Goal: Task Accomplishment & Management: Manage account settings

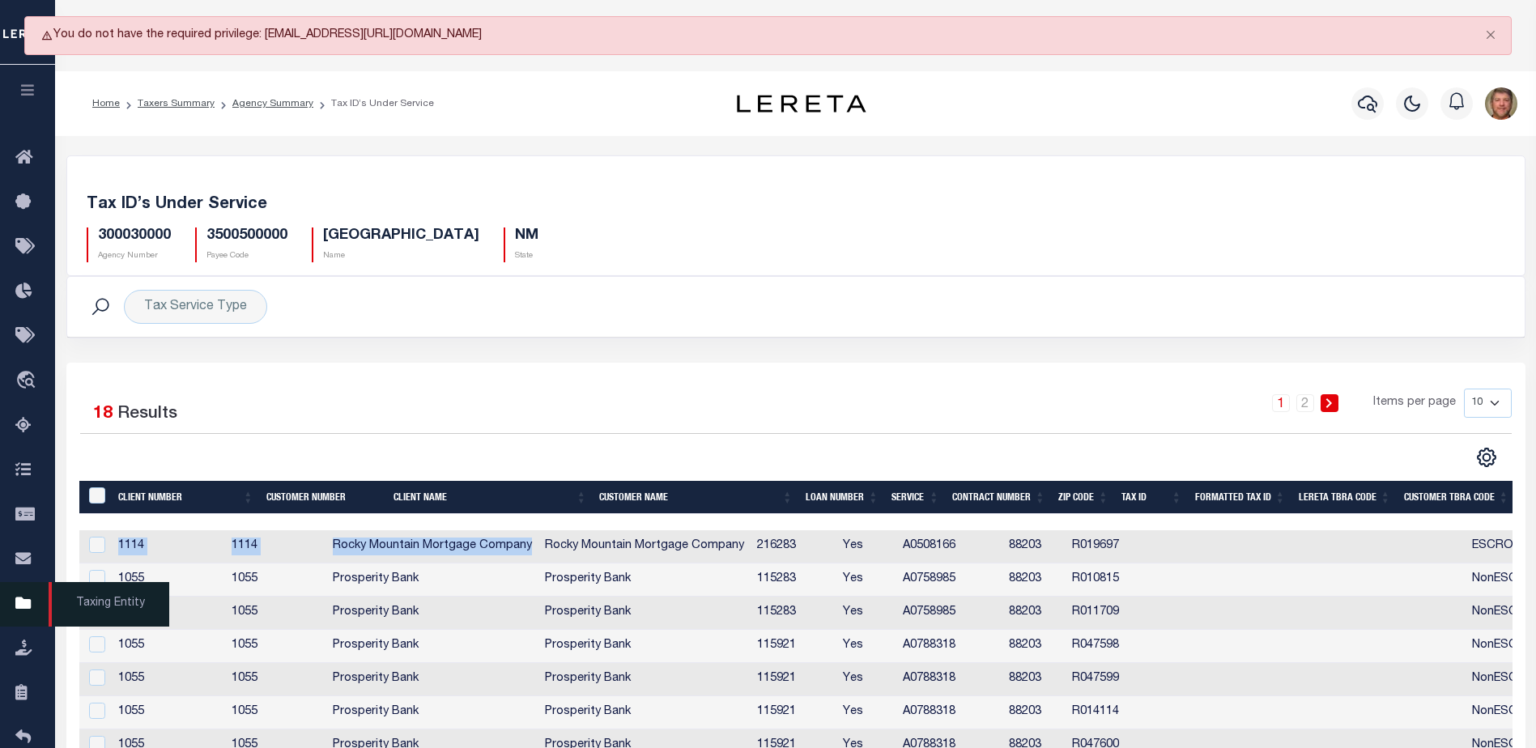
click at [17, 607] on icon at bounding box center [28, 604] width 26 height 20
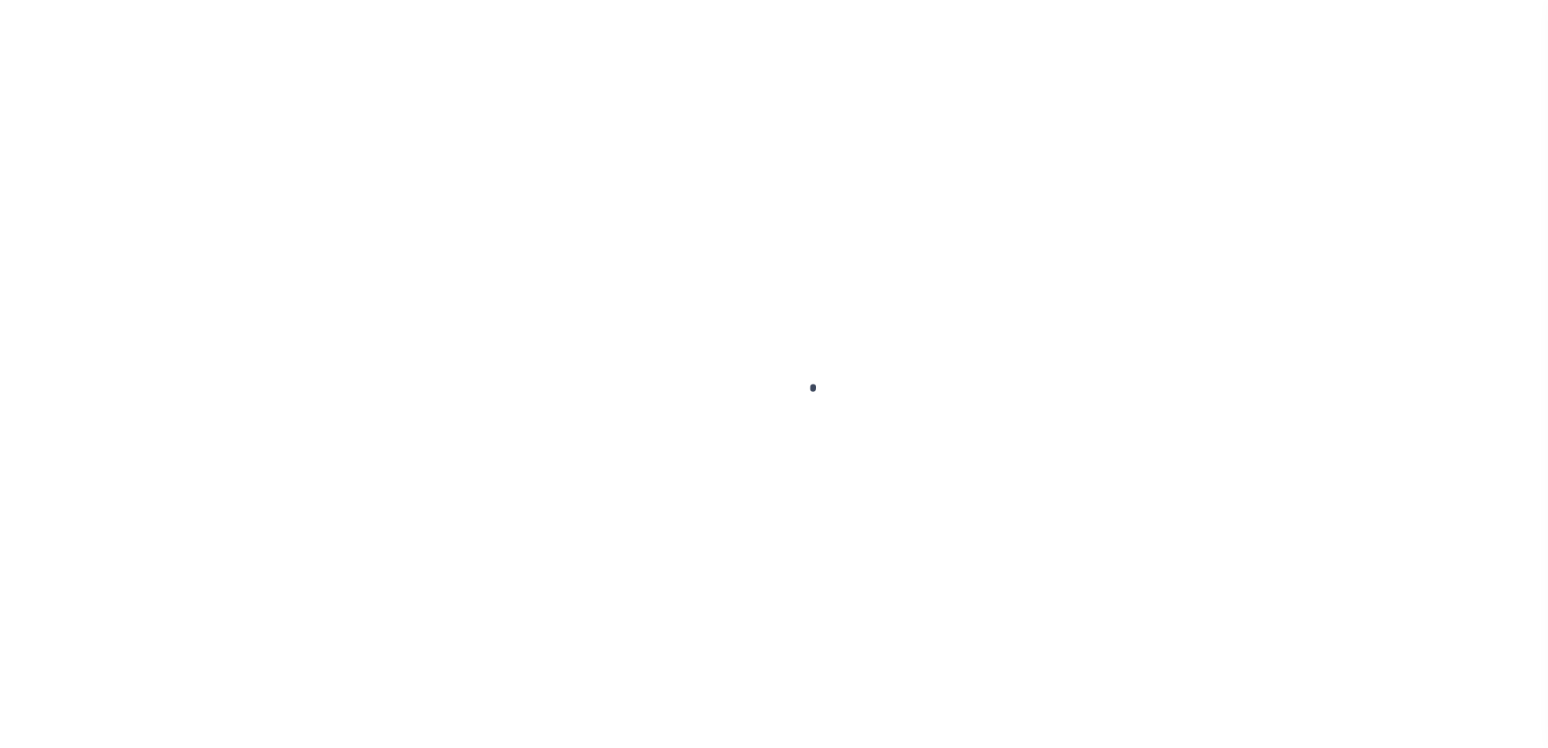
scroll to position [40, 0]
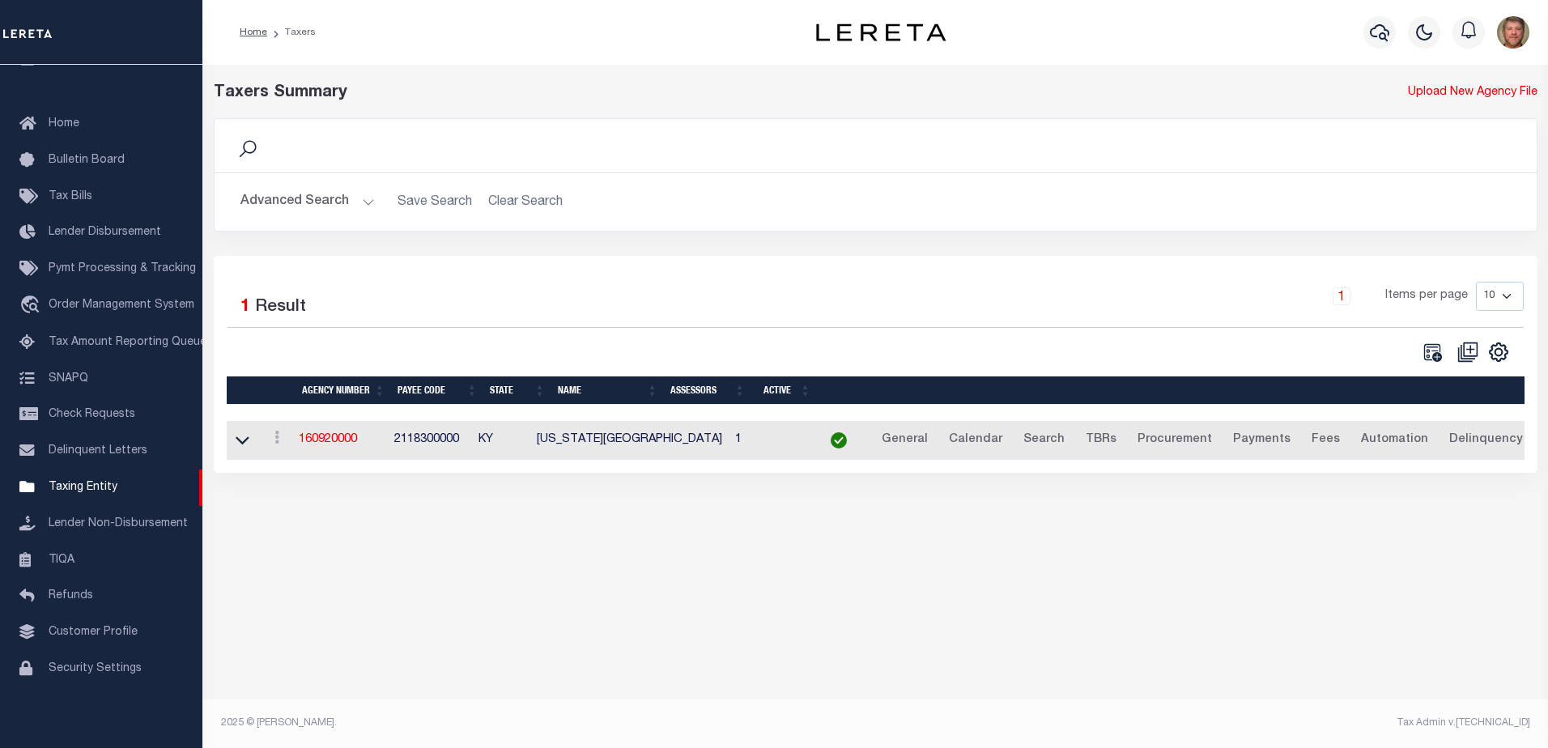
click at [359, 205] on button "Advanced Search" at bounding box center [307, 202] width 134 height 32
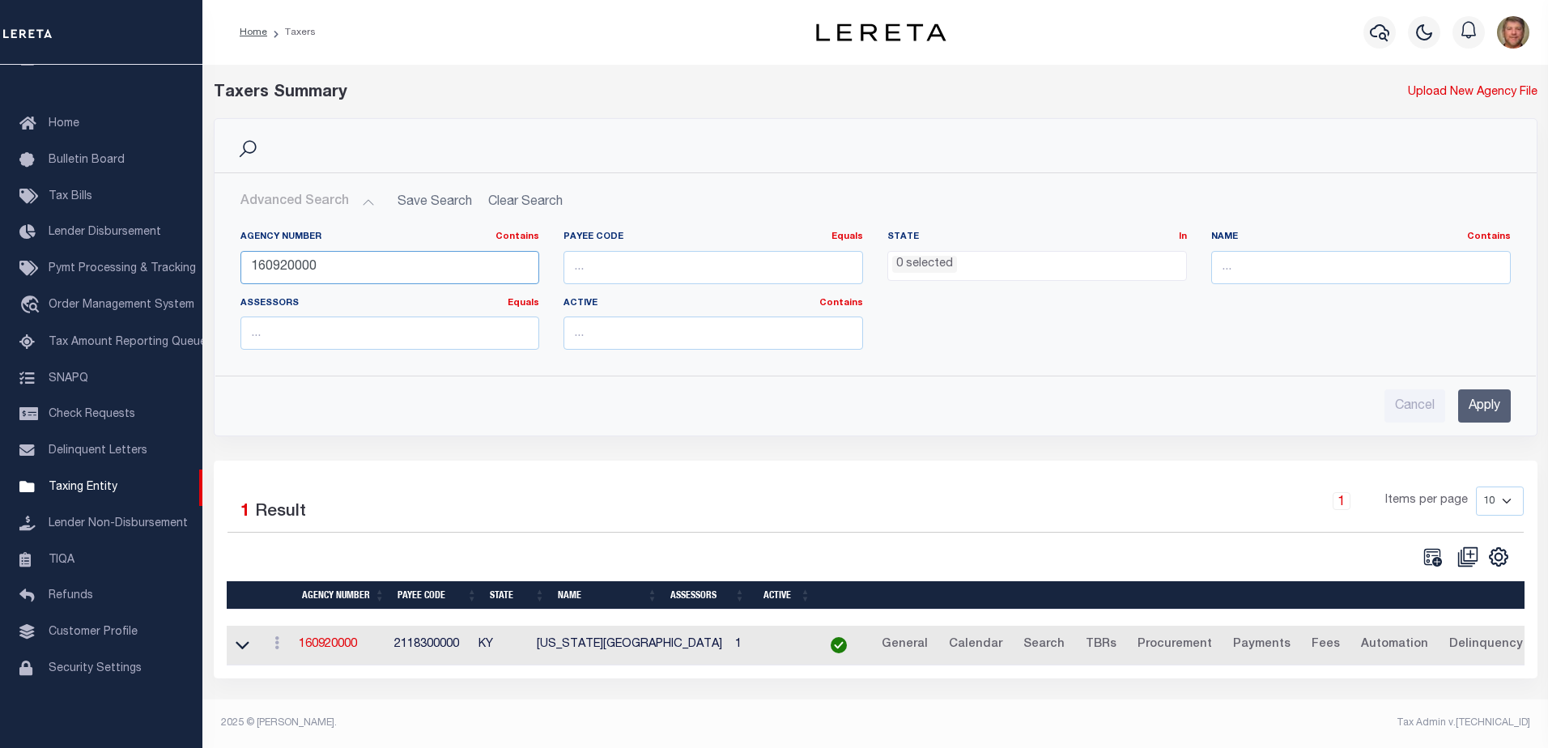
drag, startPoint x: 307, startPoint y: 269, endPoint x: 229, endPoint y: 275, distance: 78.0
click at [229, 275] on div "Agency Number Contains Contains Is 160920000" at bounding box center [390, 264] width 324 height 66
type input "130020000"
click at [1494, 406] on input "Apply" at bounding box center [1484, 405] width 53 height 33
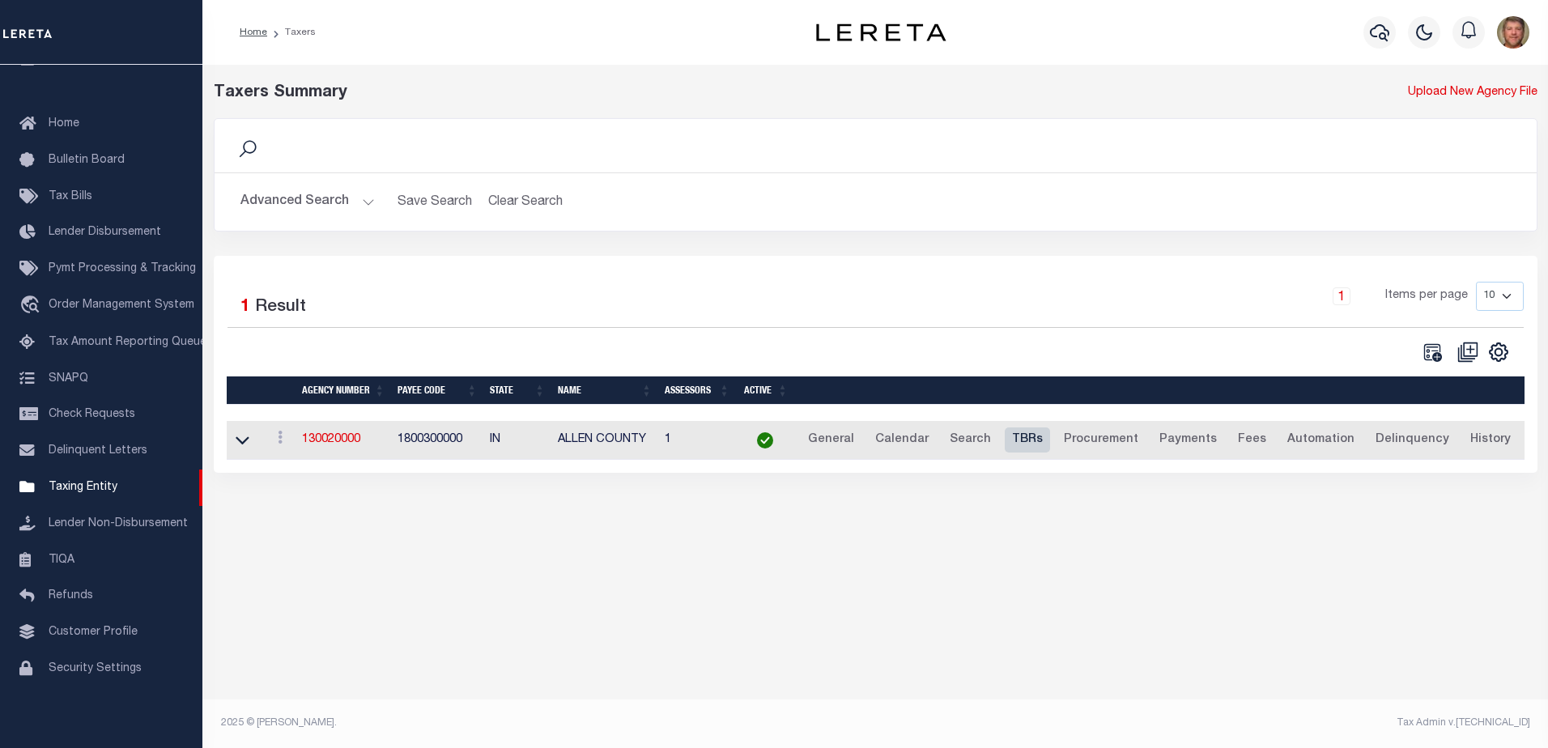
click at [1020, 440] on link "TBRs" at bounding box center [1027, 440] width 45 height 26
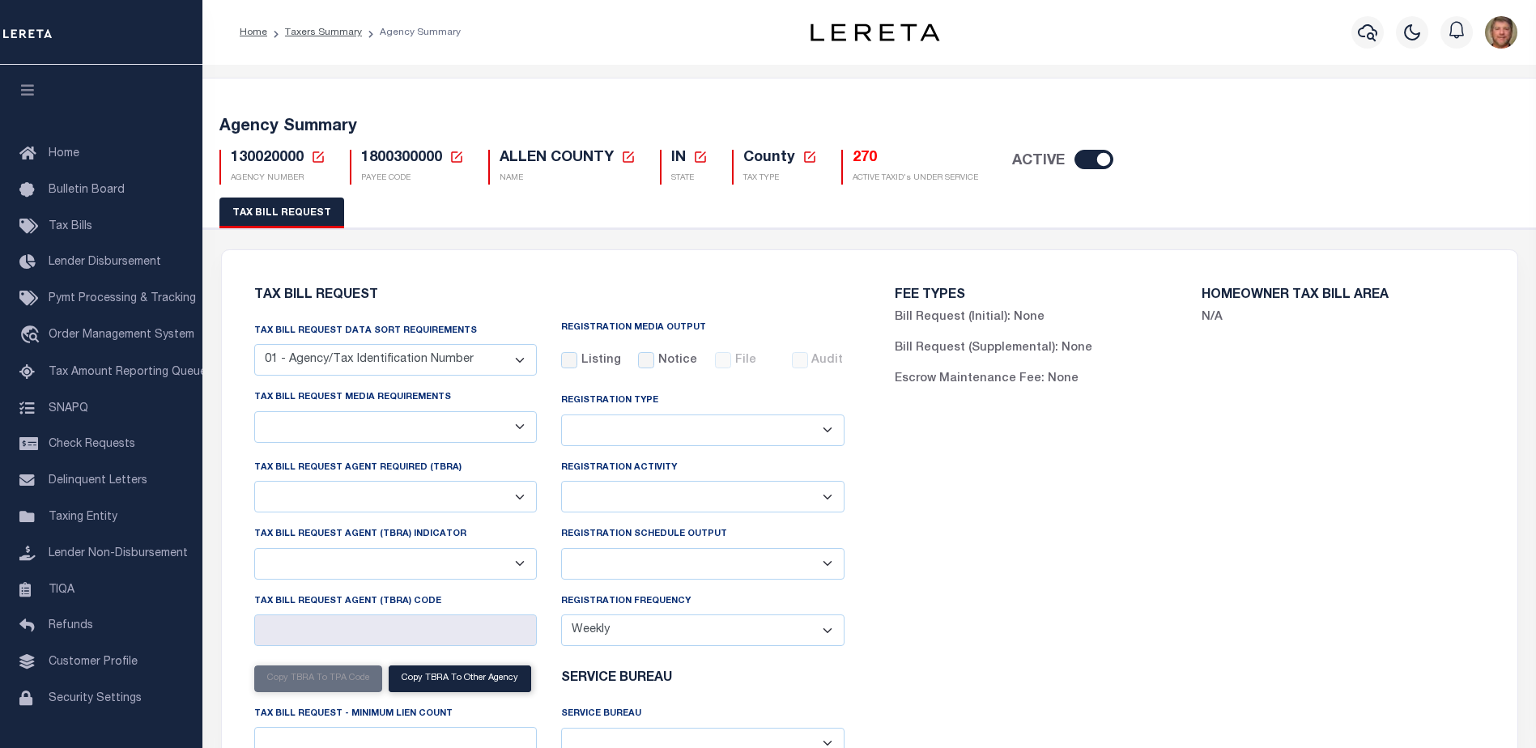
select select "22"
select select "false"
select select "1"
select select
select select "1801743001"
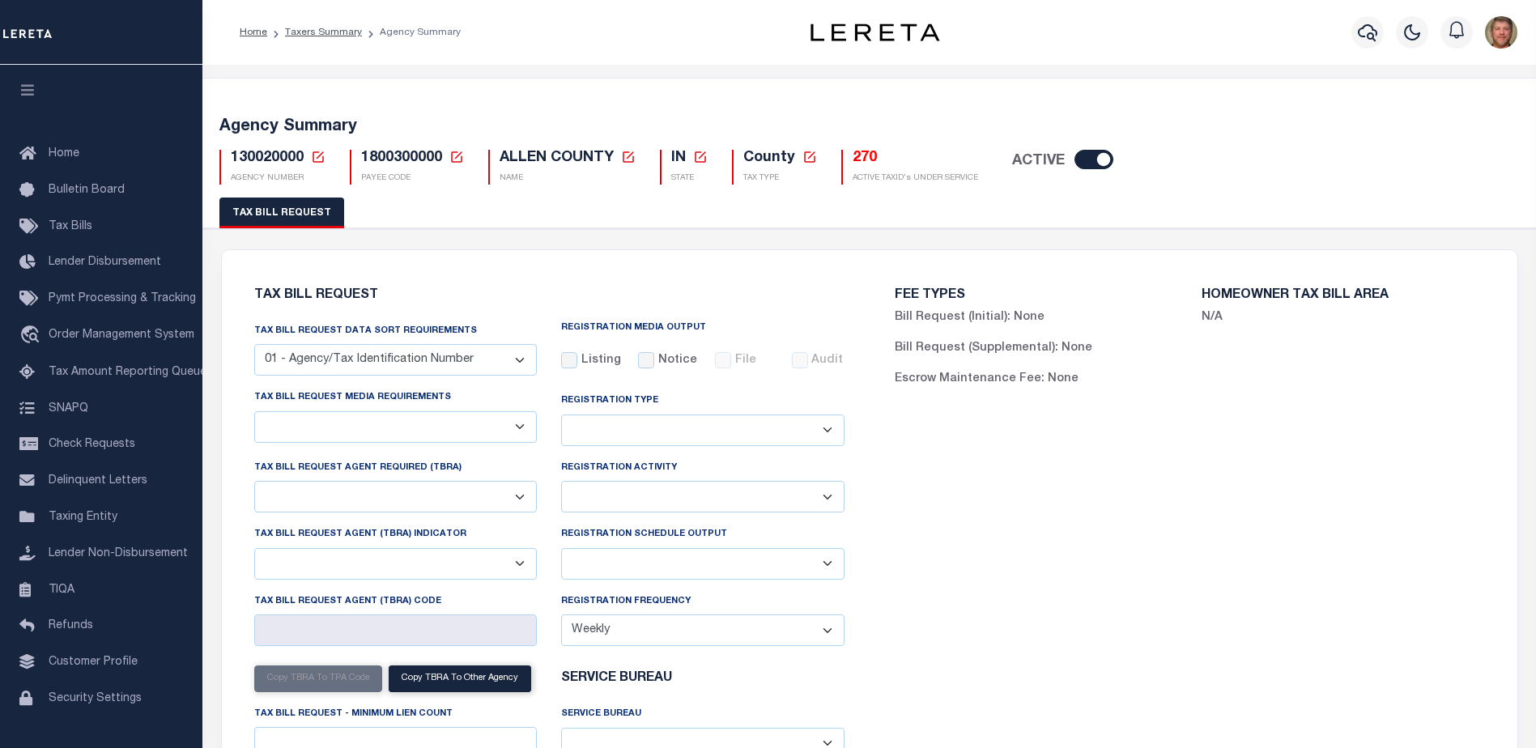
select select "2"
click at [862, 153] on h5 "270" at bounding box center [914, 159] width 125 height 18
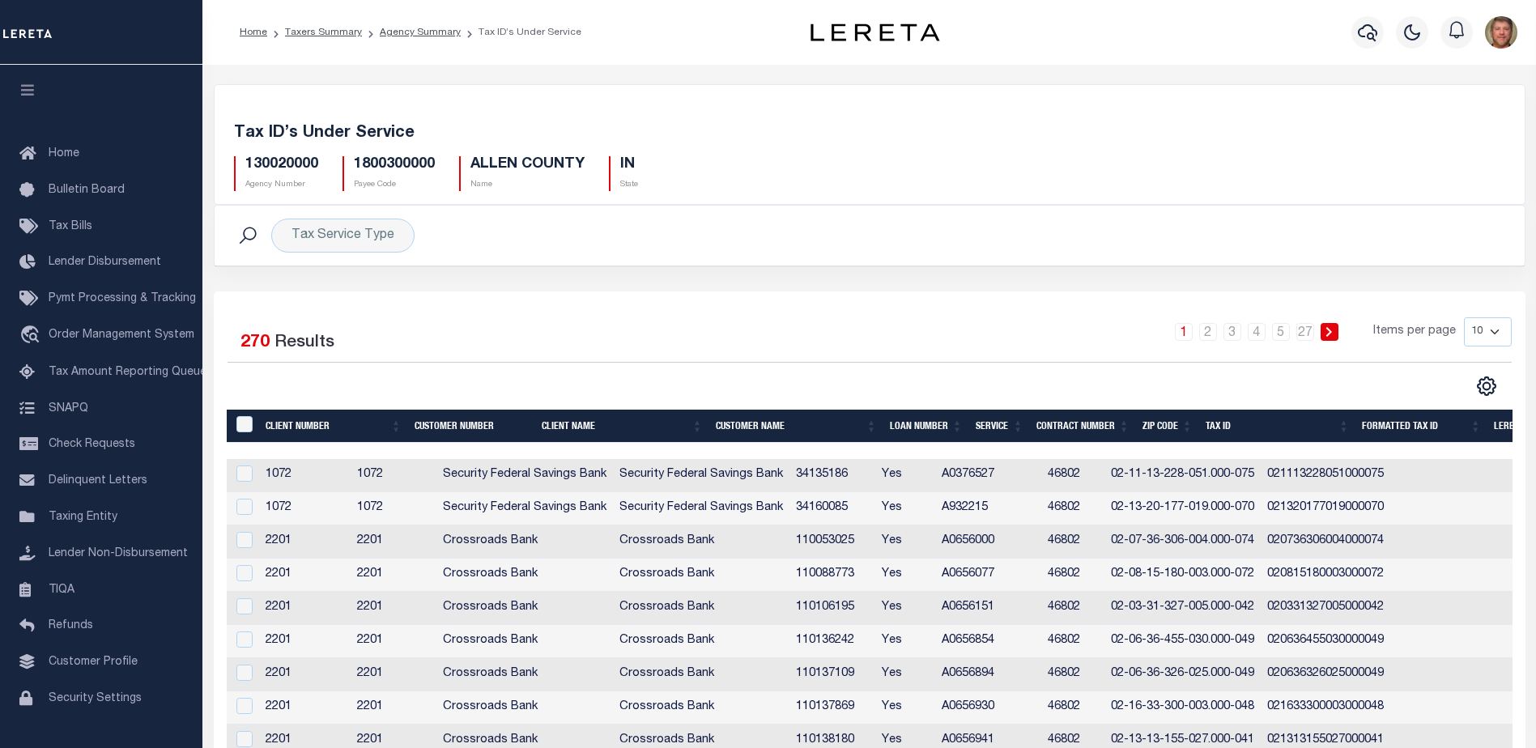
click at [1255, 449] on div at bounding box center [1162, 451] width 1870 height 16
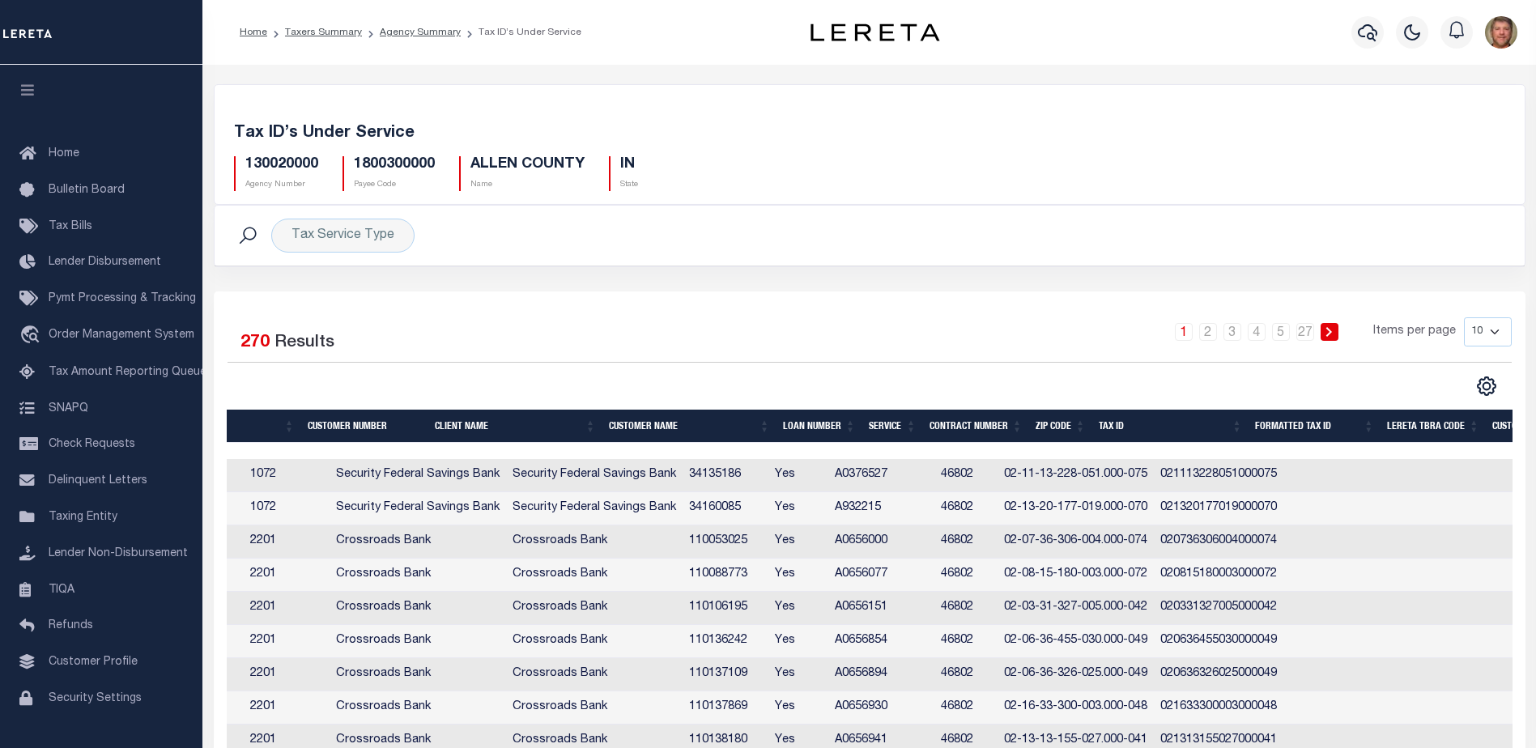
scroll to position [0, 104]
drag, startPoint x: 1103, startPoint y: 540, endPoint x: 1245, endPoint y: 539, distance: 141.7
click at [1157, 539] on td "02-07-36-306-004.000-074" at bounding box center [1079, 541] width 156 height 33
checkbox input "true"
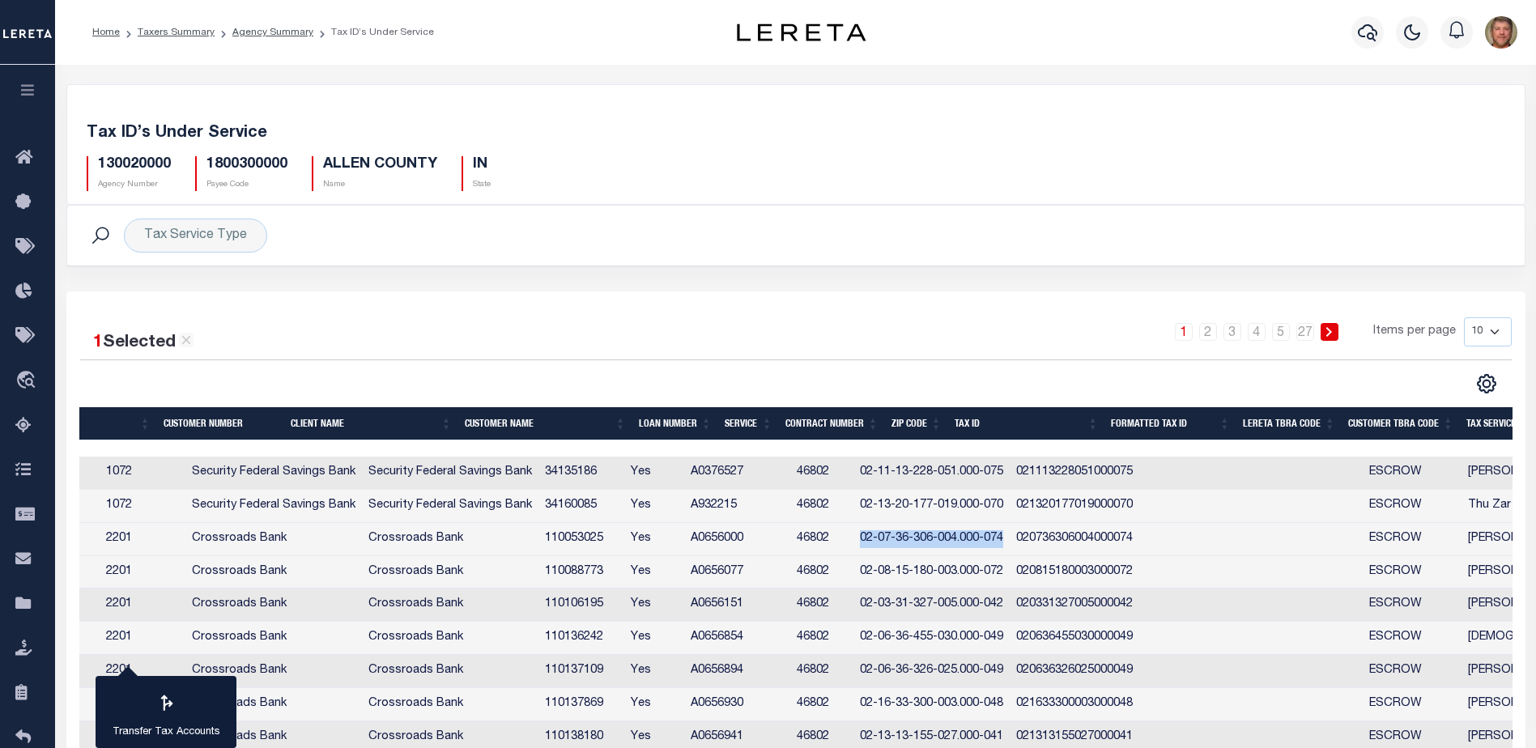
copy td "02-07-36-306-004.000-074"
click at [961, 699] on td "02-16-33-300-003.000-048" at bounding box center [931, 704] width 156 height 33
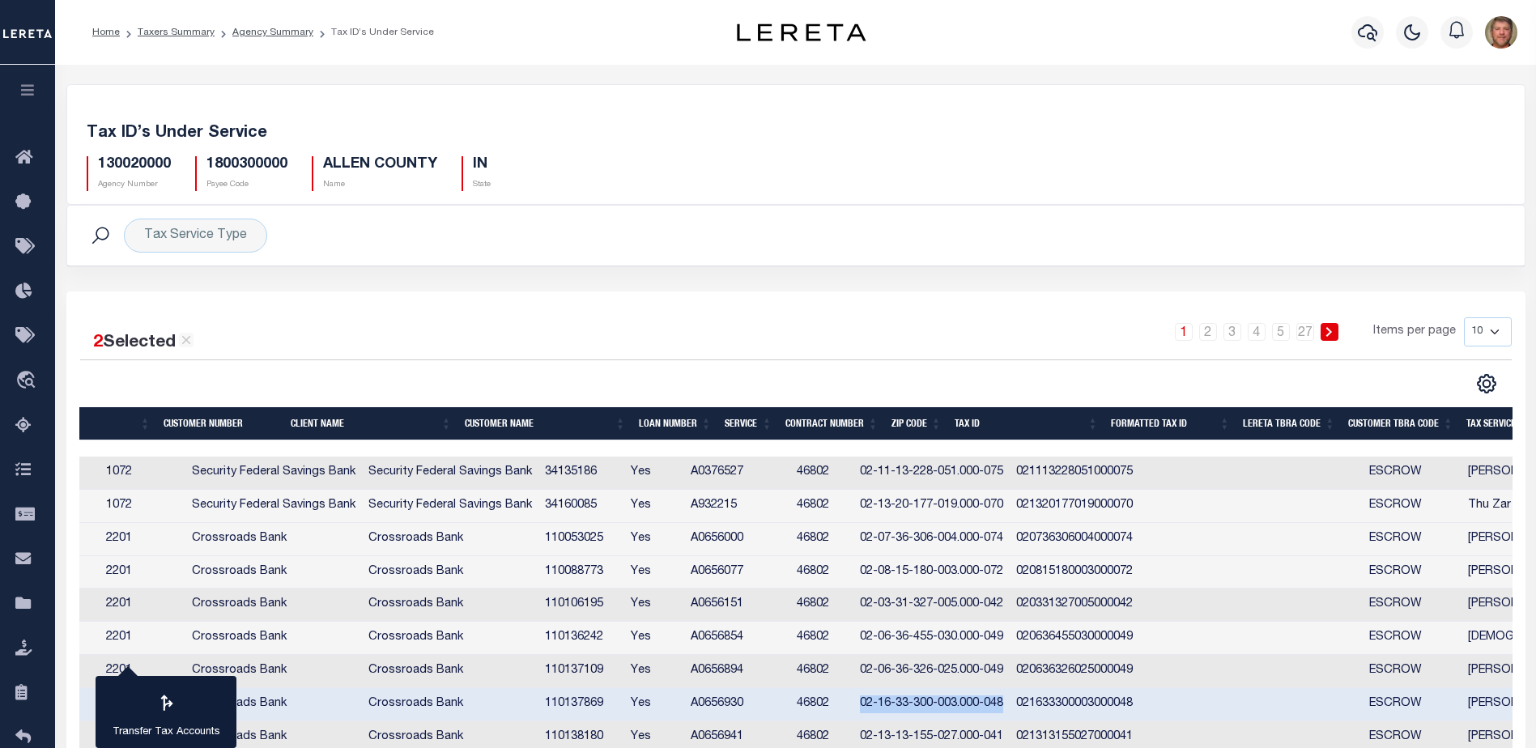
drag, startPoint x: 956, startPoint y: 703, endPoint x: 1098, endPoint y: 698, distance: 141.7
click at [1009, 698] on td "02-16-33-300-003.000-048" at bounding box center [931, 704] width 156 height 33
checkbox input "false"
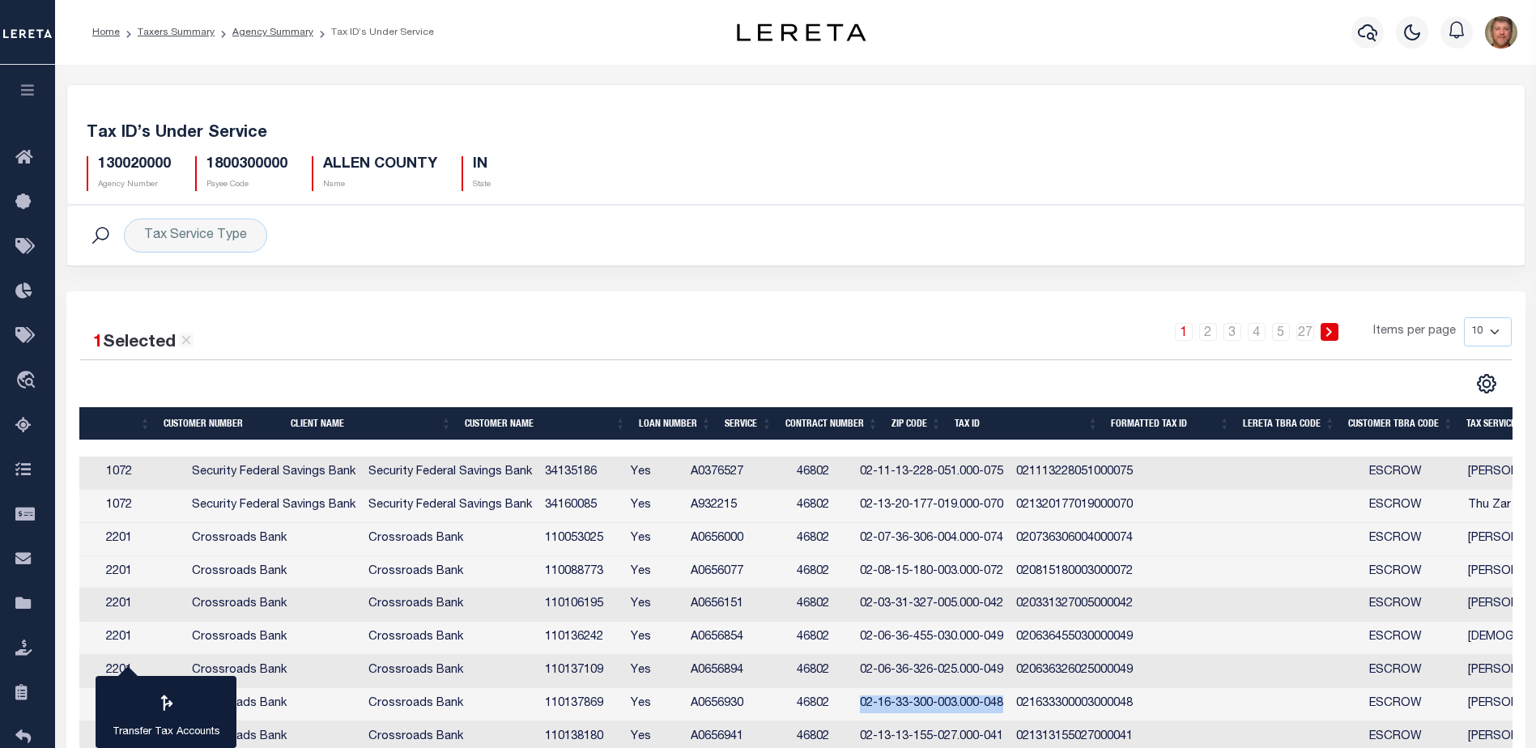
copy td "02-16-33-300-003.000-048"
click at [19, 595] on link "Taxing Entity" at bounding box center [27, 604] width 55 height 45
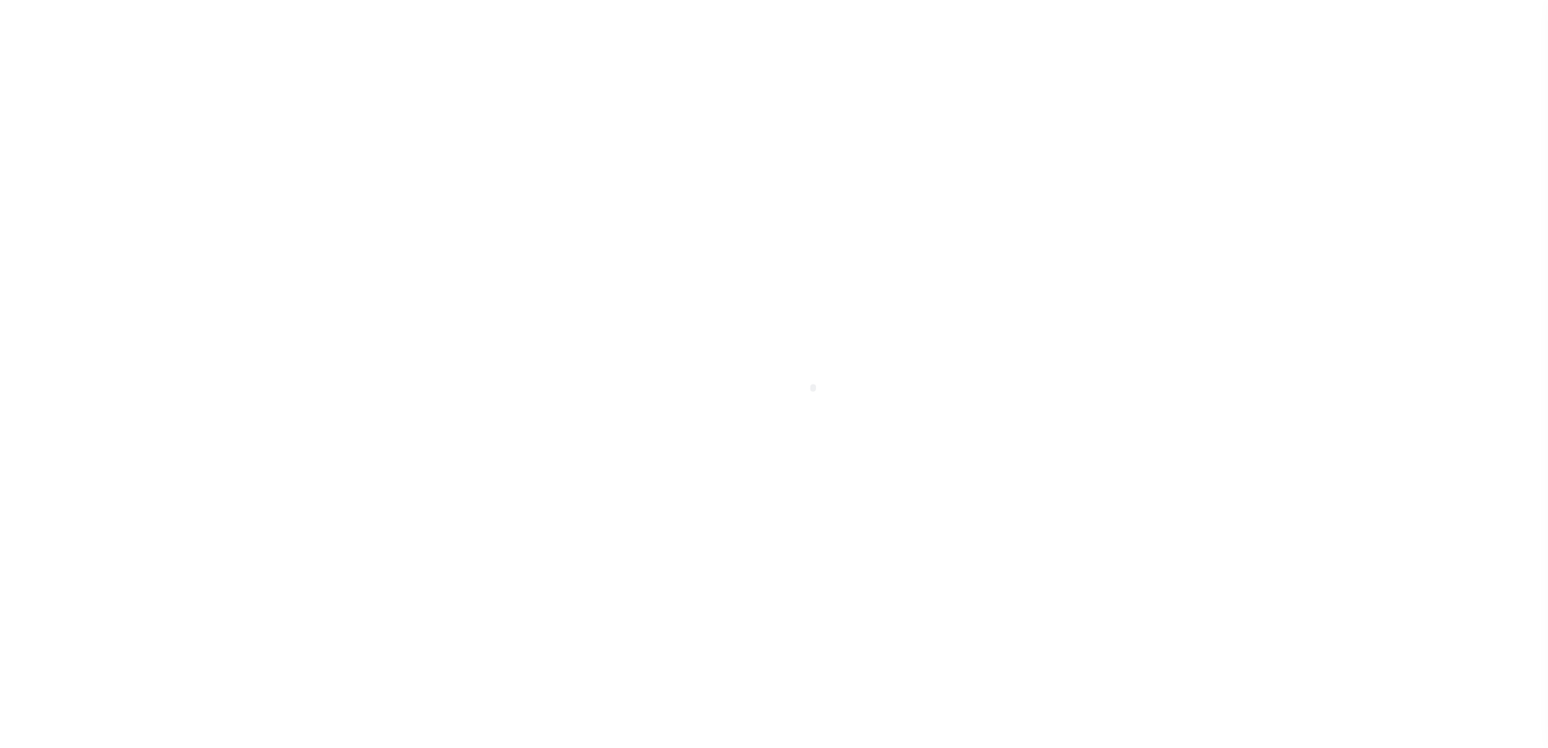
select select
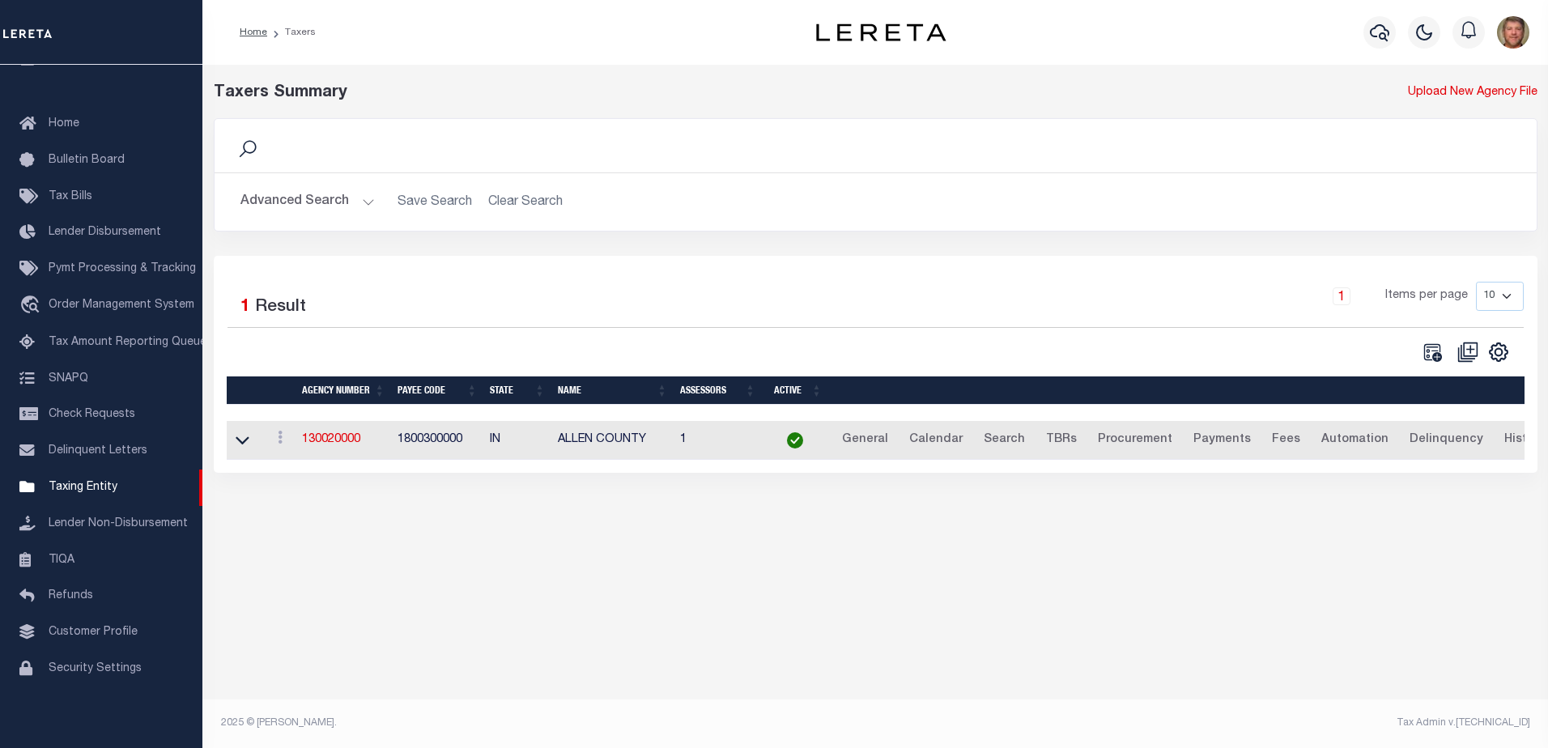
click at [363, 202] on button "Advanced Search" at bounding box center [307, 202] width 134 height 32
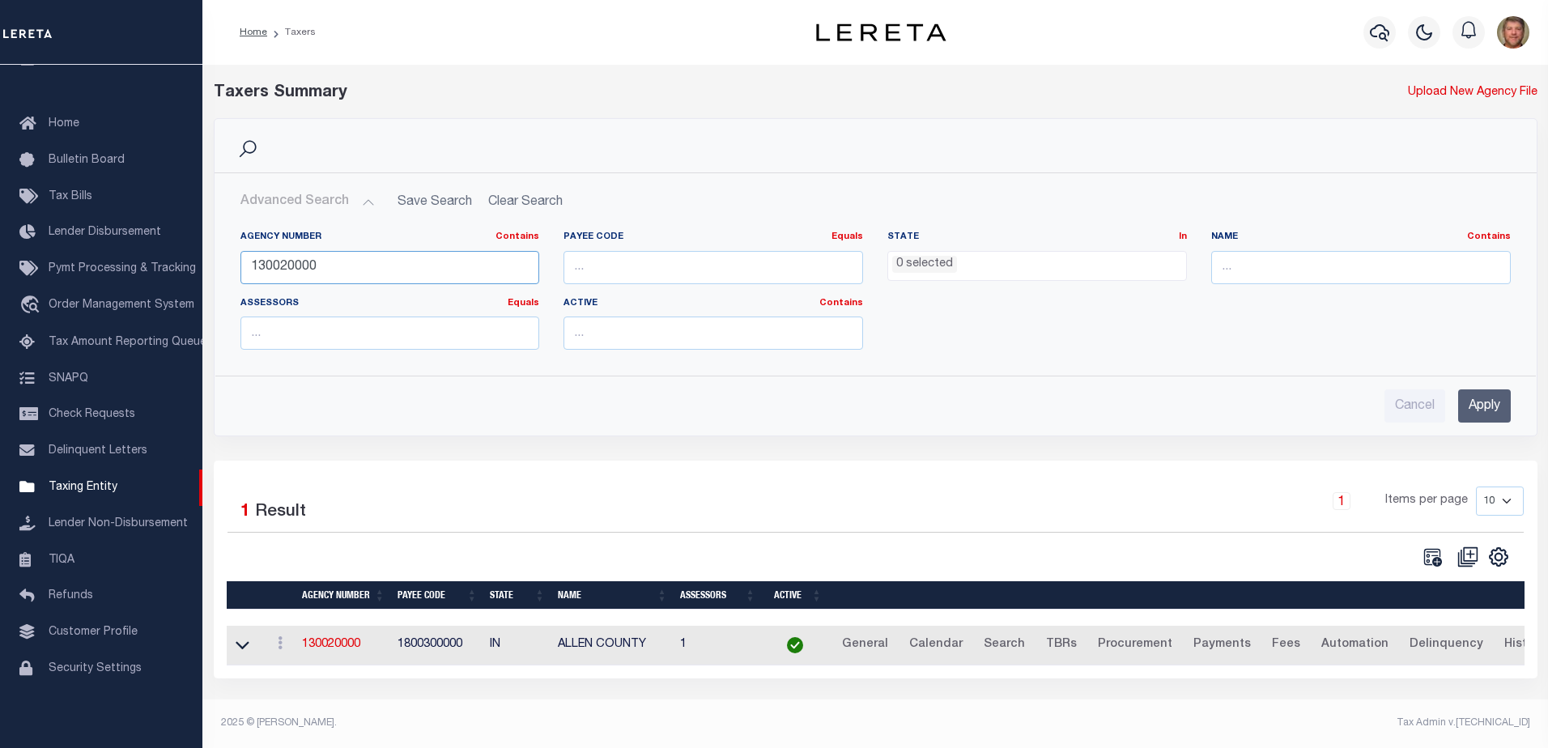
click at [327, 268] on input "130020000" at bounding box center [390, 267] width 300 height 33
type input "130028801"
click at [1475, 406] on input "Apply" at bounding box center [1484, 405] width 53 height 33
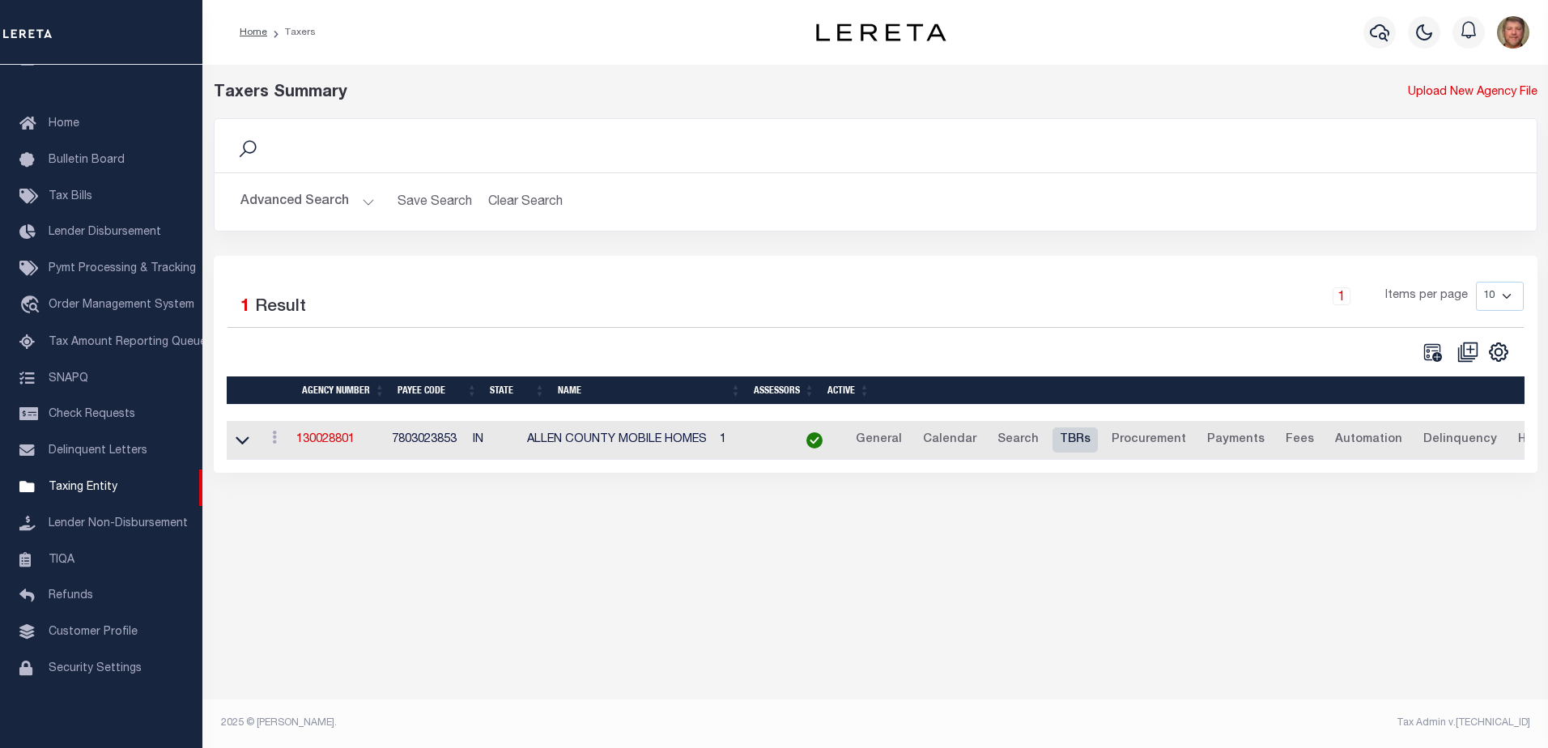
click at [1098, 439] on link "TBRs" at bounding box center [1074, 440] width 45 height 26
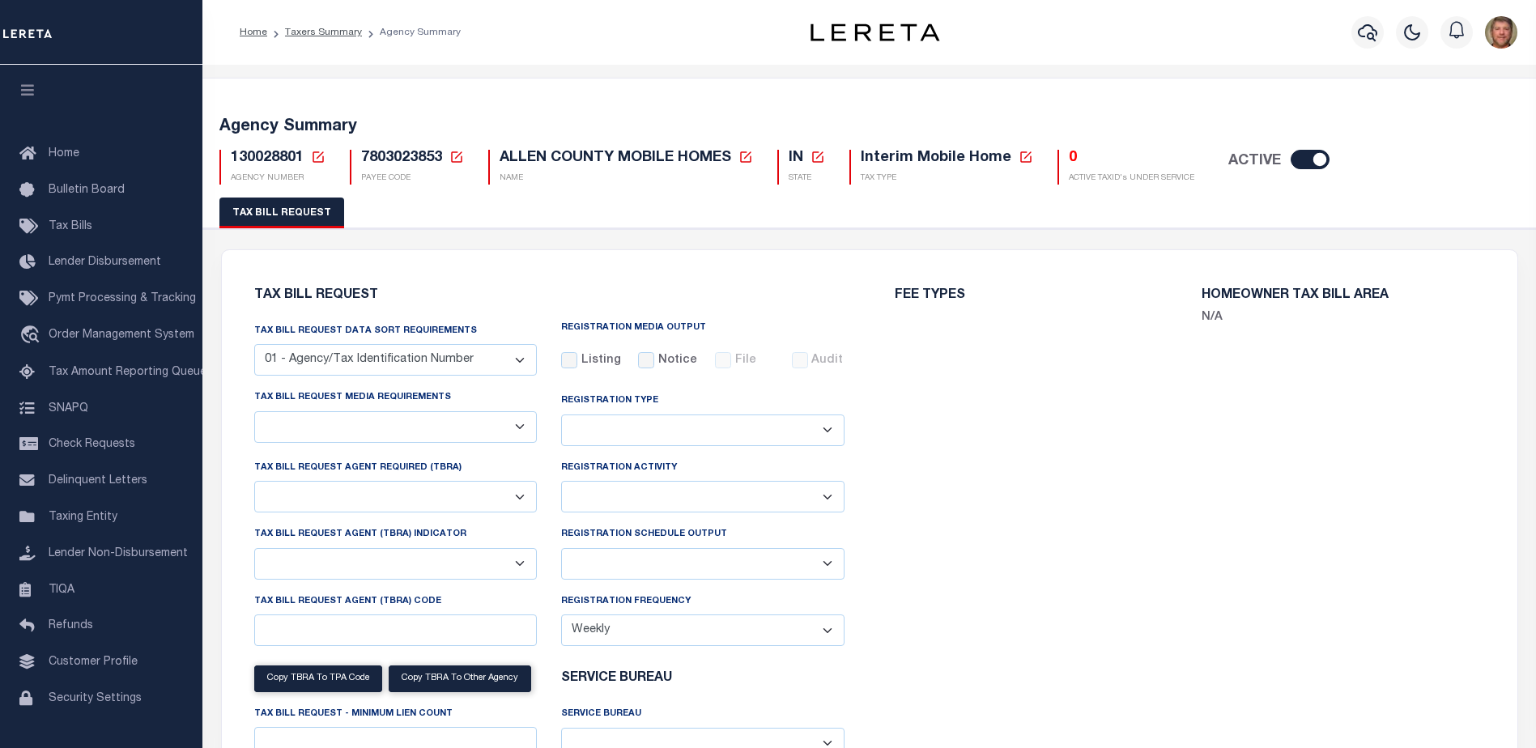
checkbox input "false"
select select "22"
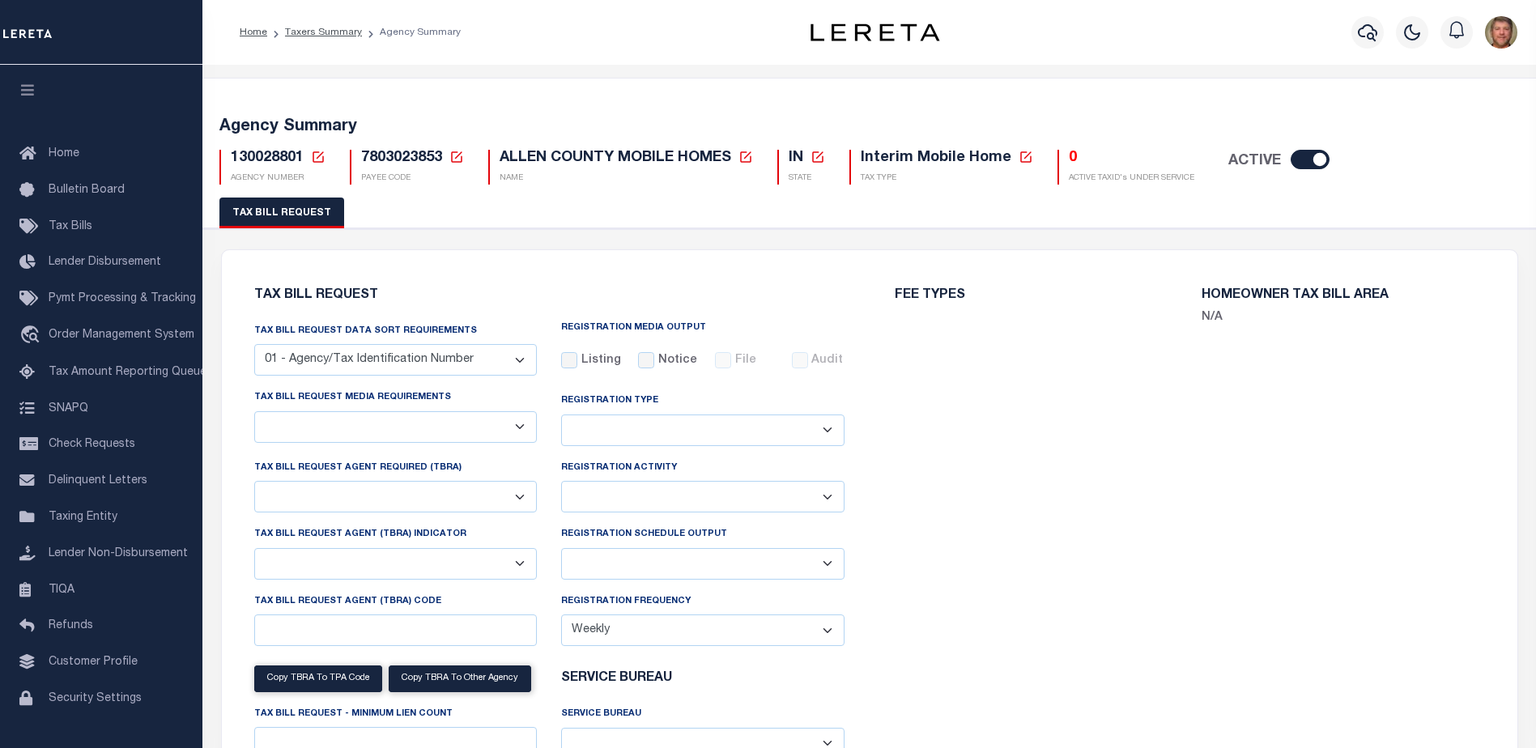
select select "false"
select select
select select "2"
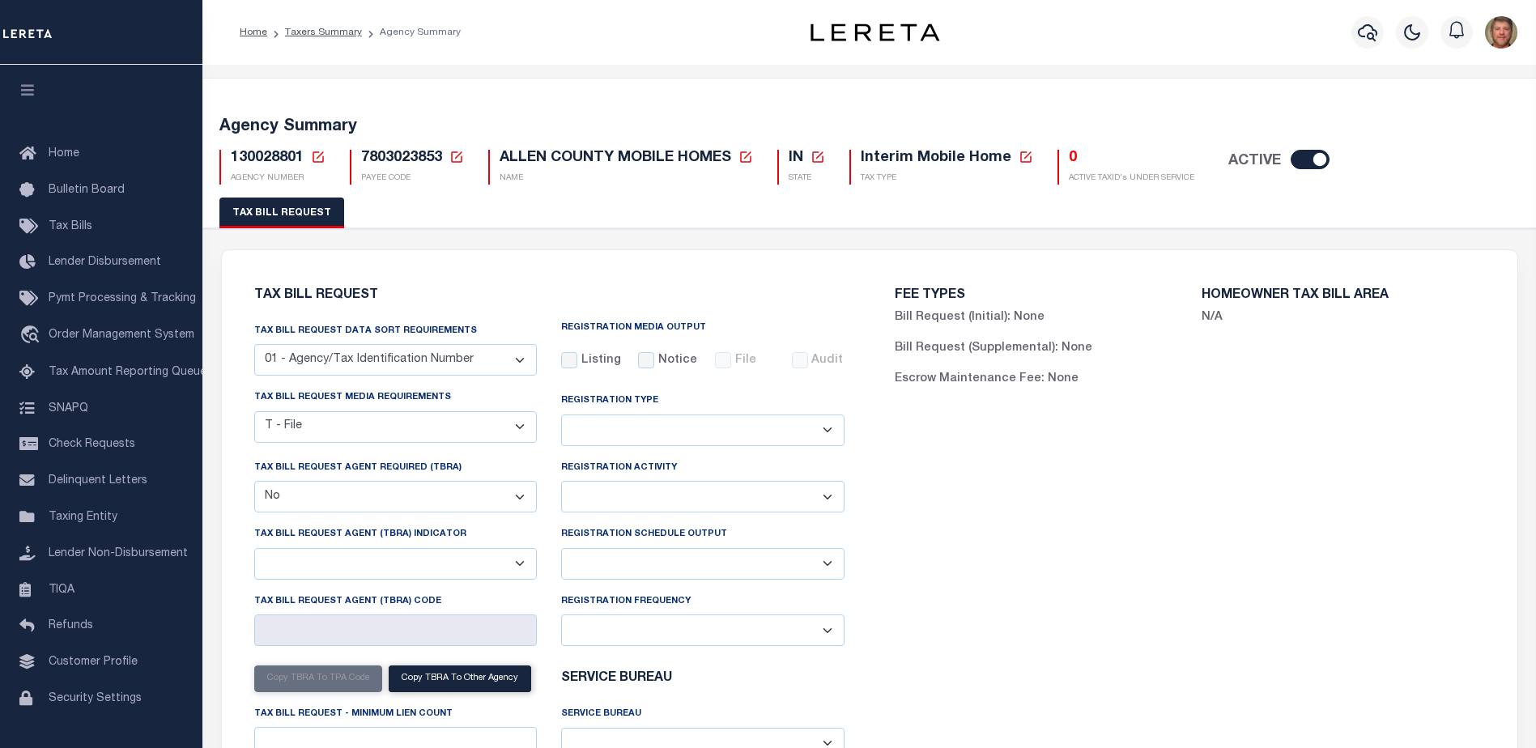
click at [628, 567] on select "Delta File Full File" at bounding box center [702, 564] width 283 height 32
select select "1"
click at [561, 550] on select "Delta File Full File" at bounding box center [702, 564] width 283 height 32
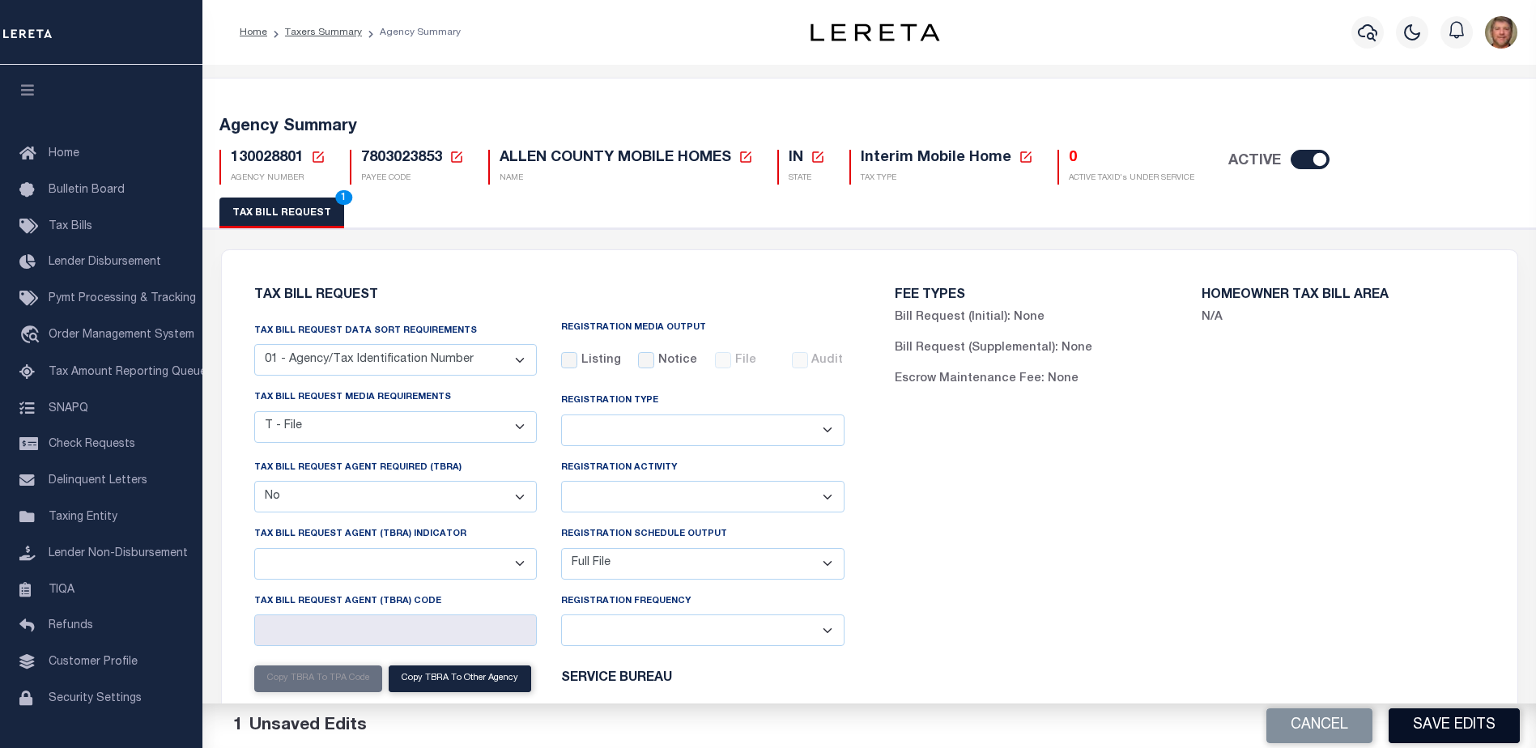
click at [1466, 727] on button "Save Edits" at bounding box center [1453, 725] width 131 height 35
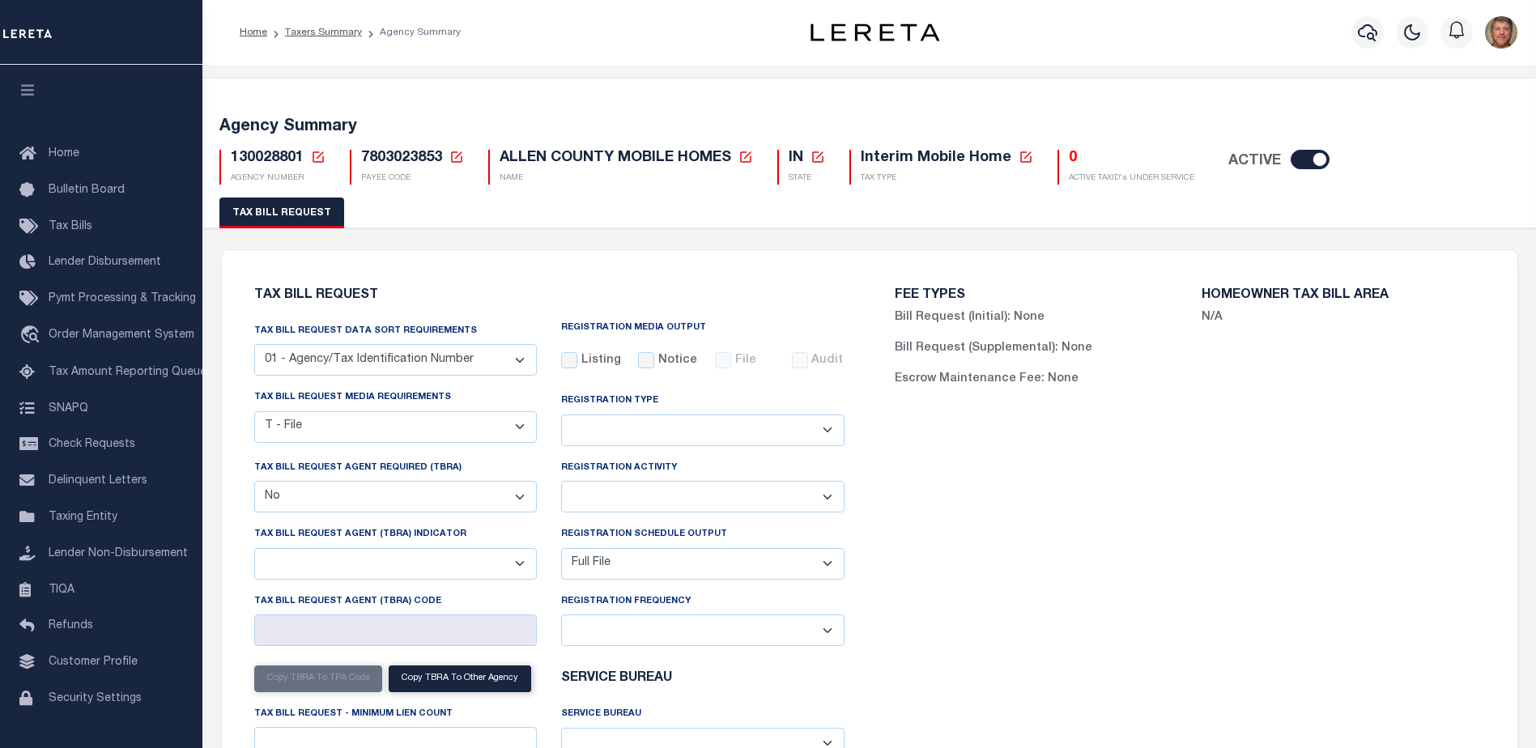
click at [318, 156] on icon at bounding box center [317, 156] width 11 height 11
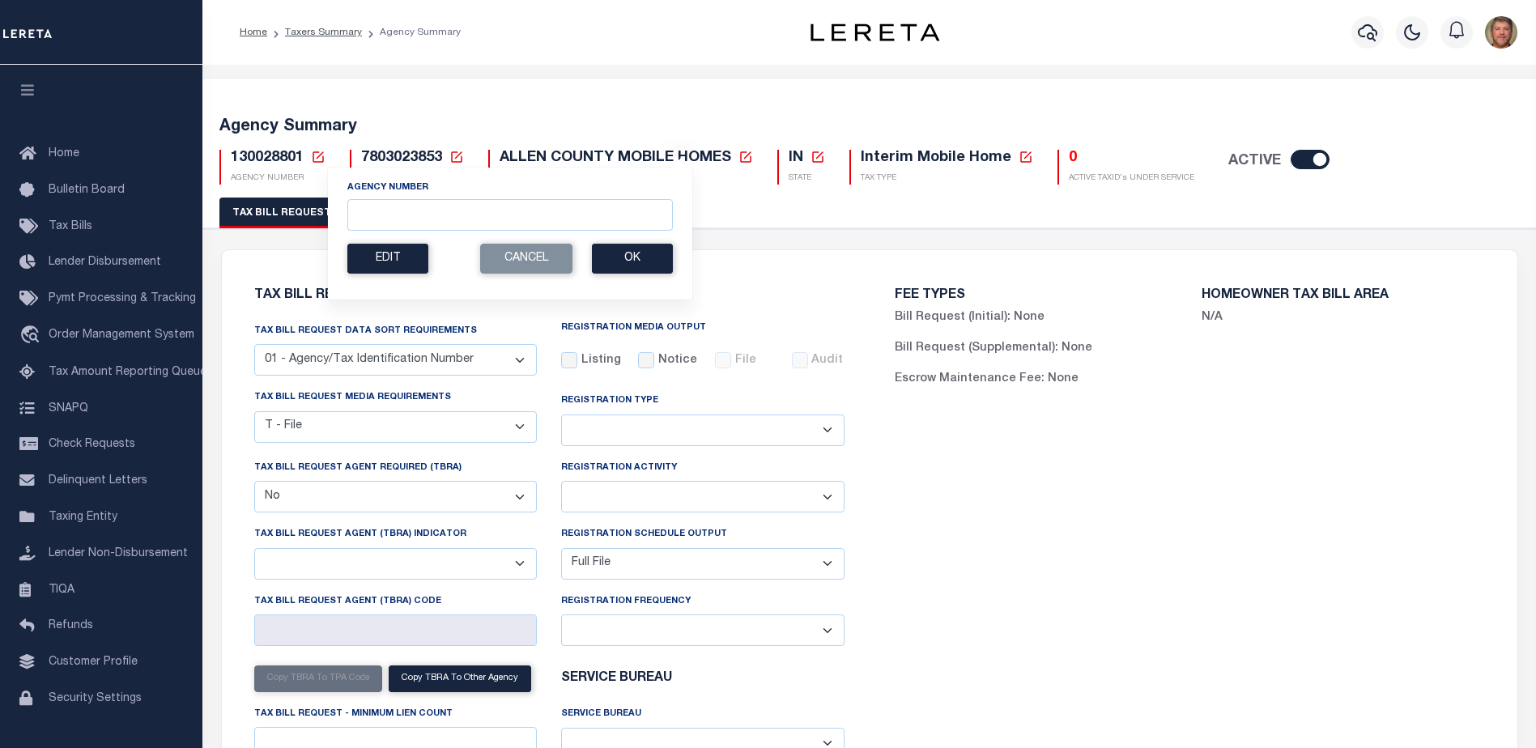
click at [377, 202] on div "Agency Number" at bounding box center [509, 206] width 325 height 50
click at [376, 211] on input "Agency Number" at bounding box center [509, 215] width 325 height 32
type input "130090000"
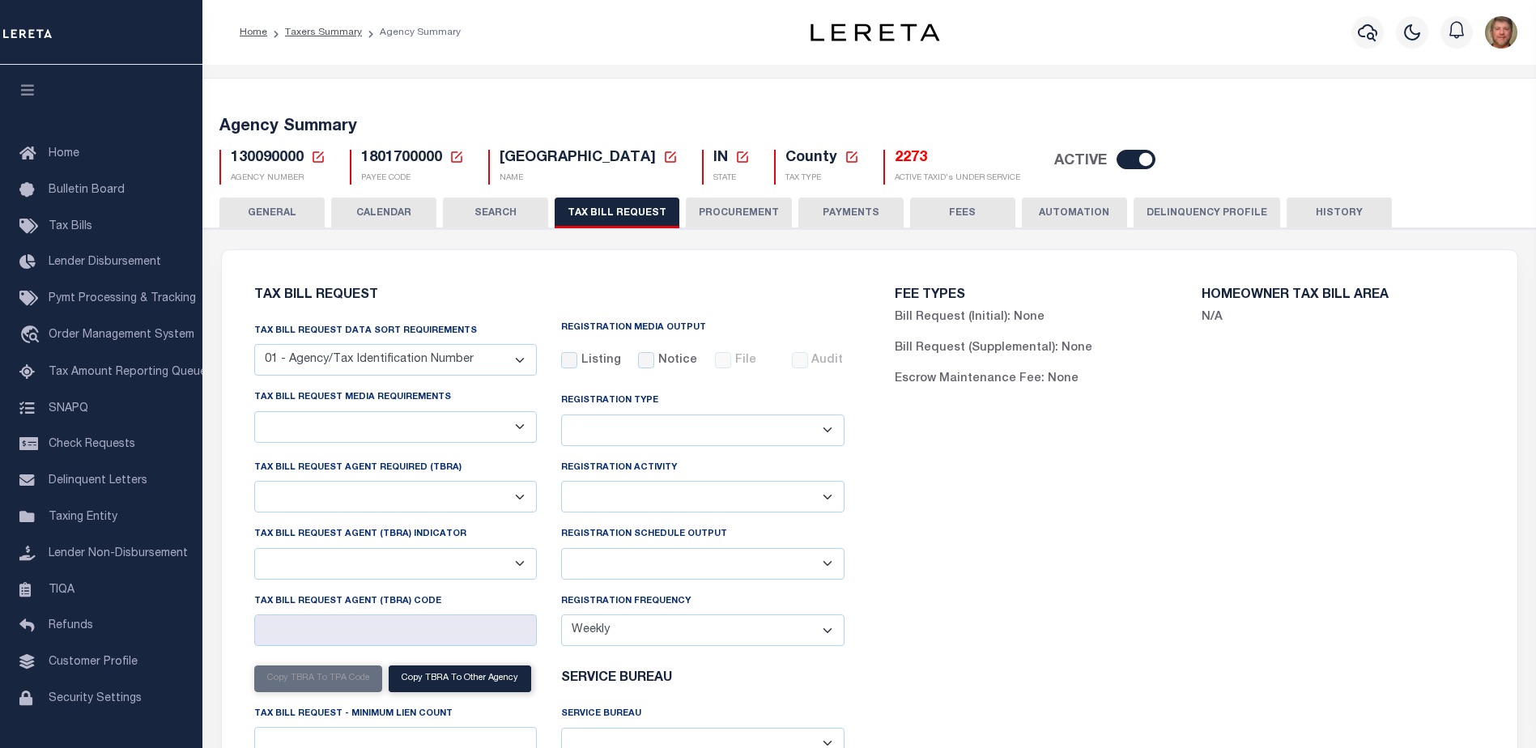
select select "29"
checkbox input "false"
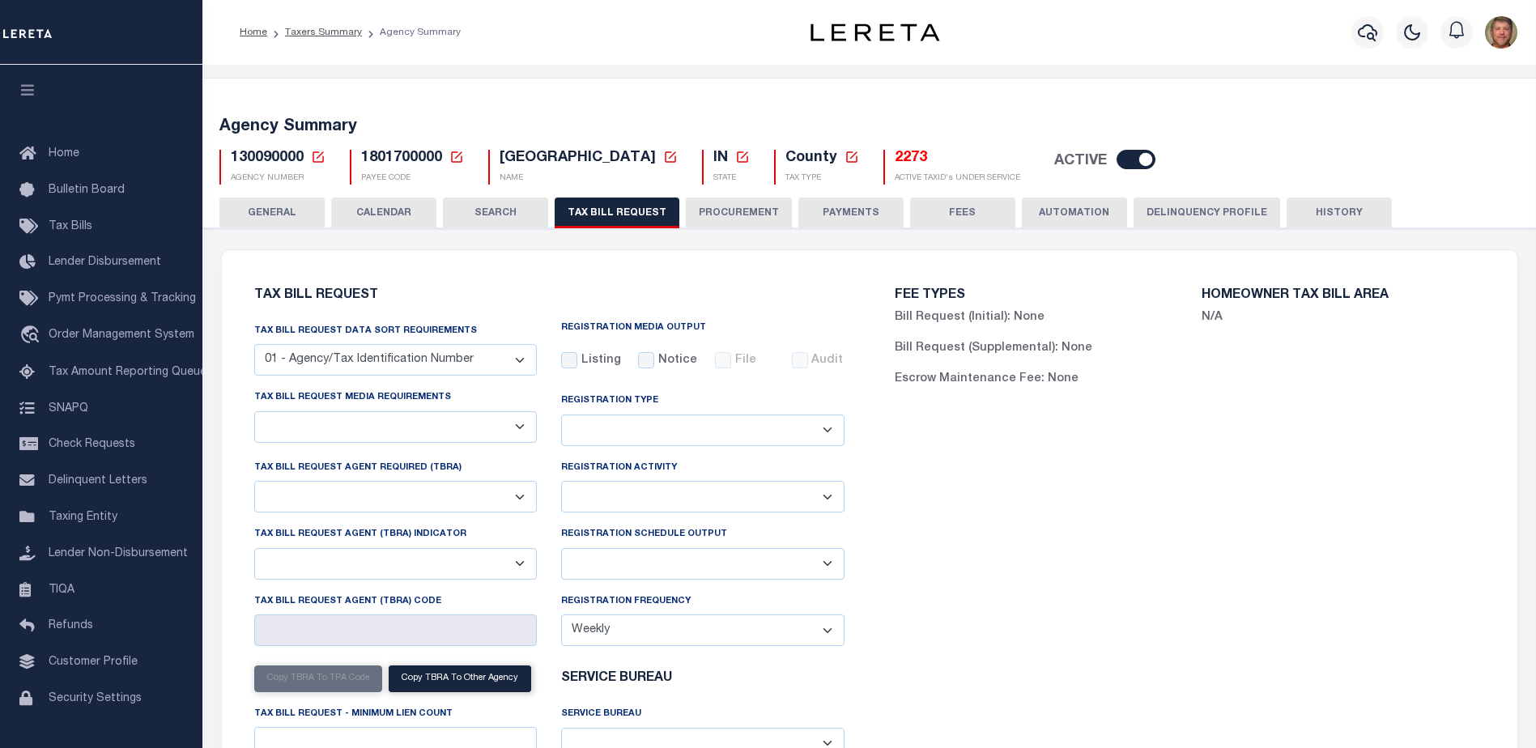
select select "22"
select select "false"
type input "1072"
select select
select select "1801743001"
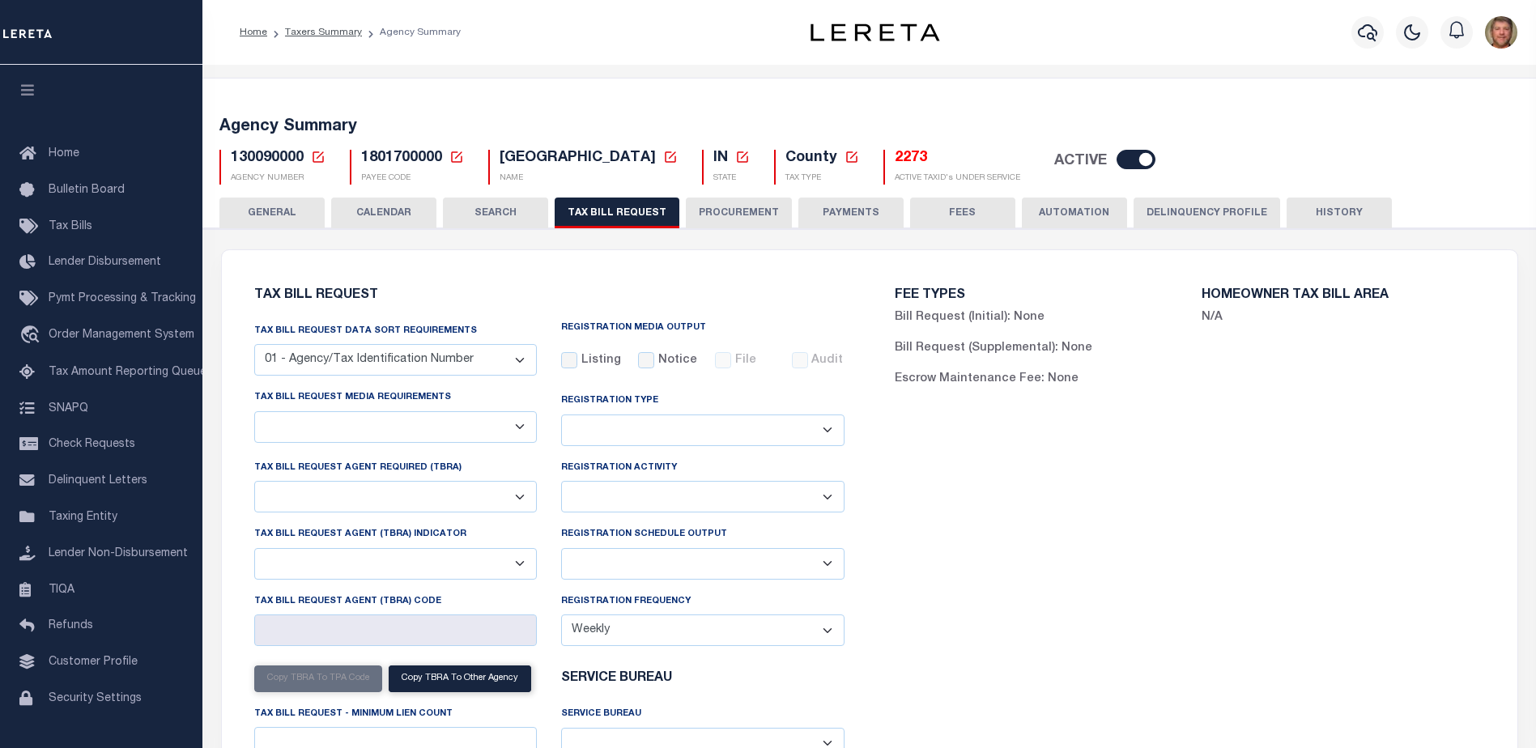
select select "3"
click at [588, 551] on select "Delta File Full File" at bounding box center [702, 564] width 283 height 32
select select "1"
click at [561, 550] on select "Delta File Full File" at bounding box center [702, 564] width 283 height 32
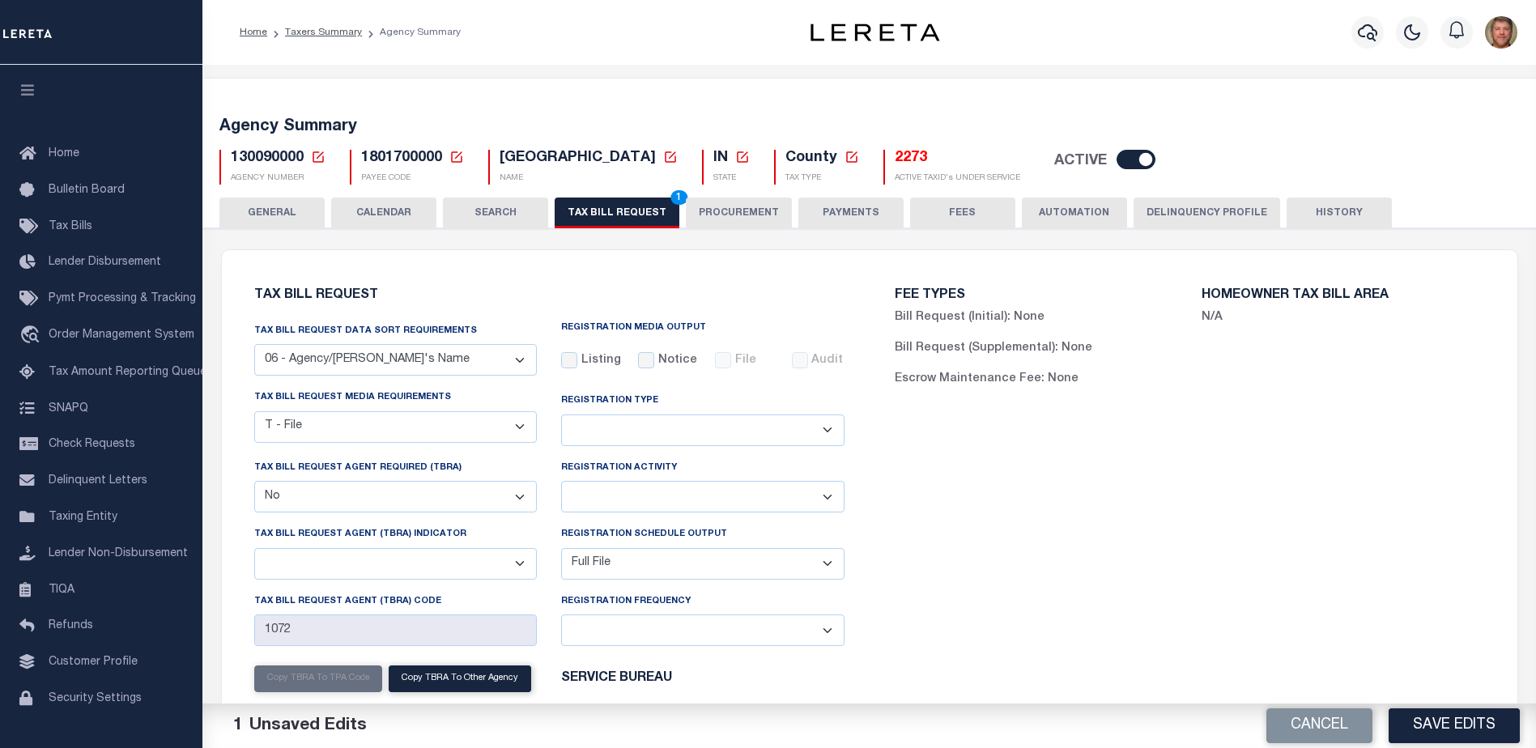
click at [1416, 724] on button "Save Edits" at bounding box center [1453, 725] width 131 height 35
click at [622, 215] on button "TAX BILL REQUEST 1" at bounding box center [617, 213] width 125 height 31
click at [1400, 724] on button "Save Edits" at bounding box center [1453, 725] width 131 height 35
click at [1427, 720] on div "Cancel" at bounding box center [1202, 725] width 667 height 45
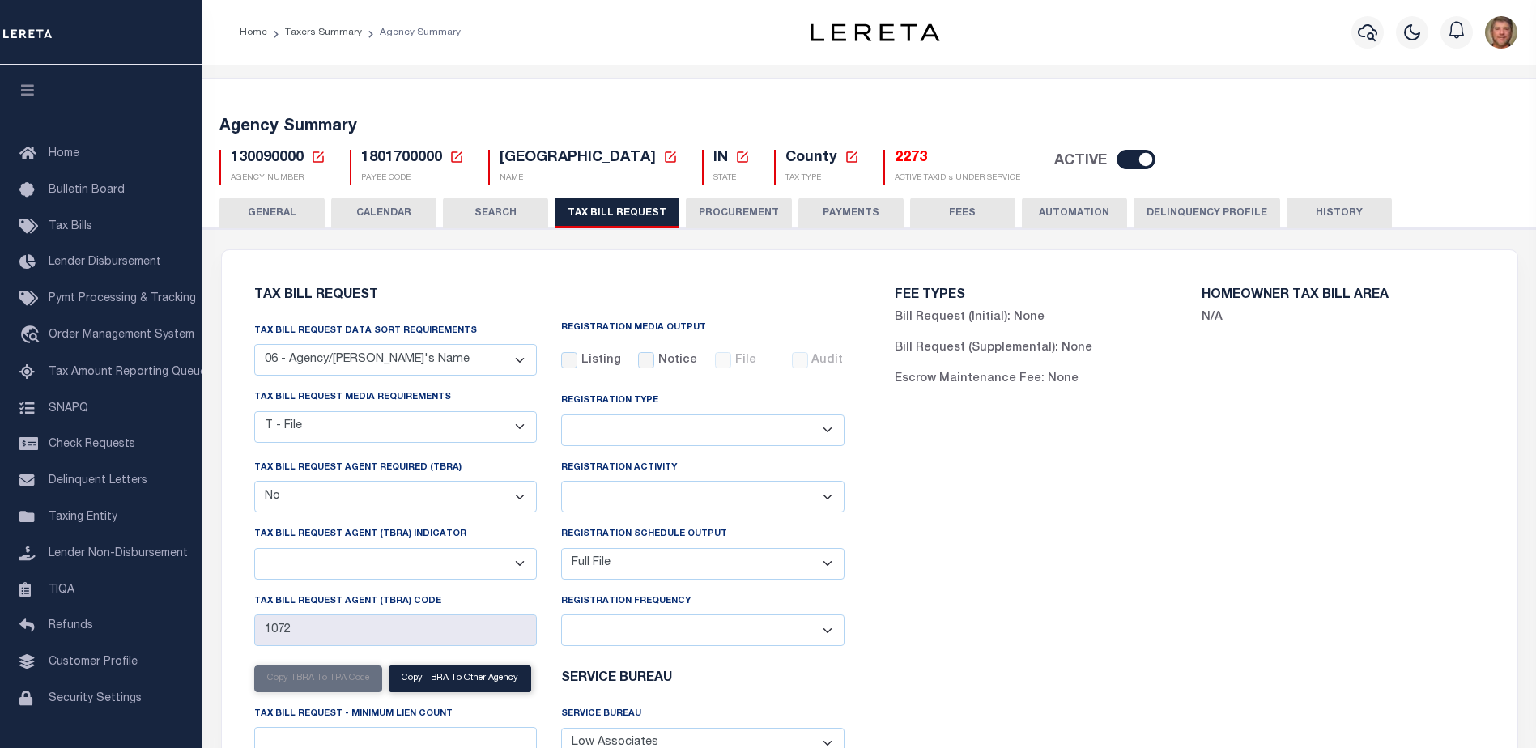
click at [317, 159] on icon at bounding box center [318, 157] width 15 height 15
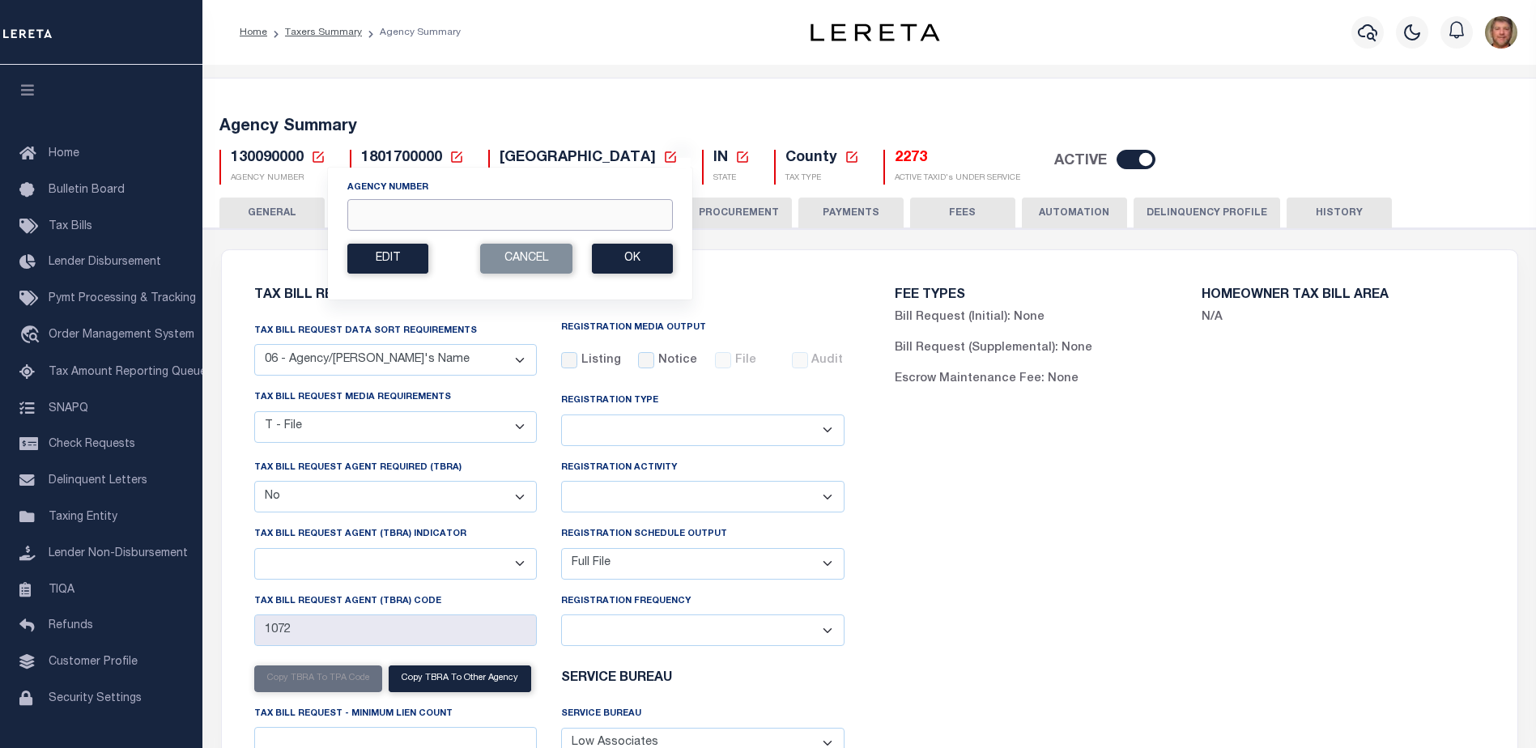
click at [362, 220] on input "Agency Number" at bounding box center [509, 215] width 325 height 32
type input "130098801"
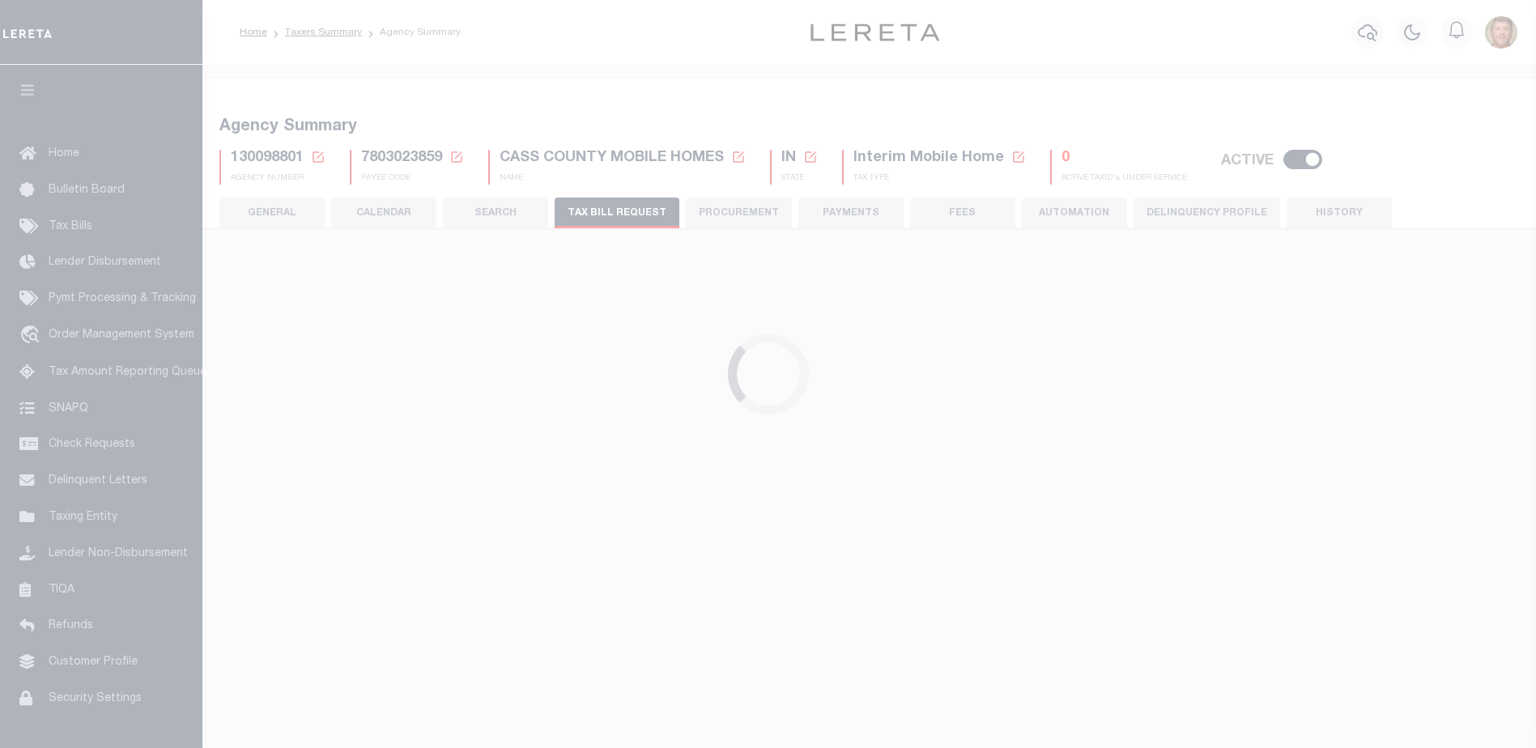
select select "29"
select select "22"
select select "false"
select select "1"
select select
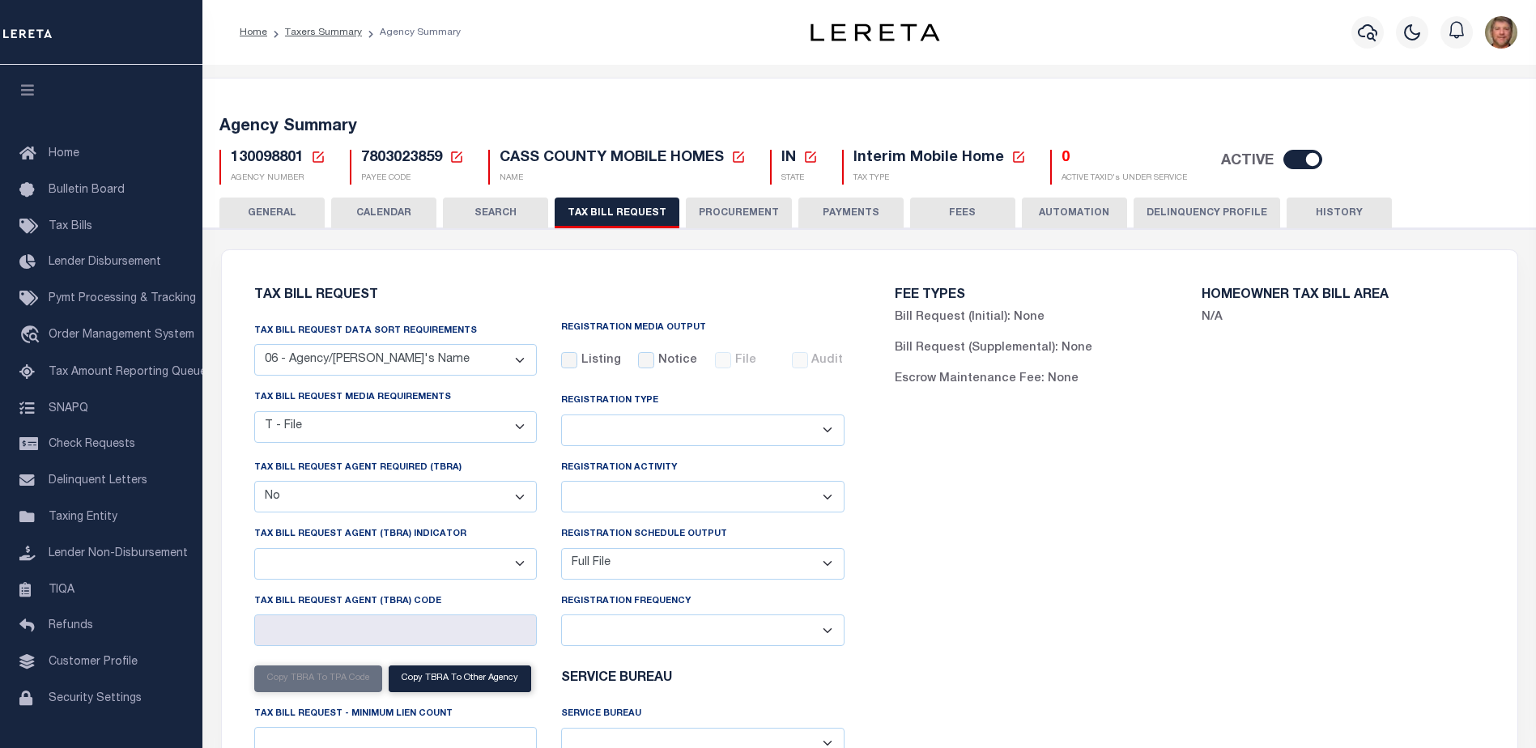
click at [319, 155] on icon at bounding box center [317, 156] width 11 height 11
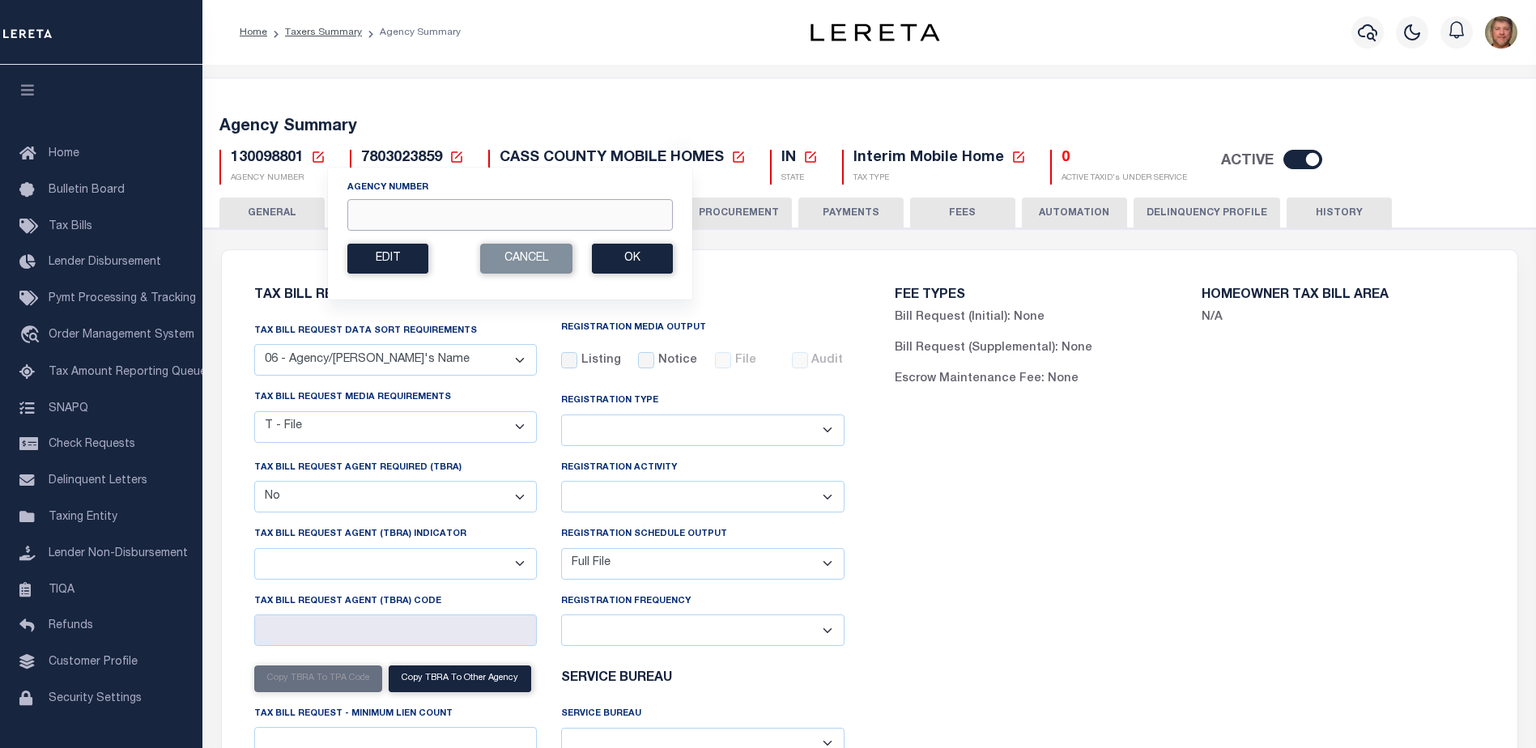
click at [363, 210] on input "Agency Number" at bounding box center [509, 215] width 325 height 32
type input "130290000"
click at [633, 264] on button "Ok" at bounding box center [632, 259] width 81 height 30
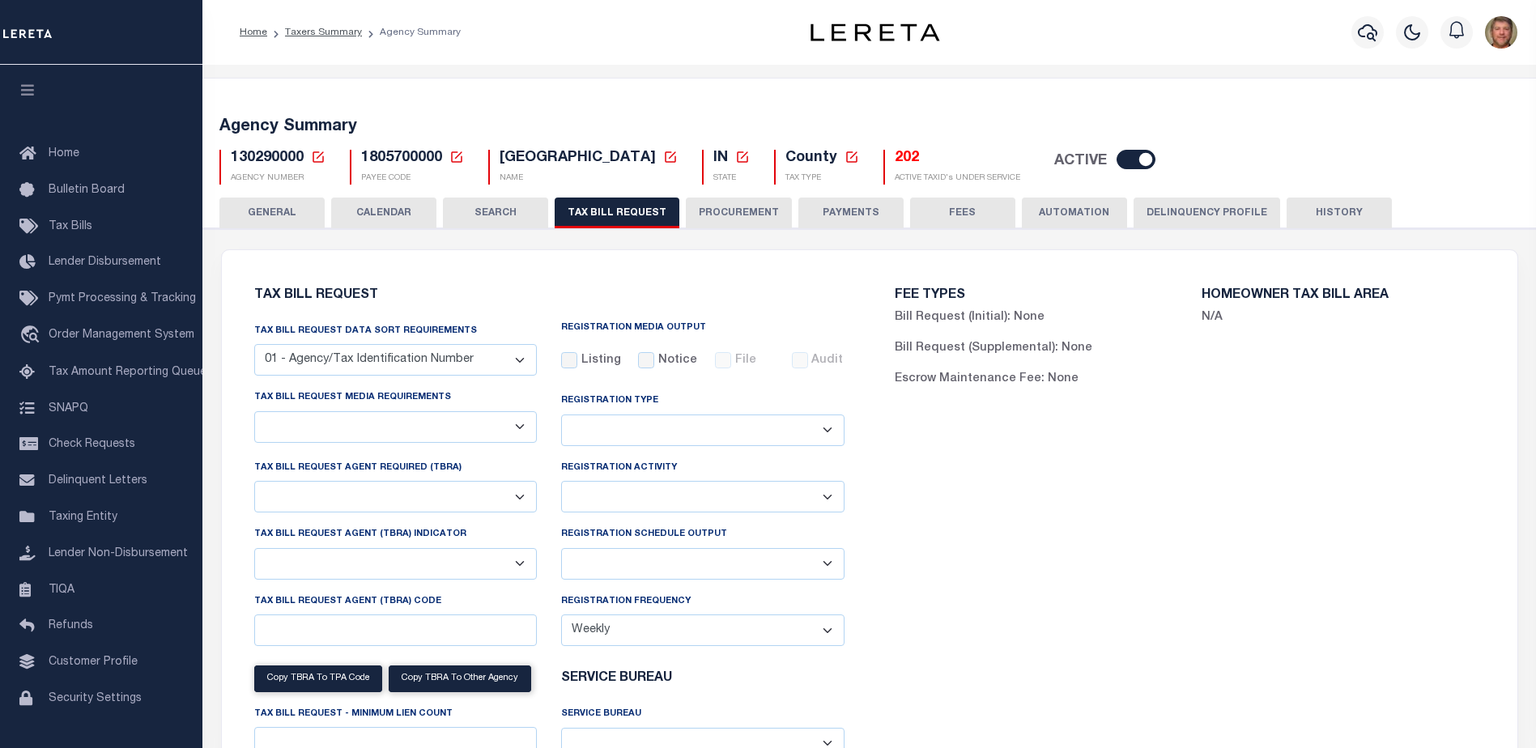
select select "27"
checkbox input "false"
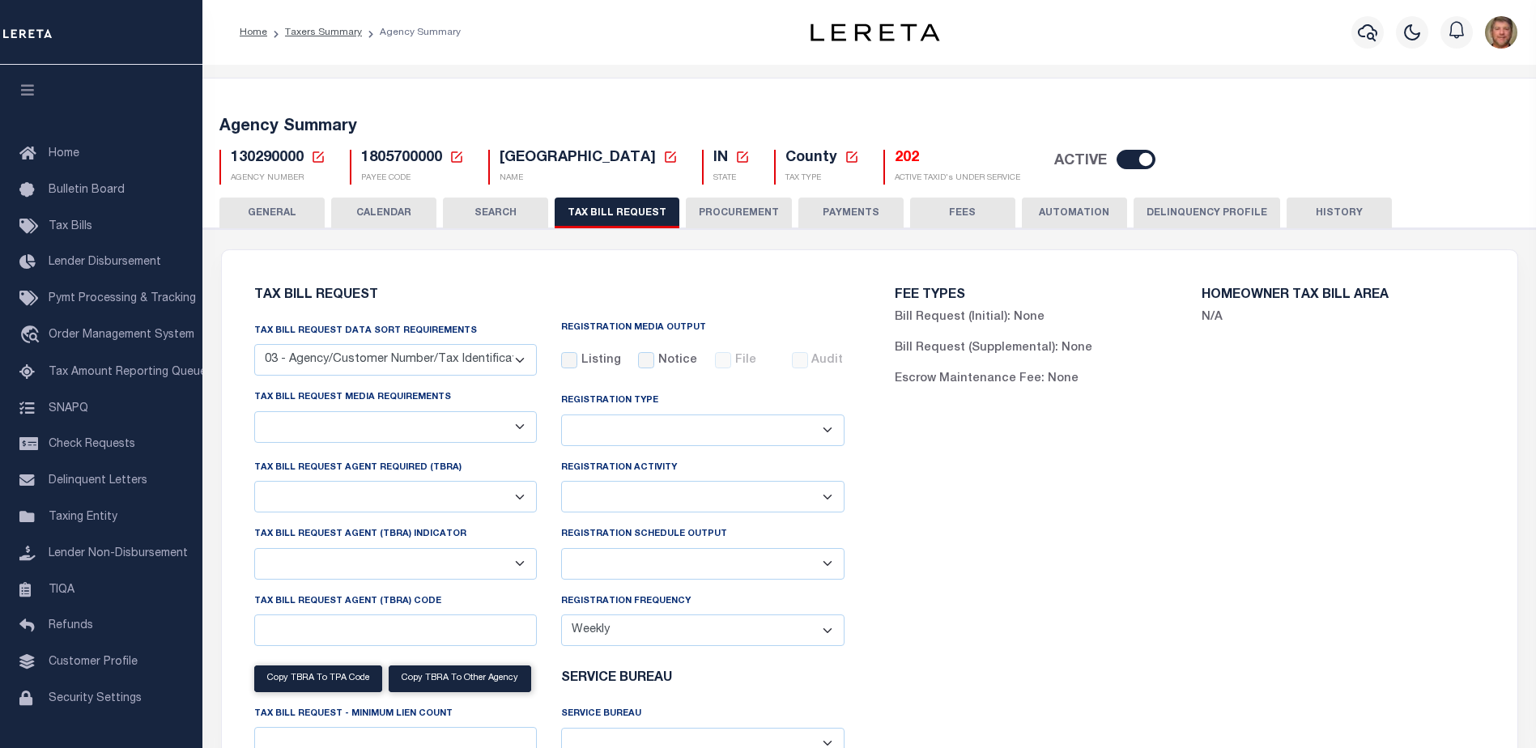
select select "22"
select select "true"
select select "13"
type input "01003"
select select
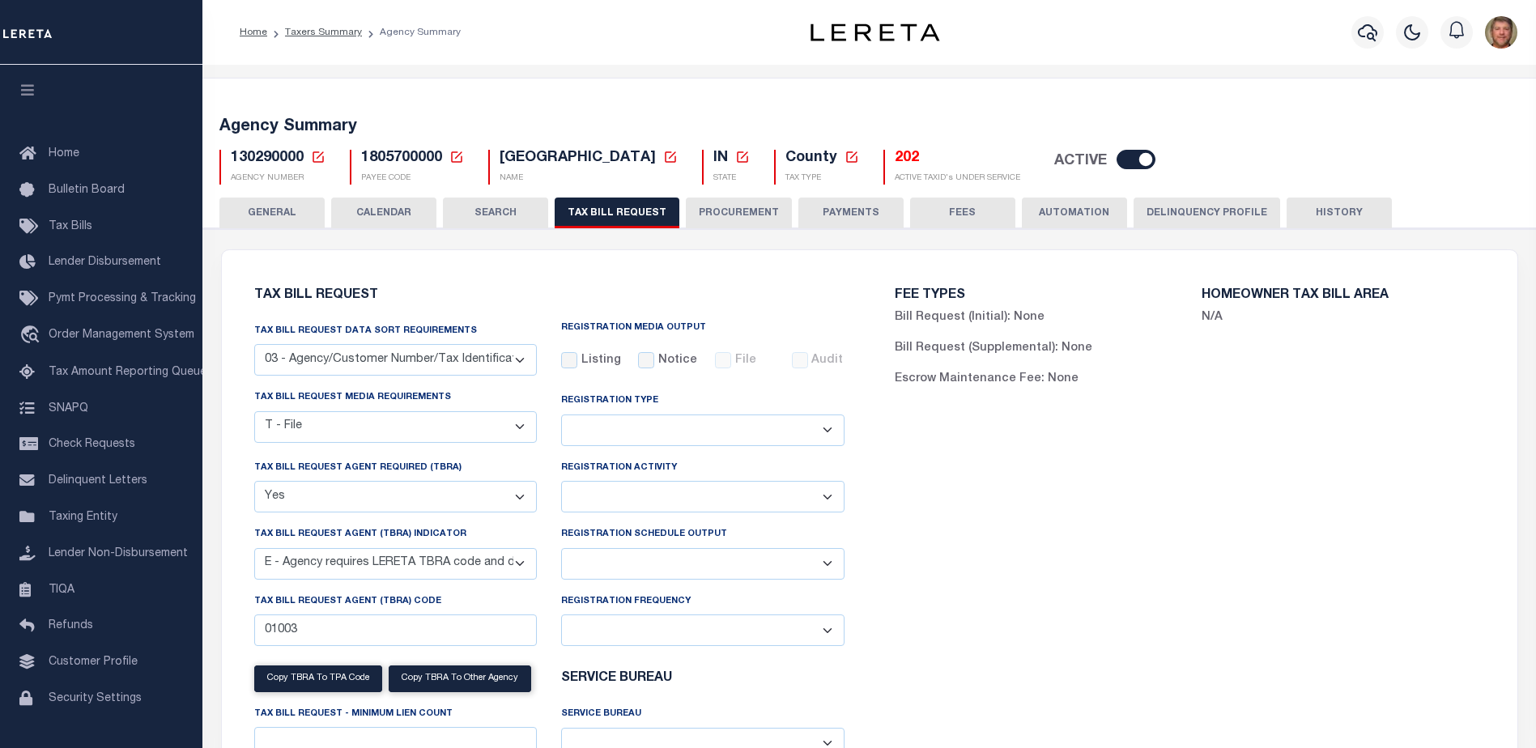
click at [642, 572] on select "Delta File Full File" at bounding box center [702, 564] width 283 height 32
click at [663, 564] on select "Delta File Full File" at bounding box center [702, 564] width 283 height 32
click at [612, 565] on select "Delta File Full File" at bounding box center [702, 564] width 283 height 32
select select "1"
click at [561, 550] on select "Delta File Full File" at bounding box center [702, 564] width 283 height 32
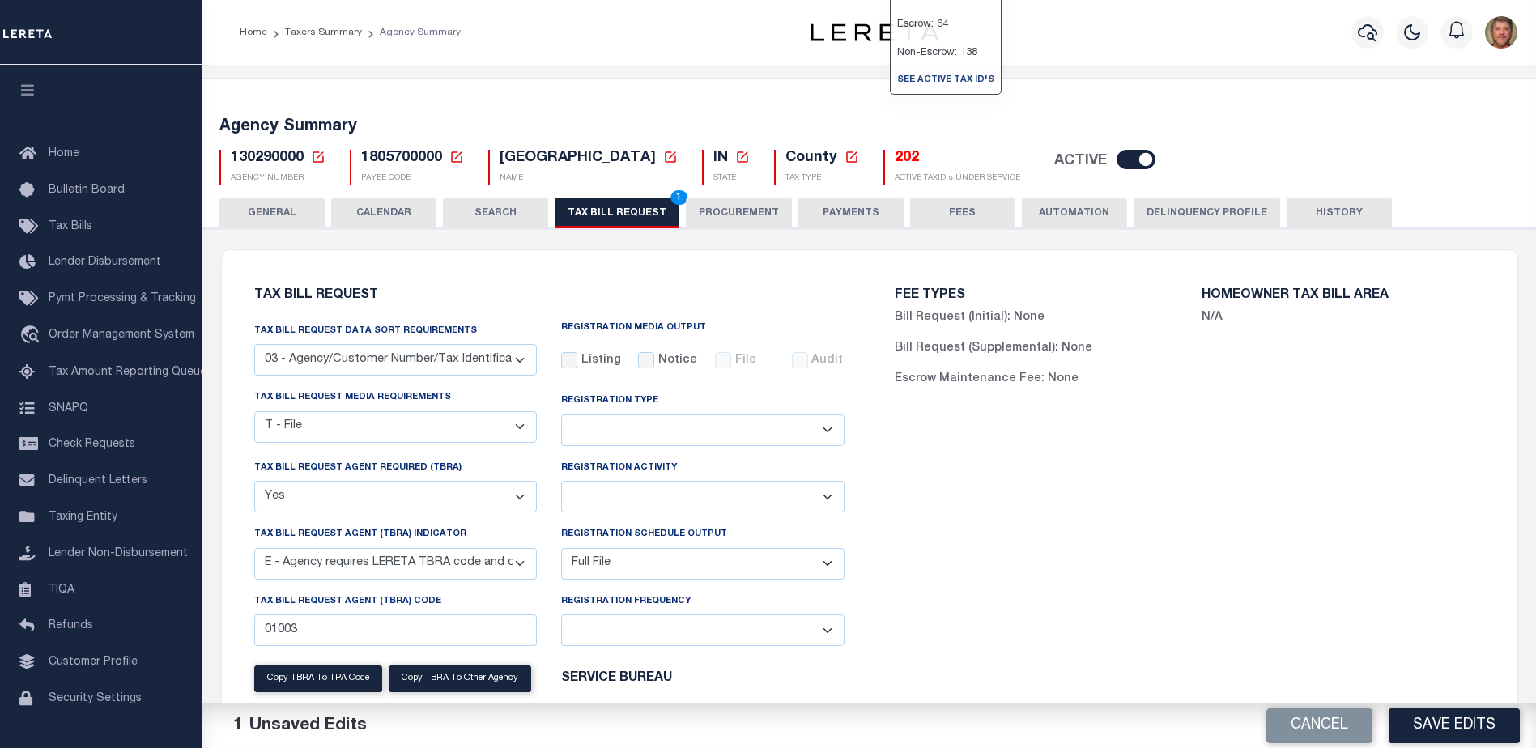
click at [1463, 717] on button "Save Edits" at bounding box center [1453, 725] width 131 height 35
click at [1459, 716] on div "Cancel Save Edits" at bounding box center [1202, 725] width 667 height 45
click at [626, 206] on button "TAX BILL REQUEST 1" at bounding box center [617, 213] width 125 height 31
click at [1422, 726] on button "Save Edits" at bounding box center [1453, 725] width 131 height 35
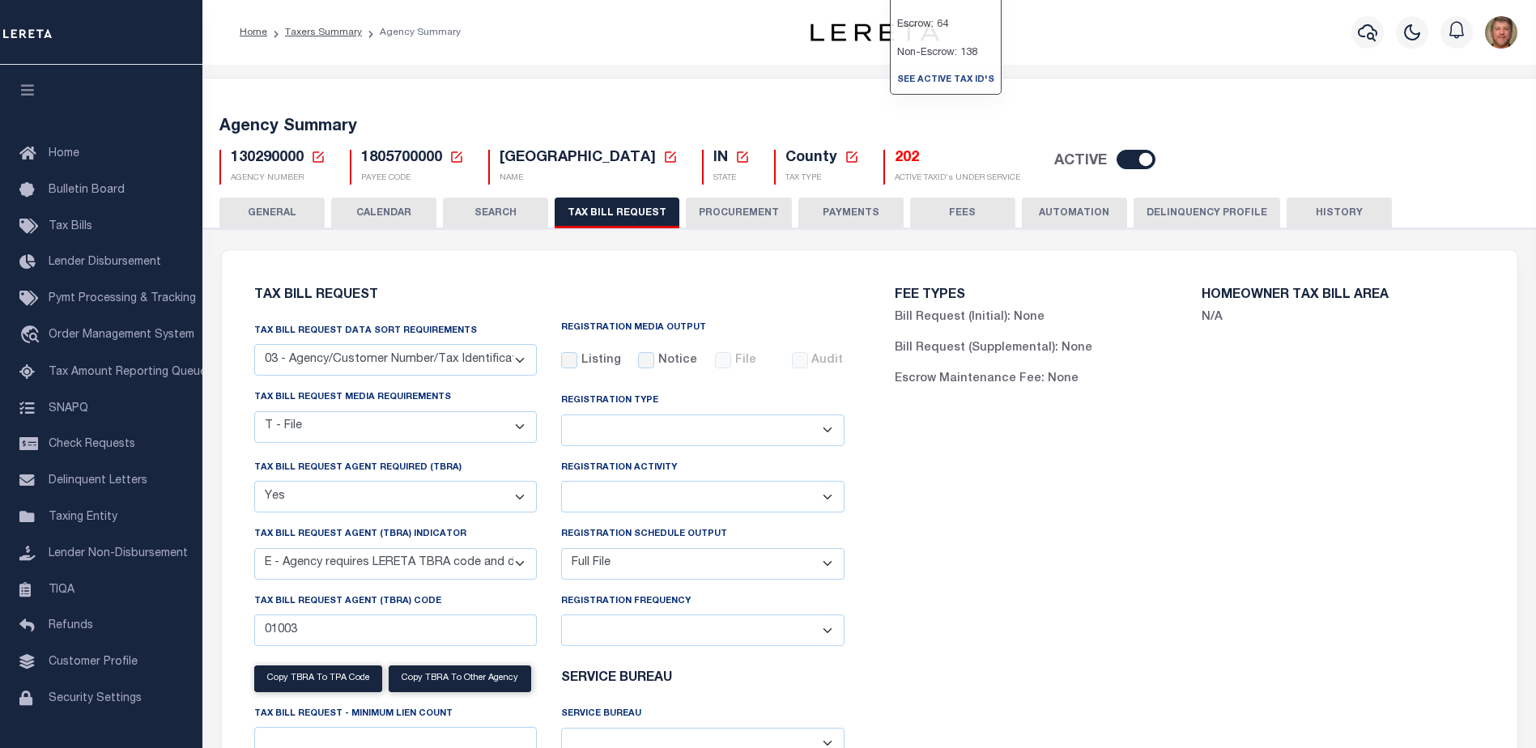
click at [903, 157] on h5 "202" at bounding box center [956, 159] width 125 height 18
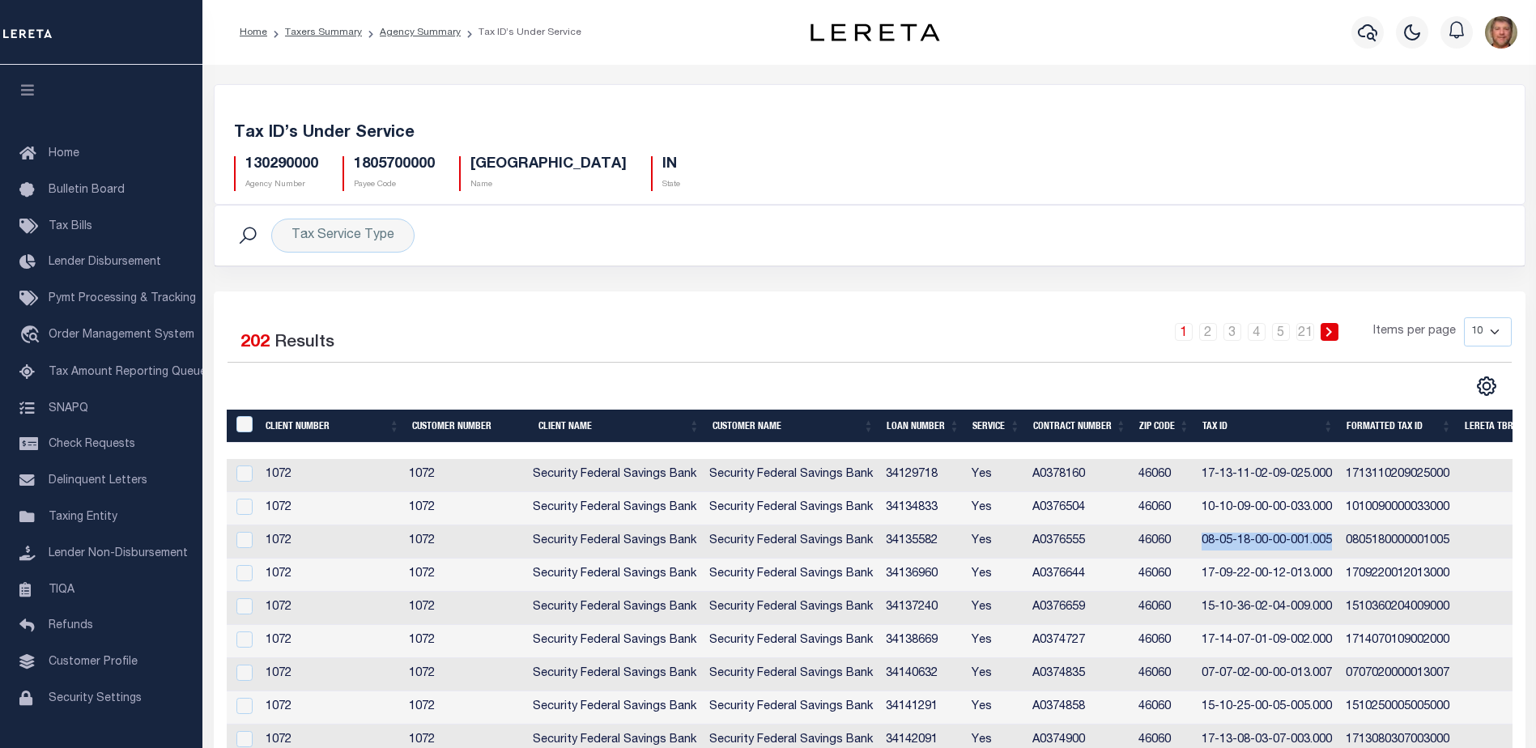
drag, startPoint x: 1203, startPoint y: 542, endPoint x: 1332, endPoint y: 541, distance: 129.5
click at [1332, 541] on td "08-05-18-00-00-001.005" at bounding box center [1267, 541] width 145 height 33
checkbox input "true"
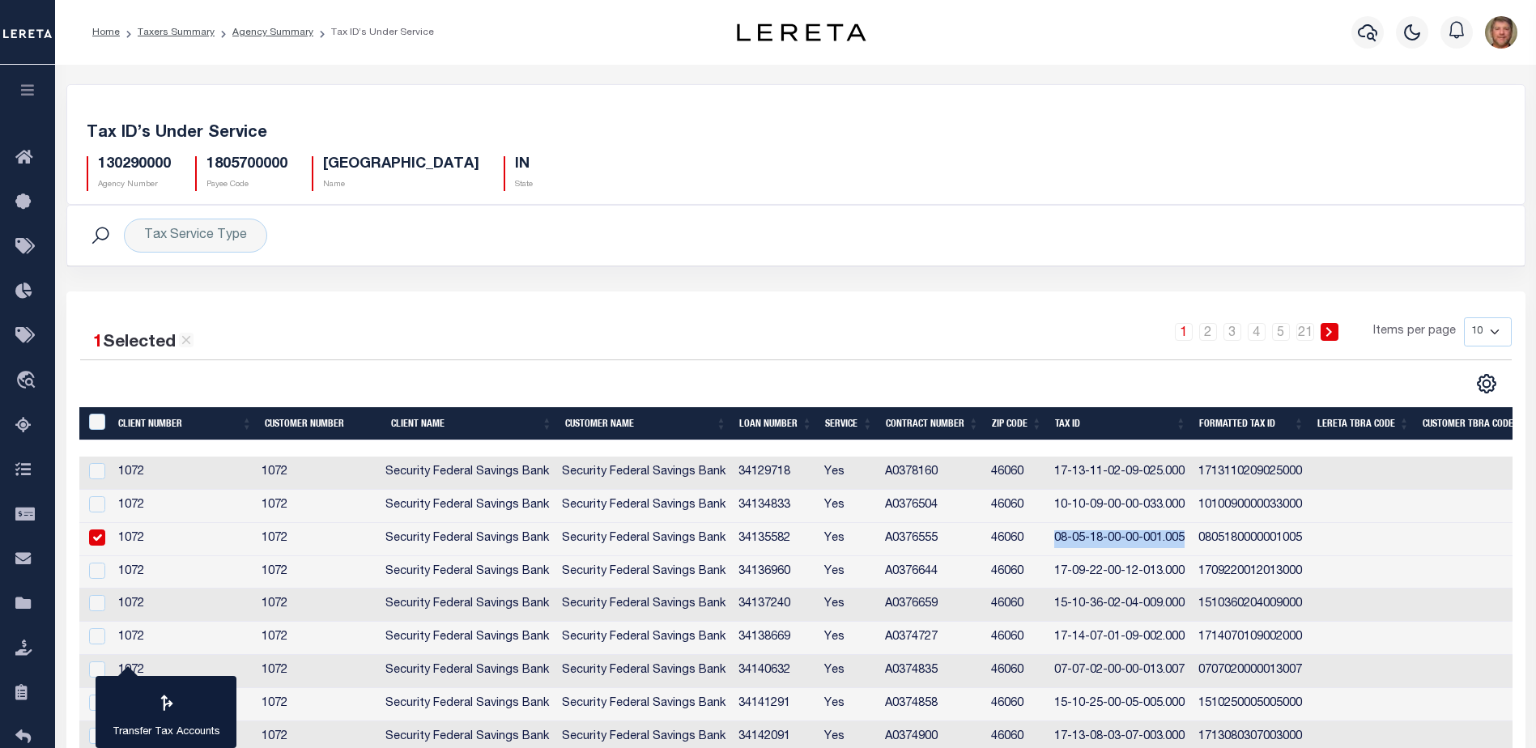
copy td "08-05-18-00-00-001.005"
drag, startPoint x: 1056, startPoint y: 700, endPoint x: 1184, endPoint y: 699, distance: 128.7
click at [1184, 699] on td "15-10-25-00-05-005.000" at bounding box center [1119, 704] width 145 height 33
checkbox input "true"
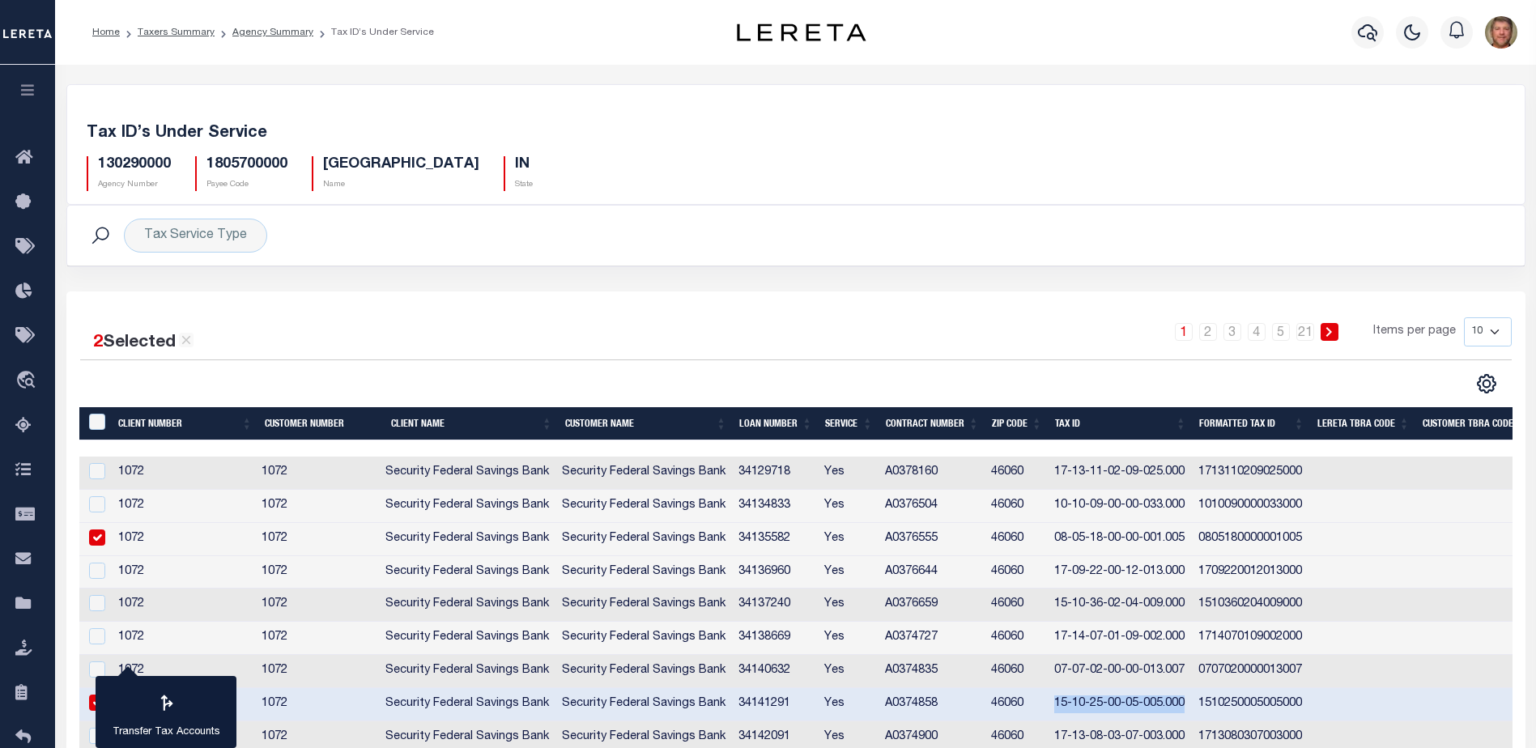
copy td "15-10-25-00-05-005.000"
click at [27, 614] on icon at bounding box center [28, 604] width 26 height 20
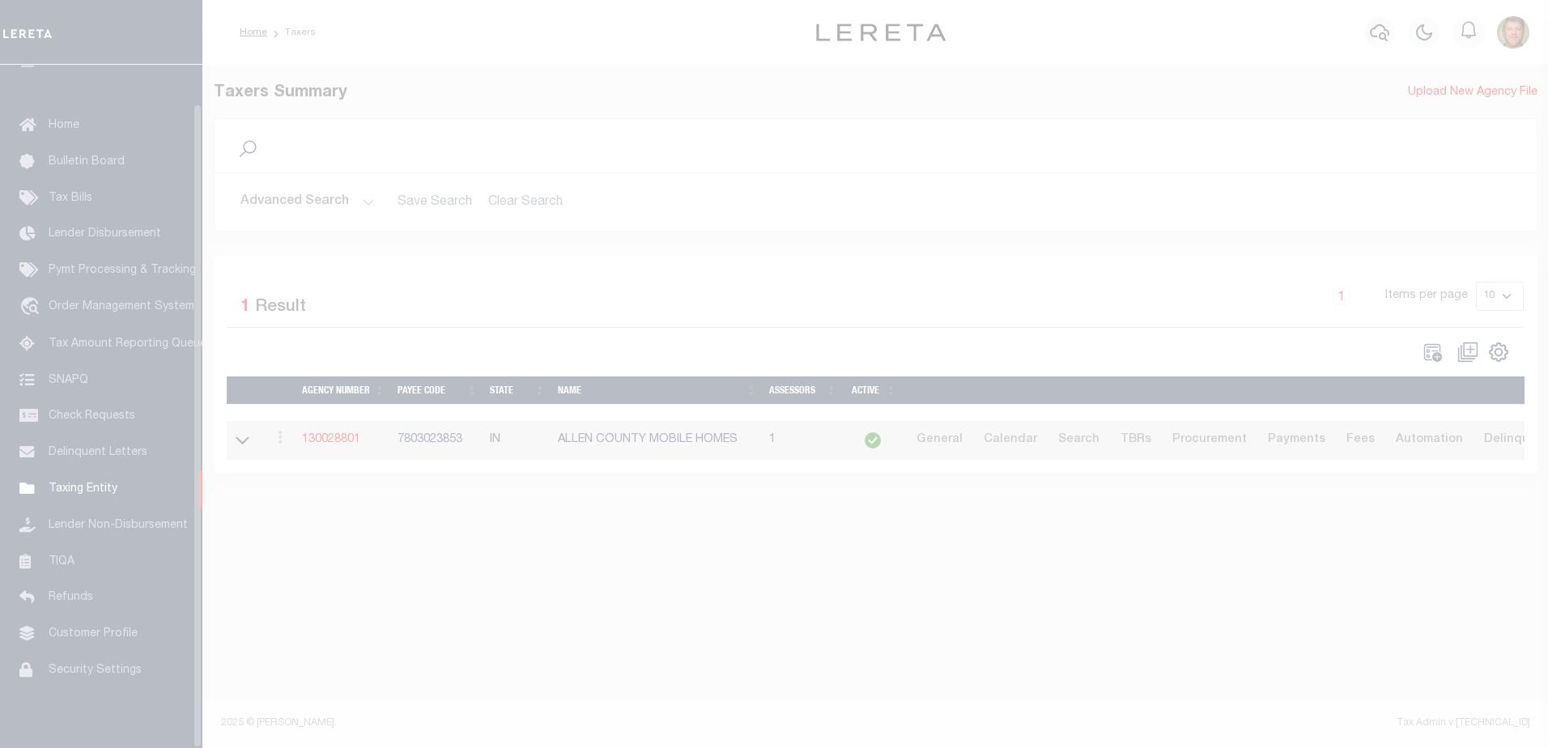
scroll to position [40, 0]
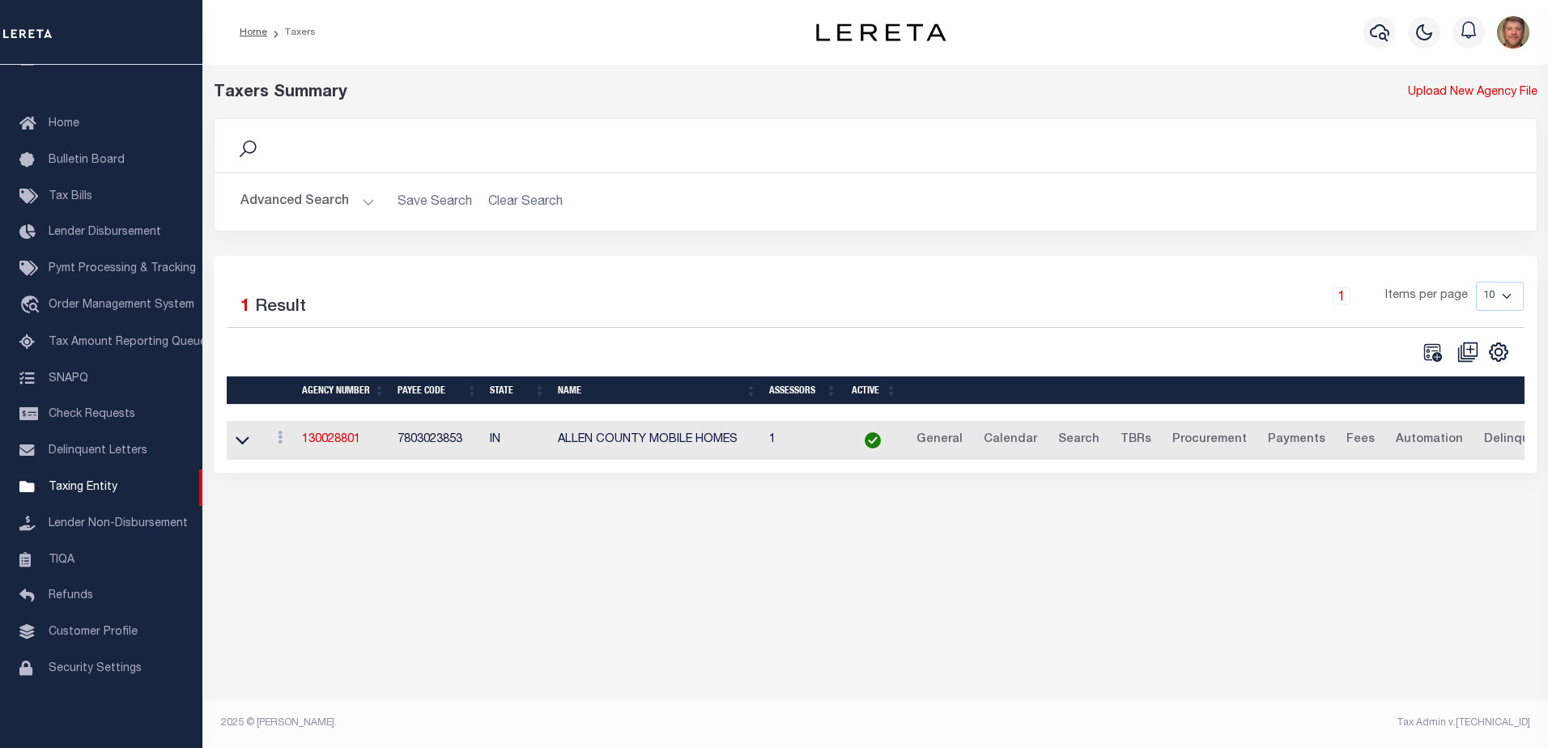
click at [341, 202] on button "Advanced Search" at bounding box center [307, 202] width 134 height 32
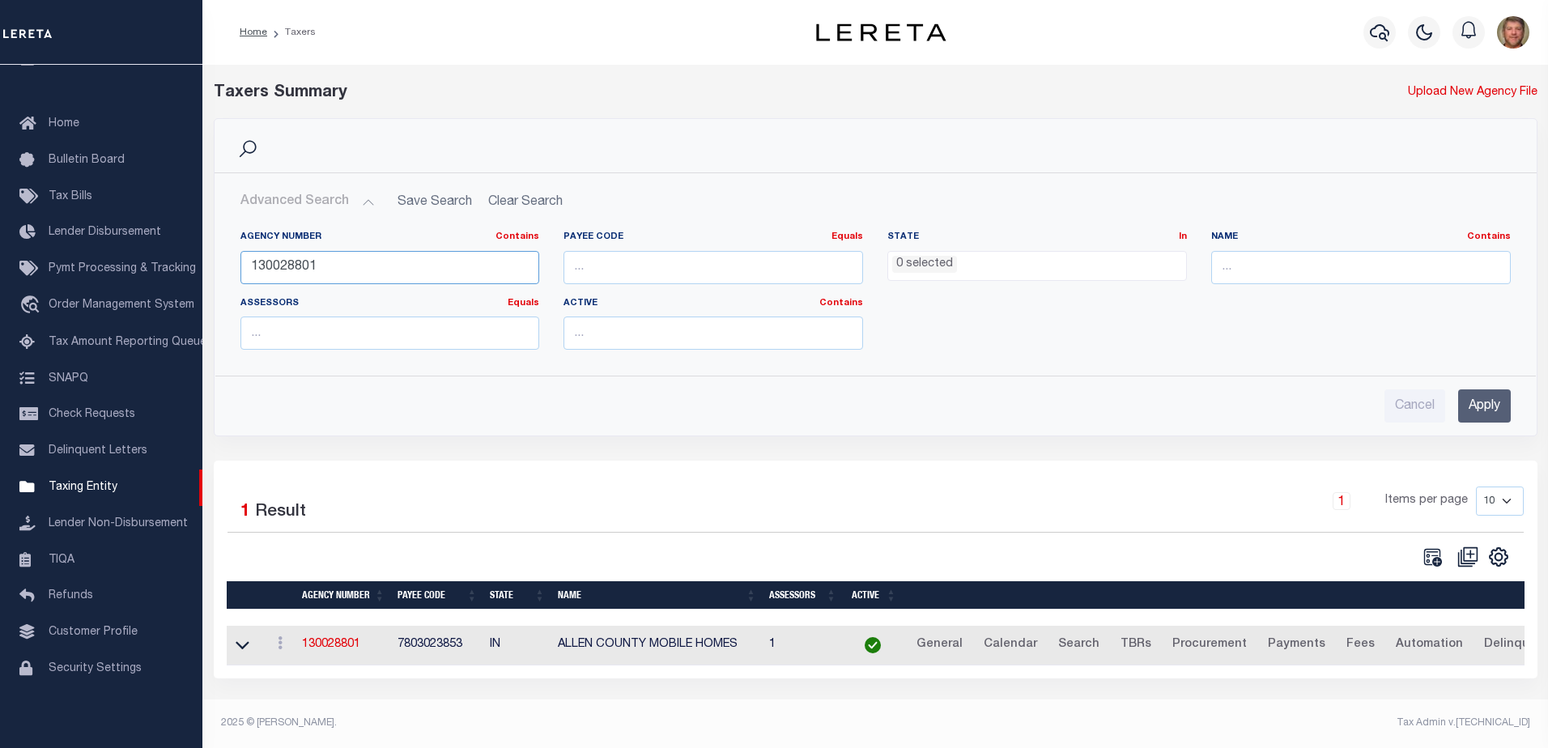
click at [340, 267] on input "130028801" at bounding box center [390, 267] width 300 height 33
type input "130360000"
click at [1480, 408] on input "Apply" at bounding box center [1484, 405] width 53 height 33
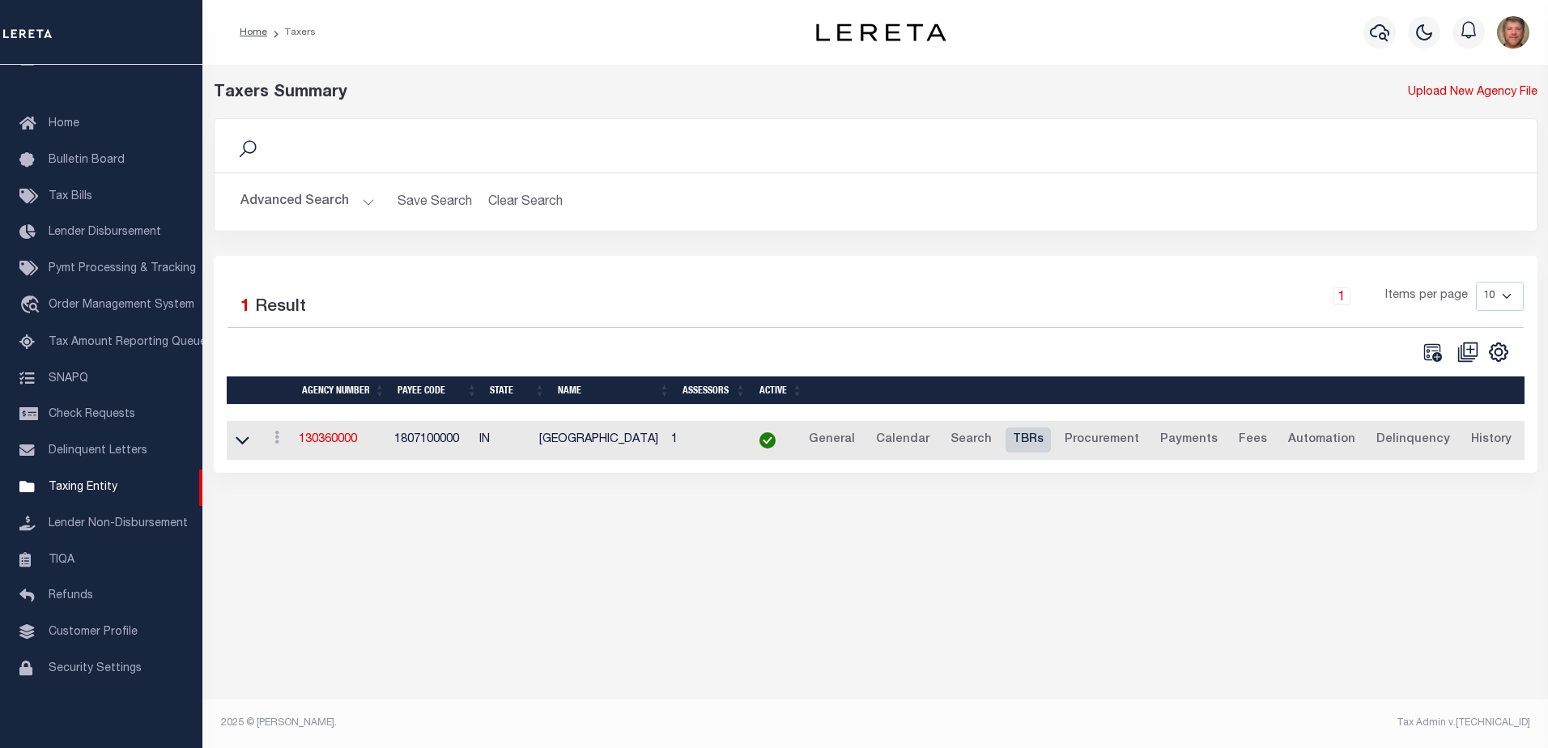
click at [1032, 444] on link "TBRs" at bounding box center [1027, 440] width 45 height 26
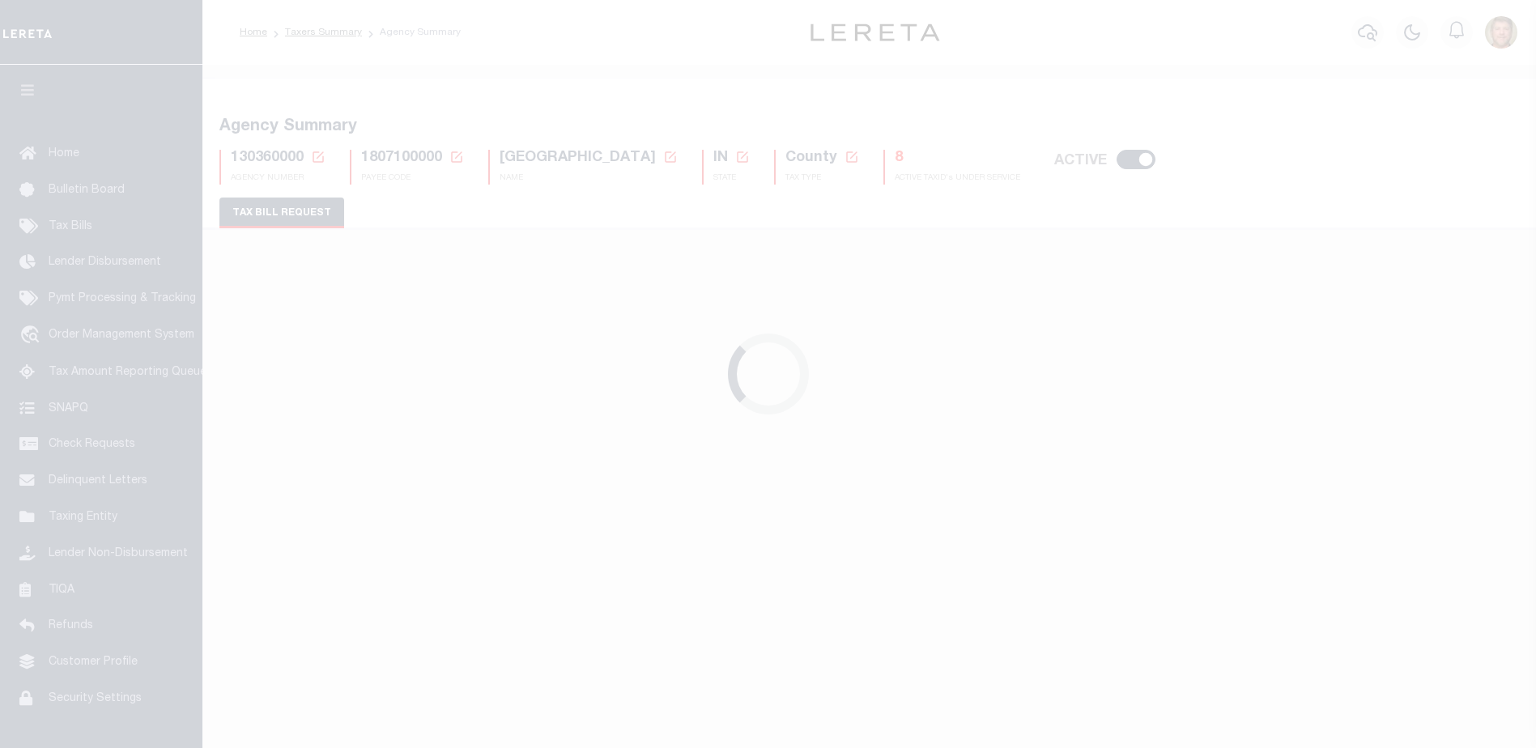
checkbox input "false"
select select "22"
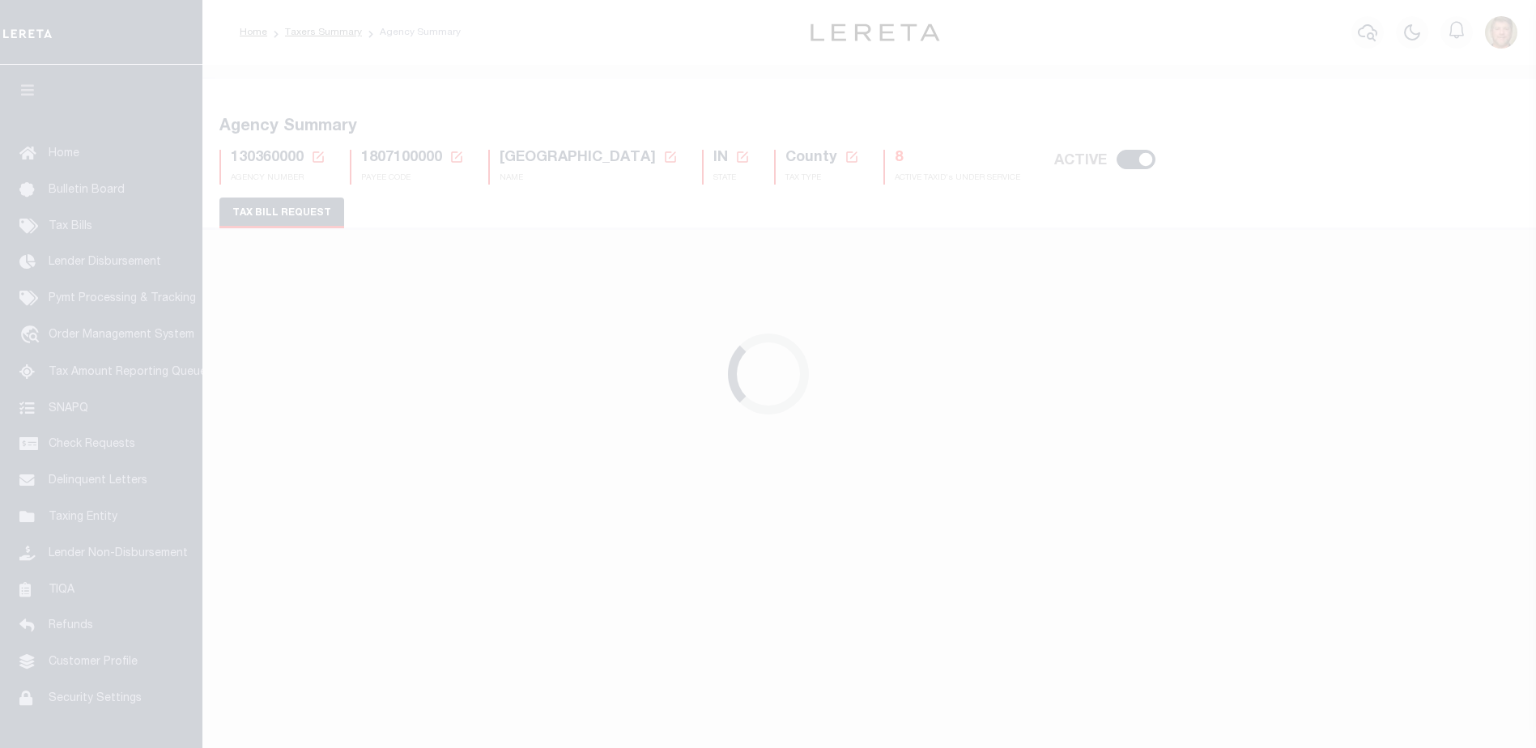
select select "false"
select select "15"
type input "00035"
select select
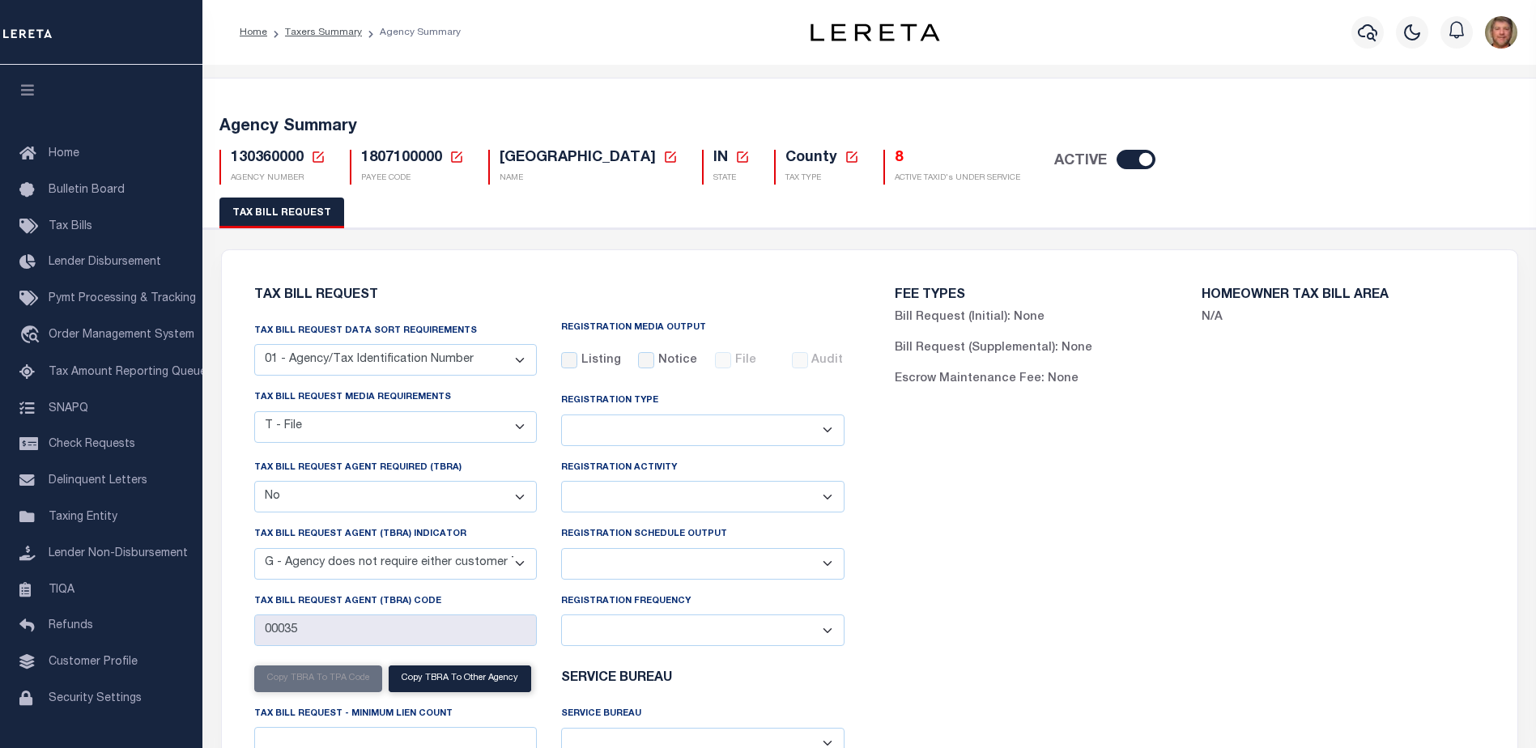
click at [653, 569] on select "Delta File Full File" at bounding box center [702, 564] width 283 height 32
select select "1"
click at [561, 550] on select "Delta File Full File" at bounding box center [702, 564] width 283 height 32
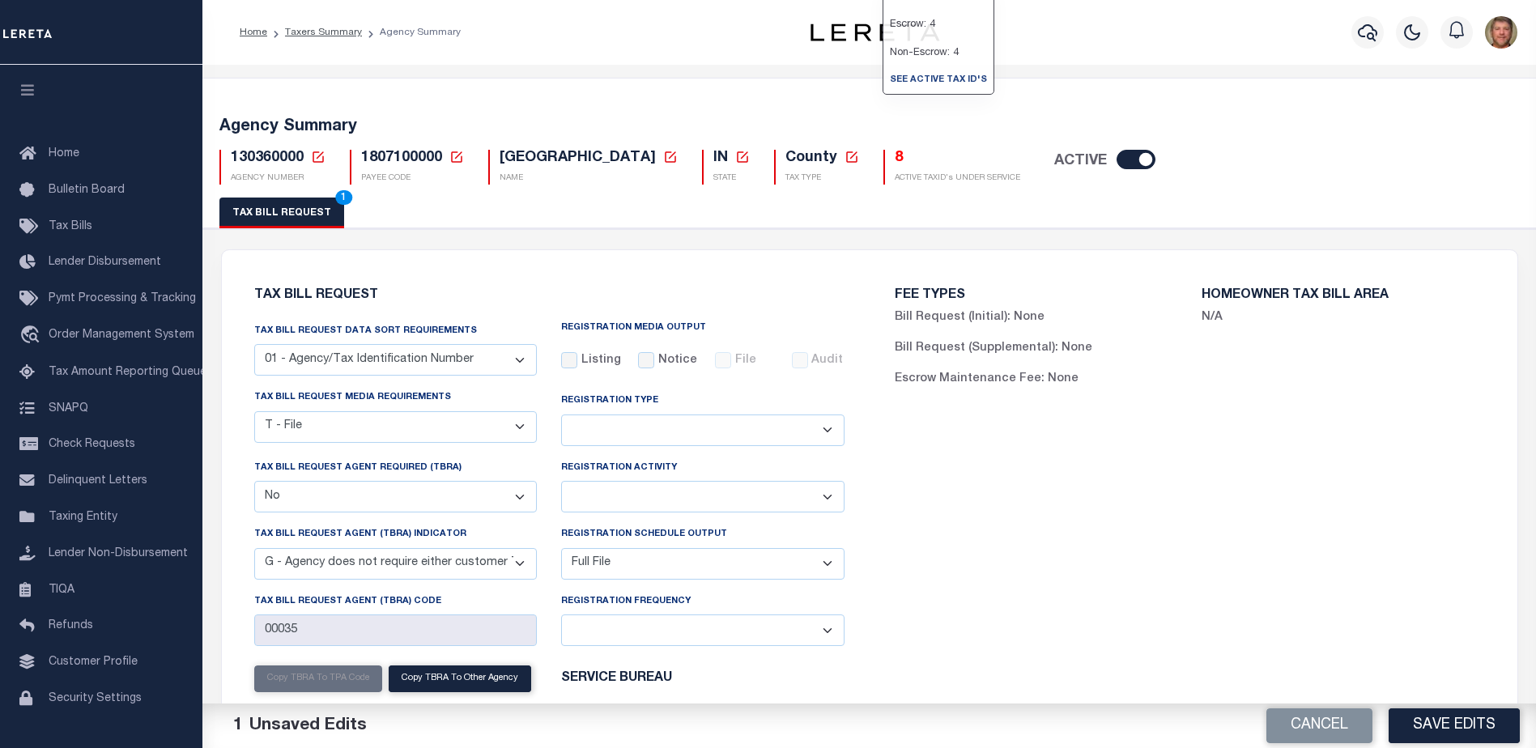
click at [894, 156] on h5 "8" at bounding box center [956, 159] width 125 height 18
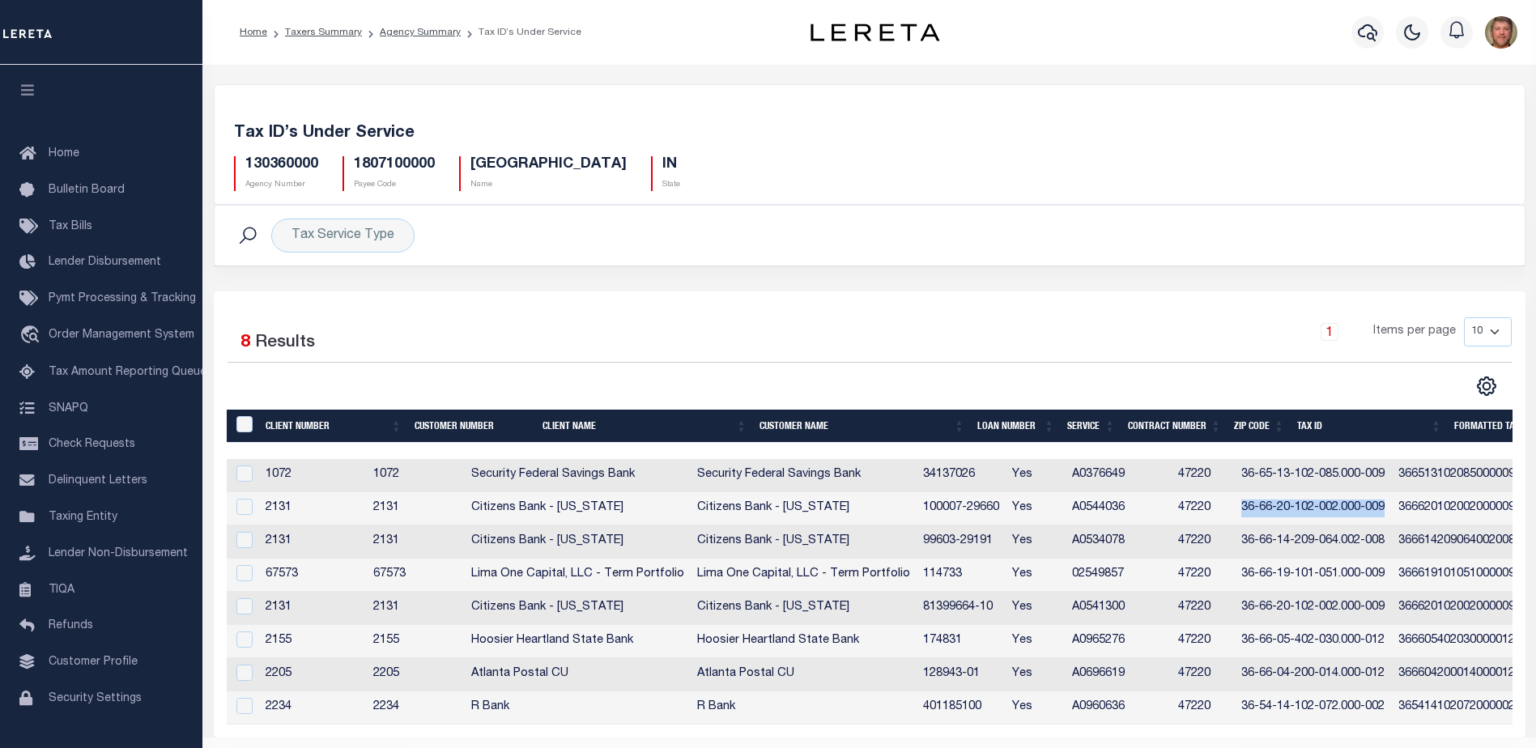
drag, startPoint x: 1301, startPoint y: 509, endPoint x: 1446, endPoint y: 508, distance: 144.9
click at [1392, 508] on td "36-66-20-102-002.000-009" at bounding box center [1312, 508] width 157 height 33
checkbox input "true"
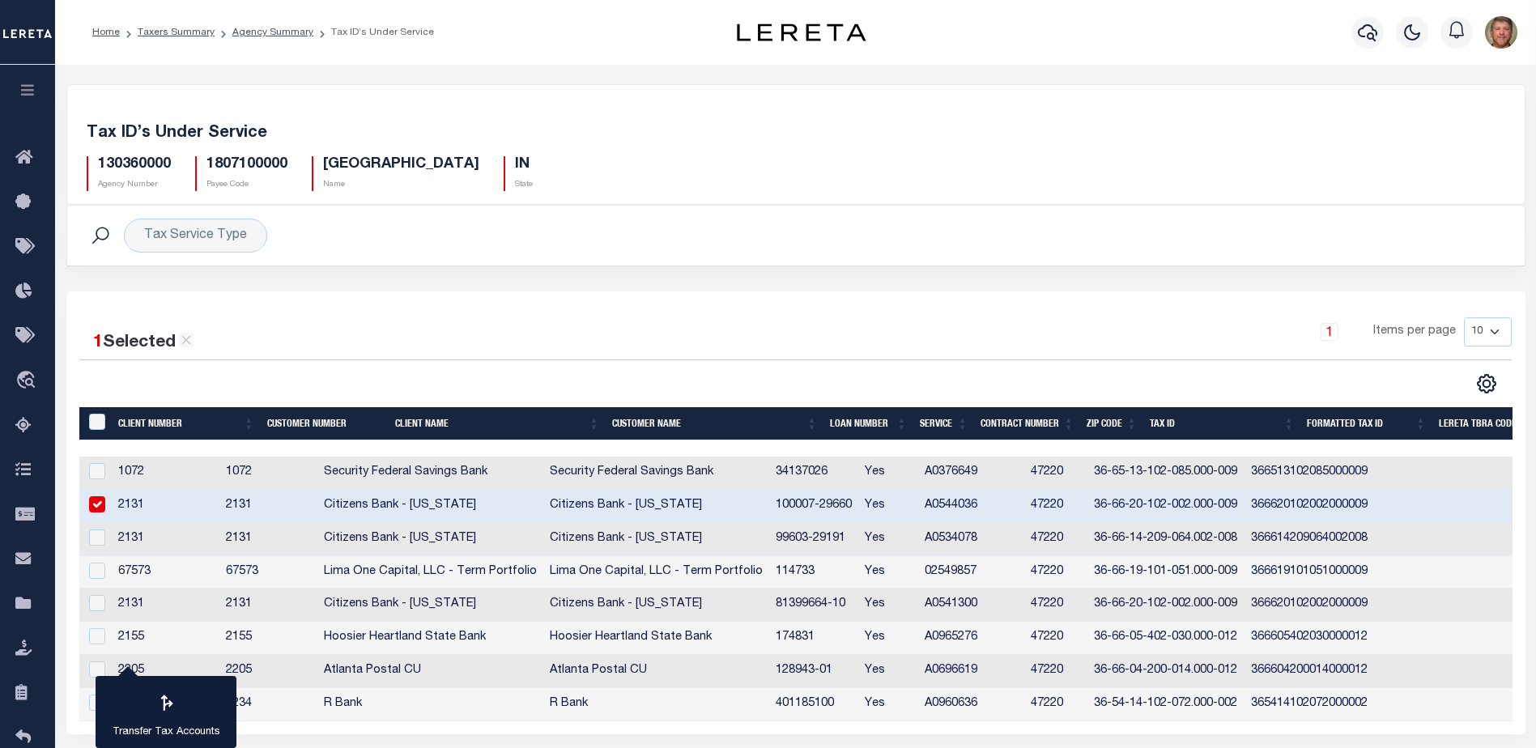
drag, startPoint x: 1424, startPoint y: 506, endPoint x: 1353, endPoint y: 548, distance: 82.0
click at [1353, 548] on td "366614209064002008" at bounding box center [1309, 539] width 130 height 33
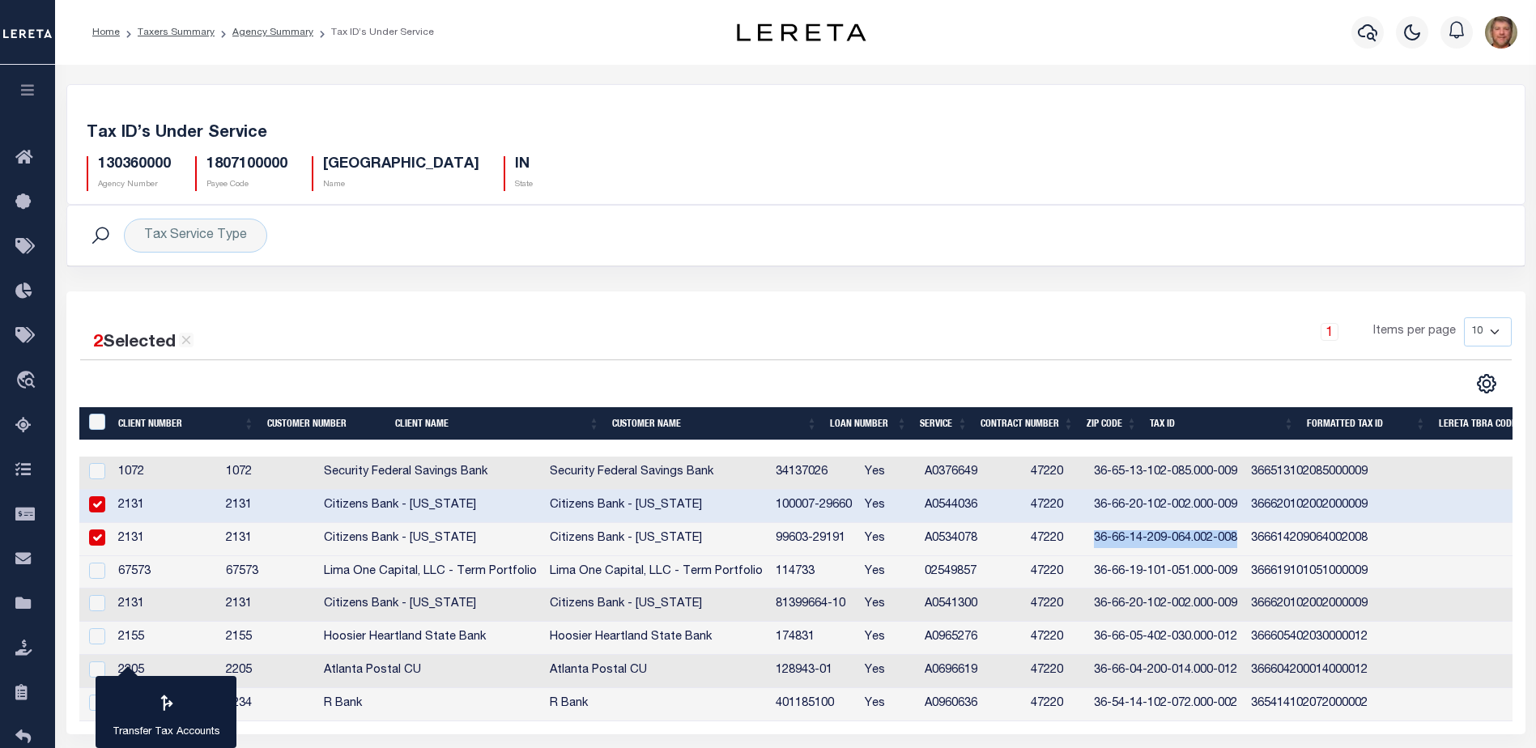
drag, startPoint x: 1154, startPoint y: 541, endPoint x: 1297, endPoint y: 538, distance: 143.3
click at [1244, 538] on td "36-66-14-209-064.002-008" at bounding box center [1165, 539] width 157 height 33
checkbox input "false"
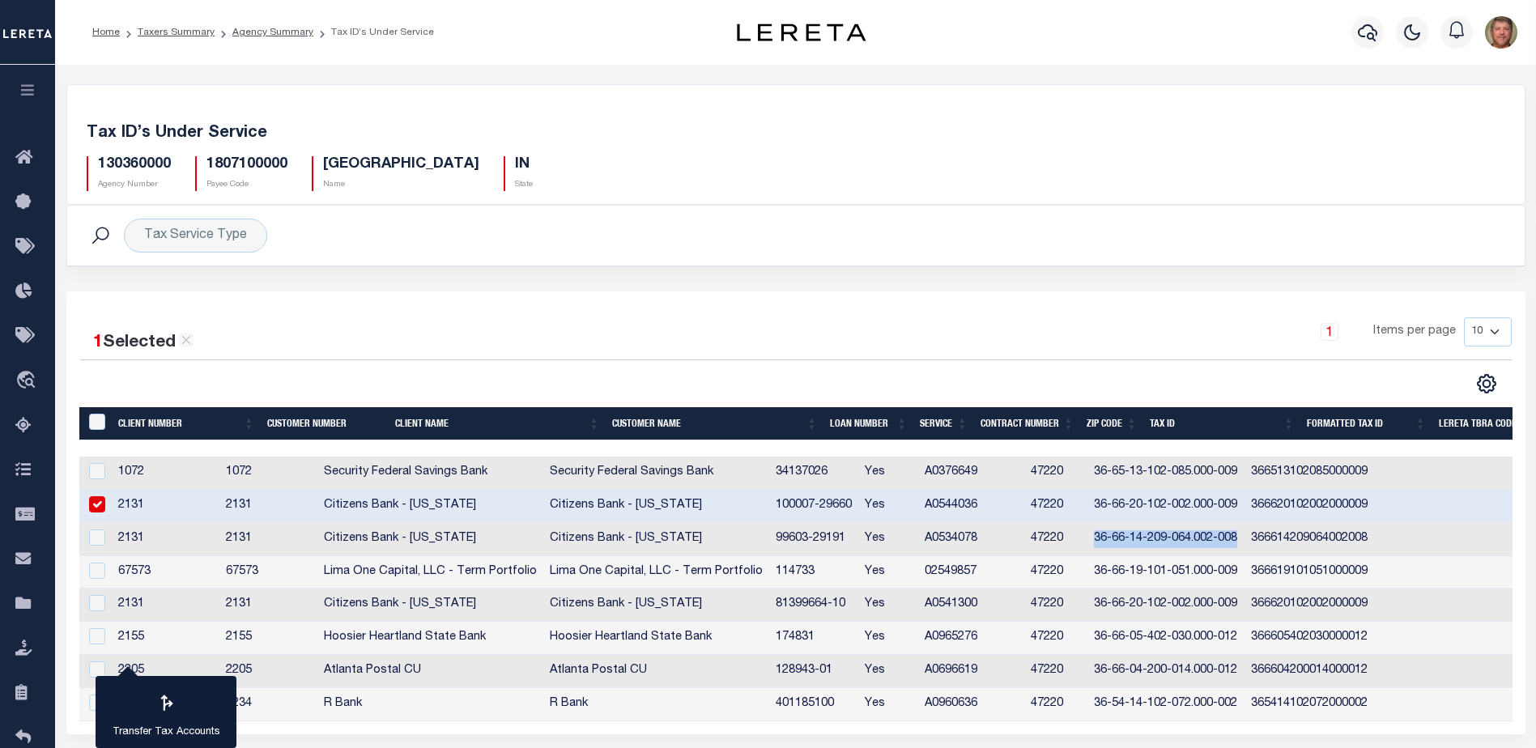
copy td "36-66-14-209-064.002-008"
click at [24, 604] on icon at bounding box center [28, 604] width 26 height 20
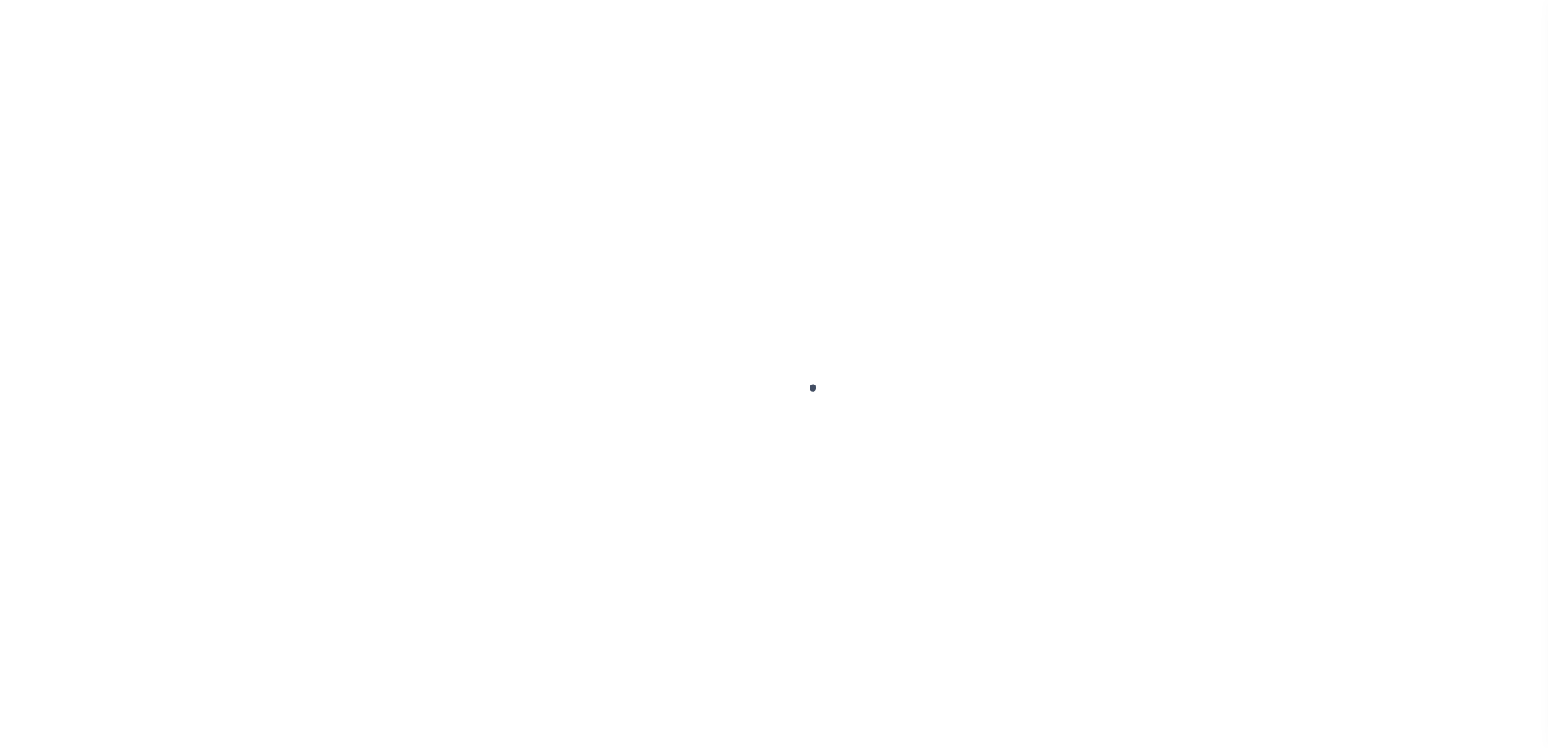
select select
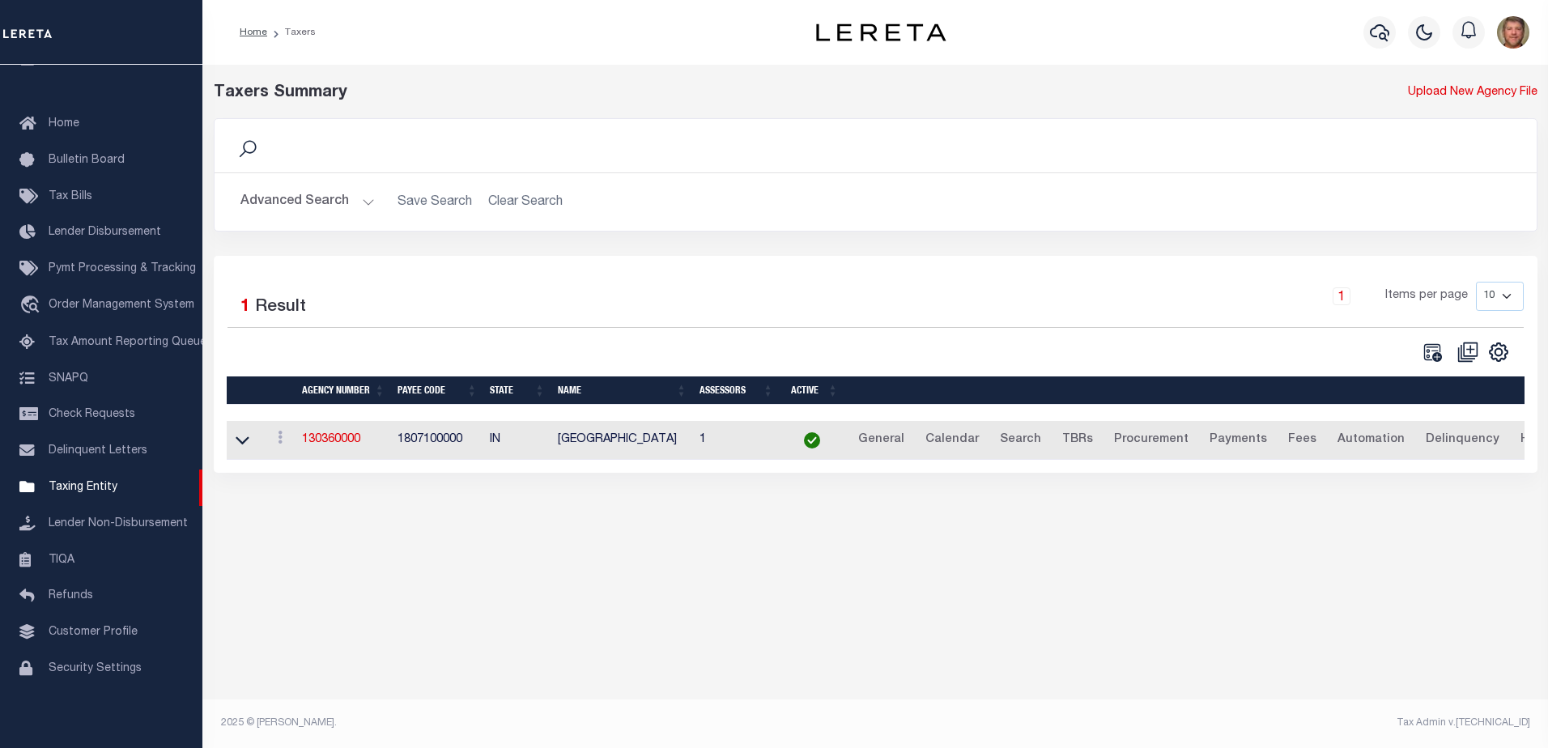
click at [368, 198] on button "Advanced Search" at bounding box center [307, 202] width 134 height 32
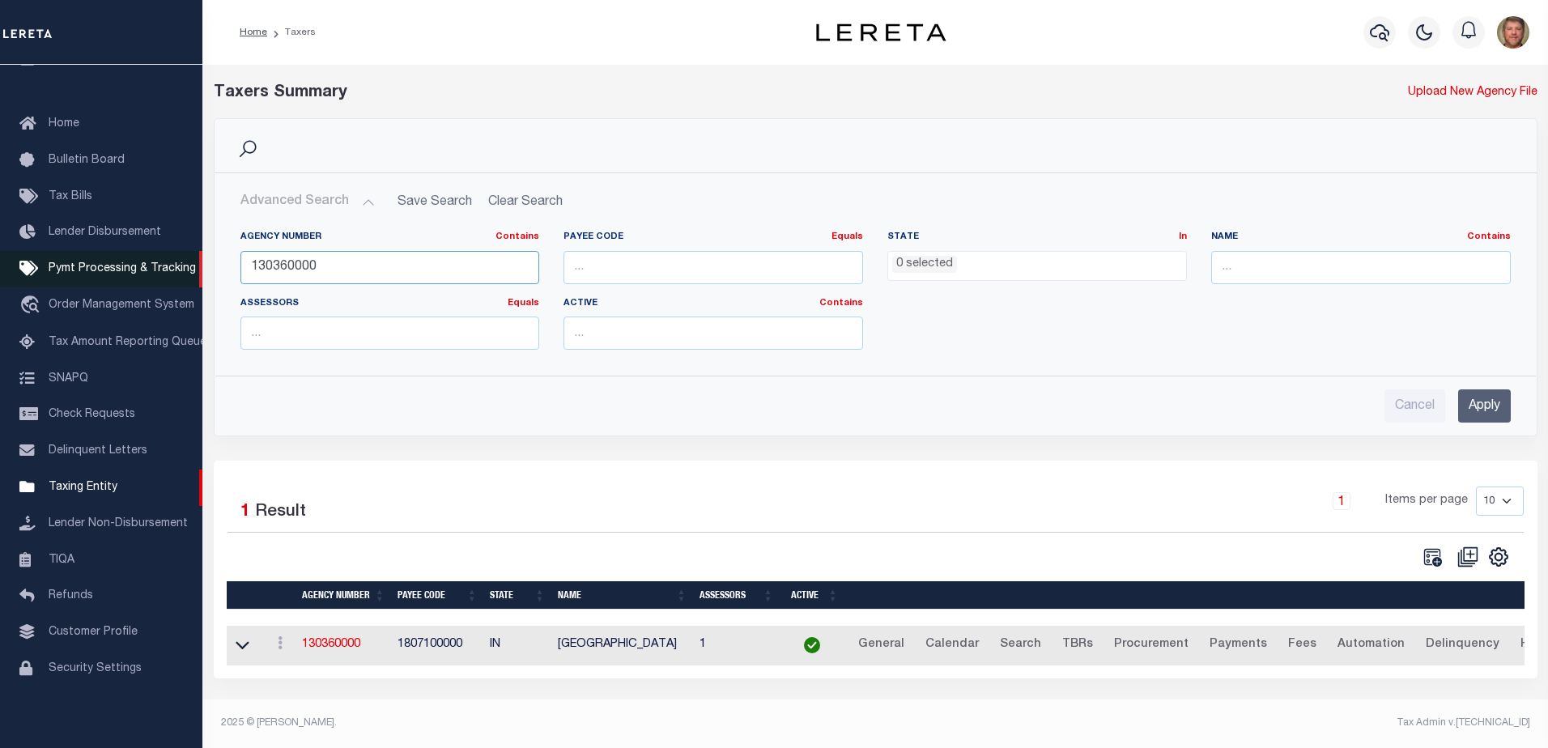
drag, startPoint x: 350, startPoint y: 266, endPoint x: 173, endPoint y: 274, distance: 176.7
click at [173, 274] on div "Home Taxers Profile" at bounding box center [774, 369] width 1548 height 738
type input "130430000"
click at [1495, 397] on input "Apply" at bounding box center [1484, 405] width 53 height 33
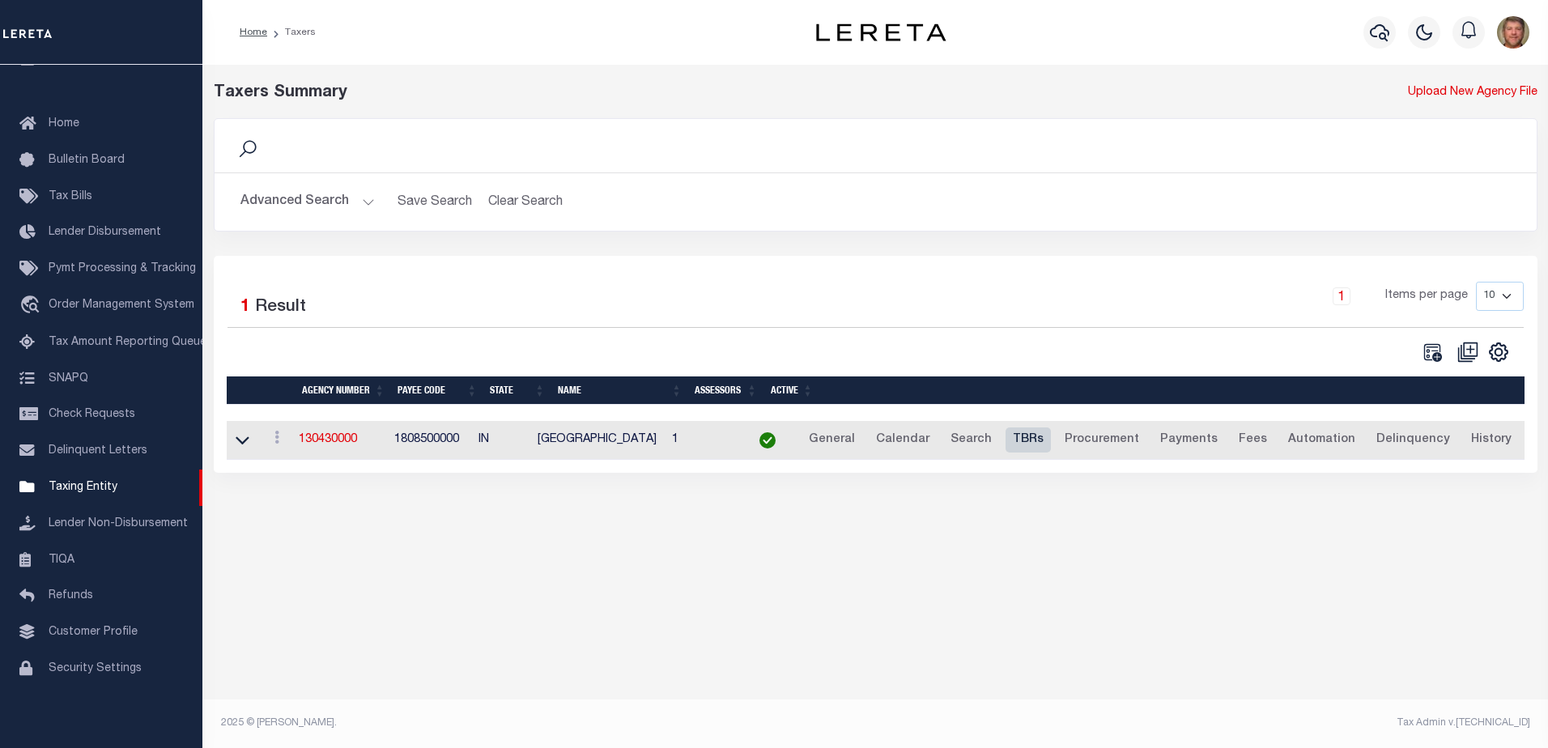
click at [1025, 436] on link "TBRs" at bounding box center [1027, 440] width 45 height 26
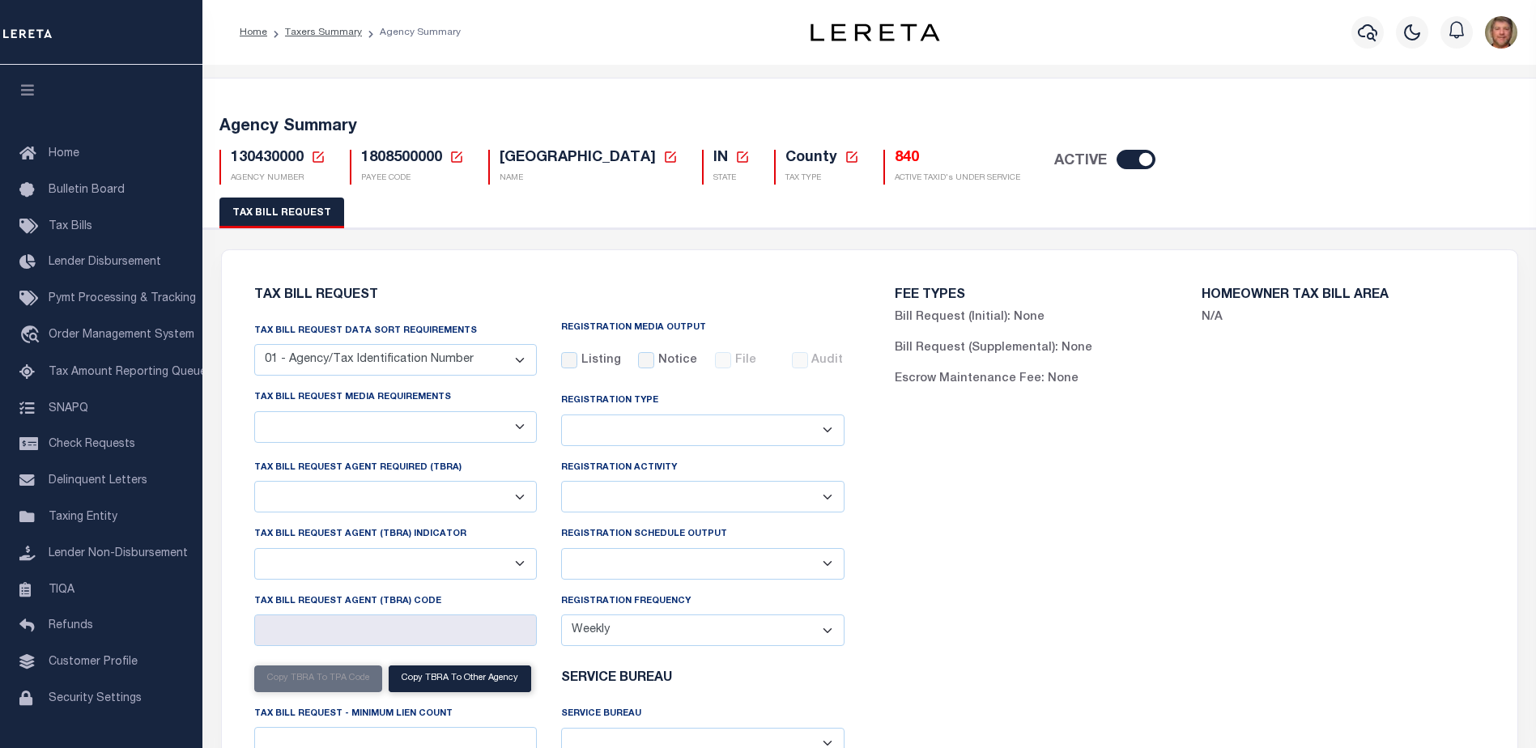
select select
checkbox input "false"
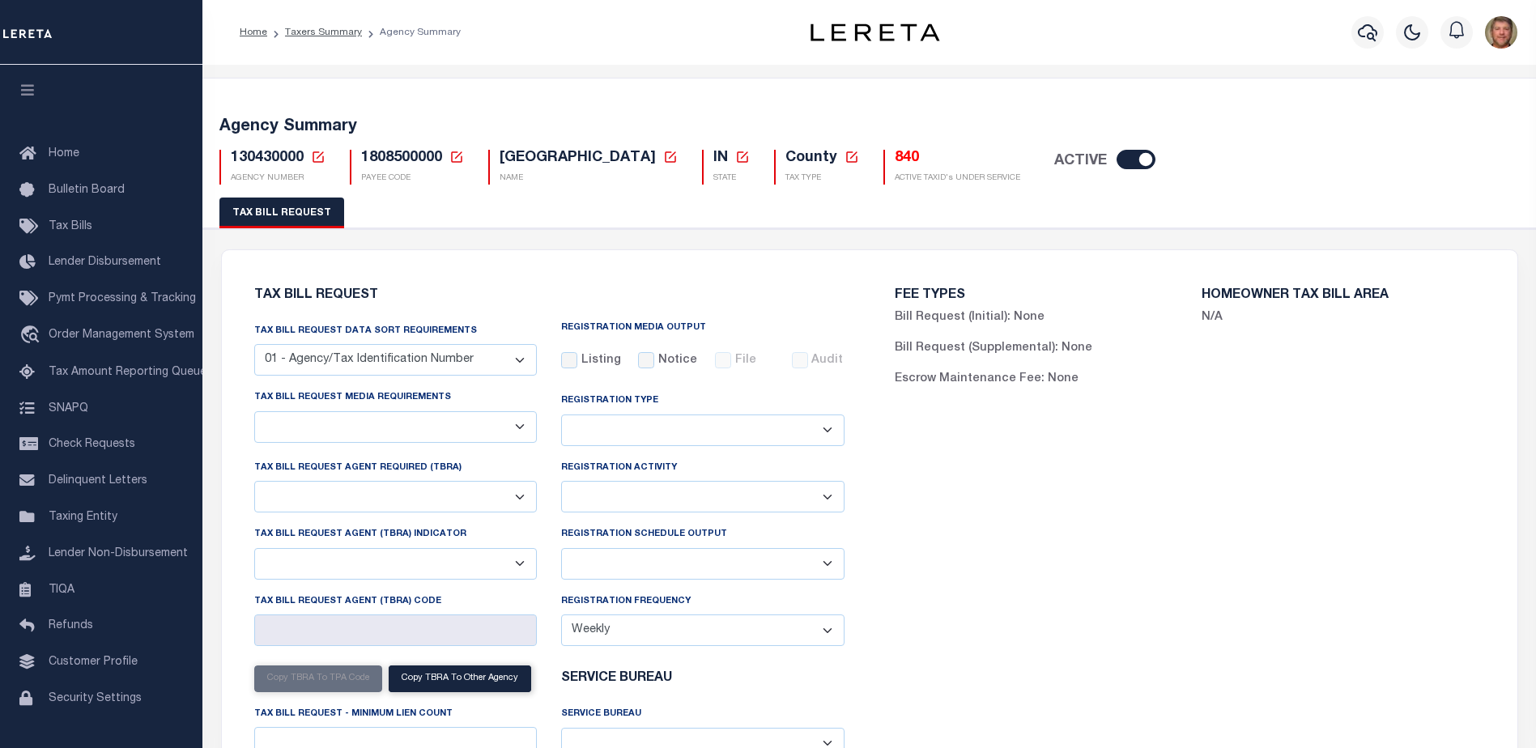
select select "22"
select select "false"
type input "356"
select select
select select "1801743001"
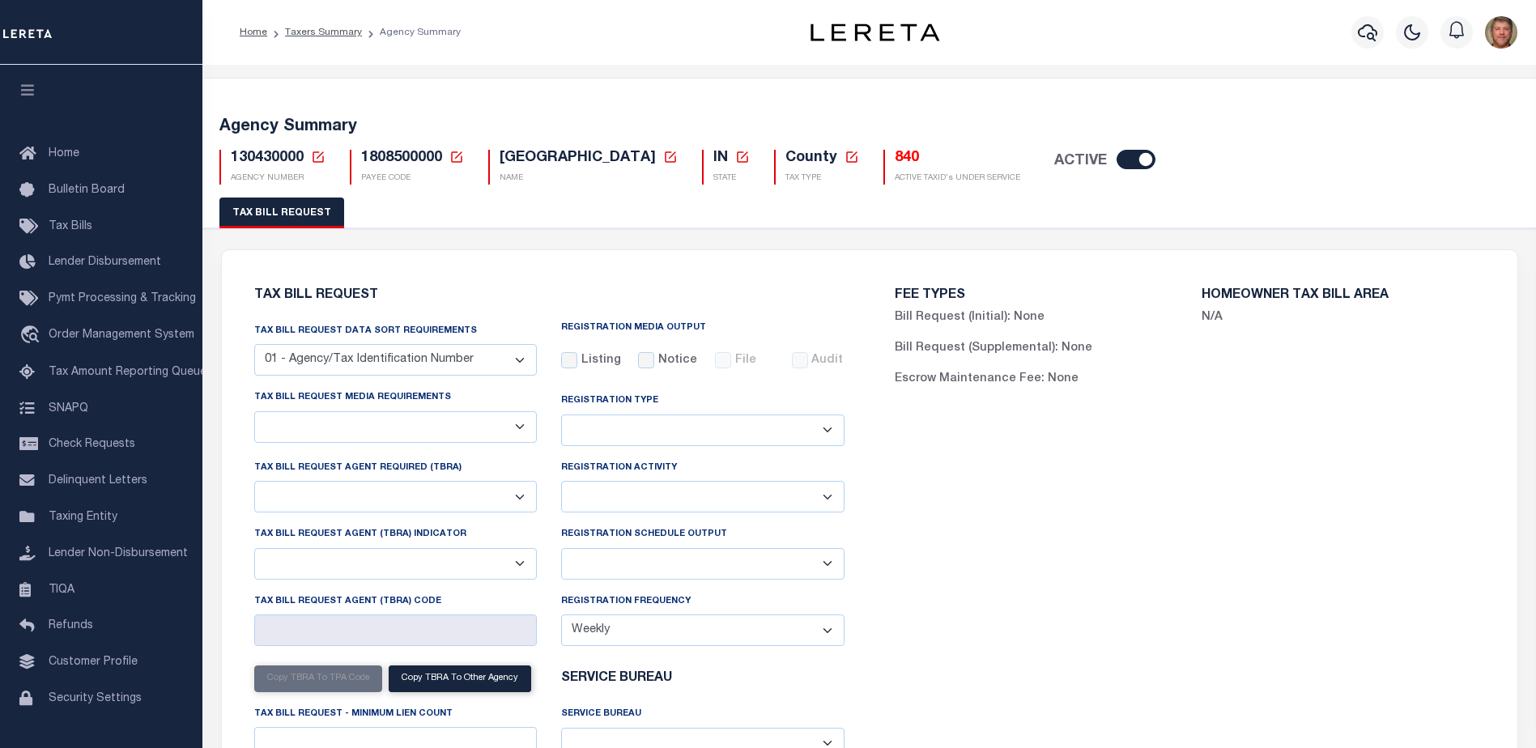
select select "3"
click at [660, 565] on select "Delta File Full File" at bounding box center [702, 564] width 283 height 32
select select "1"
click at [561, 550] on select "Delta File Full File" at bounding box center [702, 564] width 283 height 32
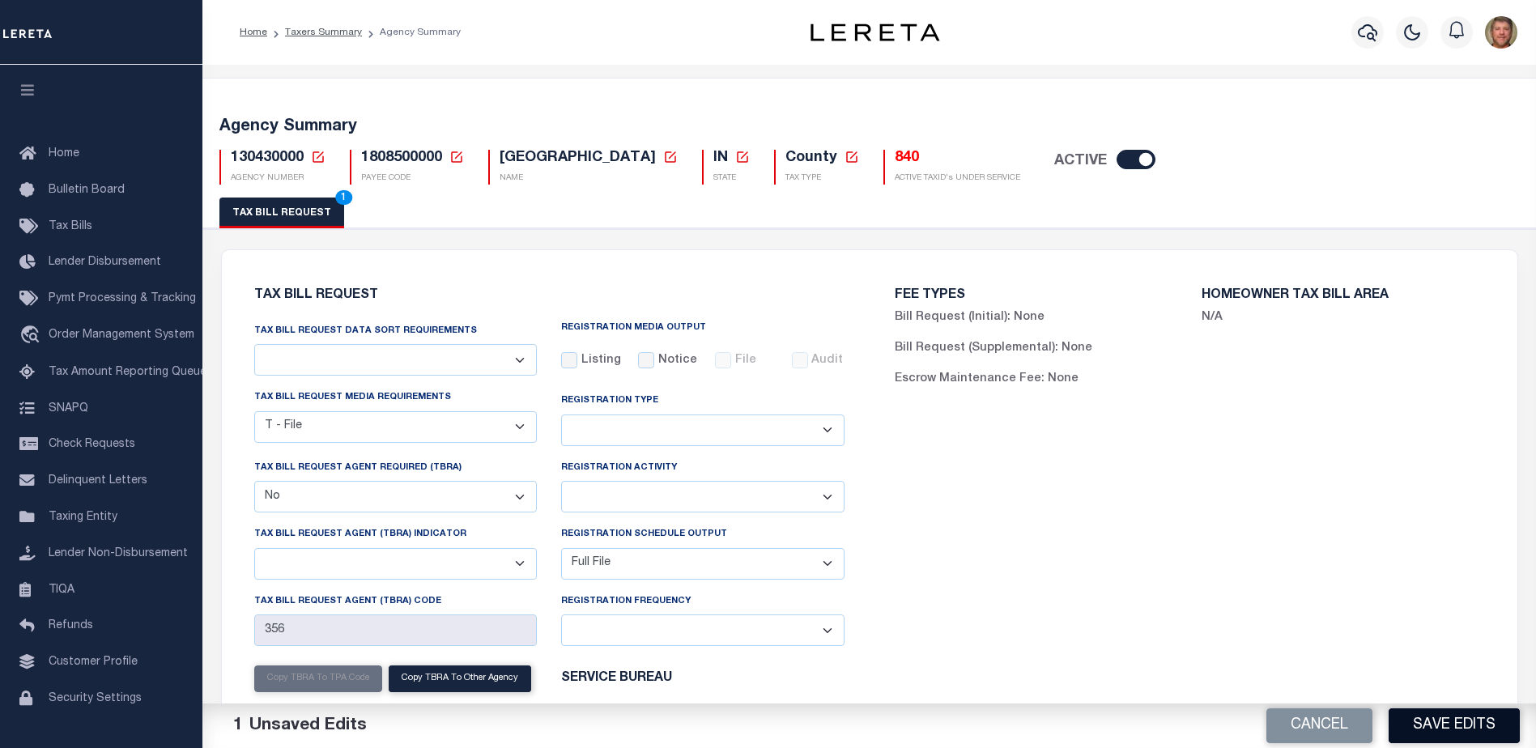
click at [1462, 724] on button "Save Edits" at bounding box center [1453, 725] width 131 height 35
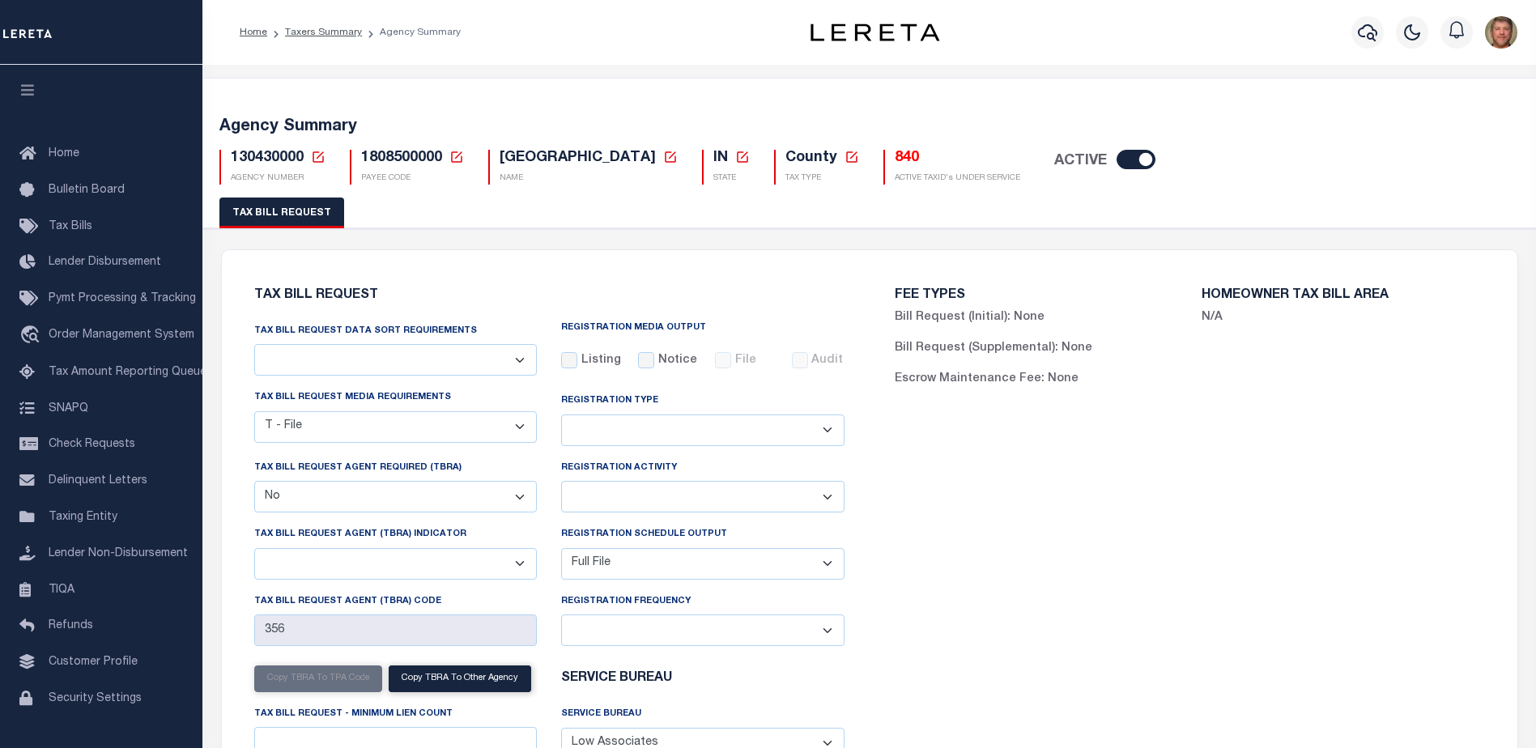
click at [321, 160] on icon at bounding box center [318, 157] width 15 height 15
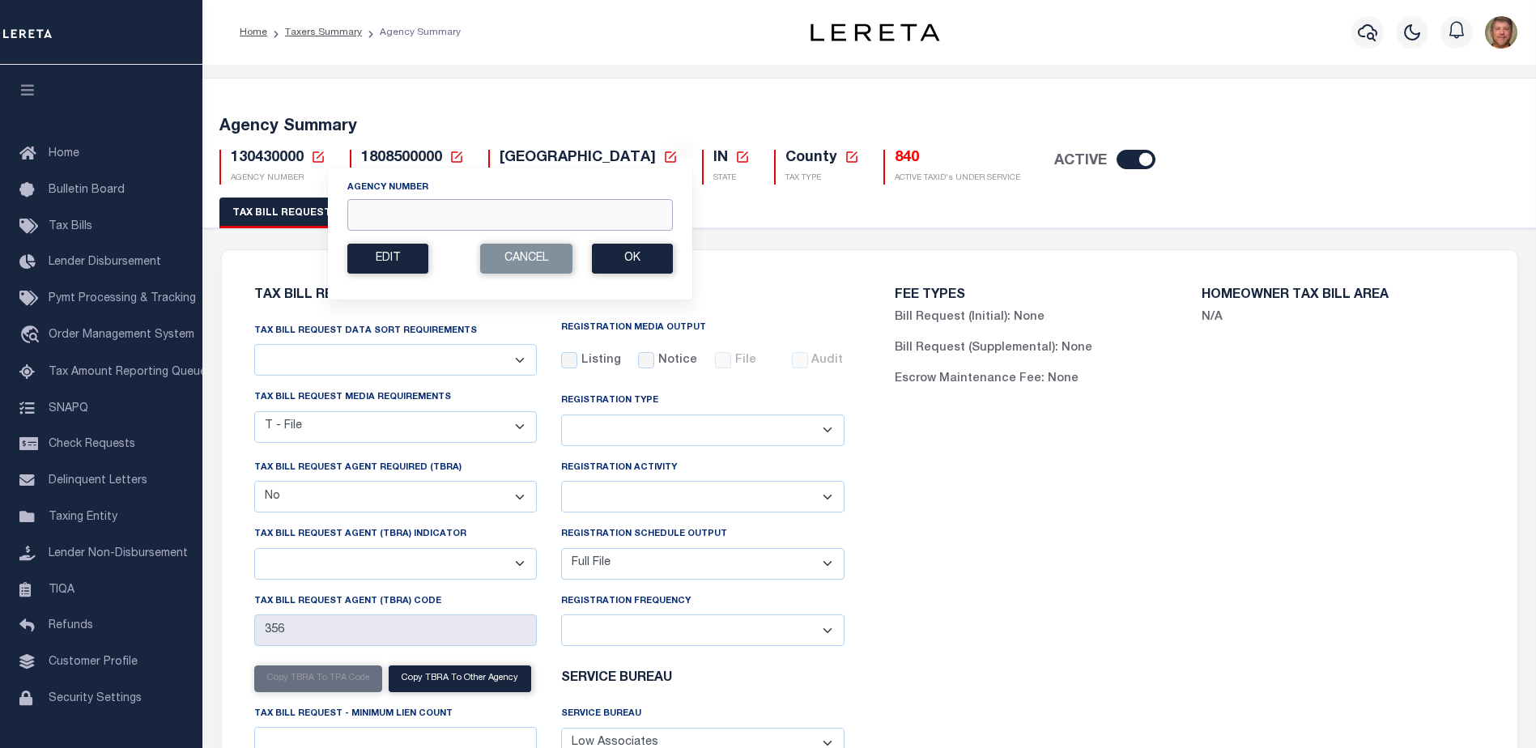
click at [375, 204] on input "Agency Number" at bounding box center [509, 215] width 325 height 32
type input "010220000"
click at [624, 248] on button "Ok" at bounding box center [632, 259] width 81 height 30
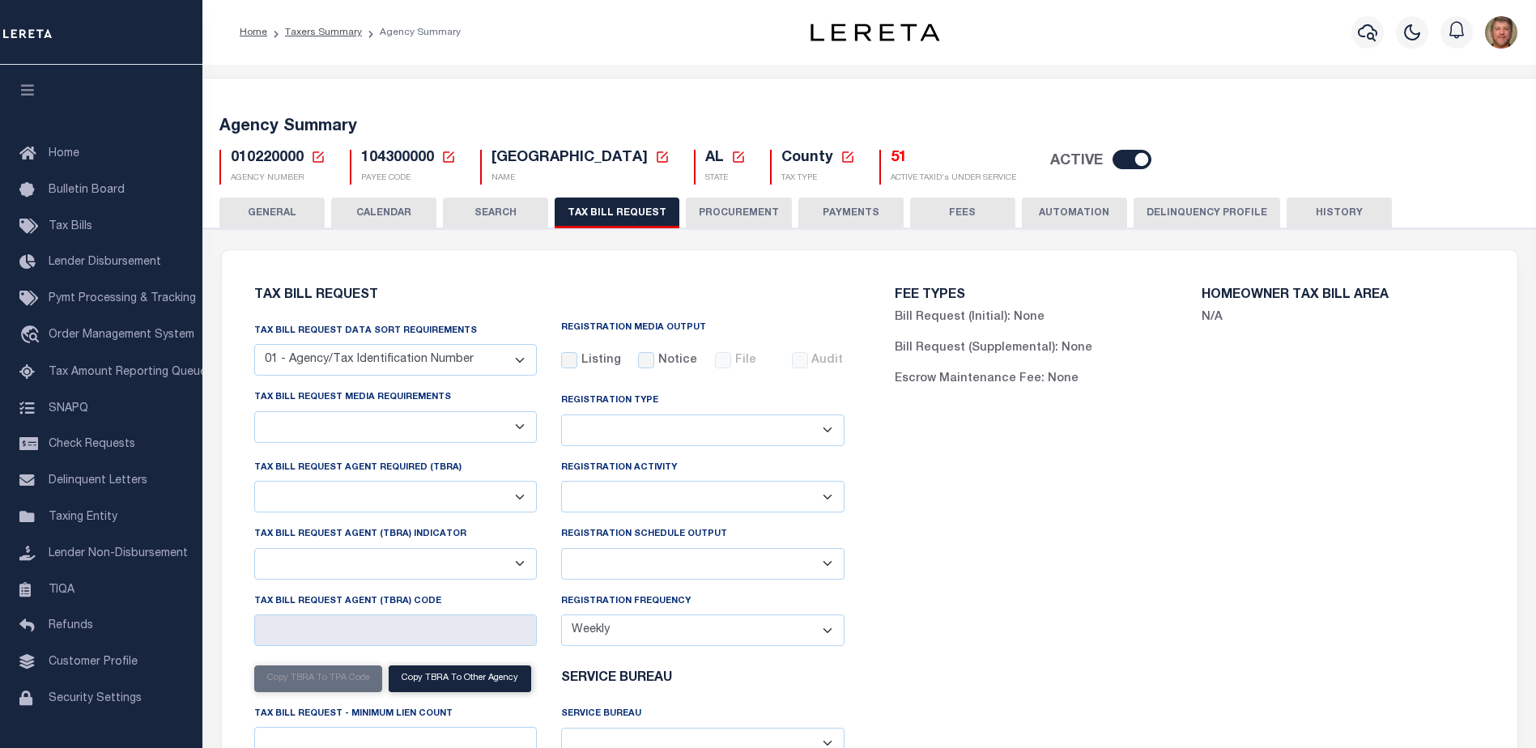
select select "27"
select select "22"
select select "false"
select select "15"
select select "1"
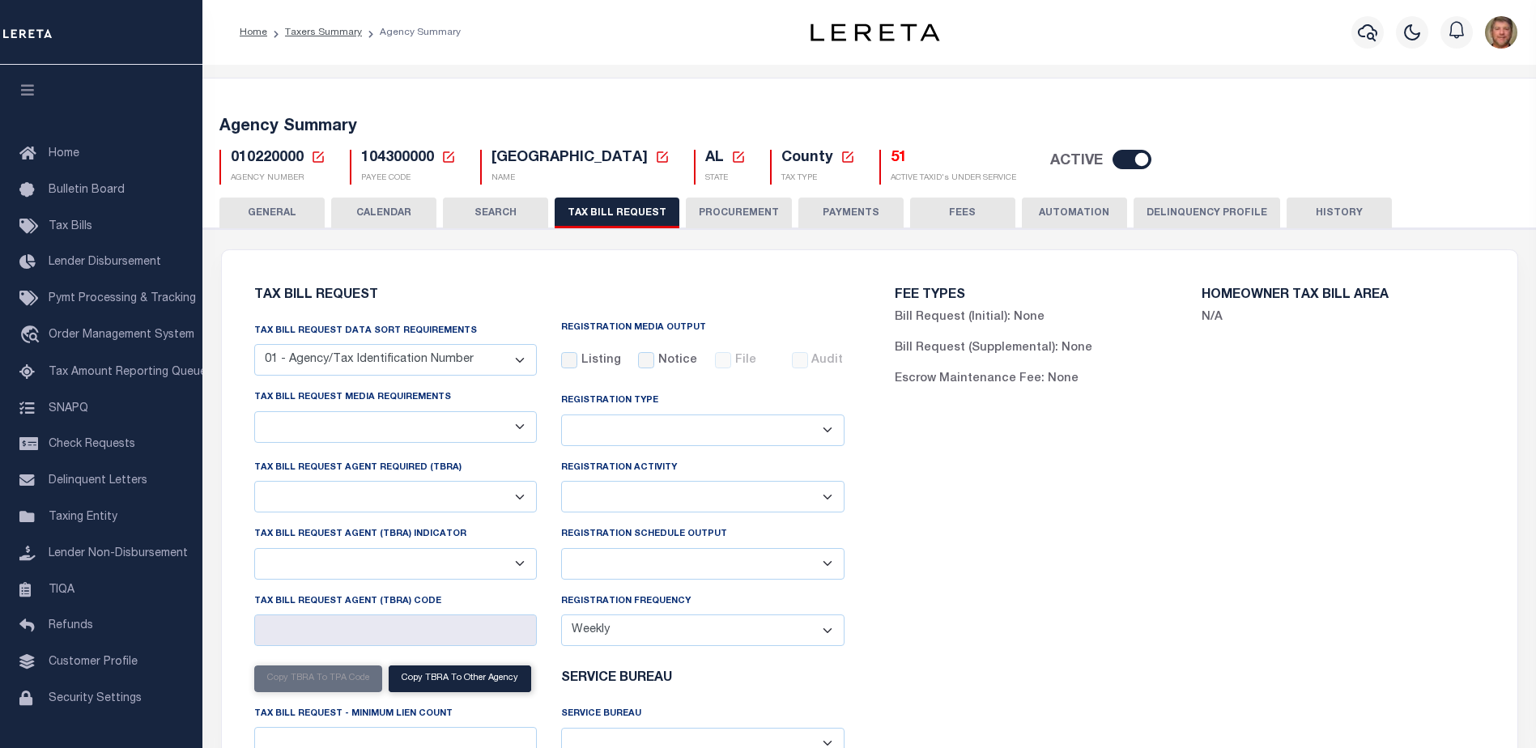
select select
select select "7803021001"
click at [890, 161] on h5 "51" at bounding box center [952, 159] width 125 height 18
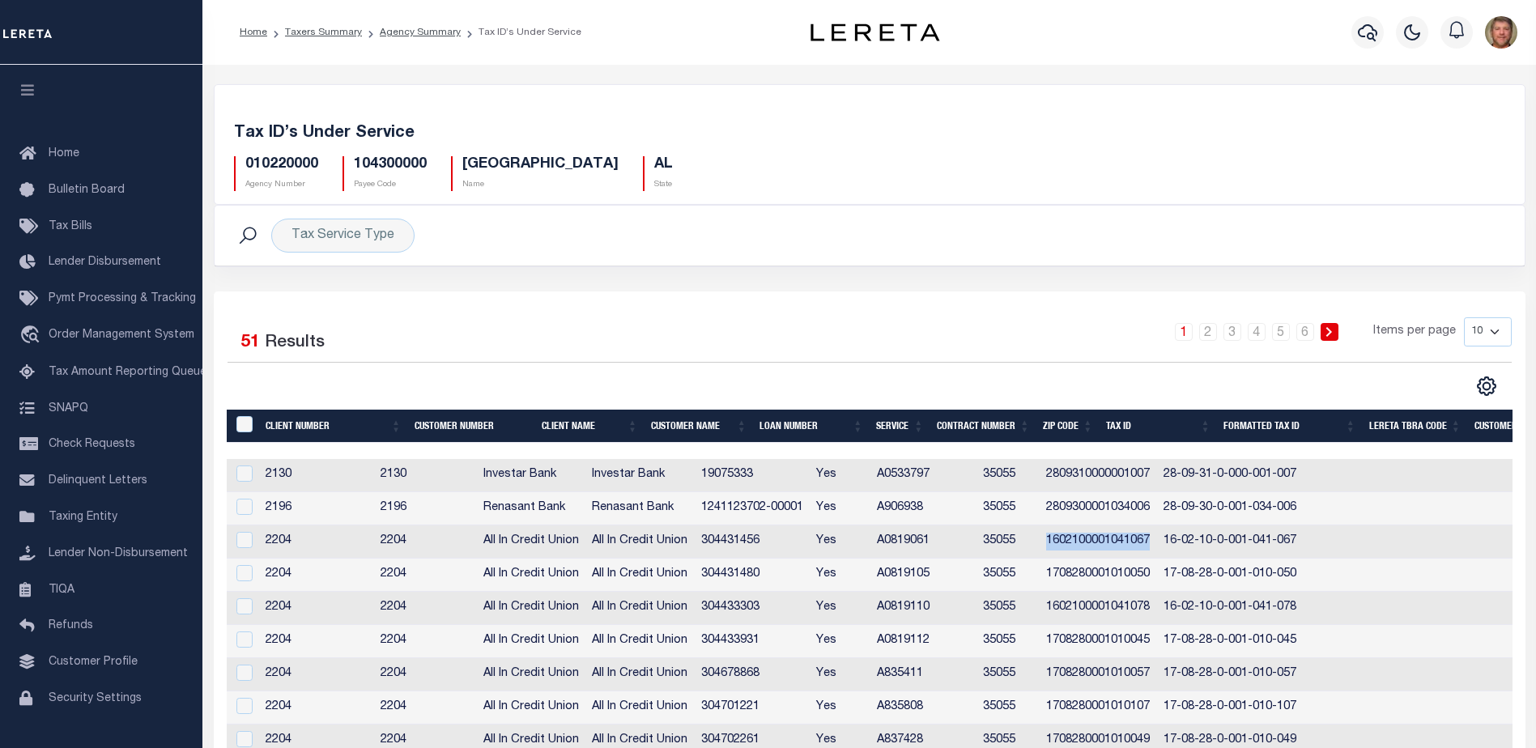
drag, startPoint x: 1108, startPoint y: 540, endPoint x: 1210, endPoint y: 544, distance: 102.1
click at [1157, 544] on td "1602100001041067" at bounding box center [1097, 541] width 117 height 33
checkbox input "true"
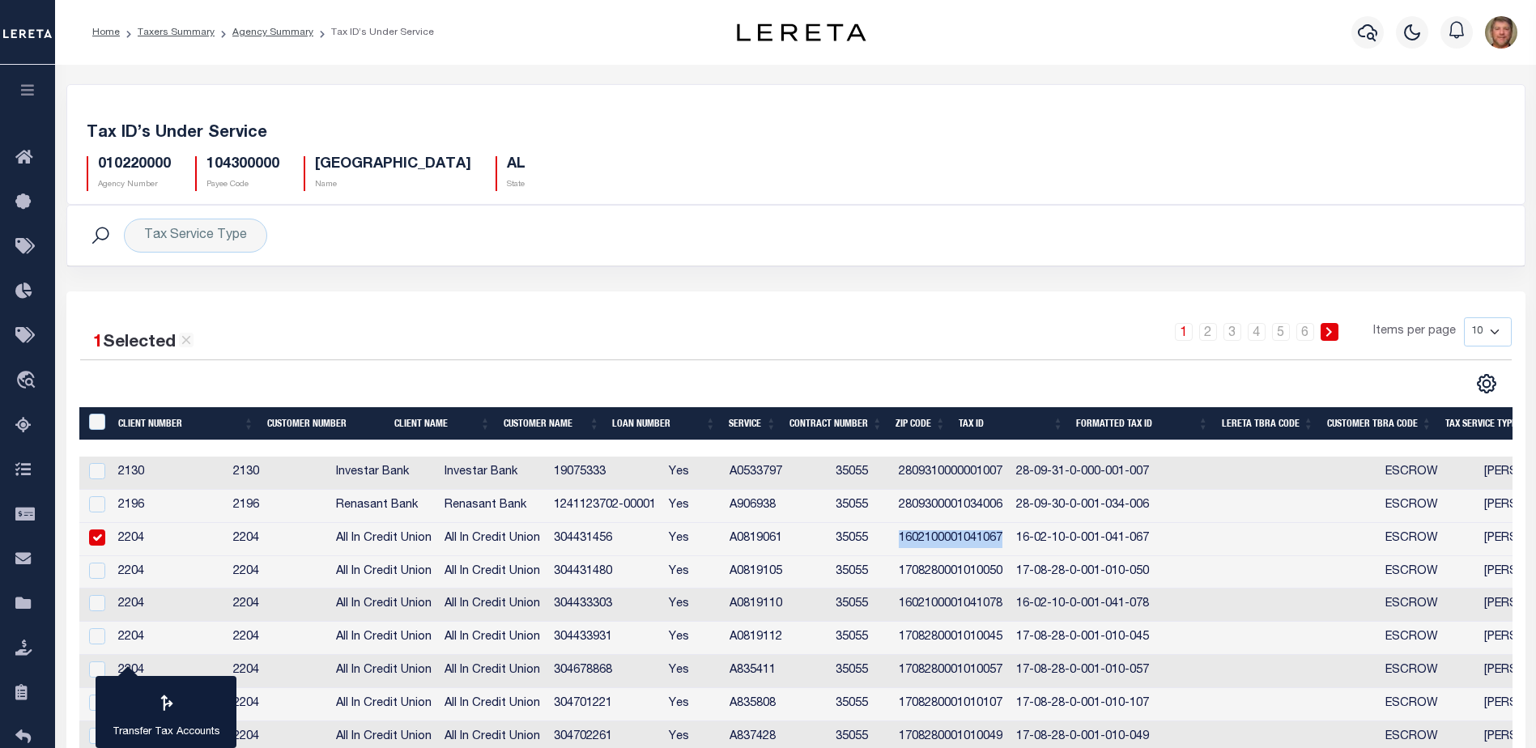
copy td "1602100001041067"
click at [19, 614] on icon at bounding box center [28, 604] width 26 height 20
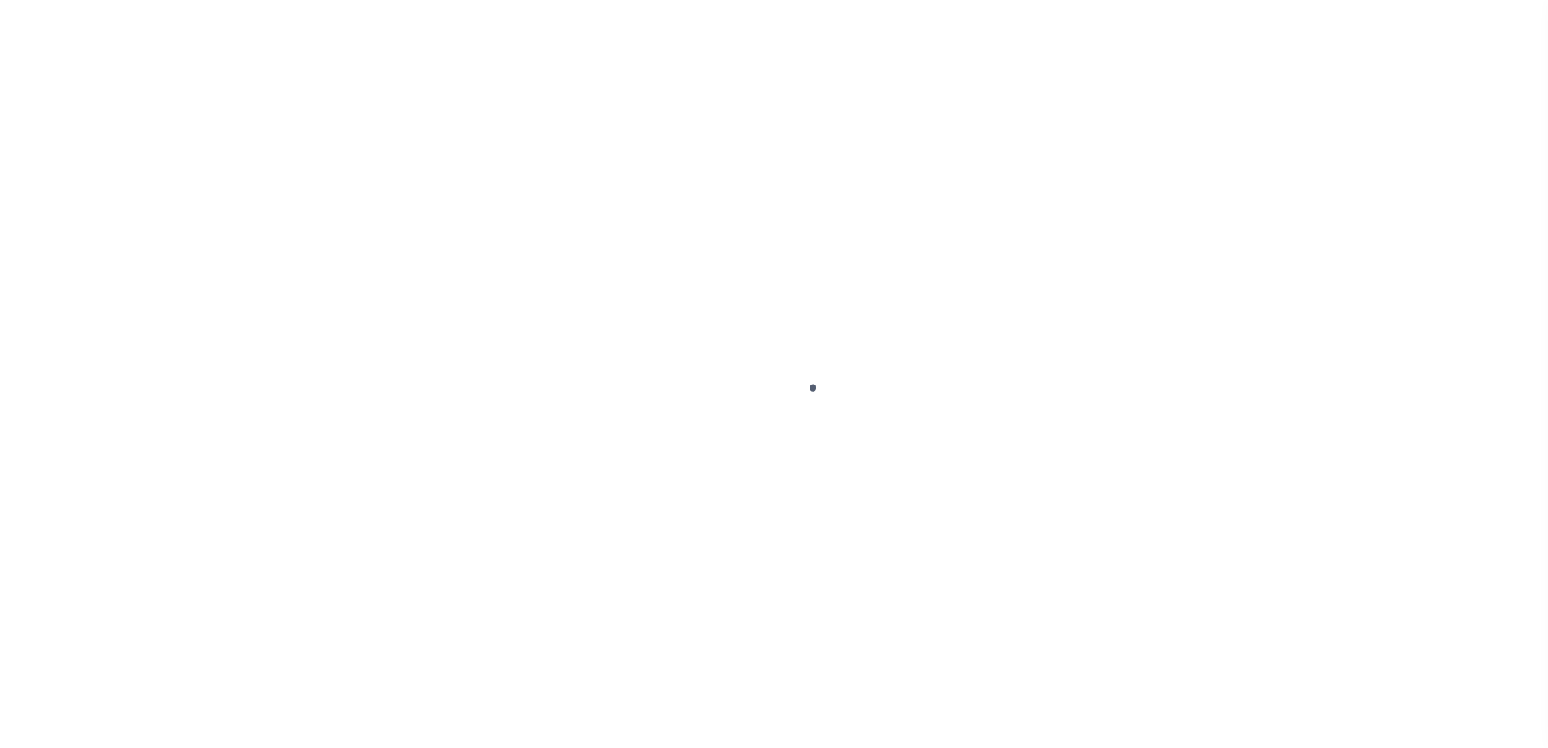
select select
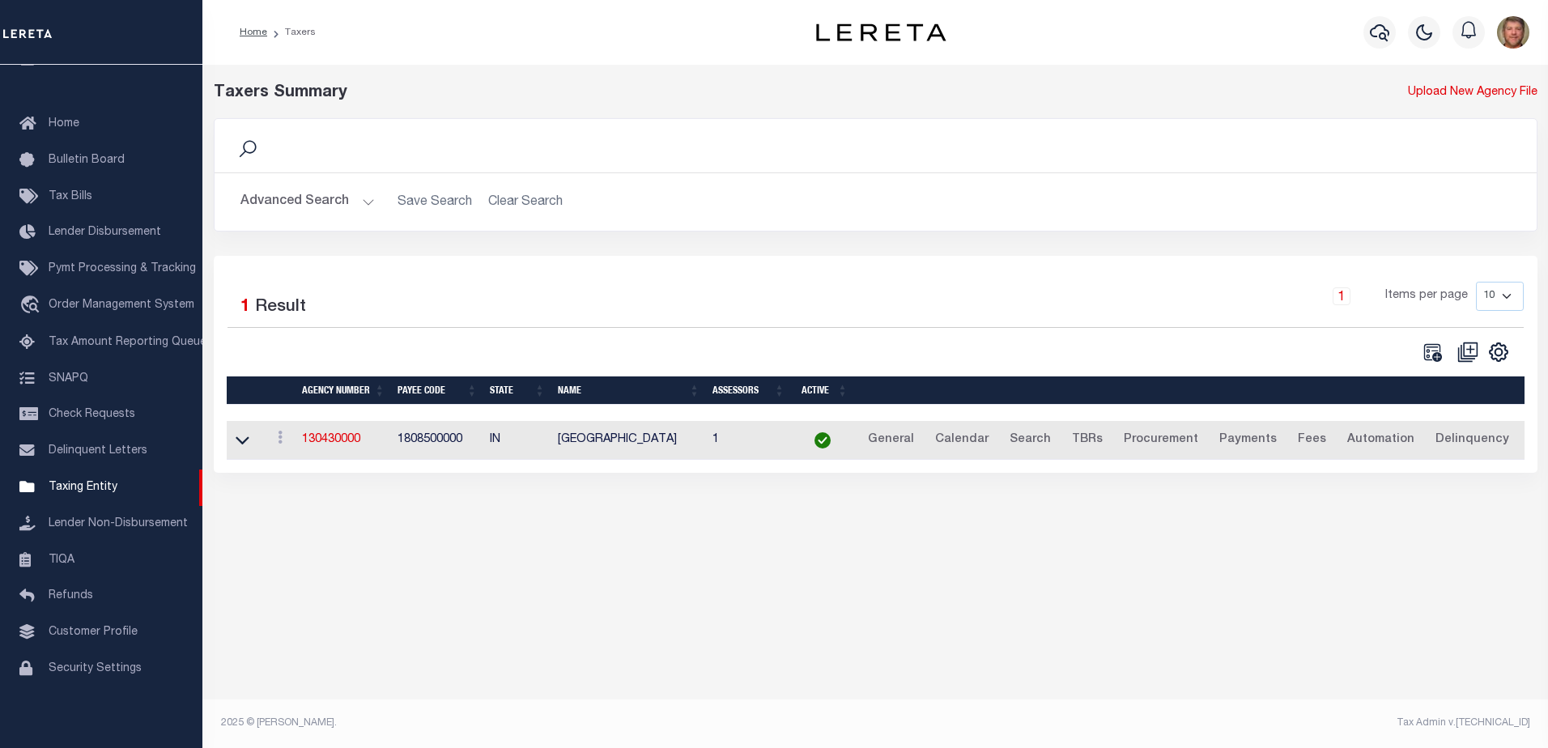
click at [362, 205] on button "Advanced Search" at bounding box center [307, 202] width 134 height 32
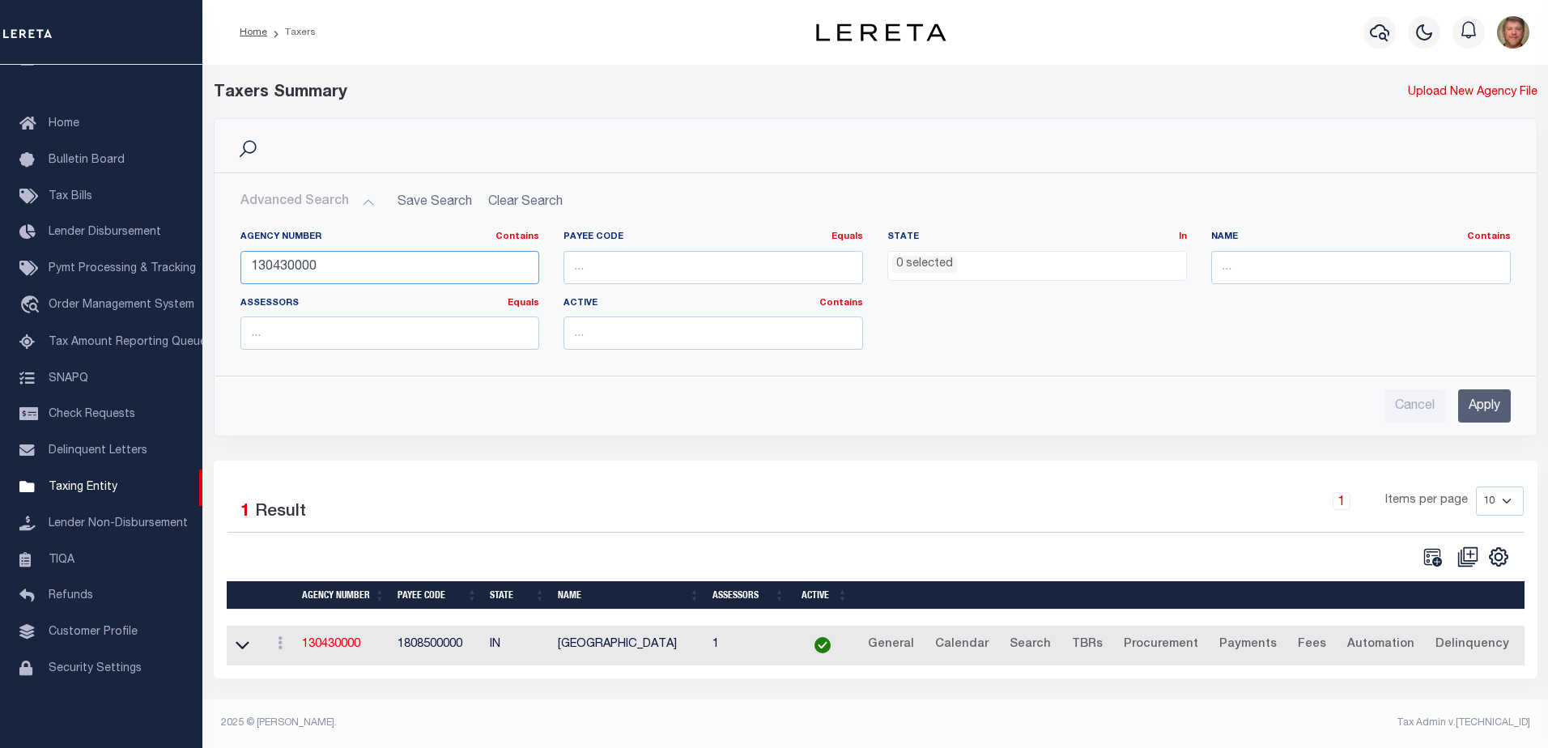
drag, startPoint x: 354, startPoint y: 270, endPoint x: 219, endPoint y: 274, distance: 135.2
click at [220, 274] on div "Agency Number Contains Contains Is 130430000 Payee Code Equals Equals Is Not Eq…" at bounding box center [875, 290] width 1320 height 145
type input "130440000"
click at [1491, 398] on input "Apply" at bounding box center [1484, 405] width 53 height 33
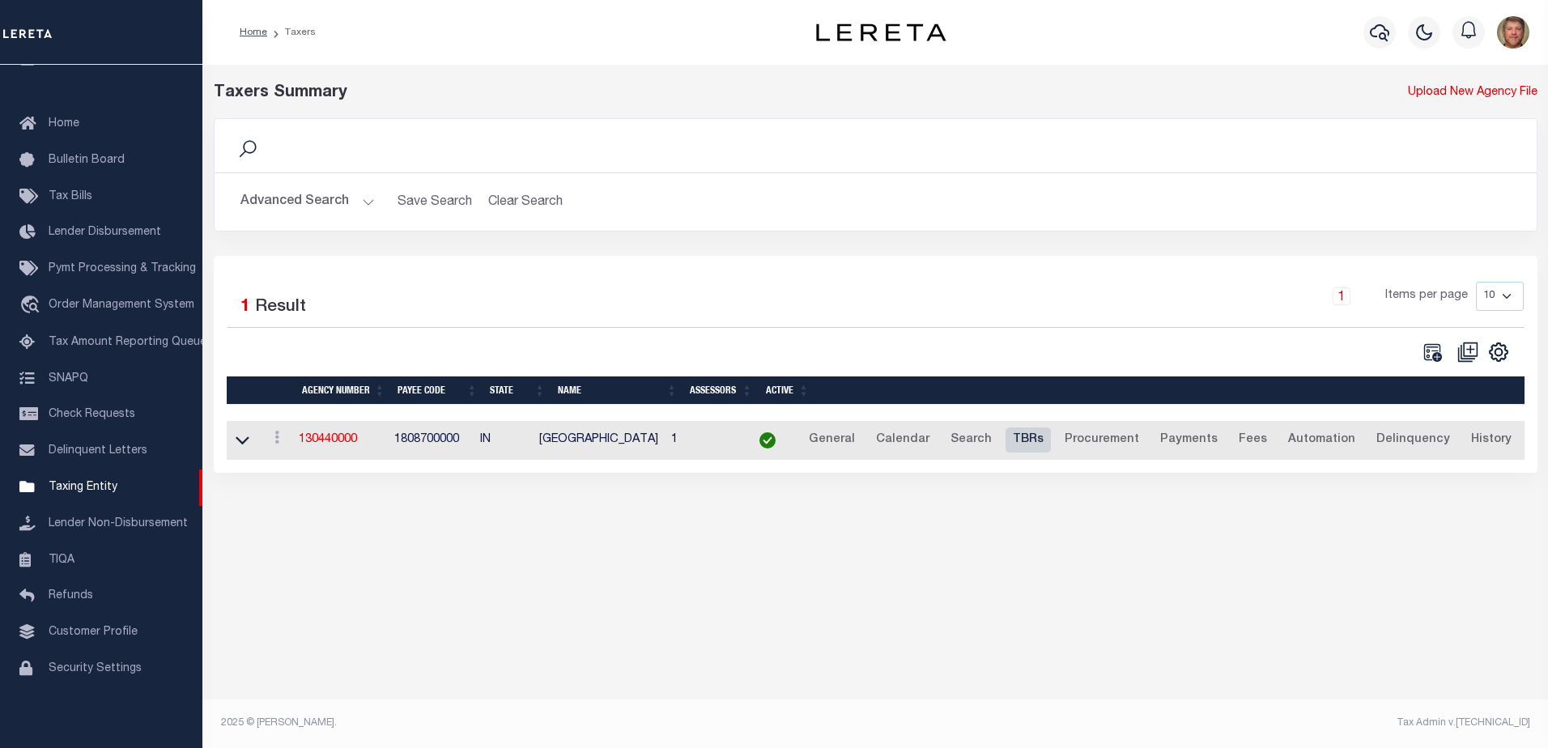
click at [1031, 441] on link "TBRs" at bounding box center [1027, 440] width 45 height 26
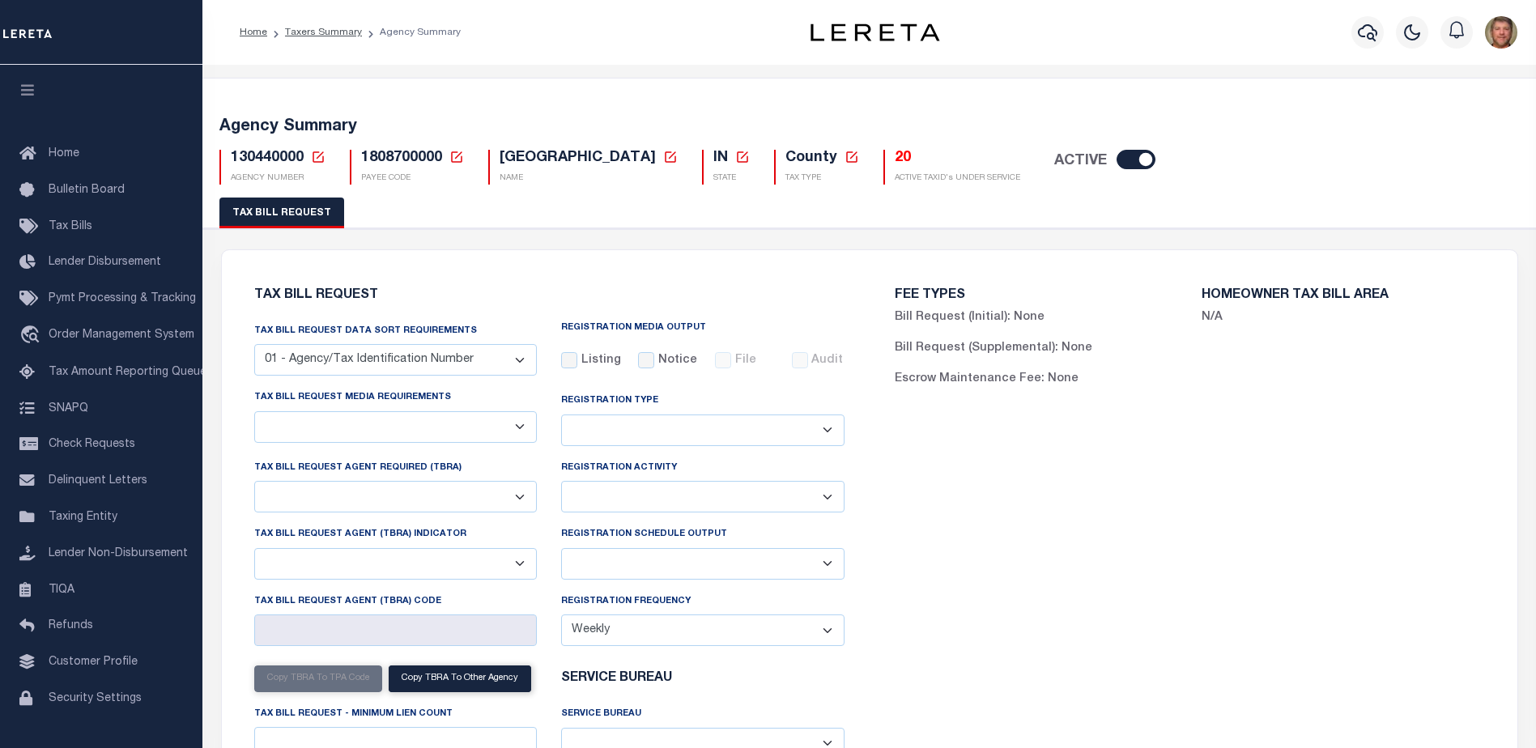
checkbox input "false"
select select "22"
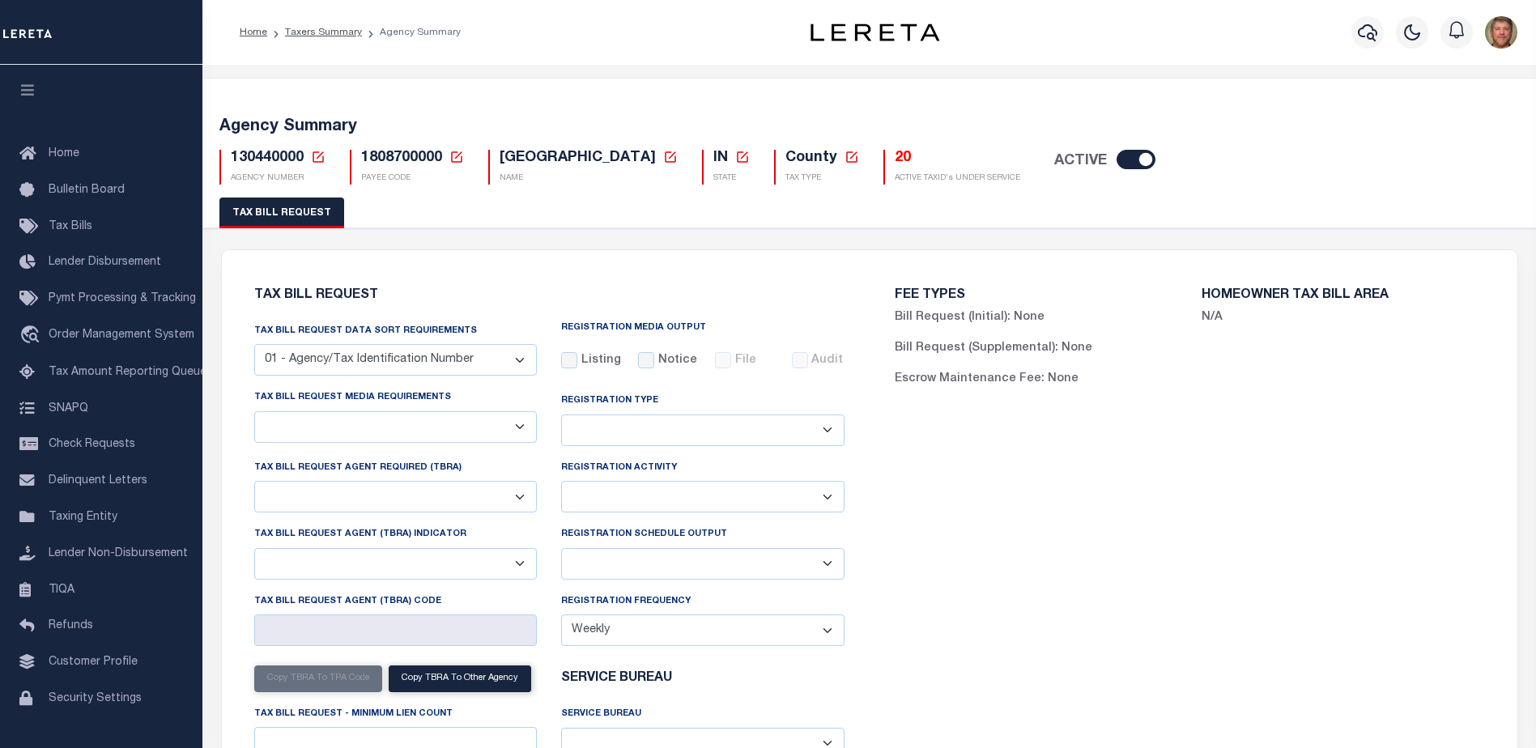
select select "false"
select select
click at [655, 563] on select "Delta File Full File" at bounding box center [702, 564] width 283 height 32
select select "1"
click at [561, 550] on select "Delta File Full File" at bounding box center [702, 564] width 283 height 32
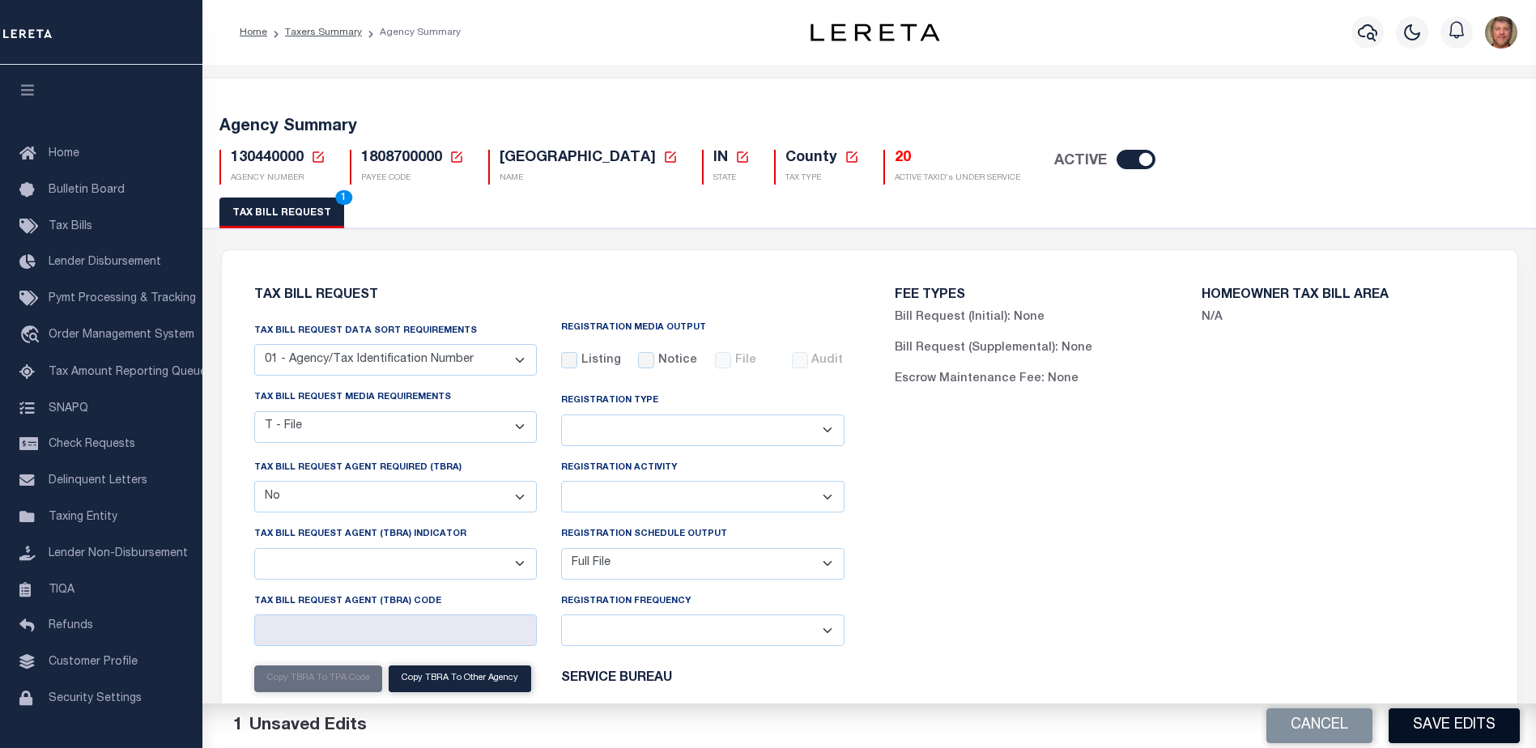
click at [1454, 708] on button "Save Edits" at bounding box center [1453, 725] width 131 height 35
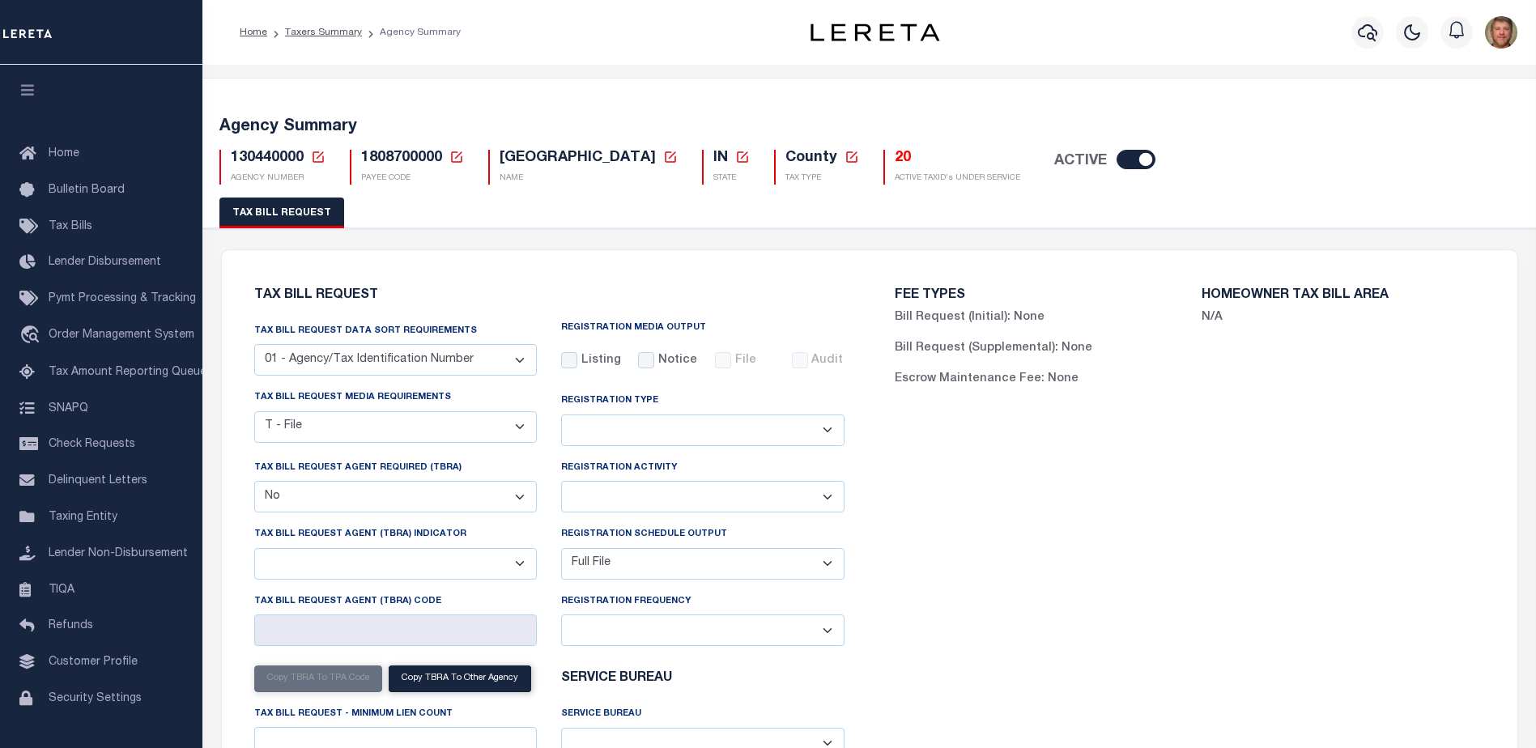
click at [894, 155] on h5 "20" at bounding box center [956, 159] width 125 height 18
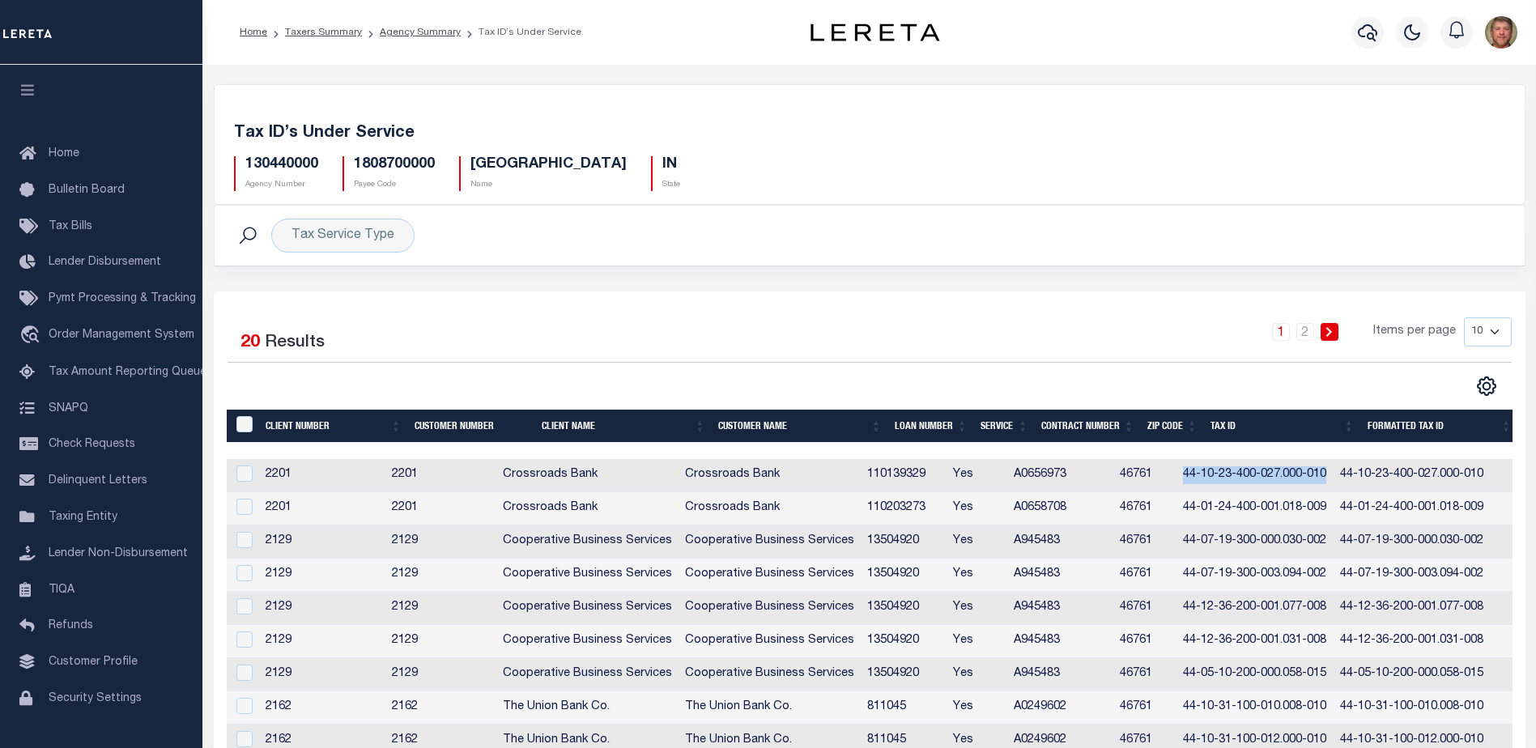
drag, startPoint x: 1213, startPoint y: 476, endPoint x: 1353, endPoint y: 476, distance: 140.0
click at [1333, 476] on td "44-10-23-400-027.000-010" at bounding box center [1254, 475] width 157 height 33
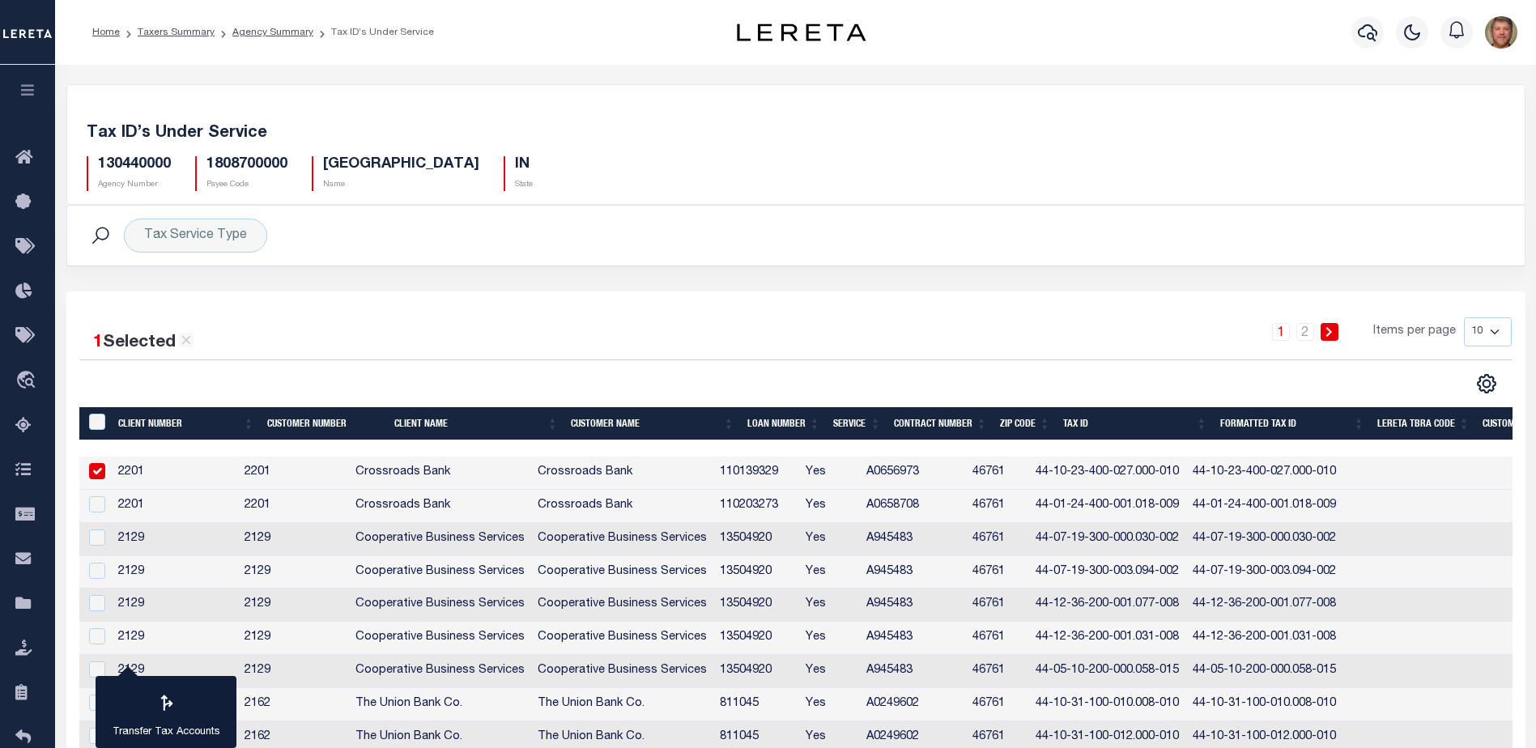
drag, startPoint x: 1332, startPoint y: 478, endPoint x: 1107, endPoint y: 484, distance: 225.1
click at [1107, 484] on td "44-10-23-400-027.000-010" at bounding box center [1107, 473] width 157 height 33
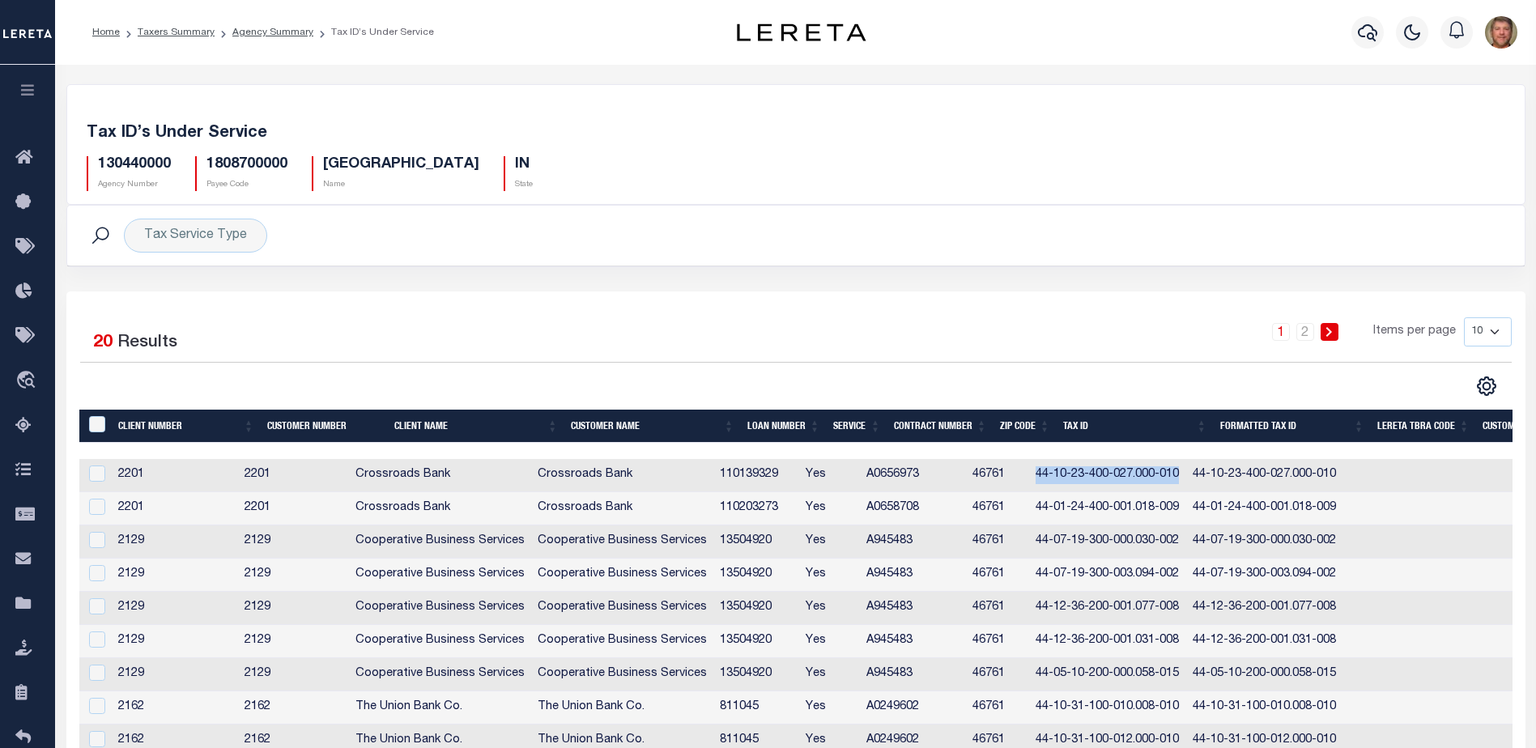
drag, startPoint x: 1060, startPoint y: 474, endPoint x: 1205, endPoint y: 479, distance: 145.0
click at [1186, 479] on td "44-10-23-400-027.000-010" at bounding box center [1107, 475] width 157 height 33
checkbox input "true"
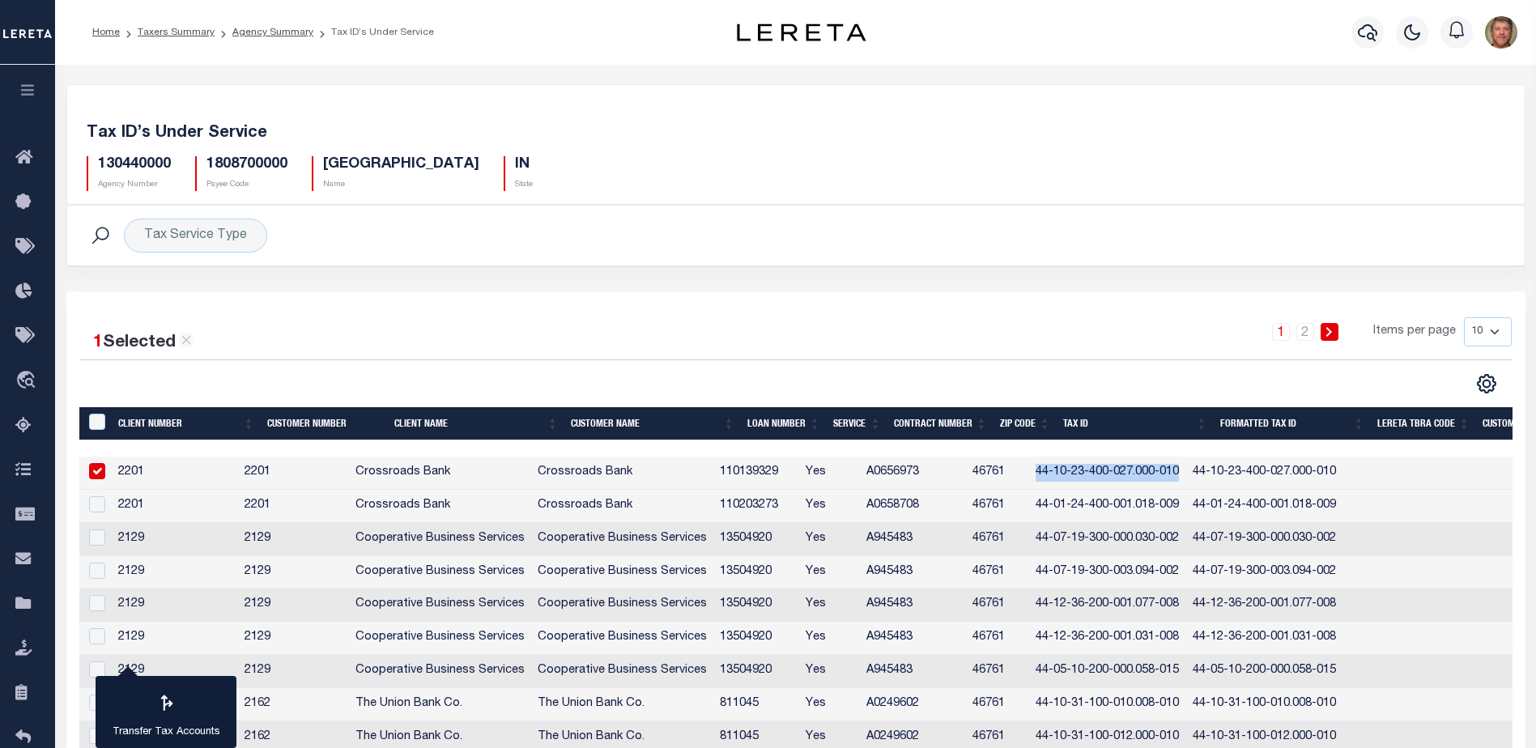
copy td "44-10-23-400-027.000-010"
click at [36, 614] on icon at bounding box center [28, 604] width 26 height 20
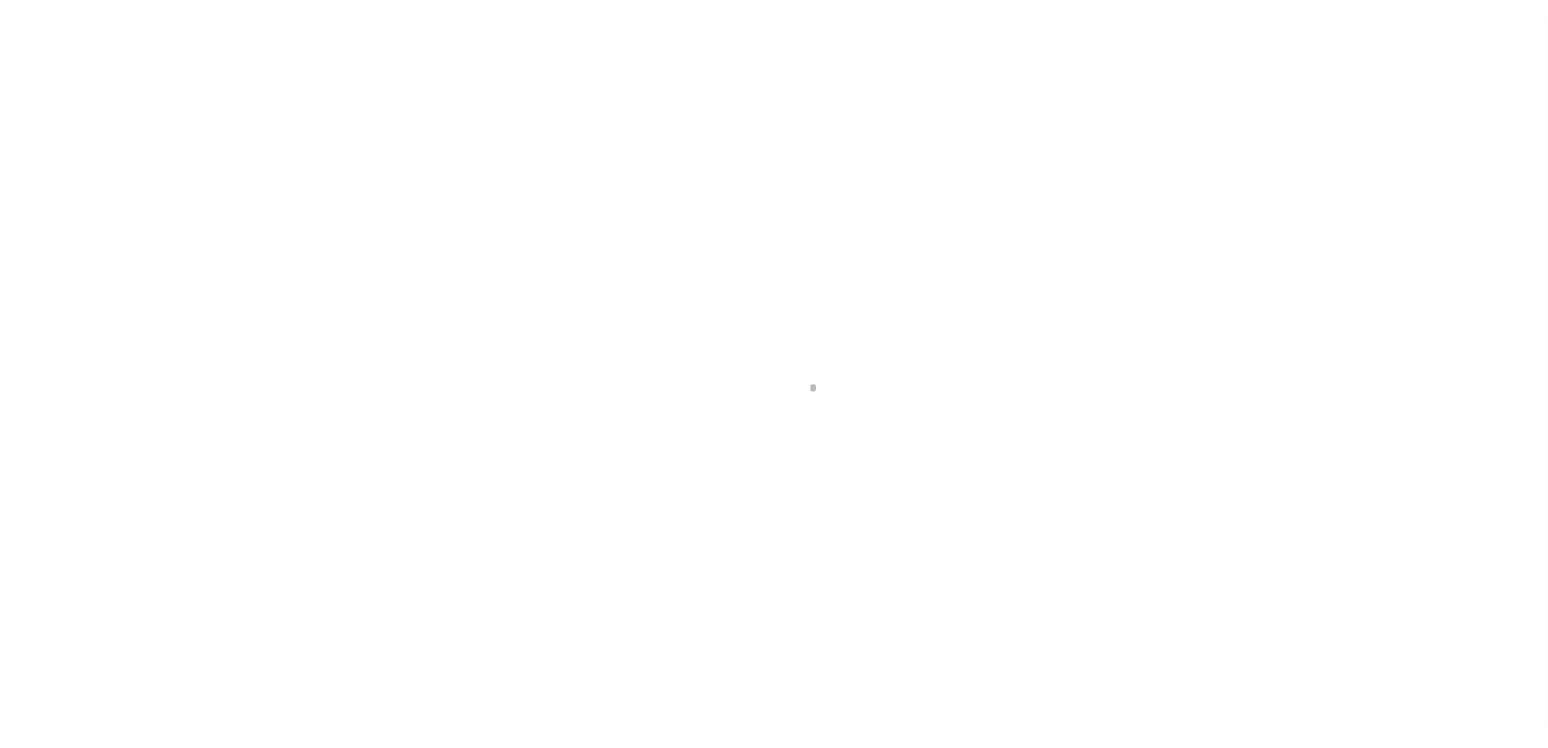
scroll to position [40, 0]
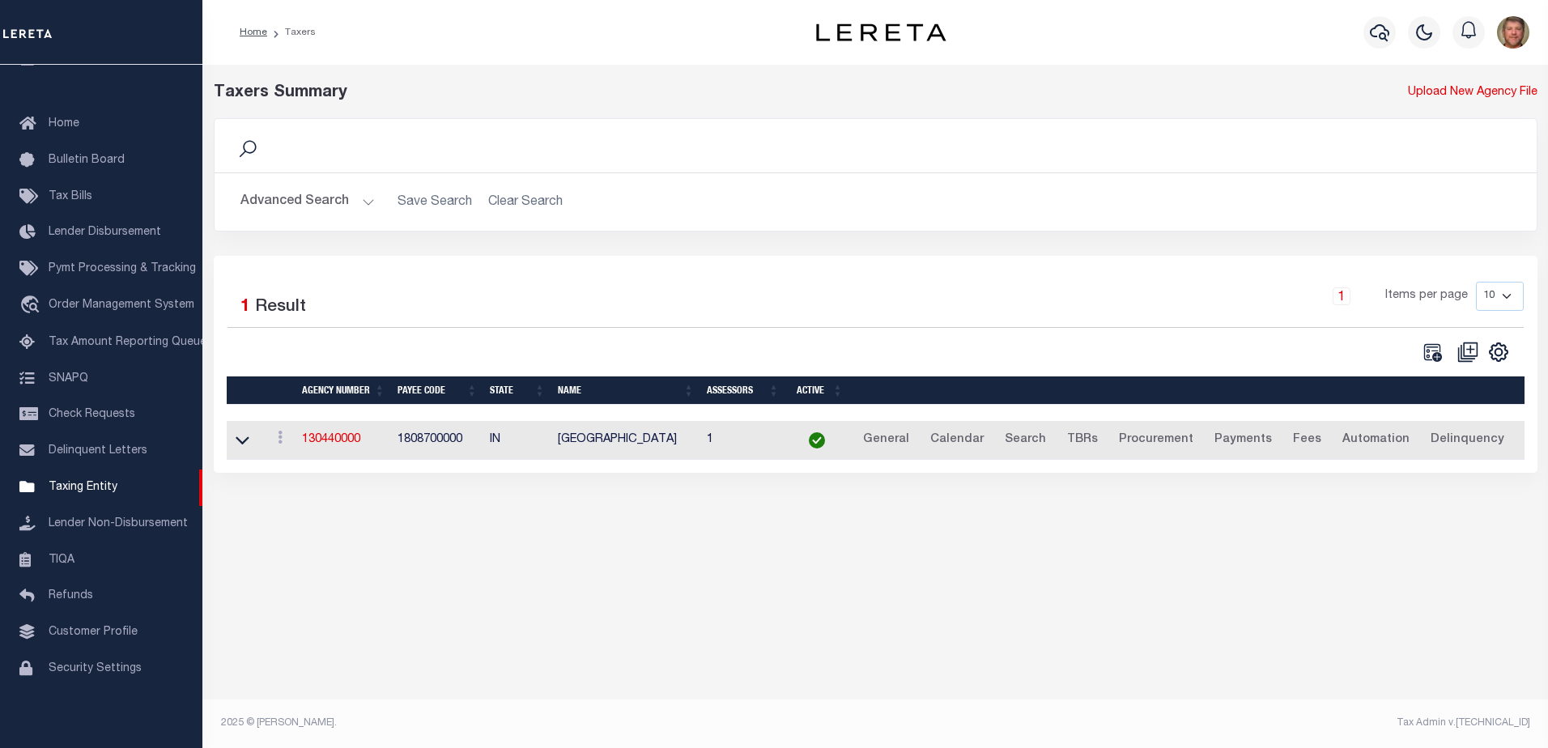
click at [369, 210] on button "Advanced Search" at bounding box center [307, 202] width 134 height 32
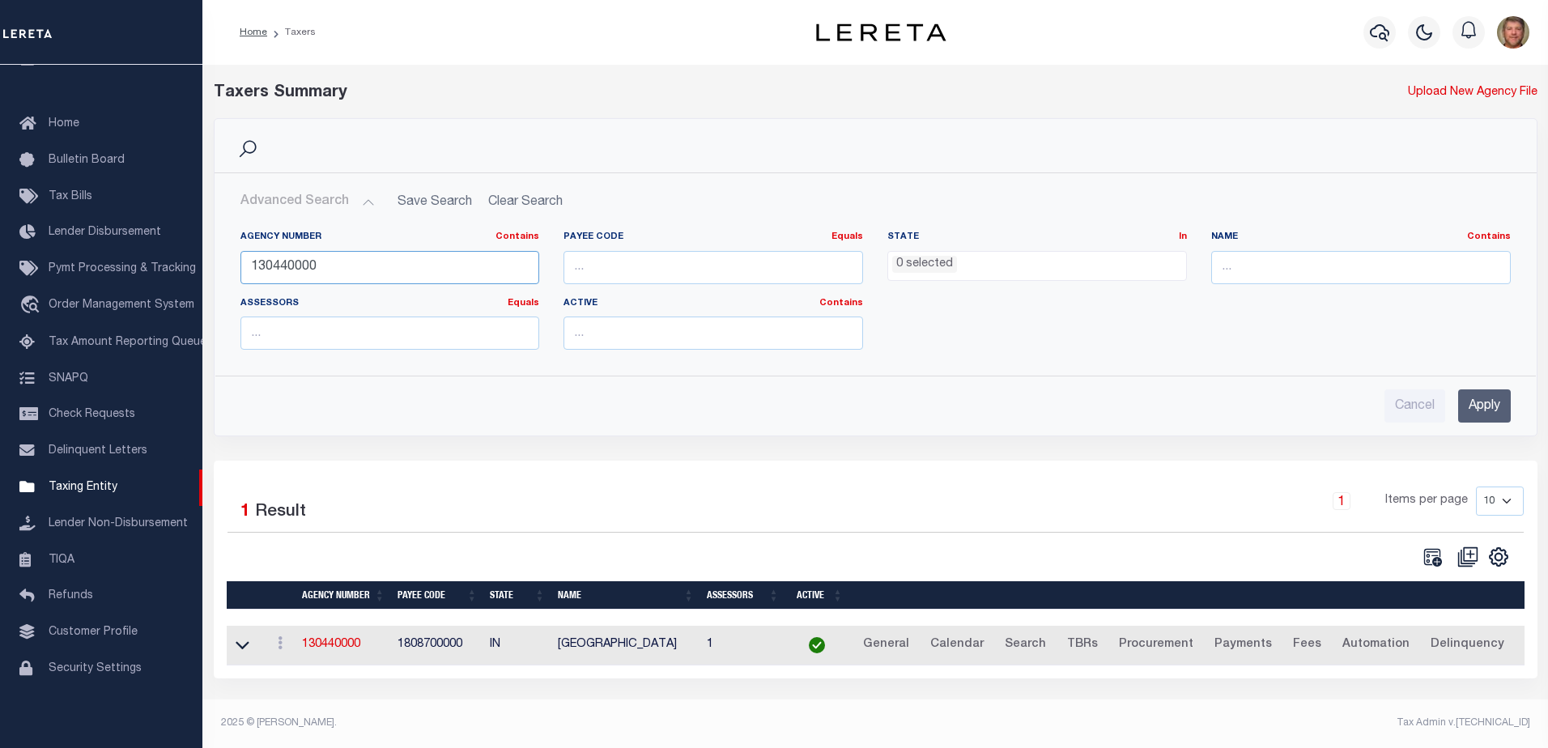
click at [337, 270] on input "130440000" at bounding box center [390, 267] width 300 height 33
type input "130448801"
click at [1475, 411] on input "Apply" at bounding box center [1484, 405] width 53 height 33
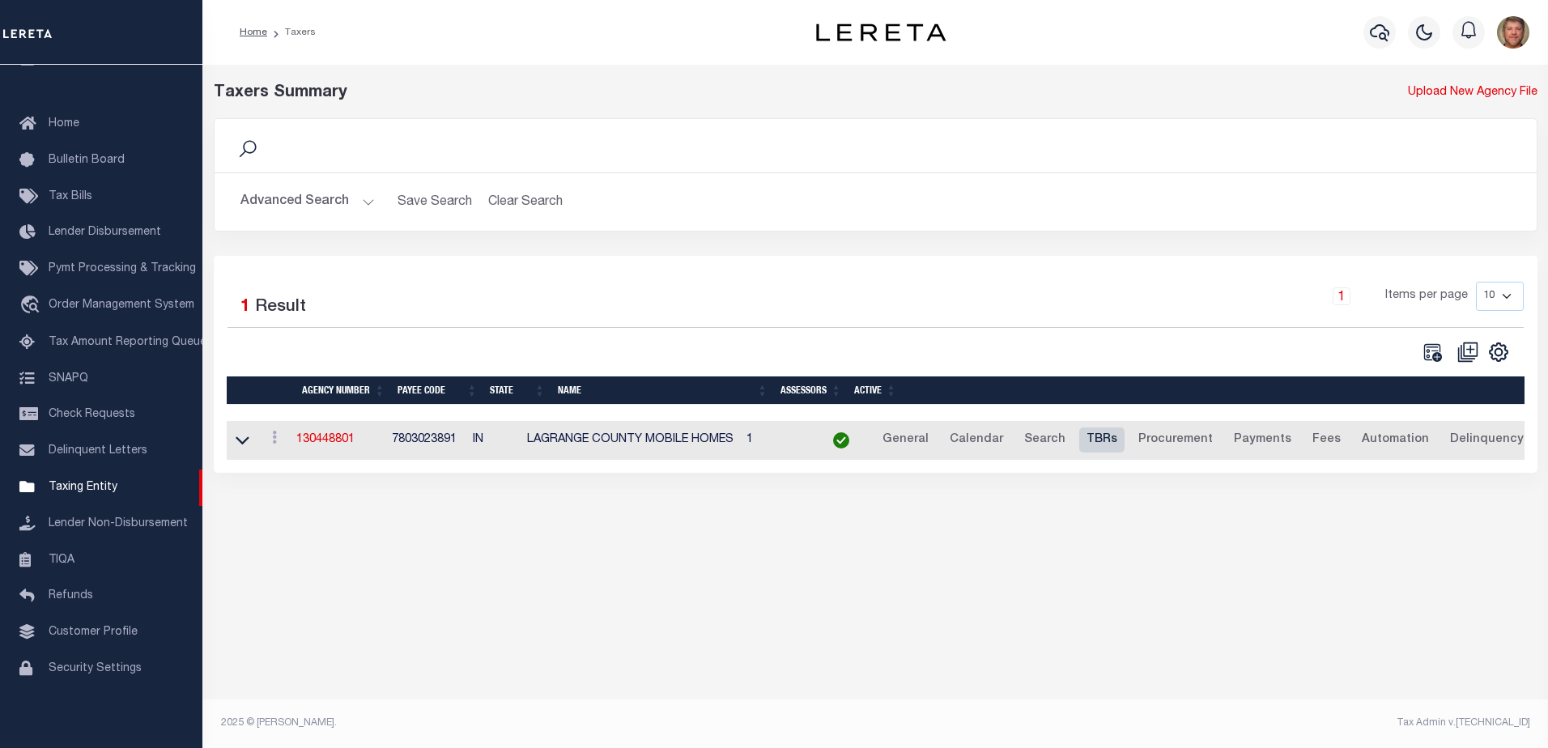
click at [1121, 438] on link "TBRs" at bounding box center [1101, 440] width 45 height 26
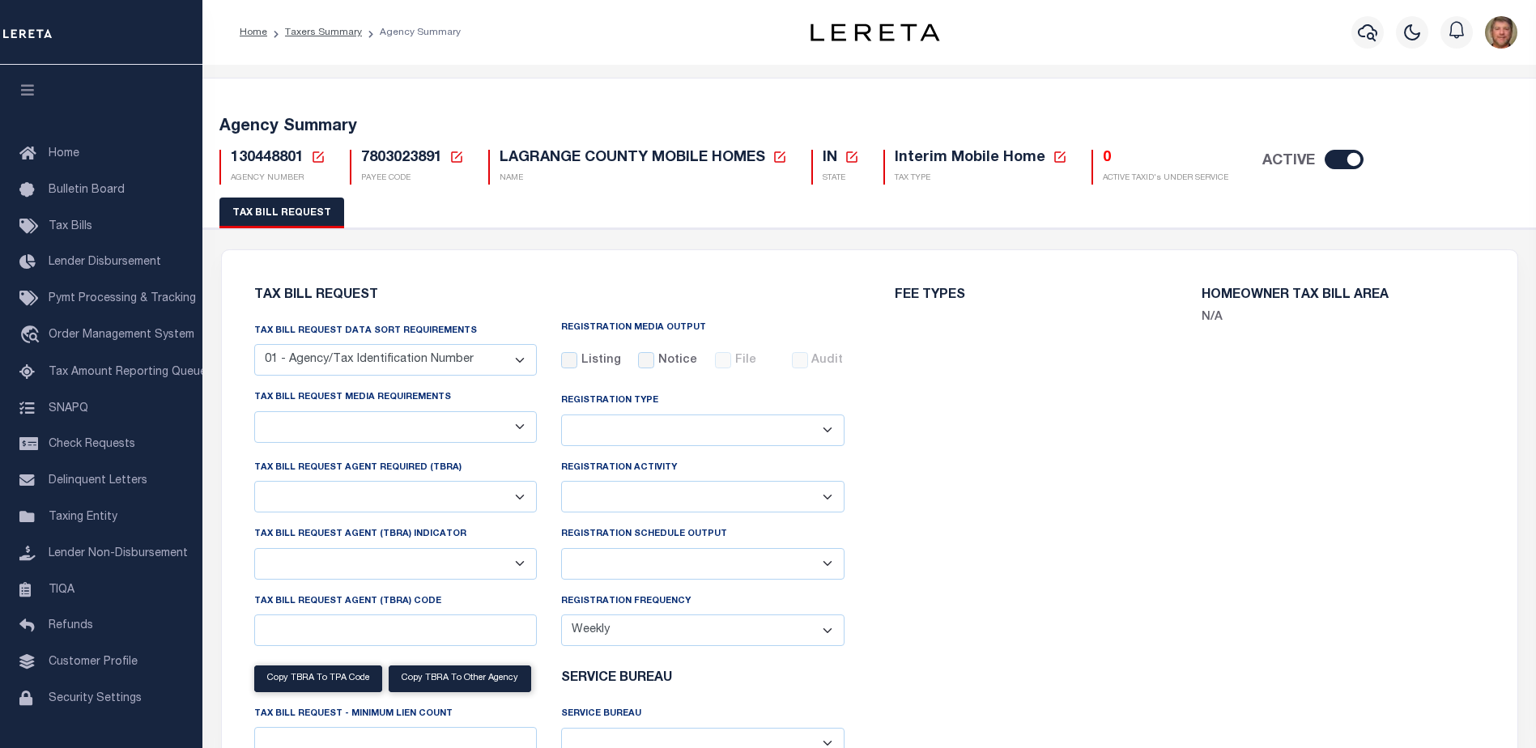
checkbox input "false"
select select "22"
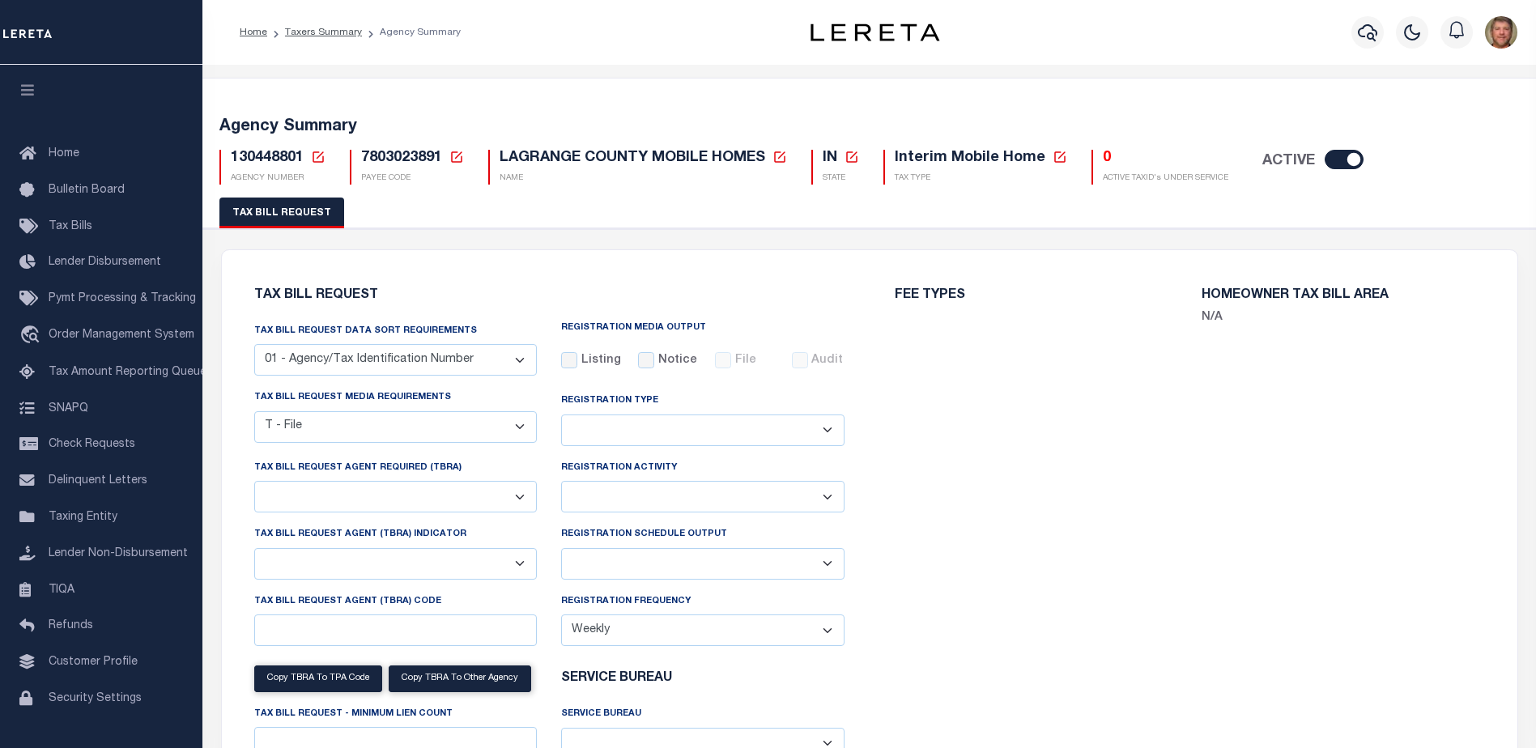
select select "false"
select select
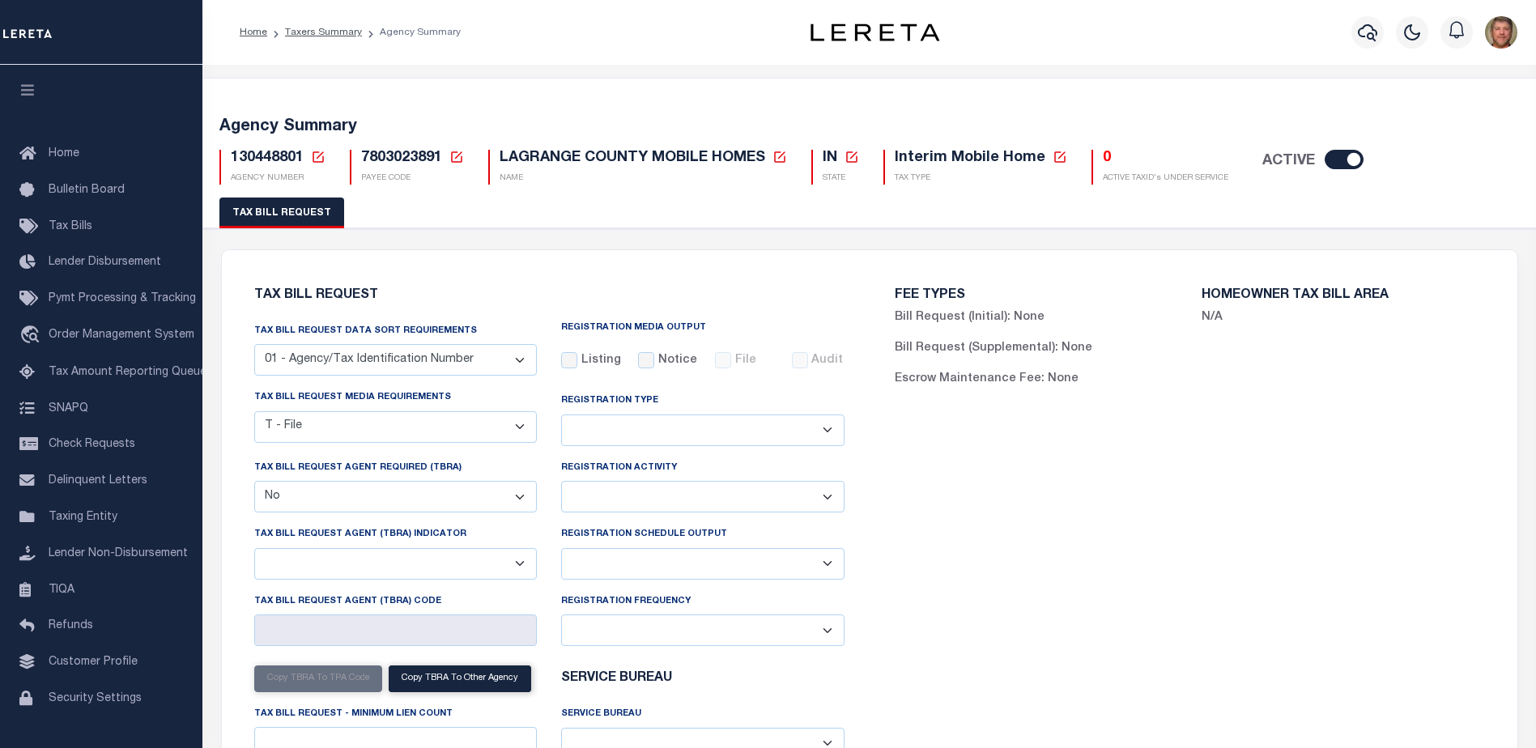
click at [605, 573] on select "Delta File Full File" at bounding box center [702, 564] width 283 height 32
select select "1"
click at [561, 550] on select "Delta File Full File" at bounding box center [702, 564] width 283 height 32
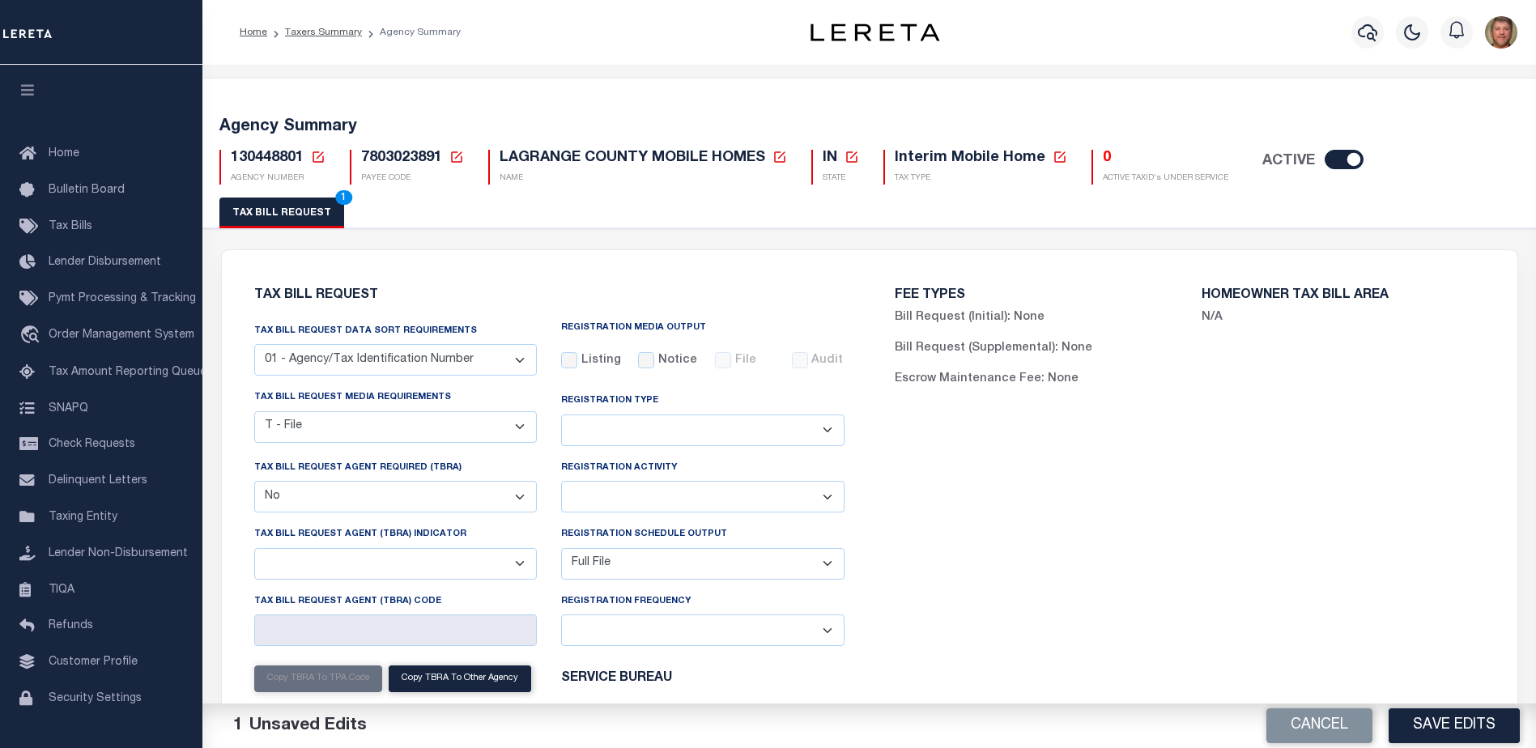
click at [1423, 714] on button "Save Edits" at bounding box center [1453, 725] width 131 height 35
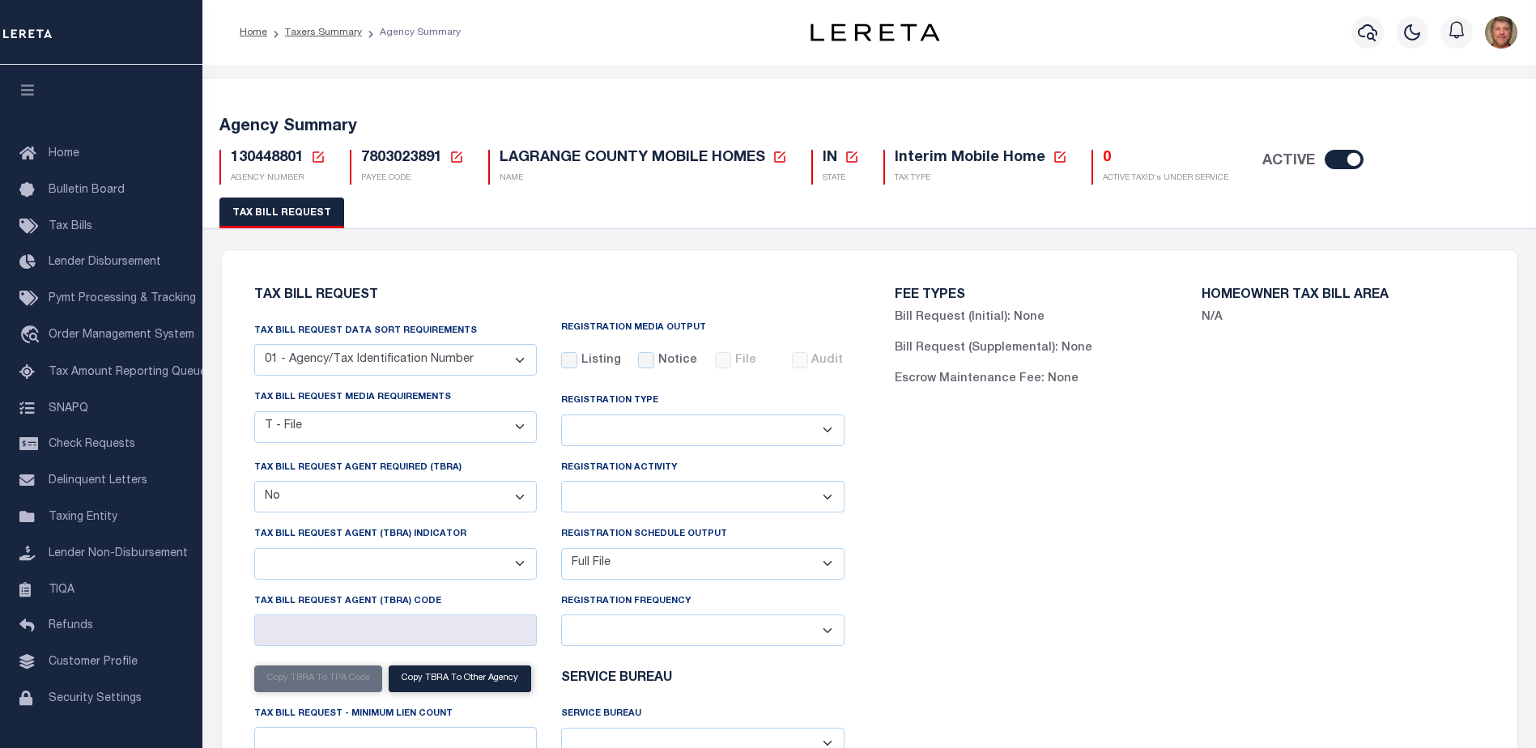
click at [315, 154] on icon at bounding box center [318, 157] width 15 height 15
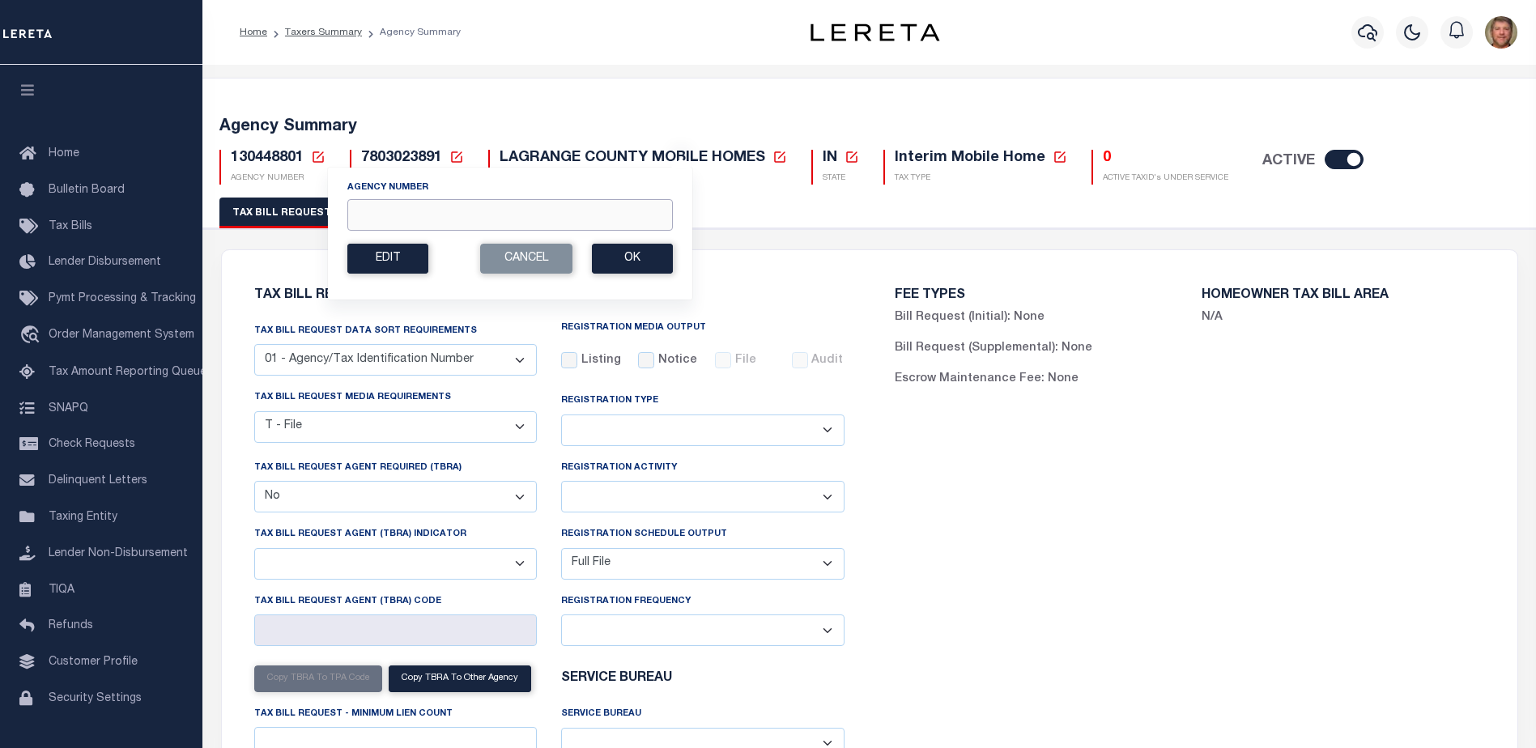
click at [382, 214] on input "Agency Number" at bounding box center [509, 215] width 325 height 32
type input "130460000"
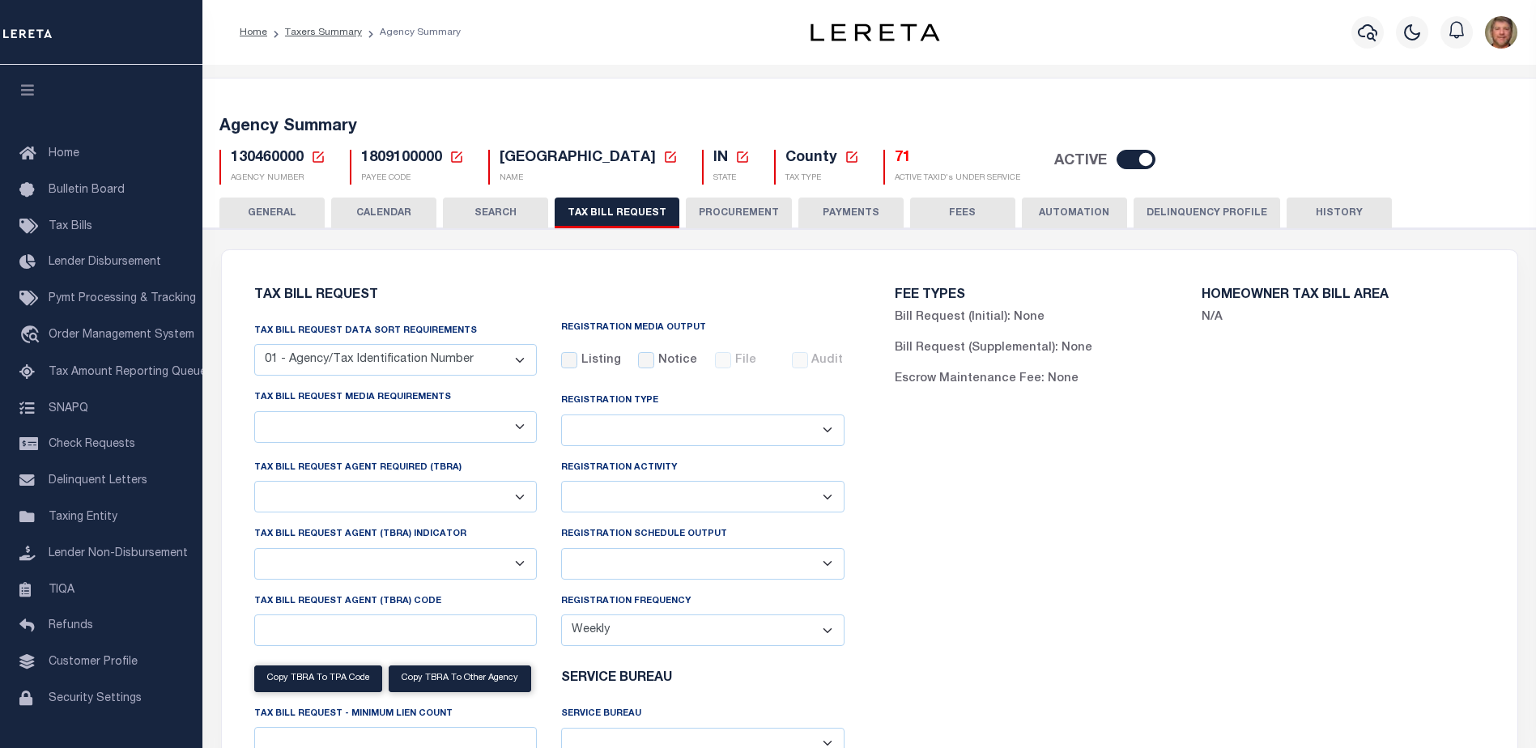
checkbox input "false"
select select "22"
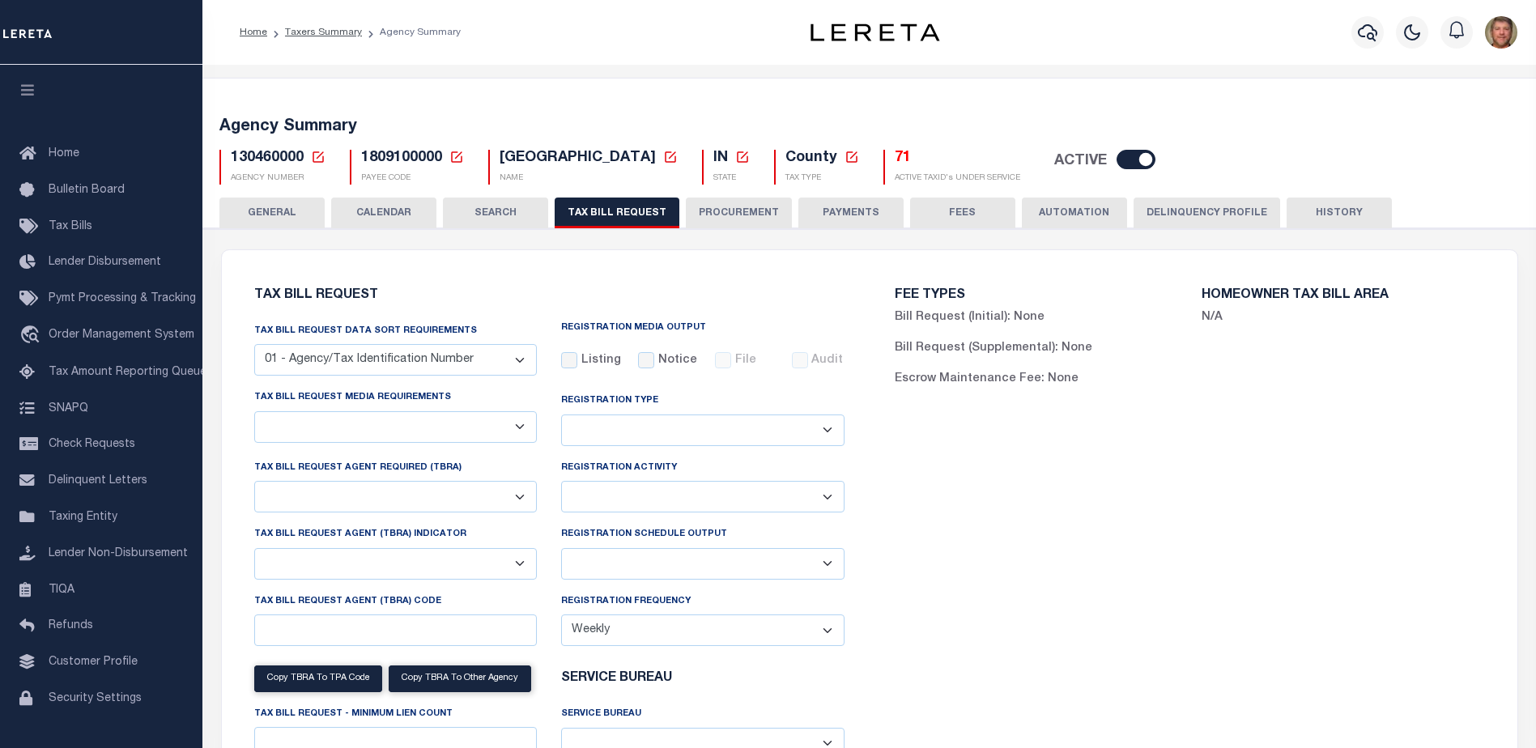
select select "true"
select select "13"
type input "00056"
select select
select select "1801743001"
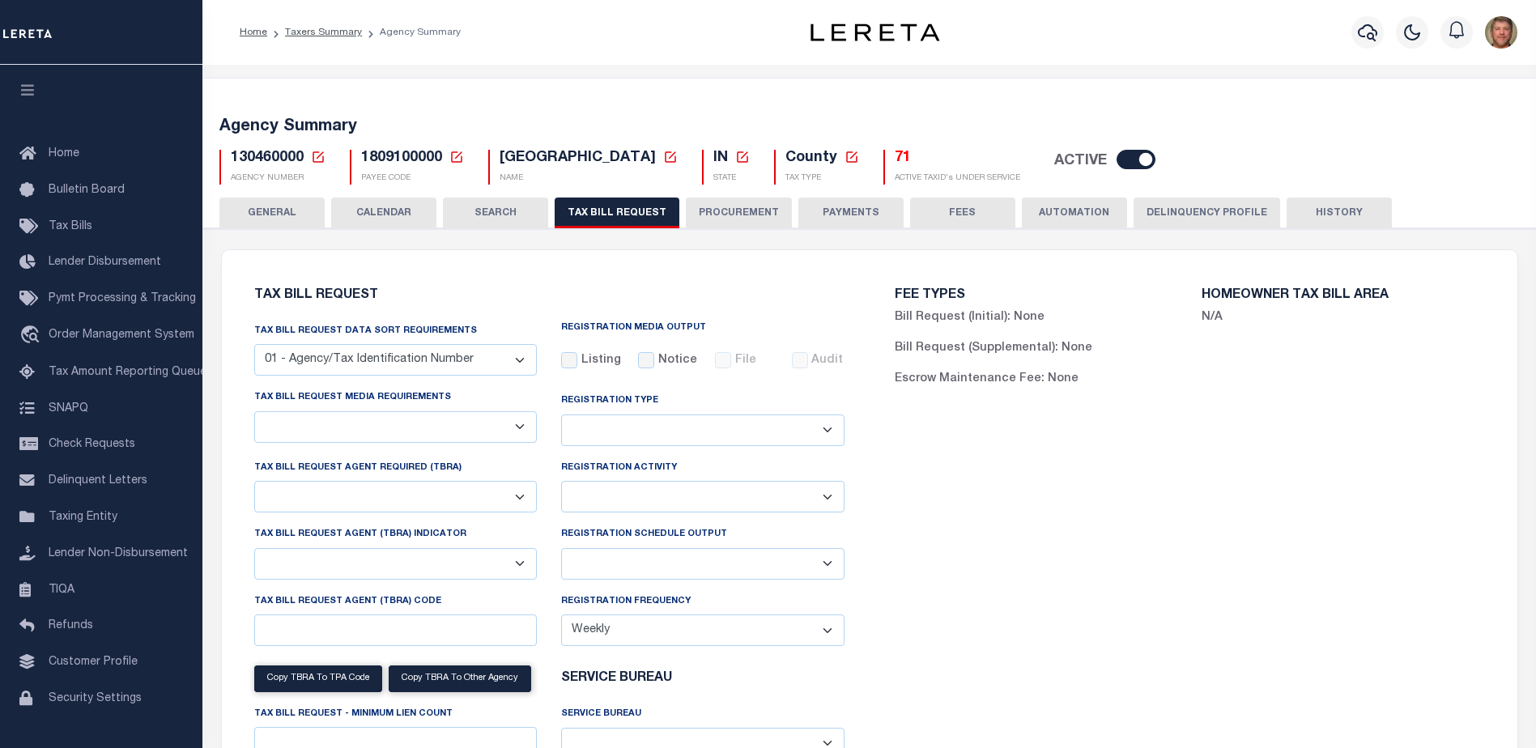
select select "1"
click at [610, 558] on select "Delta File Full File" at bounding box center [702, 564] width 283 height 32
select select "1"
click at [561, 550] on select "Delta File Full File" at bounding box center [702, 564] width 283 height 32
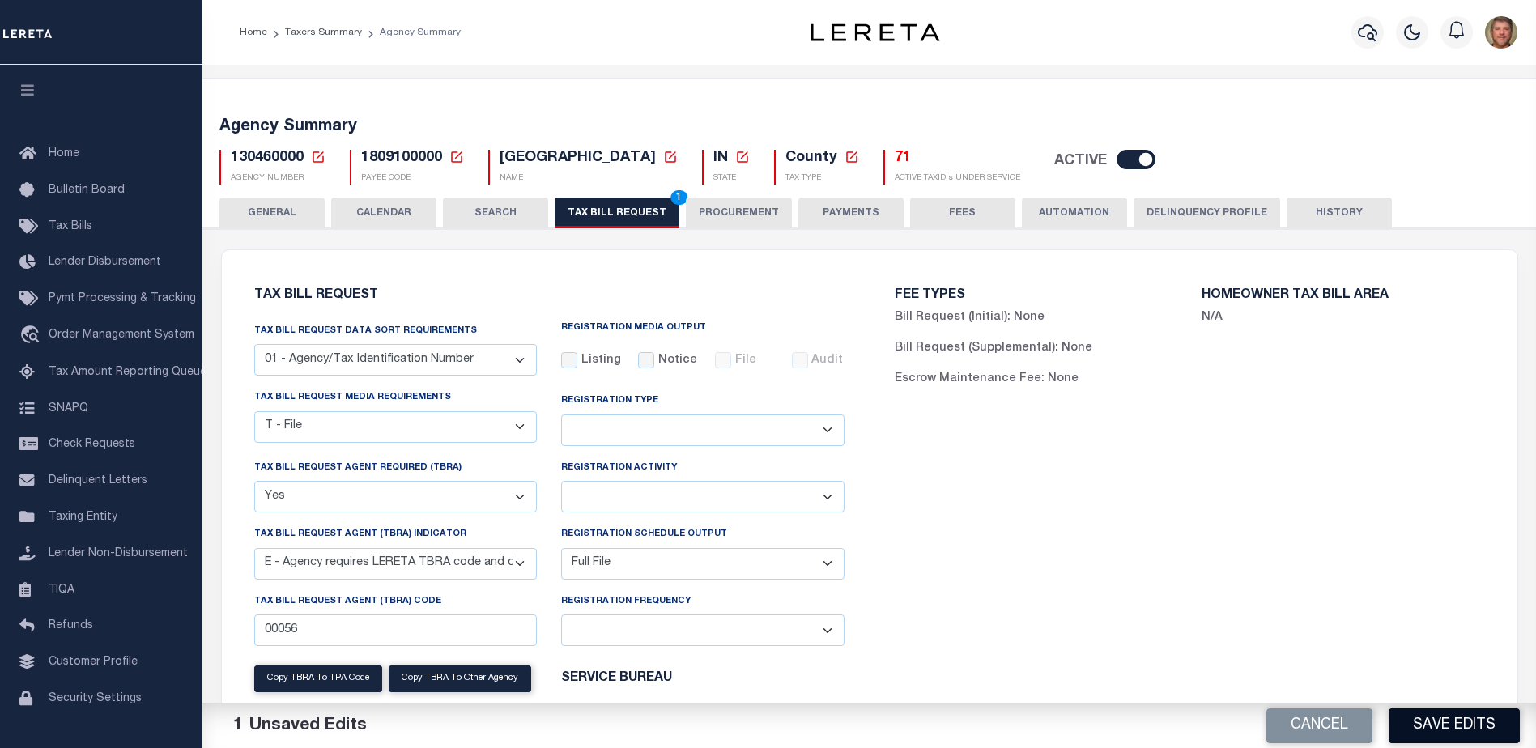
click at [1458, 717] on button "Save Edits" at bounding box center [1453, 725] width 131 height 35
click at [628, 201] on button "TAX BILL REQUEST 1" at bounding box center [617, 213] width 125 height 31
click at [1498, 729] on button "Save Edits" at bounding box center [1453, 725] width 131 height 35
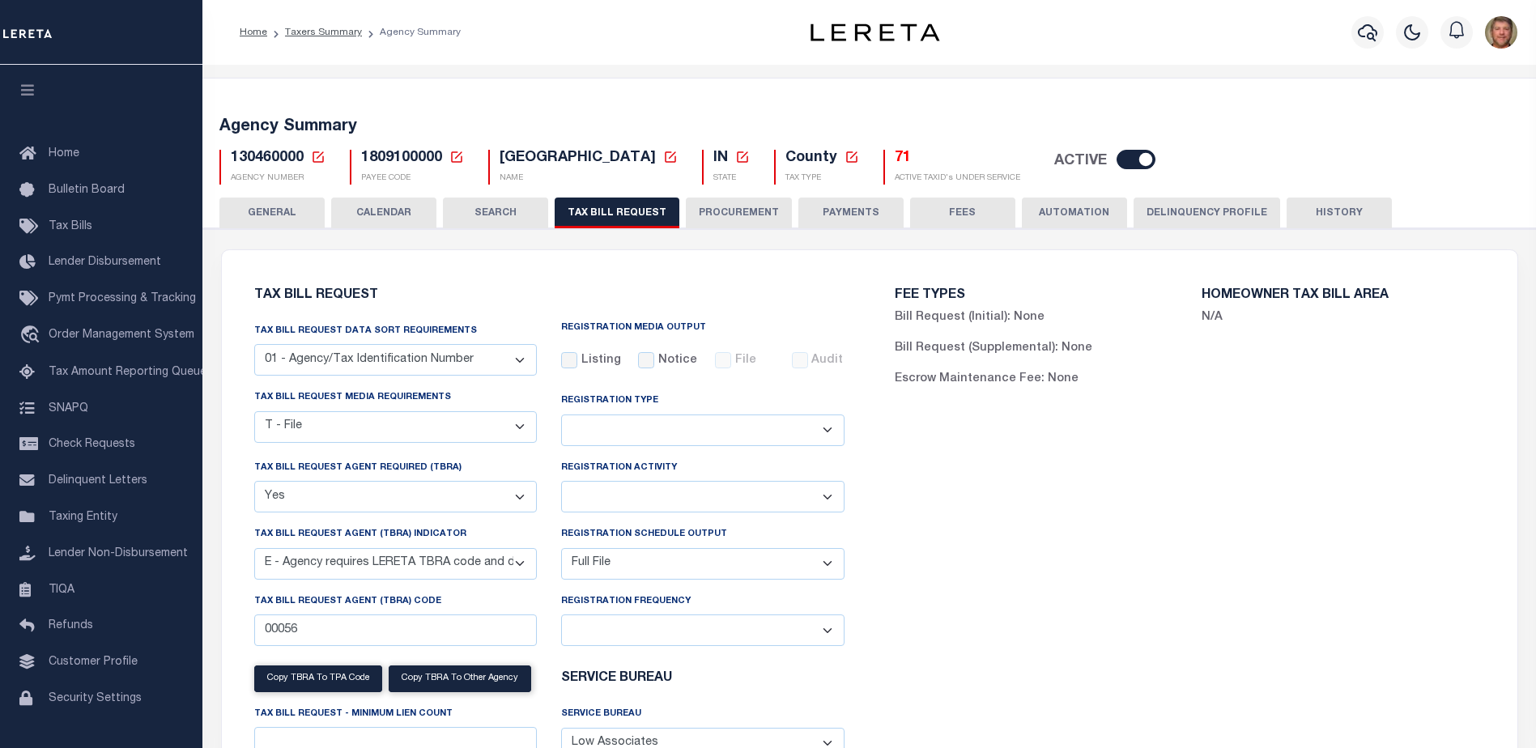
click at [320, 157] on icon at bounding box center [318, 157] width 15 height 15
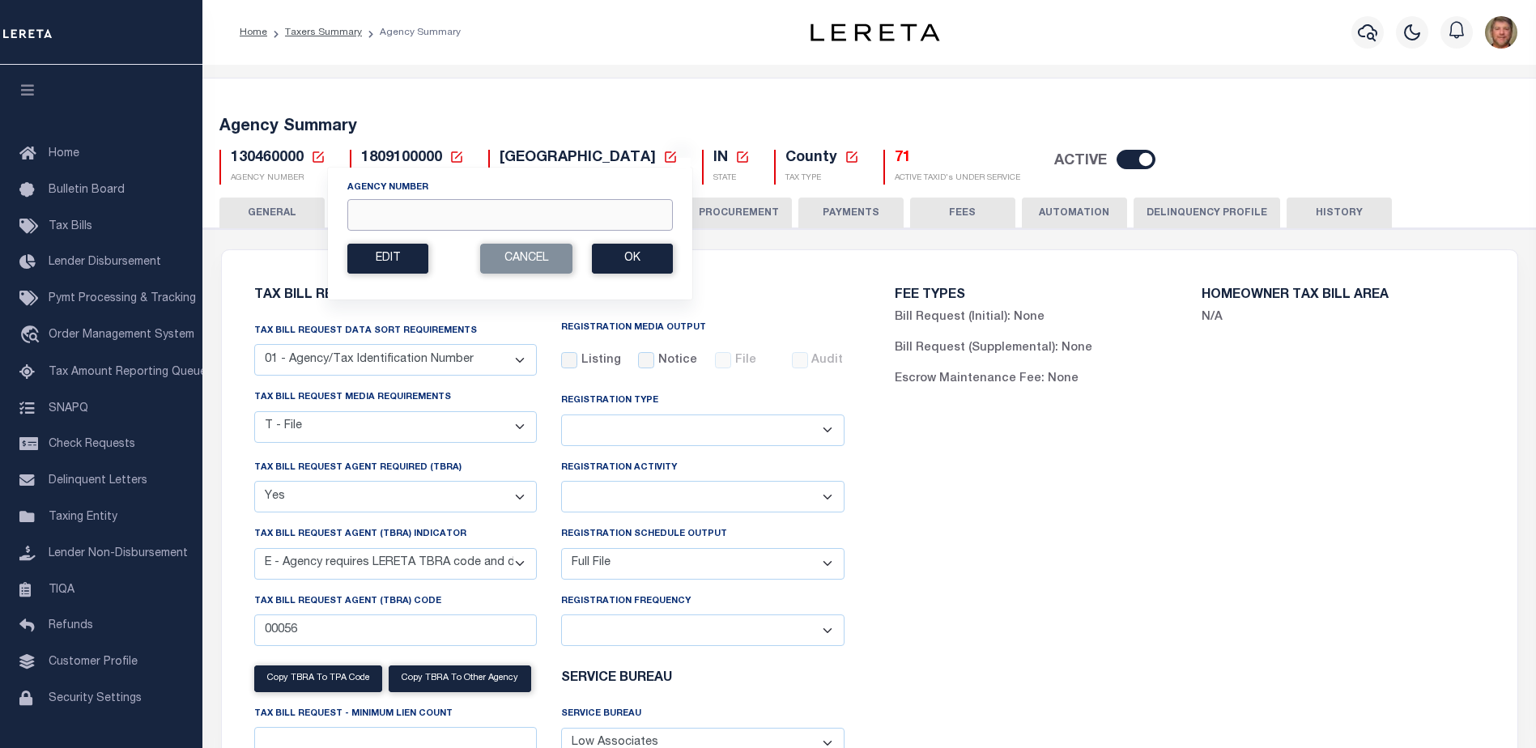
click at [419, 205] on input "Agency Number" at bounding box center [509, 215] width 325 height 32
type input "130920000"
click at [630, 259] on button "Ok" at bounding box center [632, 259] width 81 height 30
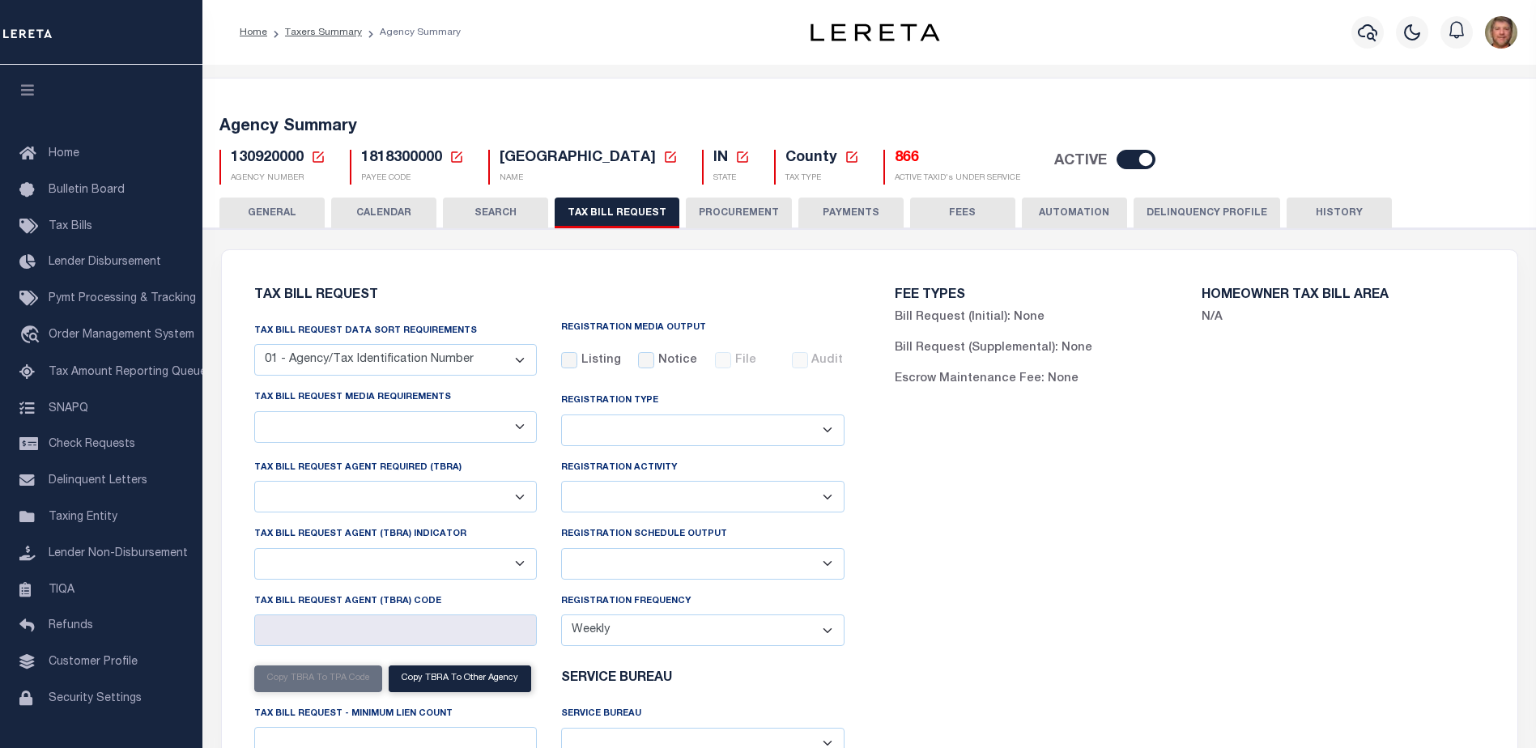
select select "29"
checkbox input "false"
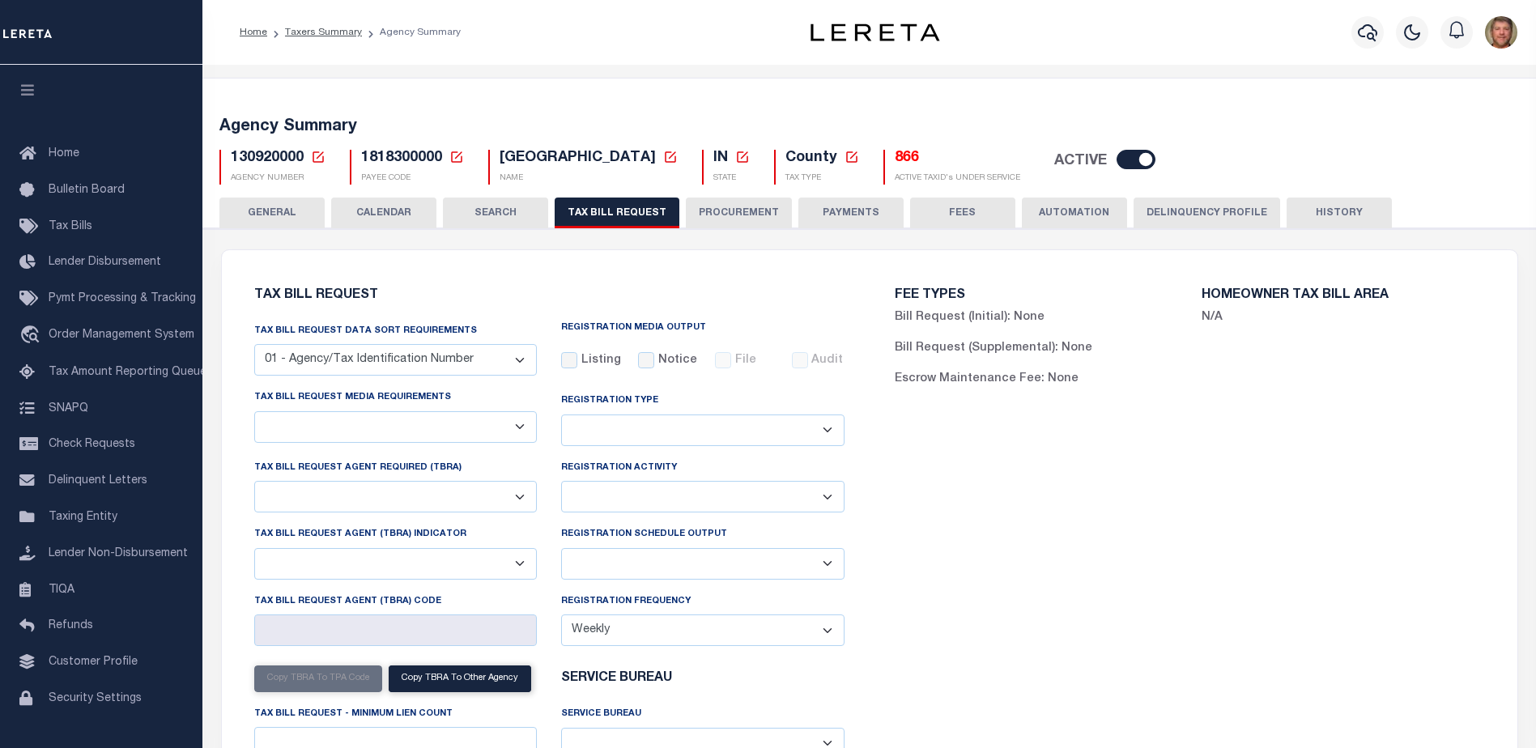
select select "22"
select select "false"
select select
select select "1801743001"
click at [596, 558] on select "Delta File Full File" at bounding box center [702, 564] width 283 height 32
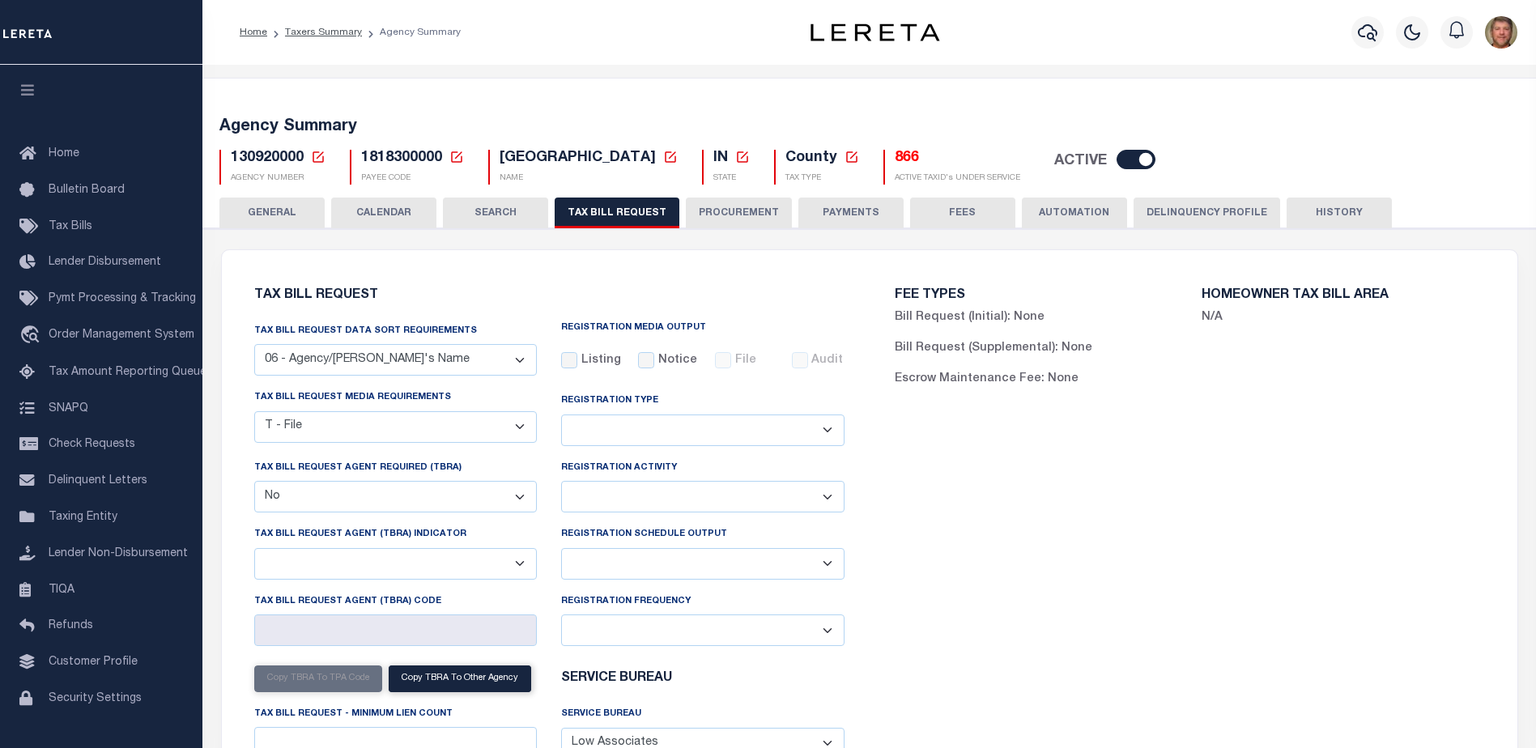
select select "1"
click at [561, 550] on select "Delta File Full File" at bounding box center [702, 564] width 283 height 32
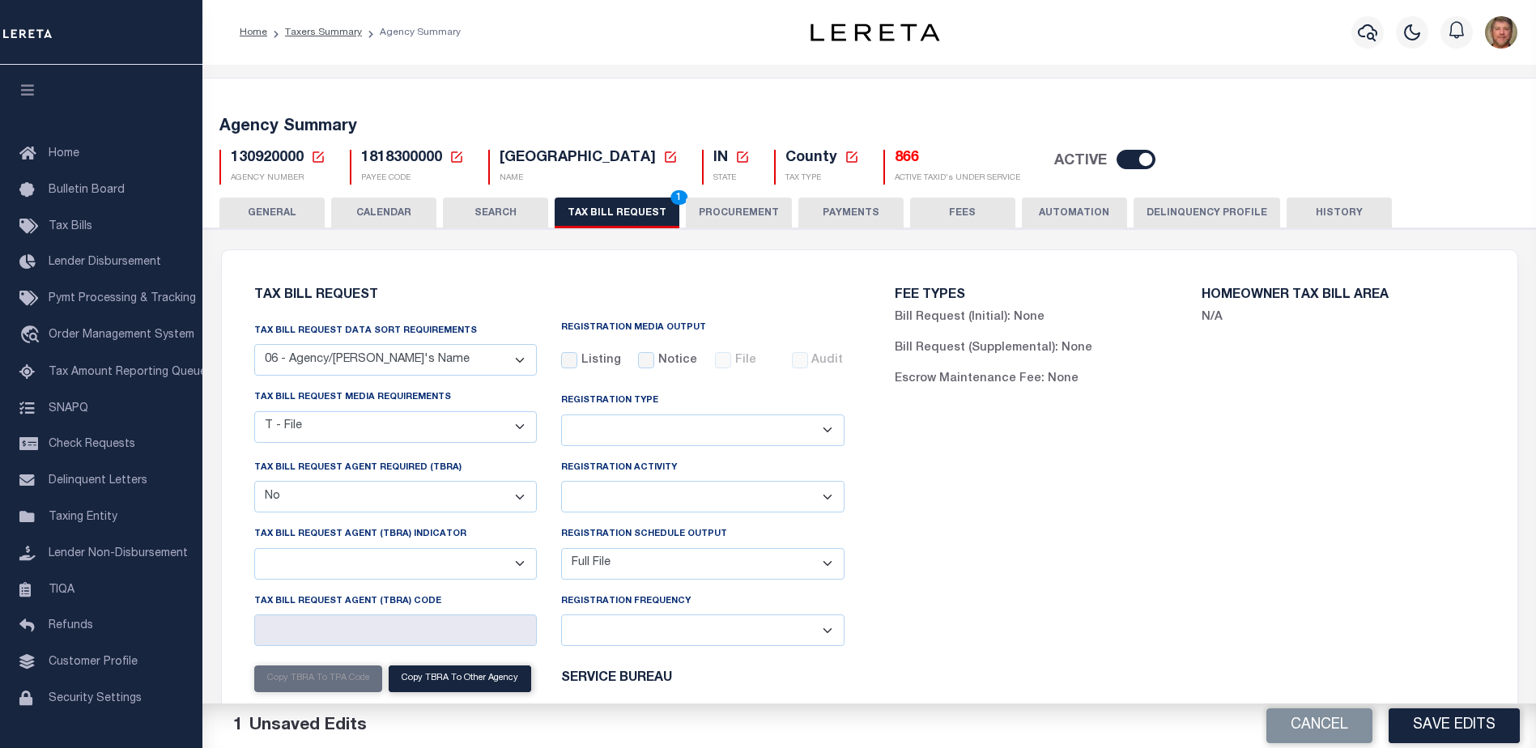
click at [1468, 727] on button "Save Edits" at bounding box center [1453, 725] width 131 height 35
drag, startPoint x: 617, startPoint y: 201, endPoint x: 623, endPoint y: 207, distance: 9.2
click at [617, 202] on button "TAX BILL REQUEST 1" at bounding box center [617, 213] width 125 height 31
click at [1412, 713] on button "Save Edits" at bounding box center [1453, 725] width 131 height 35
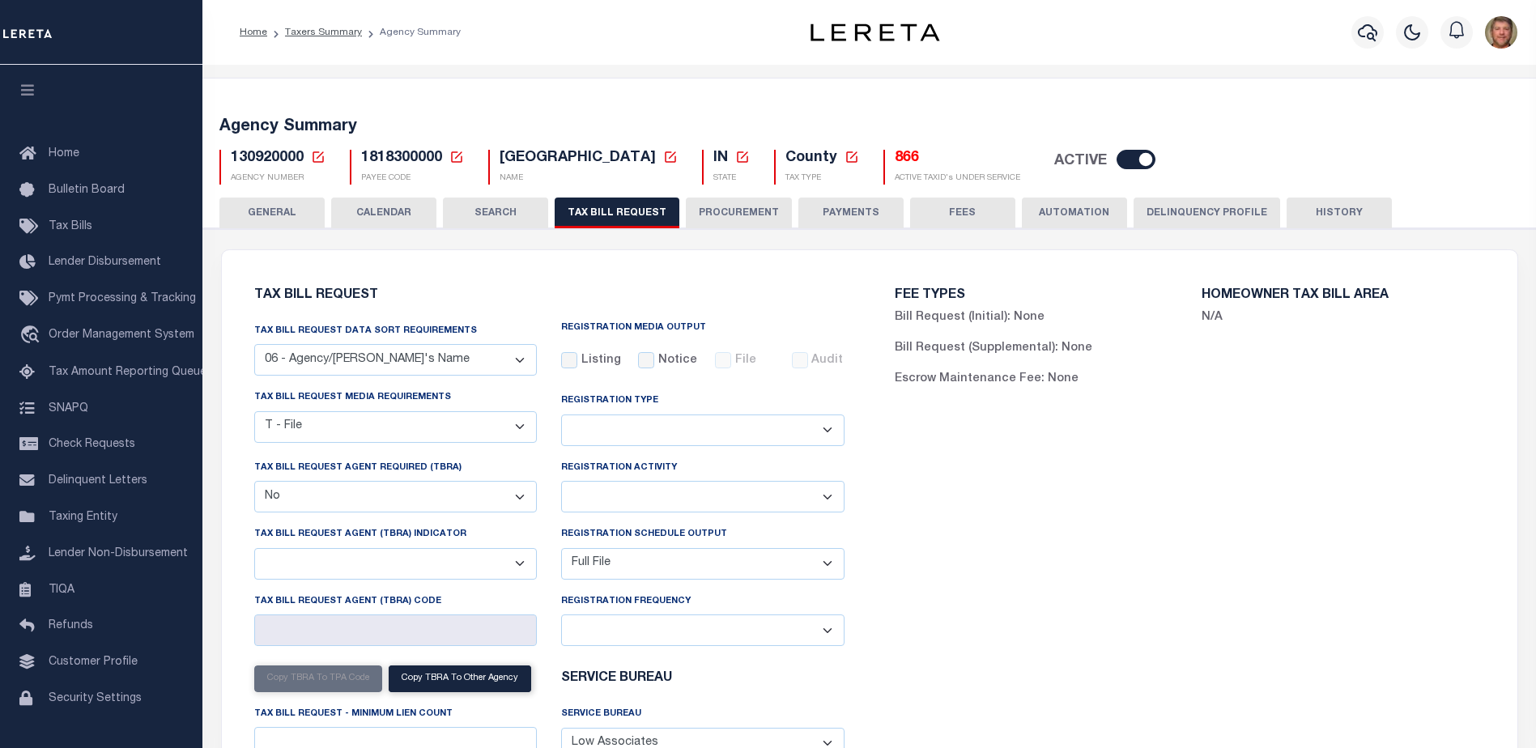
click at [317, 155] on icon at bounding box center [318, 157] width 15 height 15
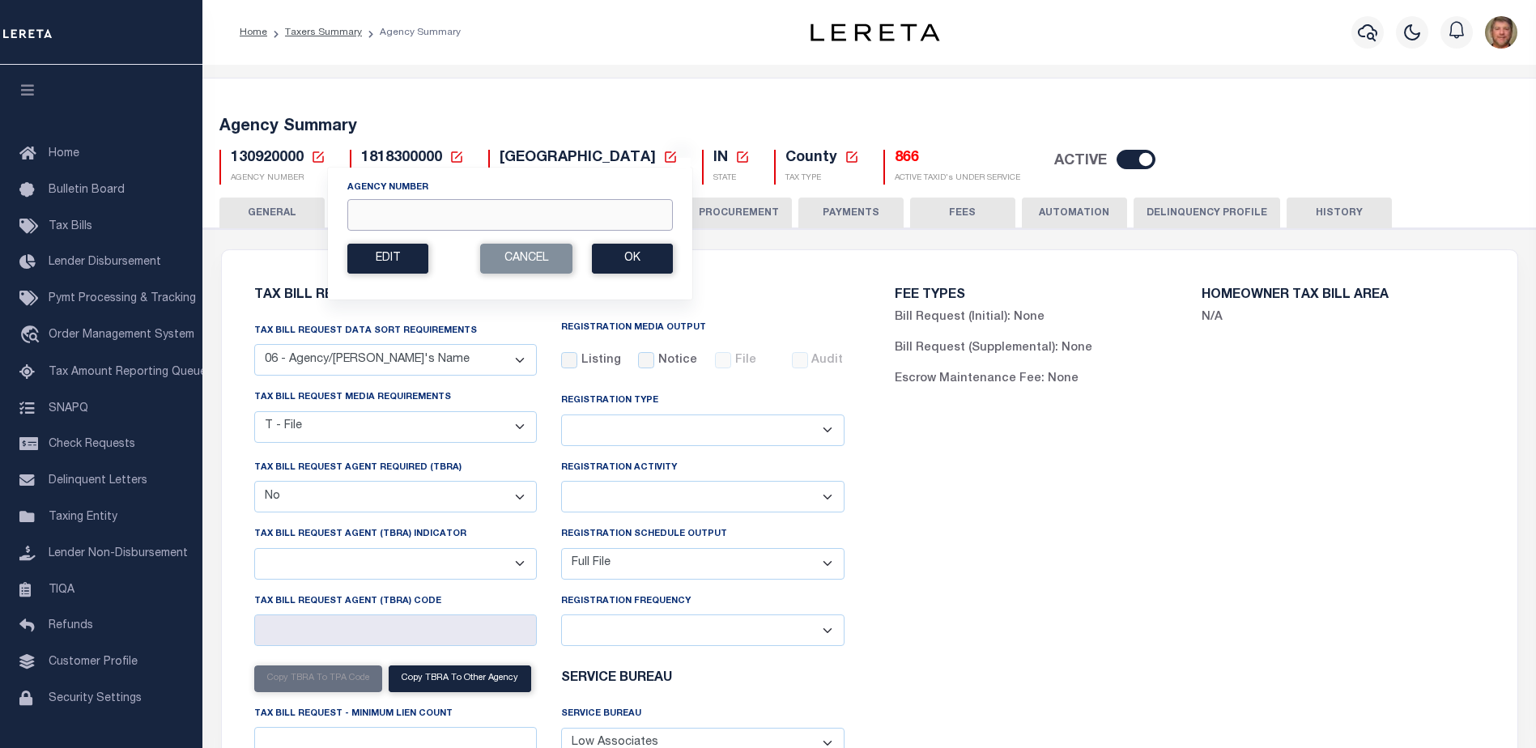
click at [361, 207] on input "Agency Number" at bounding box center [509, 215] width 325 height 32
type input "150580000"
click at [629, 255] on button "Ok" at bounding box center [632, 259] width 81 height 30
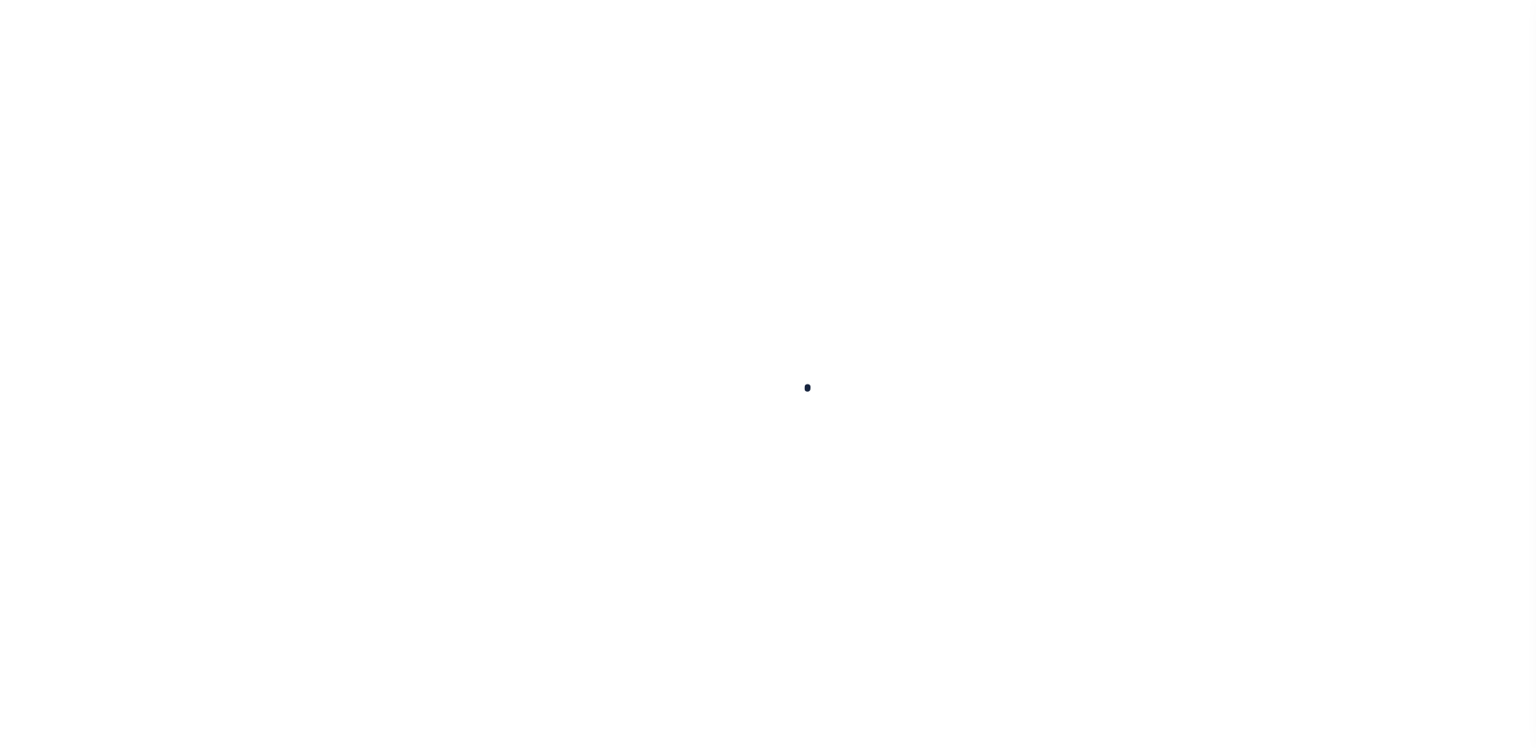
select select
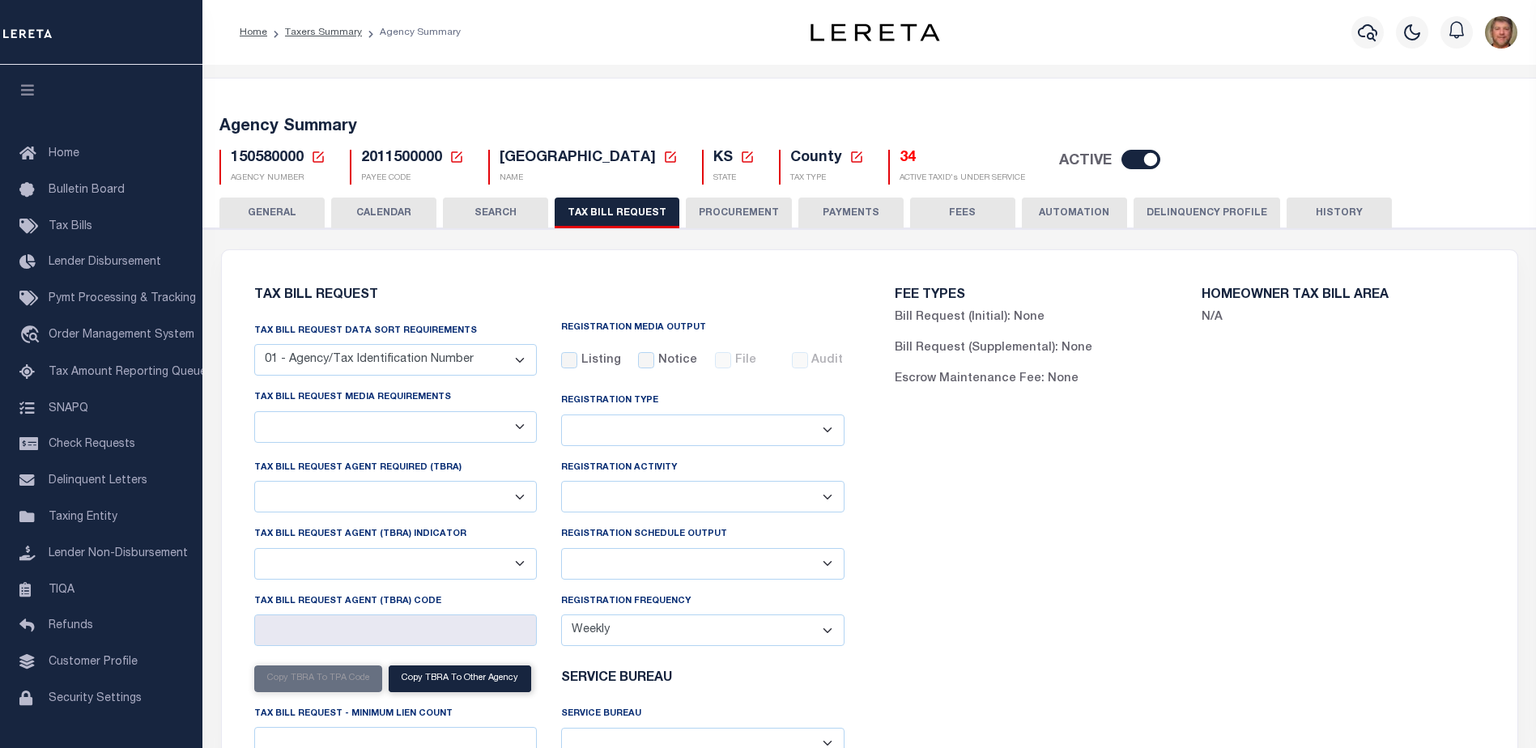
checkbox input "false"
select select "22"
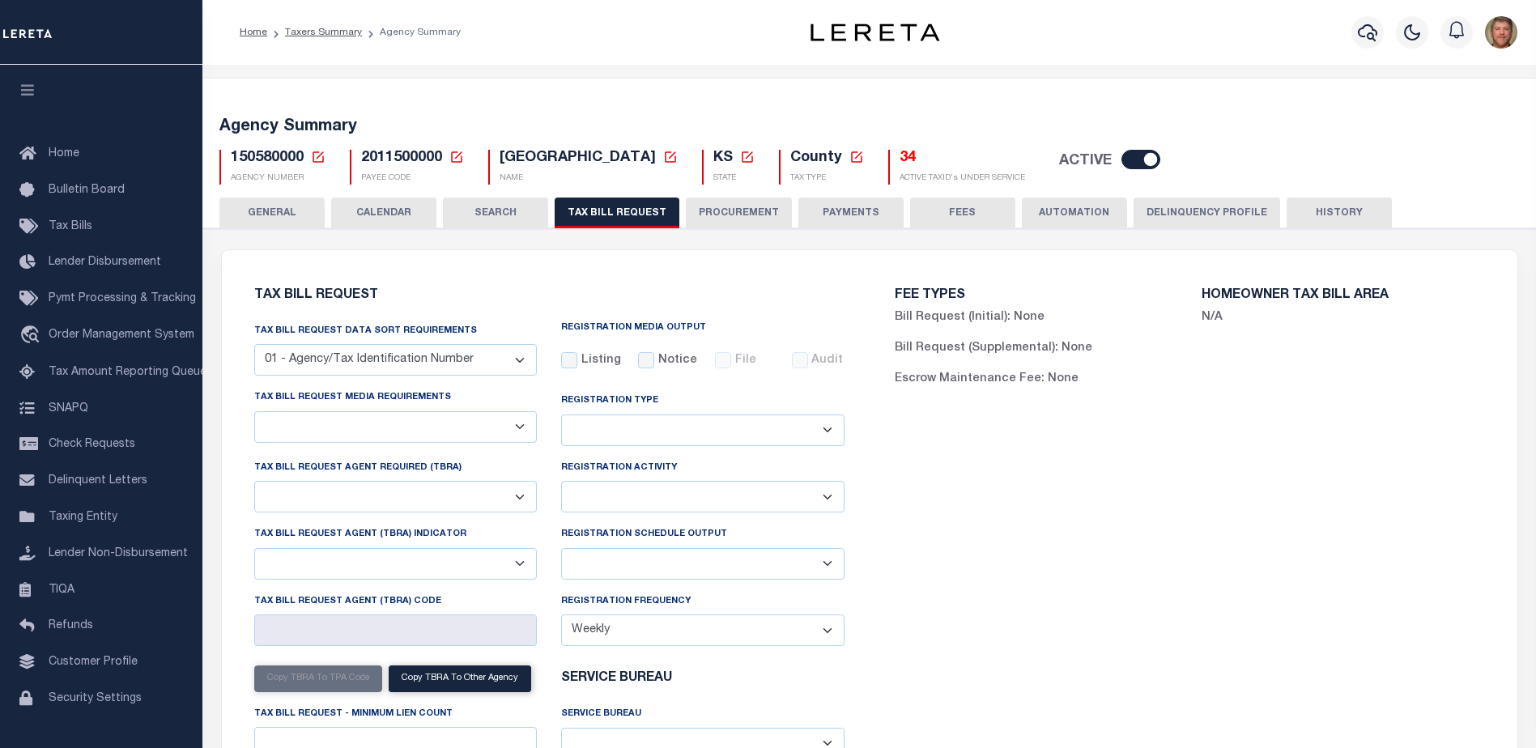
select select "false"
select select
click at [912, 39] on p "Escrow: 18" at bounding box center [933, 25] width 110 height 28
drag, startPoint x: 920, startPoint y: 130, endPoint x: 920, endPoint y: 140, distance: 9.7
click at [920, 131] on h5 "Agency Summary" at bounding box center [869, 126] width 1300 height 19
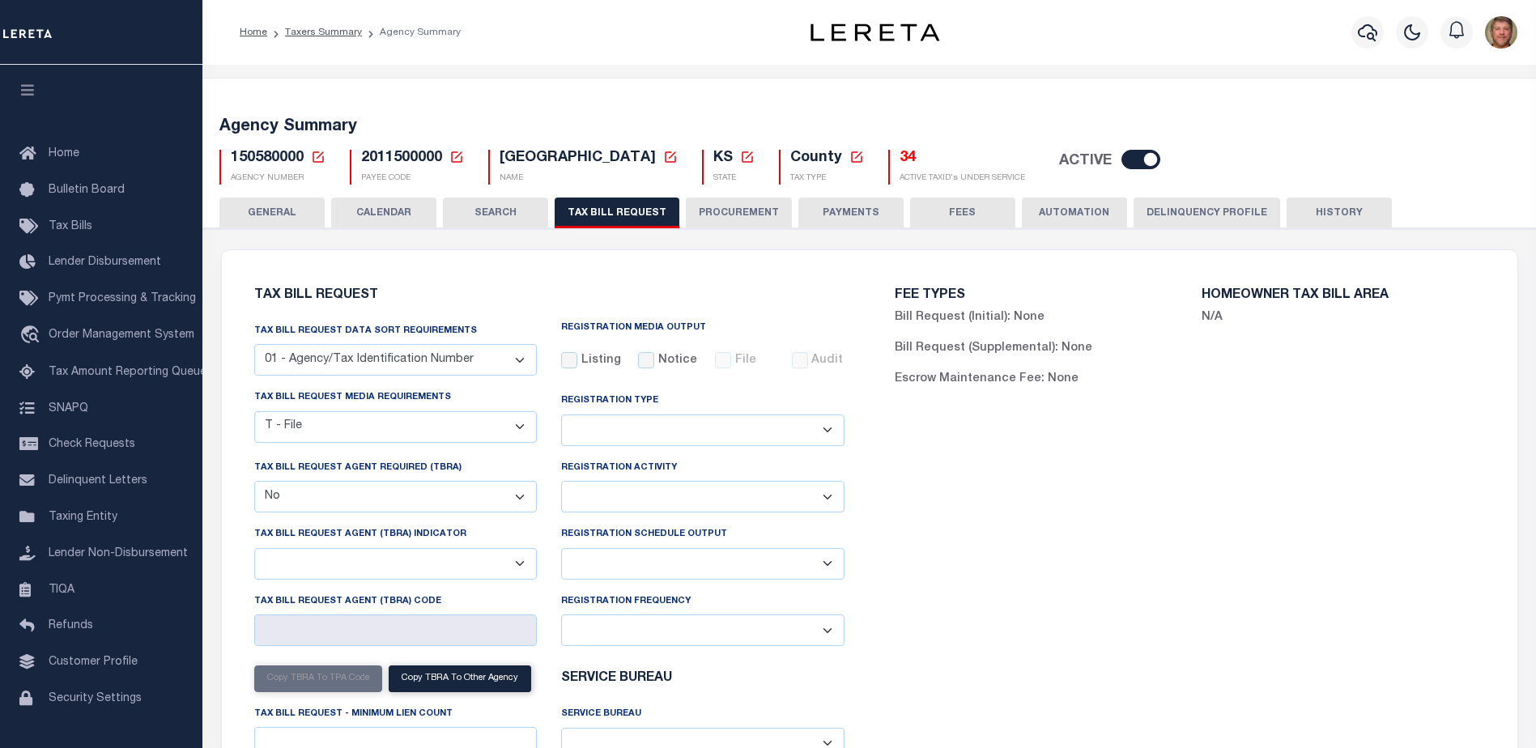
click at [899, 159] on h5 "34" at bounding box center [961, 159] width 125 height 18
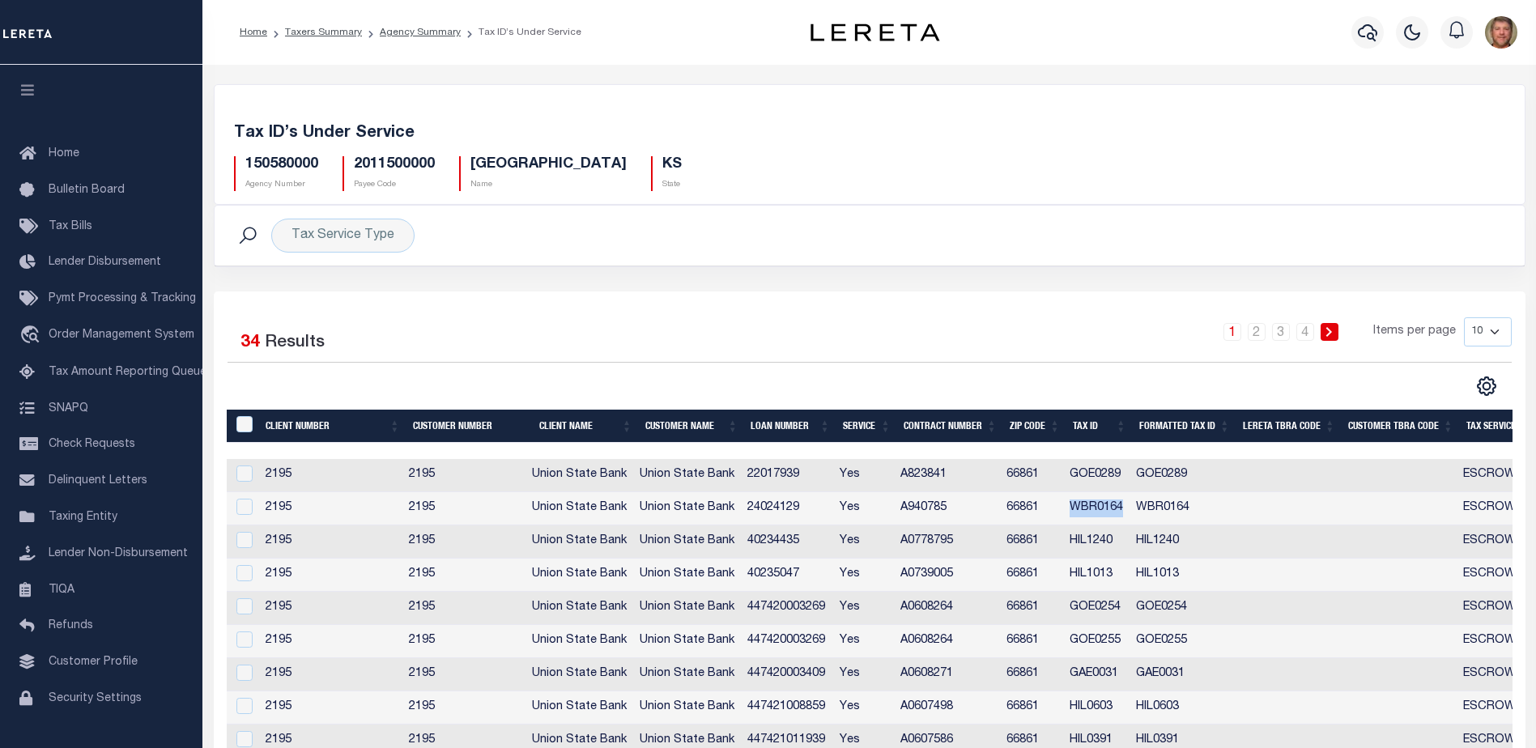
drag, startPoint x: 1074, startPoint y: 505, endPoint x: 1126, endPoint y: 508, distance: 51.9
click at [1126, 508] on td "WBR0164" at bounding box center [1096, 508] width 66 height 33
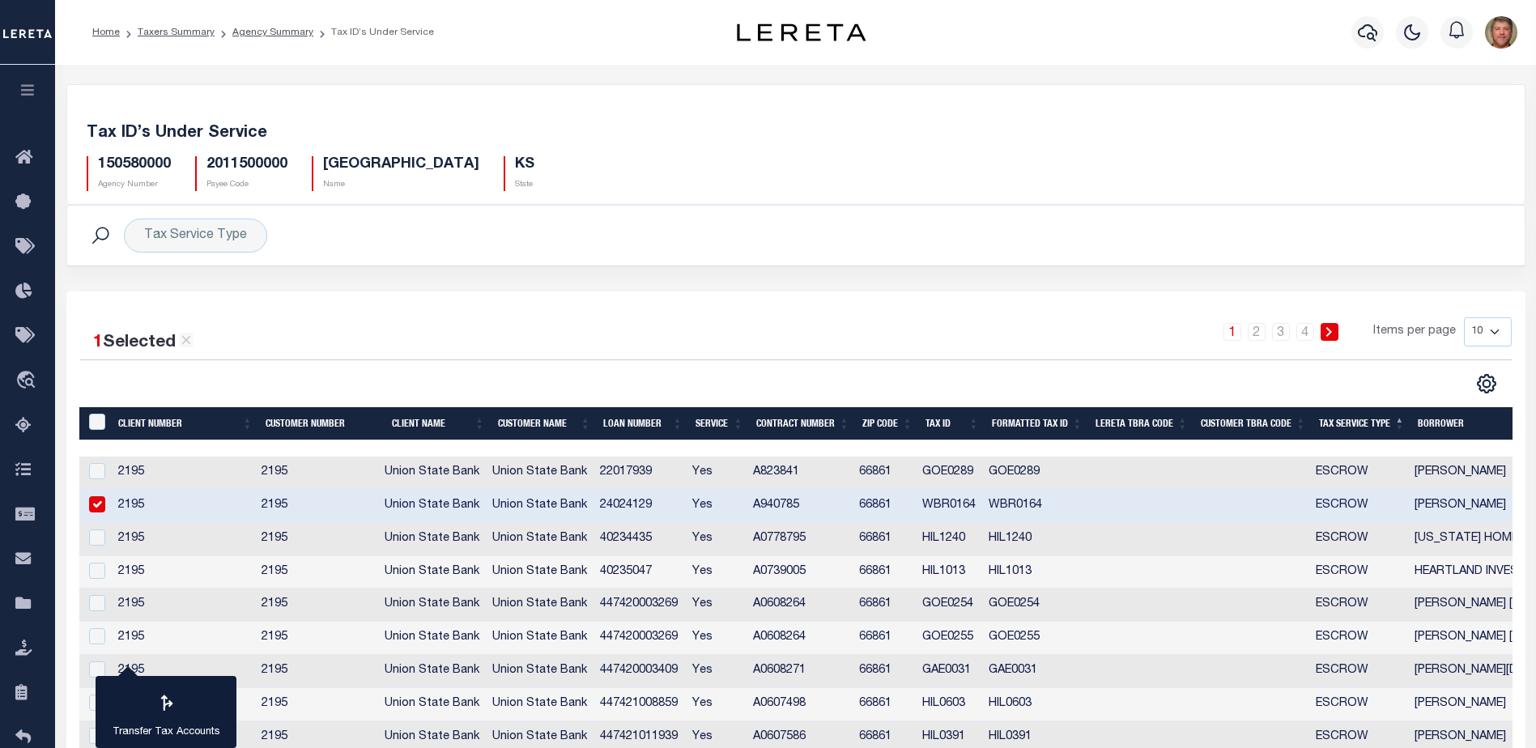
drag, startPoint x: 1112, startPoint y: 504, endPoint x: 938, endPoint y: 503, distance: 174.1
click at [937, 503] on td "WBR0164" at bounding box center [949, 506] width 66 height 33
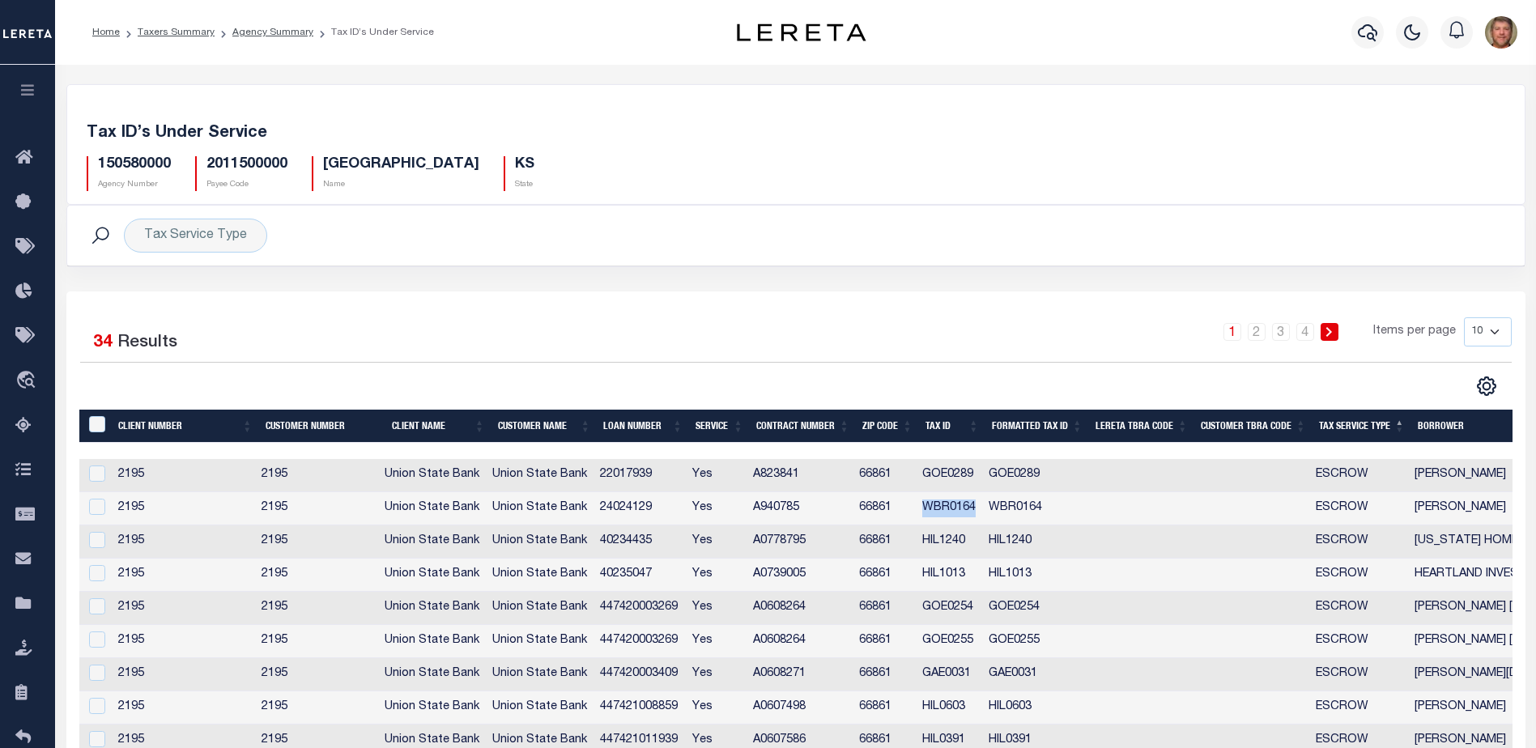
drag, startPoint x: 924, startPoint y: 512, endPoint x: 979, endPoint y: 513, distance: 55.1
click at [979, 513] on td "WBR0164" at bounding box center [949, 508] width 66 height 33
checkbox input "true"
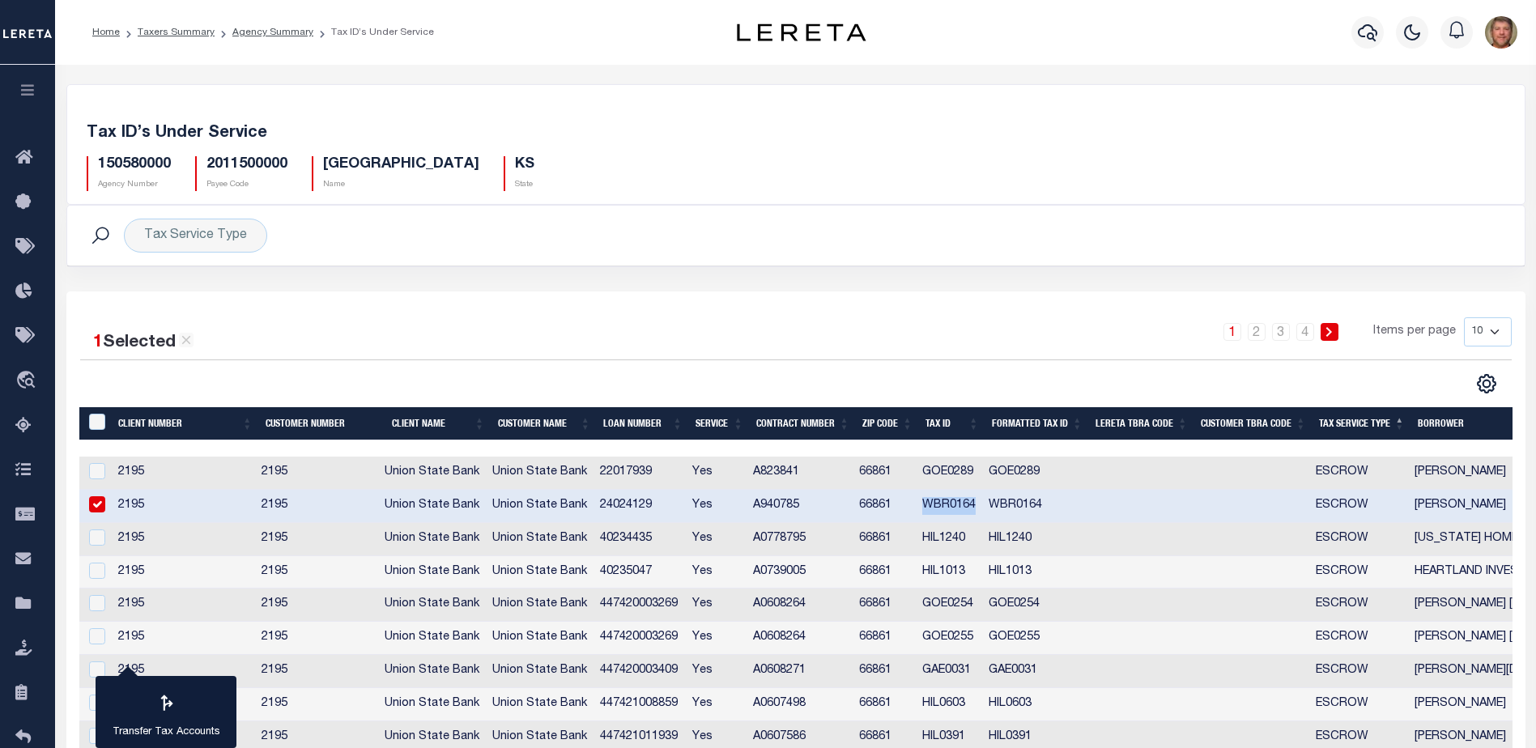
copy td "WBR0164"
click at [928, 637] on td "GOE0255" at bounding box center [949, 638] width 66 height 33
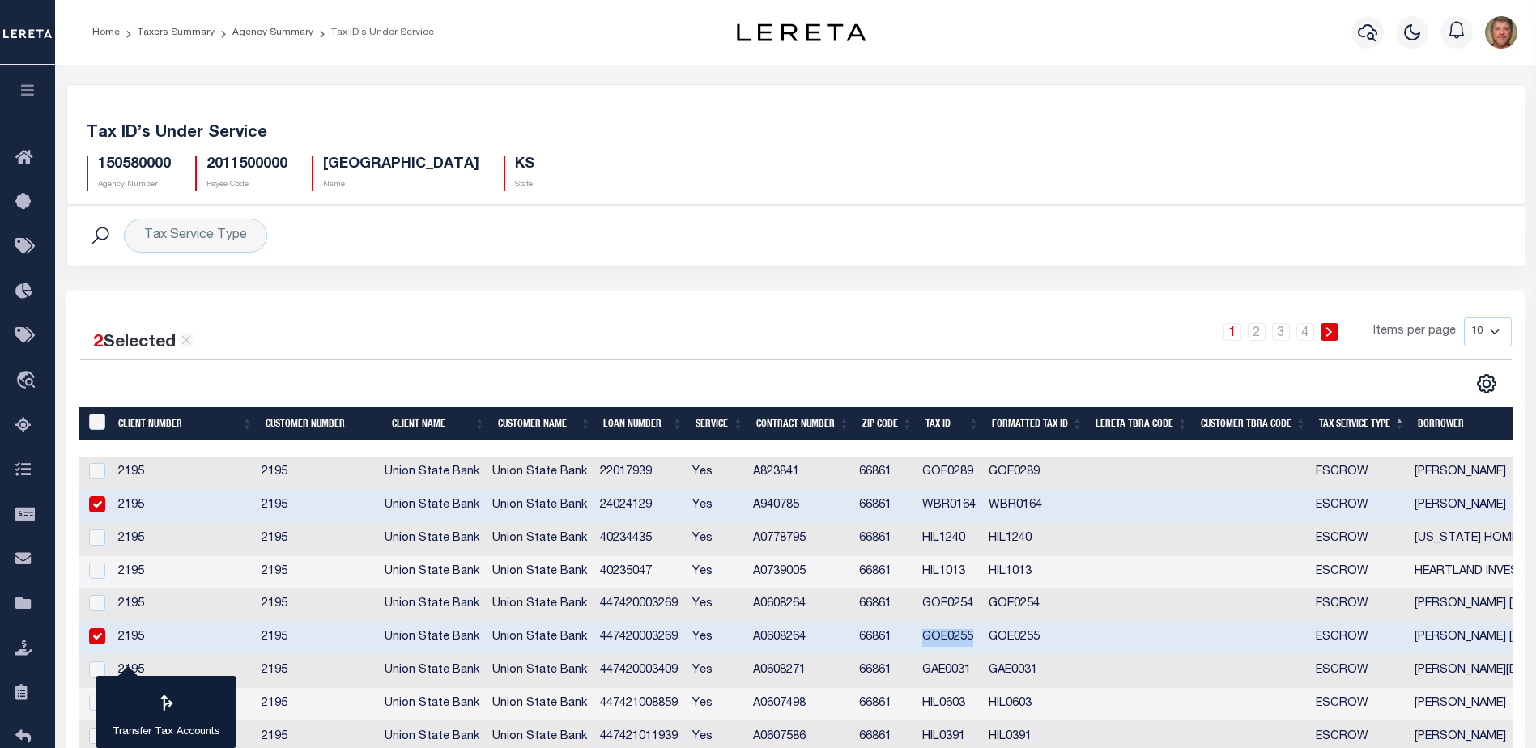
drag, startPoint x: 928, startPoint y: 637, endPoint x: 978, endPoint y: 638, distance: 50.2
click at [978, 638] on td "GOE0255" at bounding box center [949, 638] width 66 height 33
checkbox input "false"
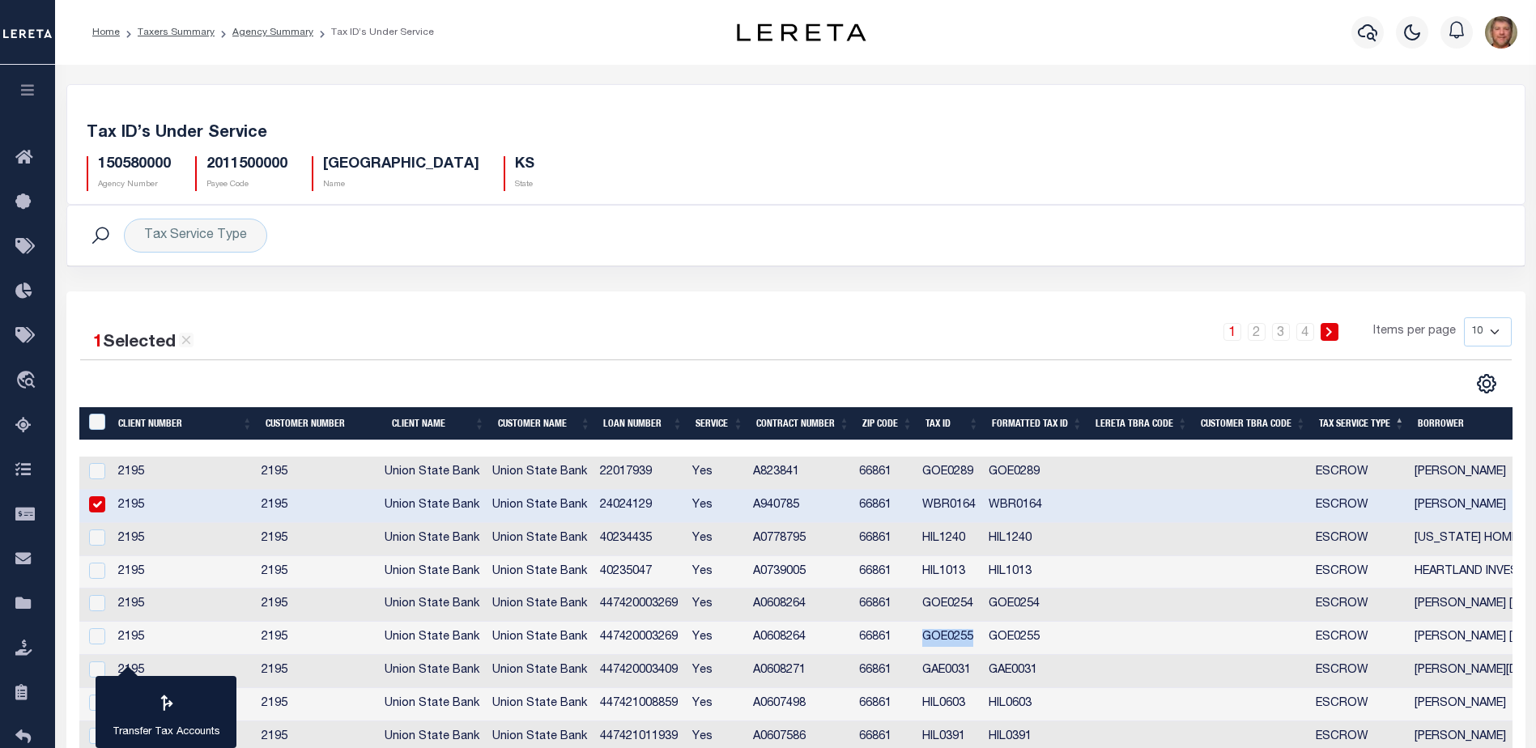
copy td "GOE0255"
click at [153, 170] on h5 "150580000" at bounding box center [134, 165] width 73 height 18
click at [23, 605] on icon at bounding box center [28, 604] width 26 height 20
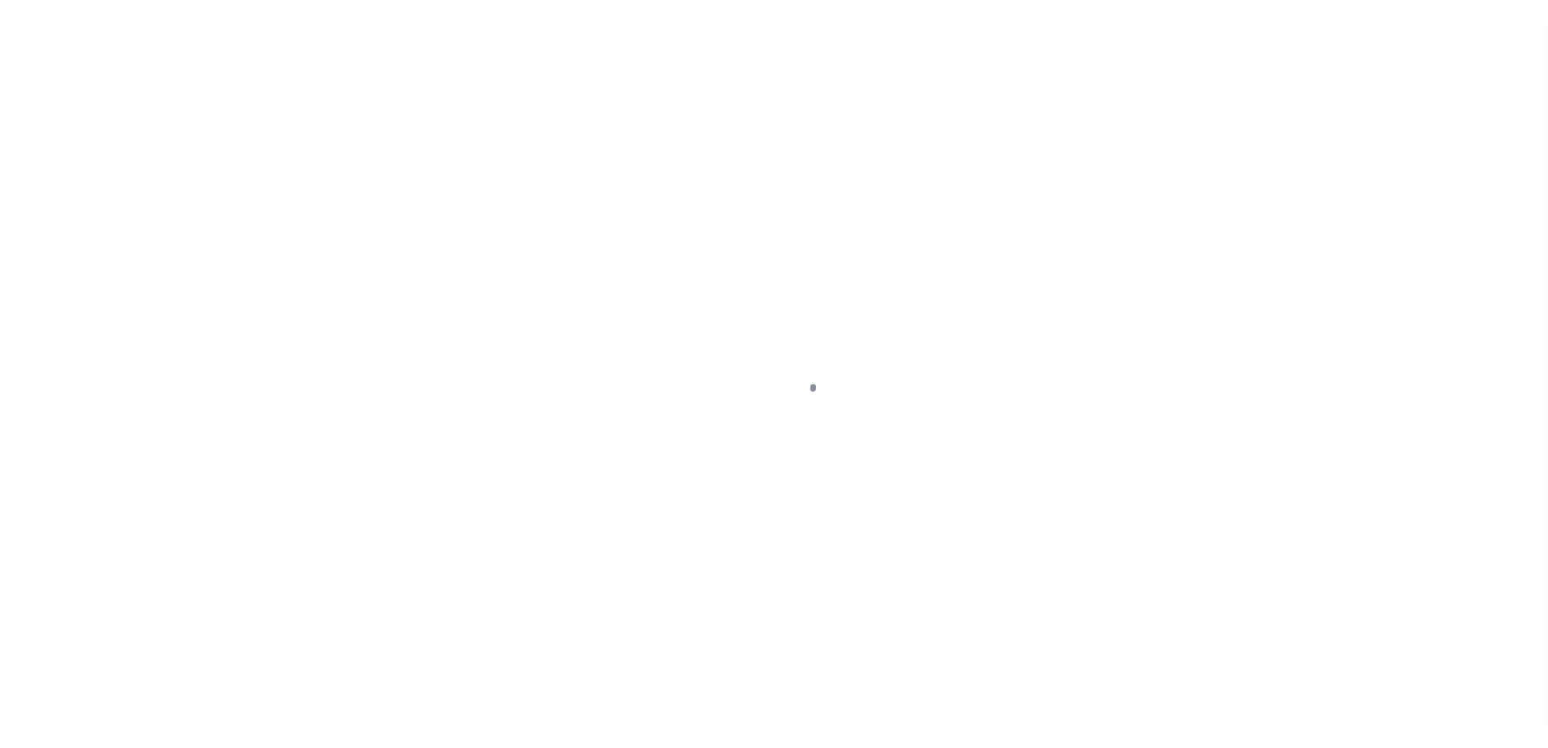
scroll to position [40, 0]
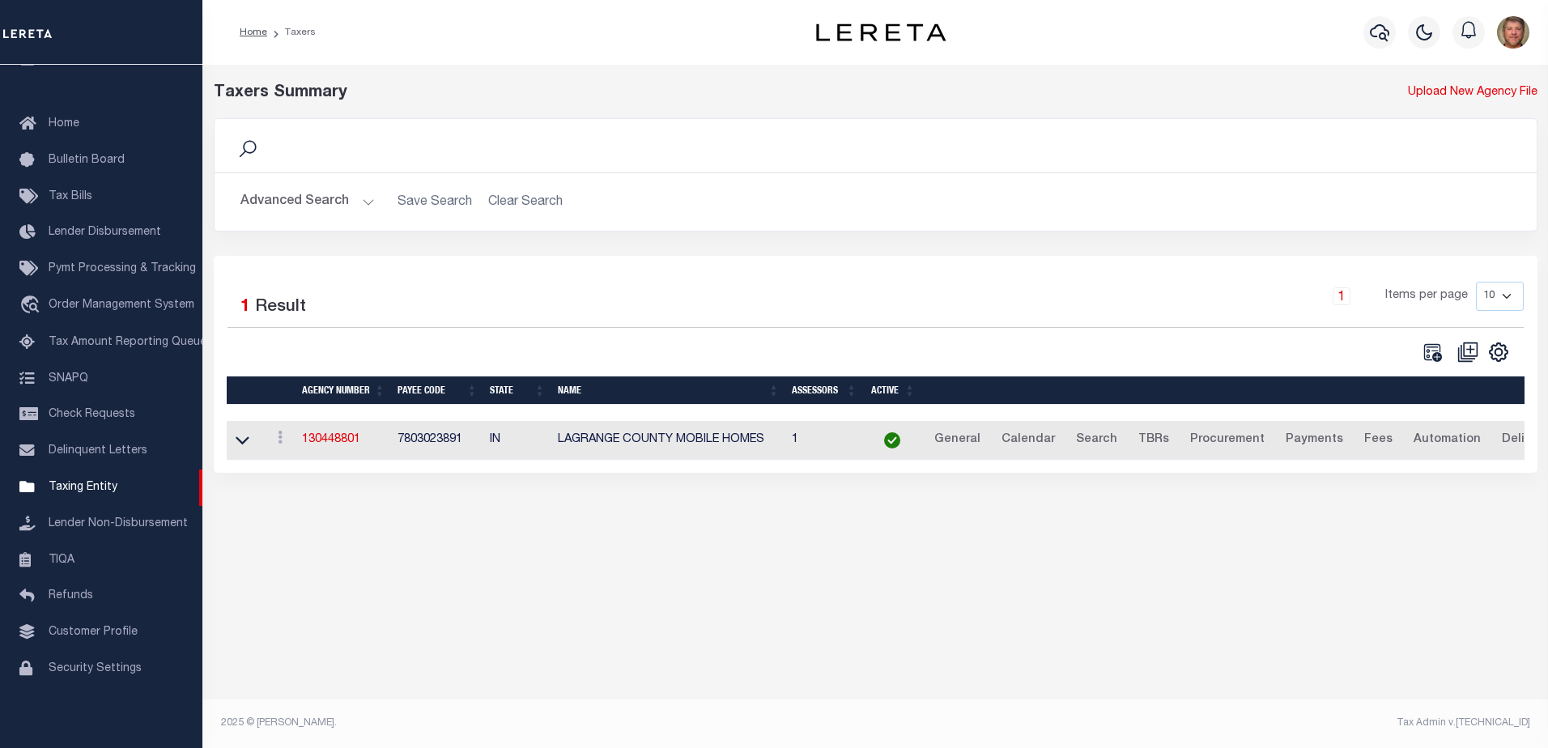
click at [337, 204] on button "Advanced Search" at bounding box center [307, 202] width 134 height 32
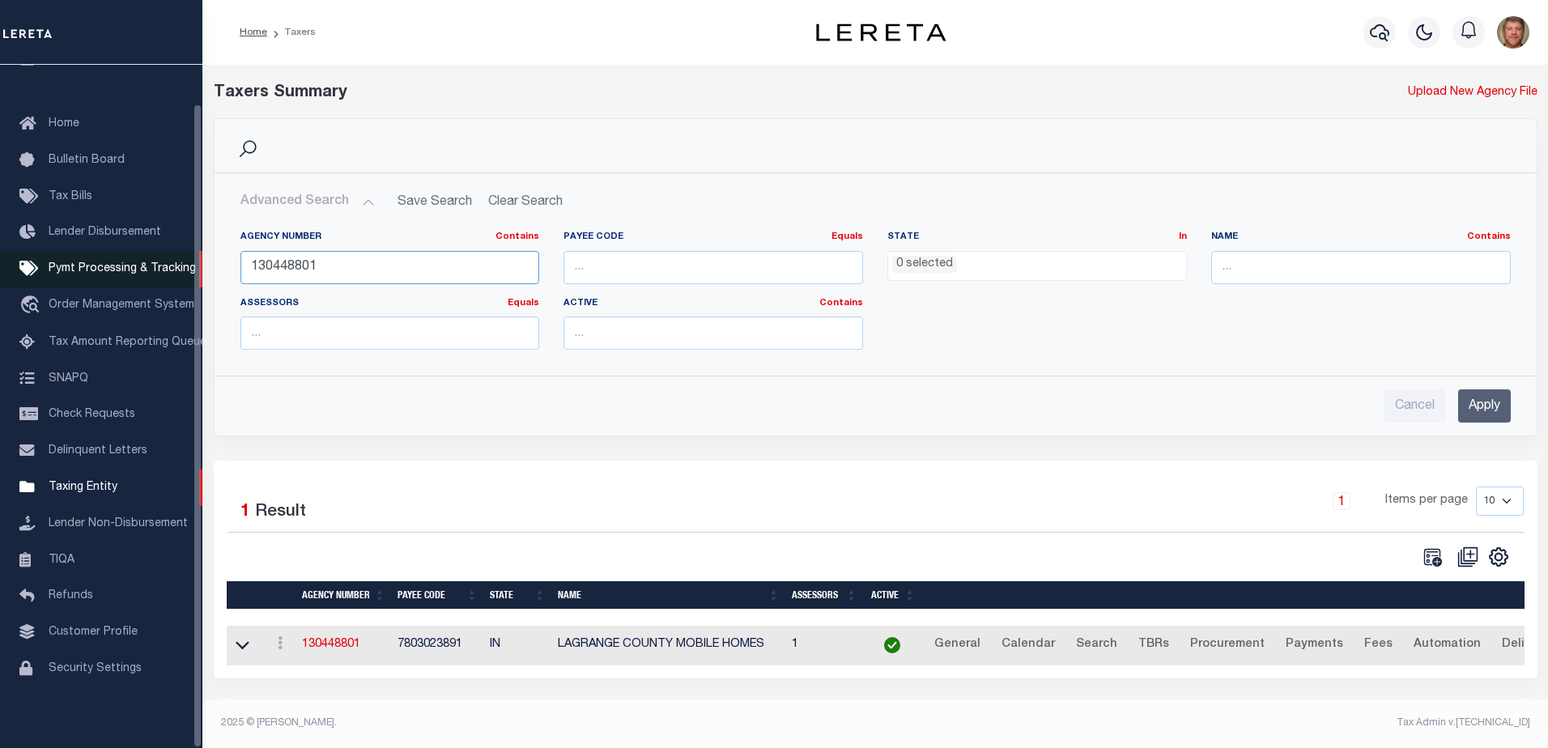
drag, startPoint x: 353, startPoint y: 269, endPoint x: 135, endPoint y: 271, distance: 217.8
click at [138, 270] on div "Home Taxers Profile" at bounding box center [774, 369] width 1548 height 738
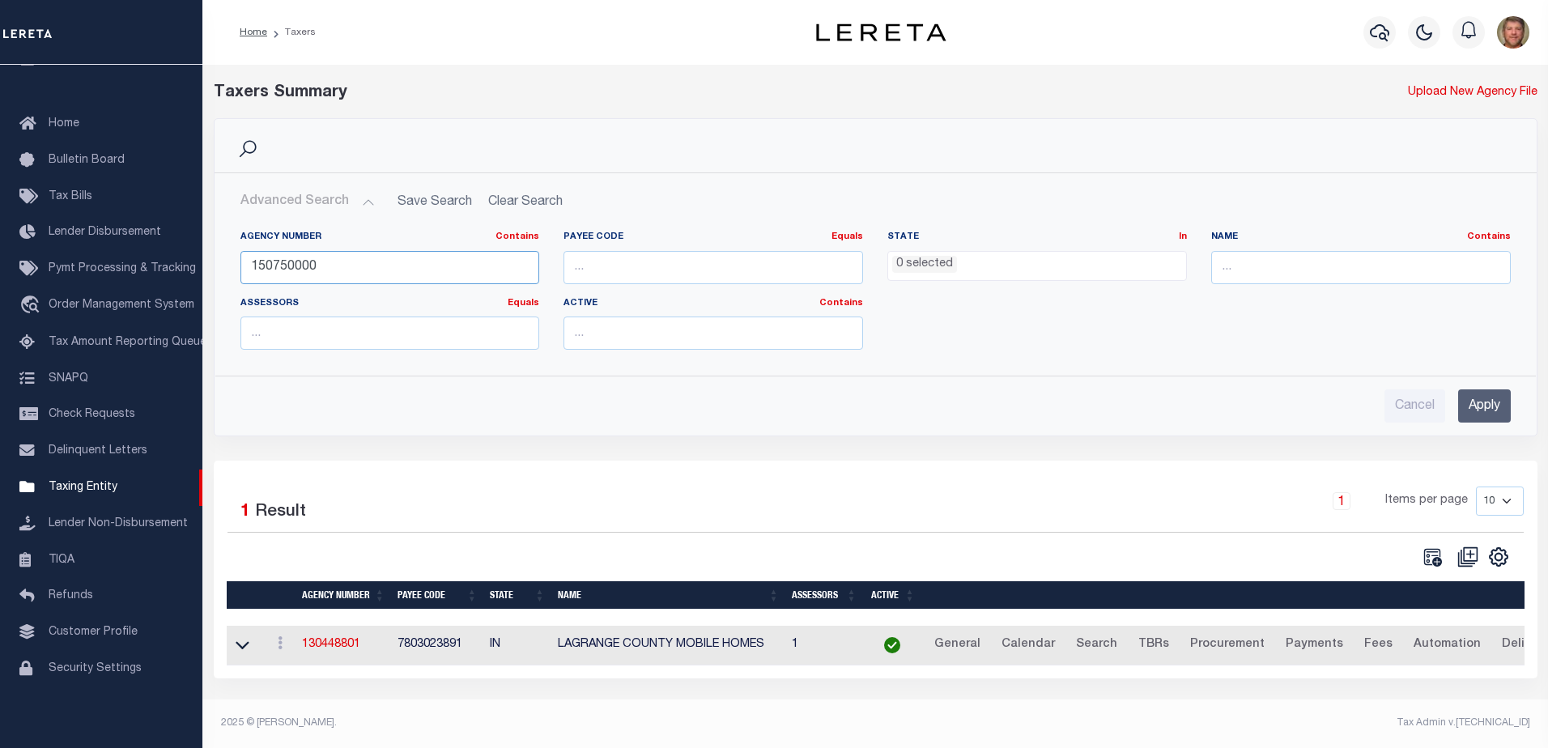
type input "150750000"
click at [1491, 395] on input "Apply" at bounding box center [1484, 405] width 53 height 33
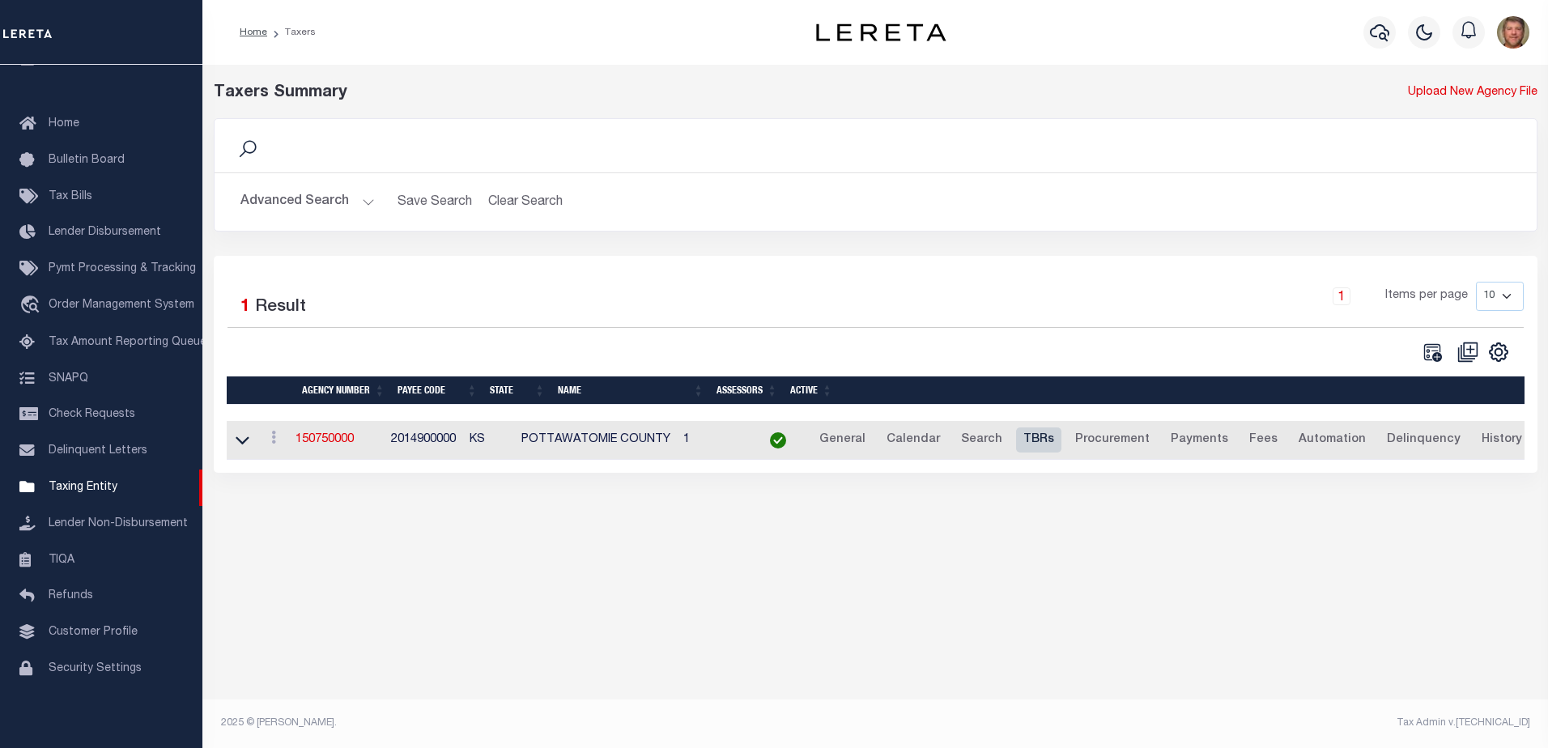
click at [1049, 435] on link "TBRs" at bounding box center [1038, 440] width 45 height 26
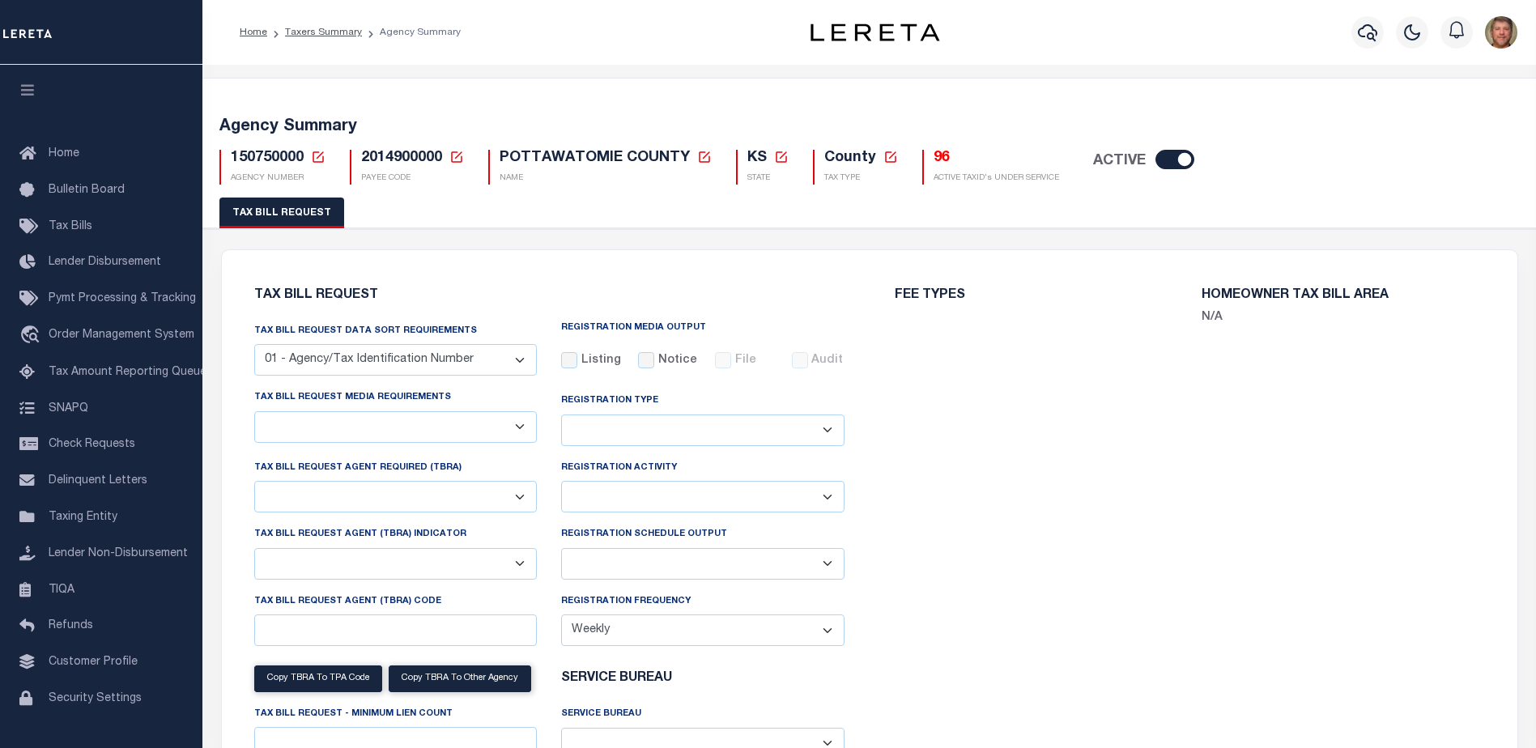
checkbox input "false"
select select "22"
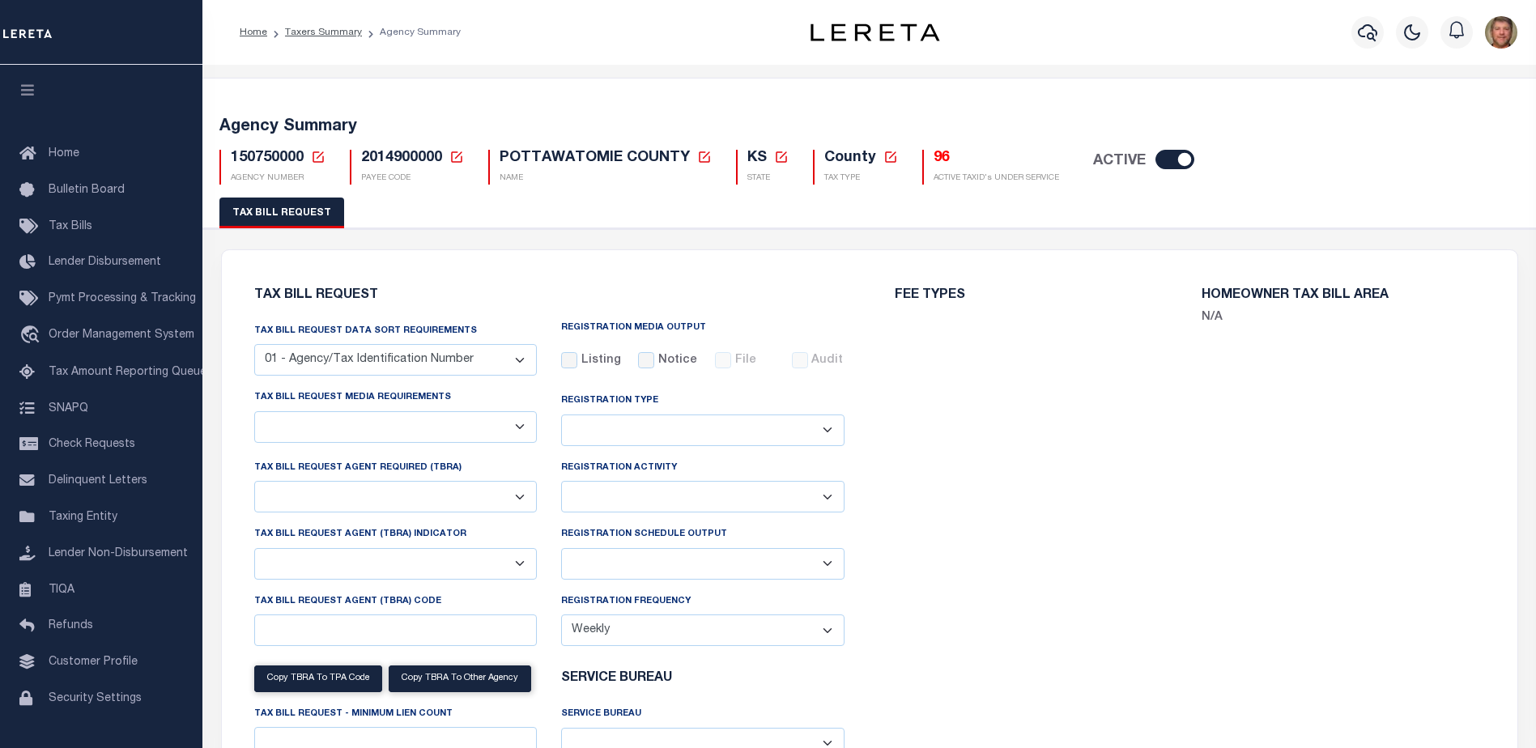
select select "true"
select select "13"
type input "LERE0003"
select select
select select "1"
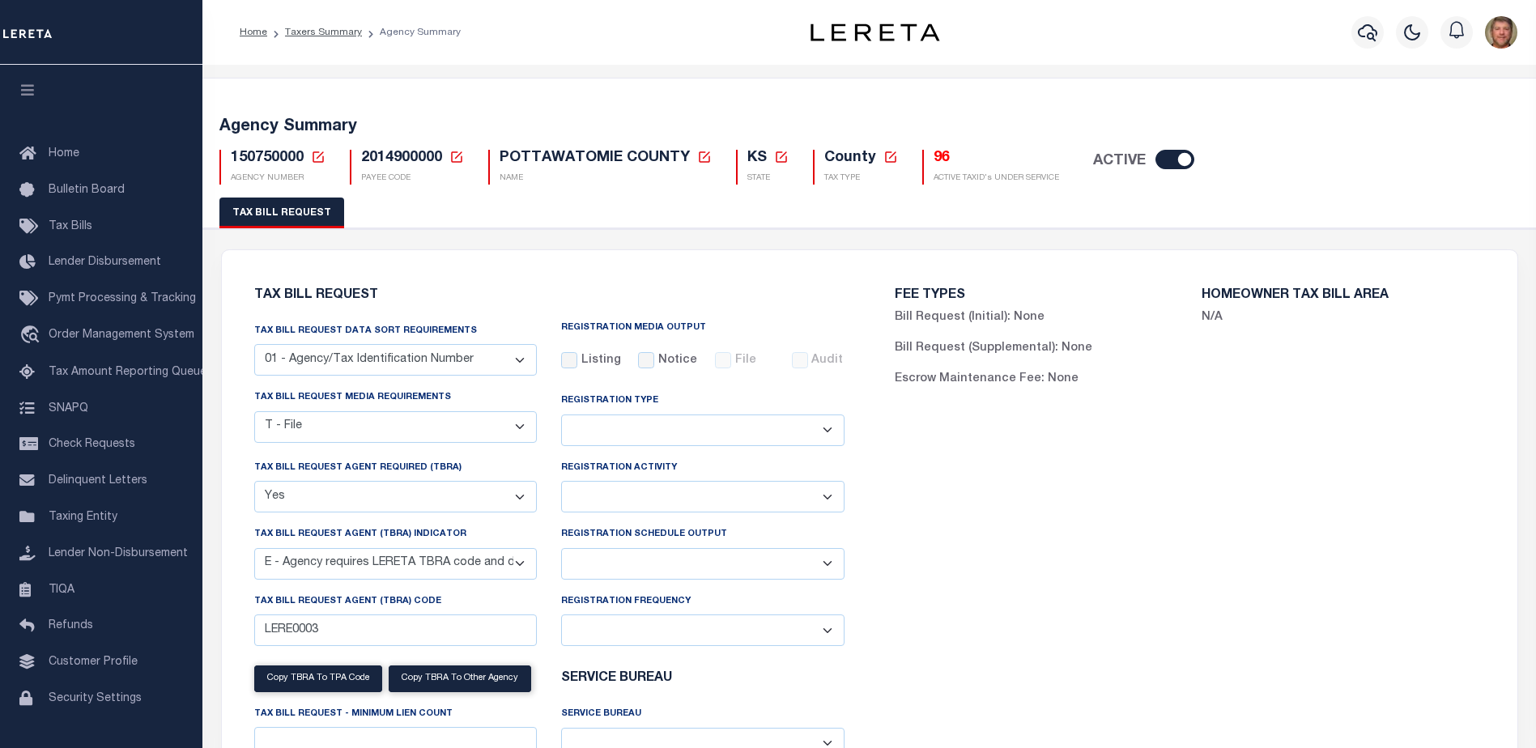
drag, startPoint x: 657, startPoint y: 561, endPoint x: 629, endPoint y: 580, distance: 33.2
click at [657, 561] on select "Delta File Full File" at bounding box center [702, 564] width 283 height 32
select select "1"
click at [561, 550] on select "Delta File Full File" at bounding box center [702, 564] width 283 height 32
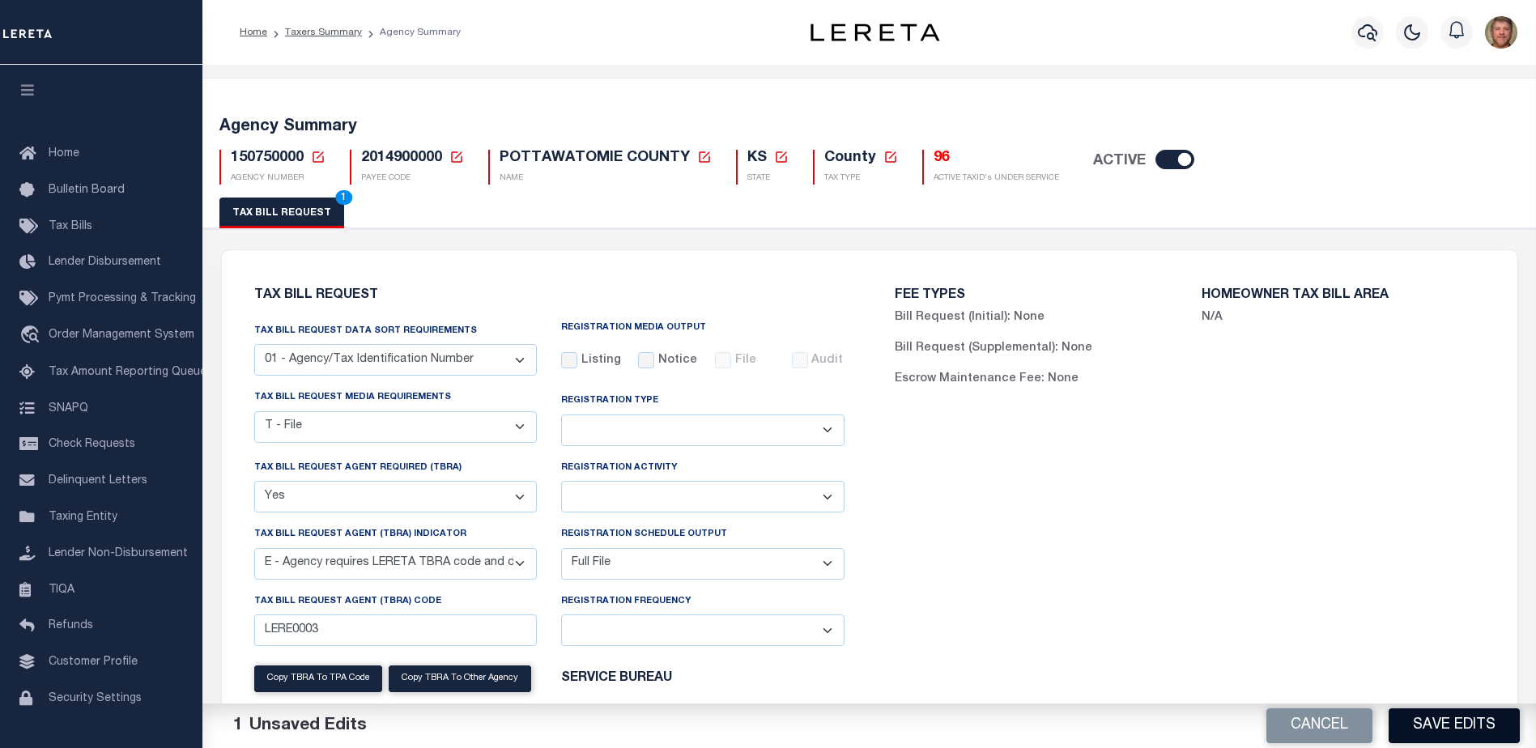
click at [1430, 722] on button "Save Edits" at bounding box center [1453, 725] width 131 height 35
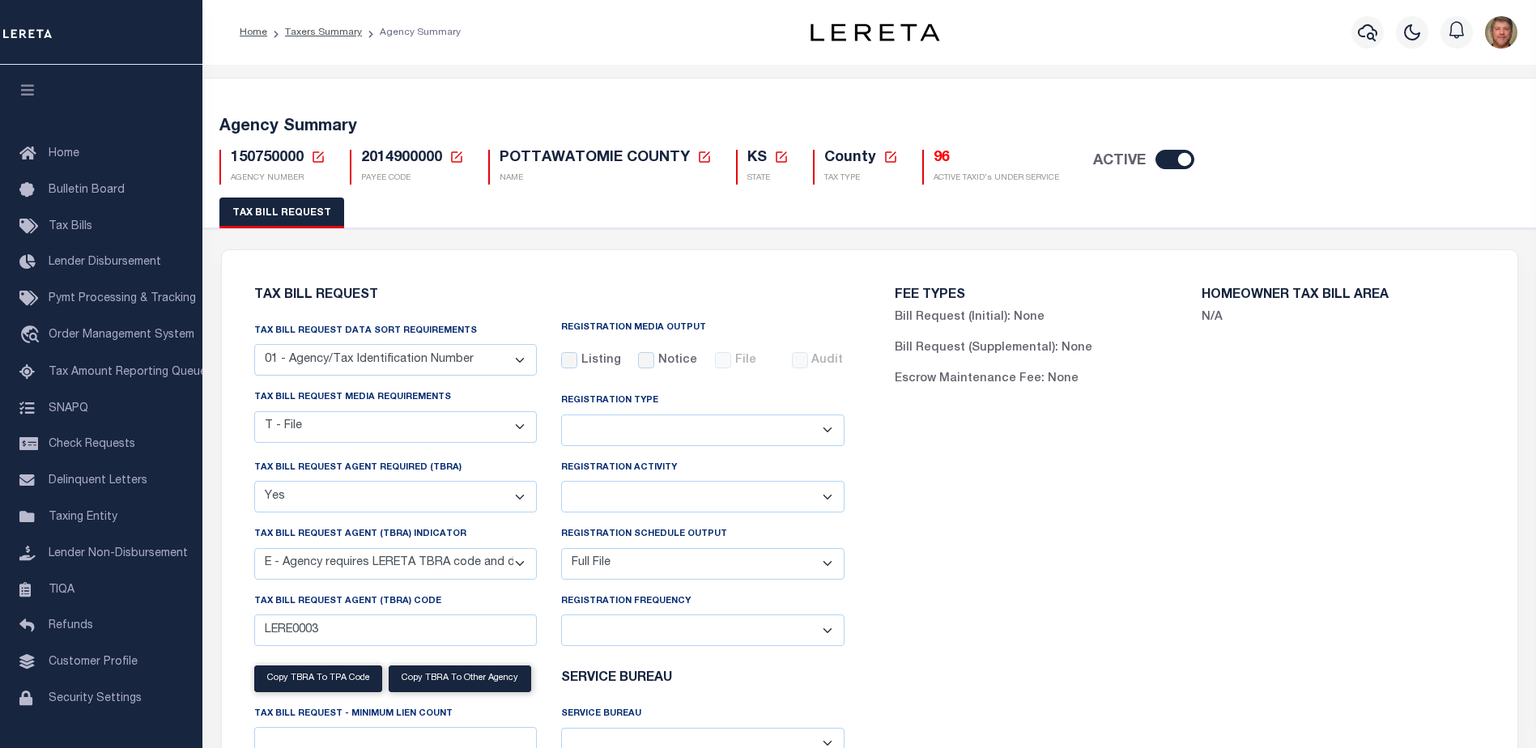
click at [318, 160] on icon at bounding box center [318, 157] width 15 height 15
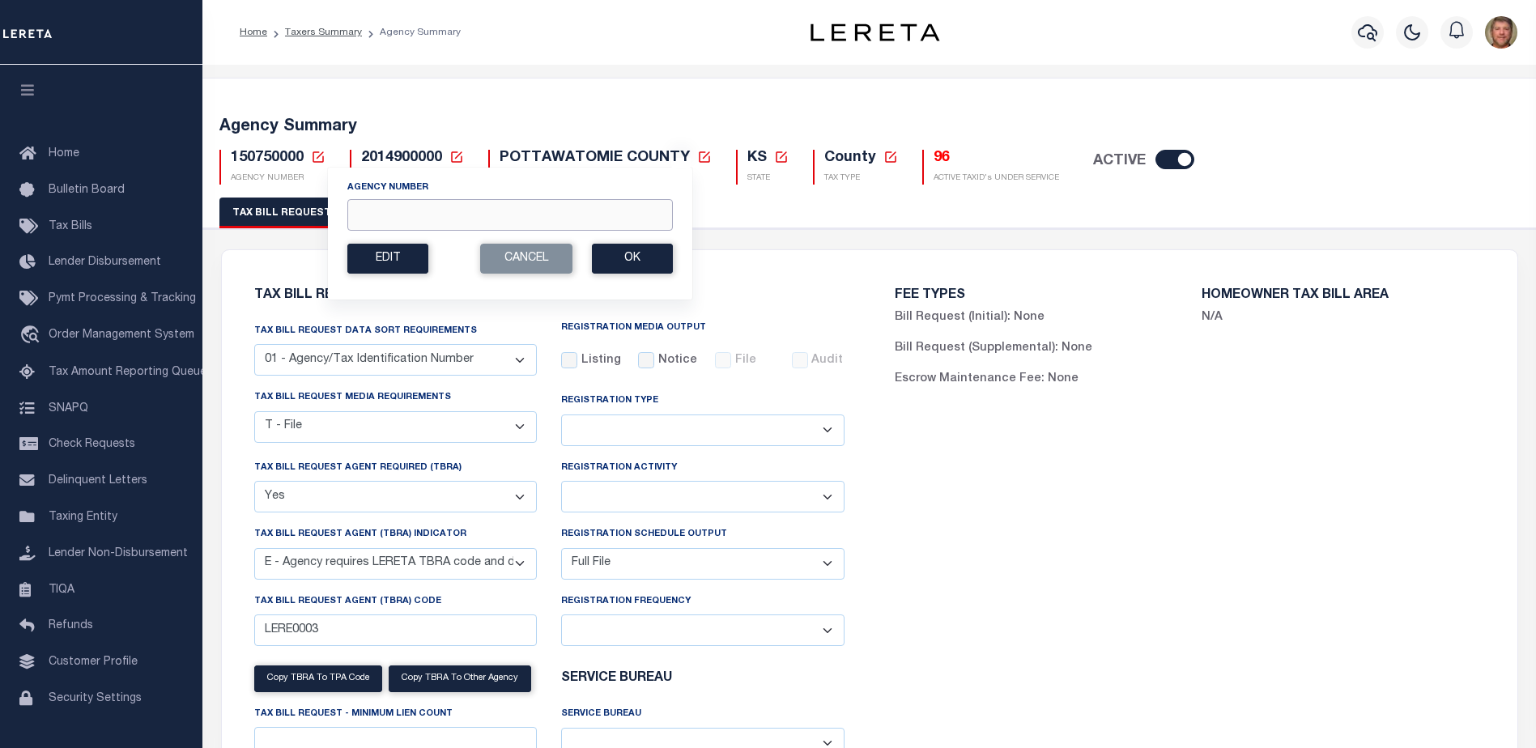
click at [383, 202] on input "Agency Number" at bounding box center [509, 215] width 325 height 32
type input "220130000"
click at [644, 250] on button "Ok" at bounding box center [632, 259] width 81 height 30
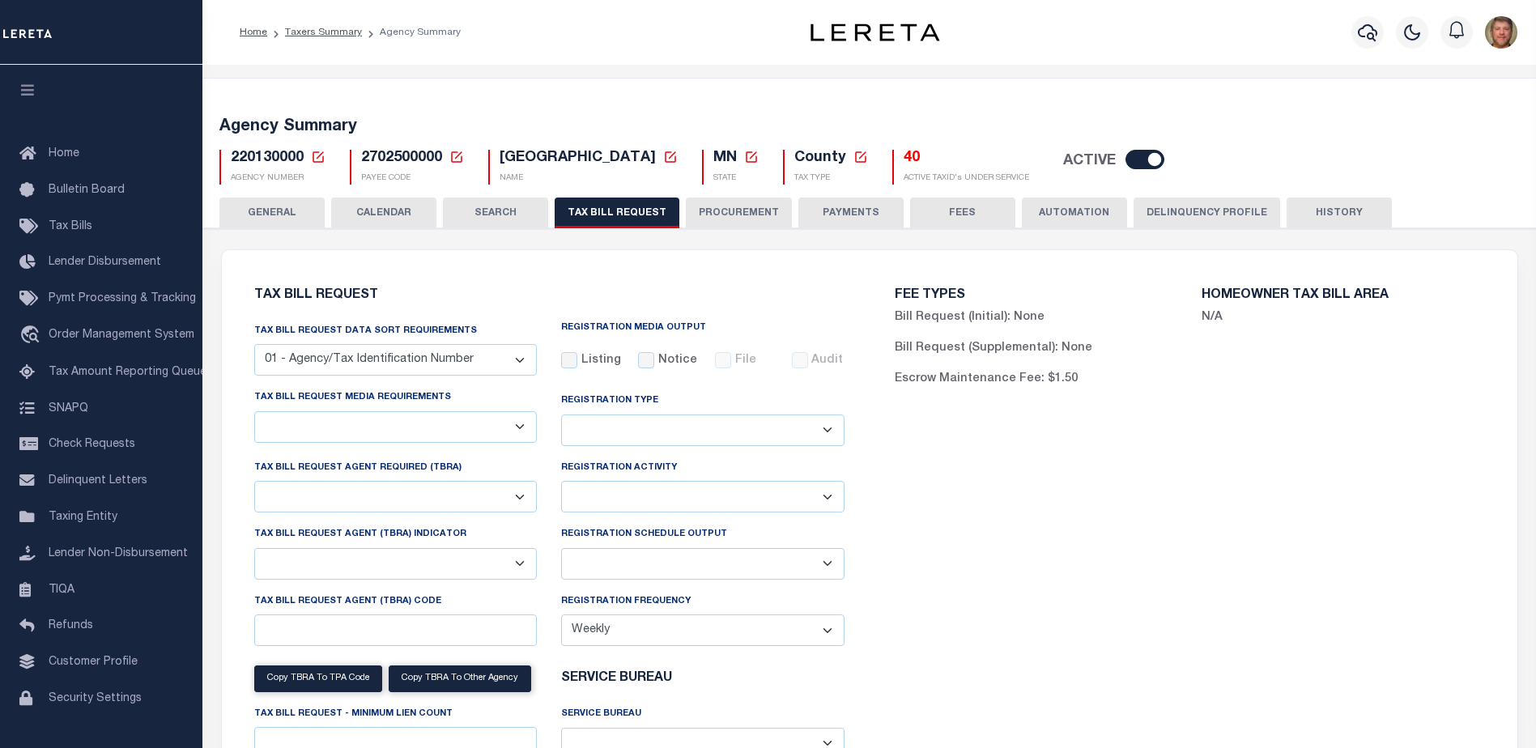
select select "27"
select select "22"
select select "true"
select select "14"
select select "1"
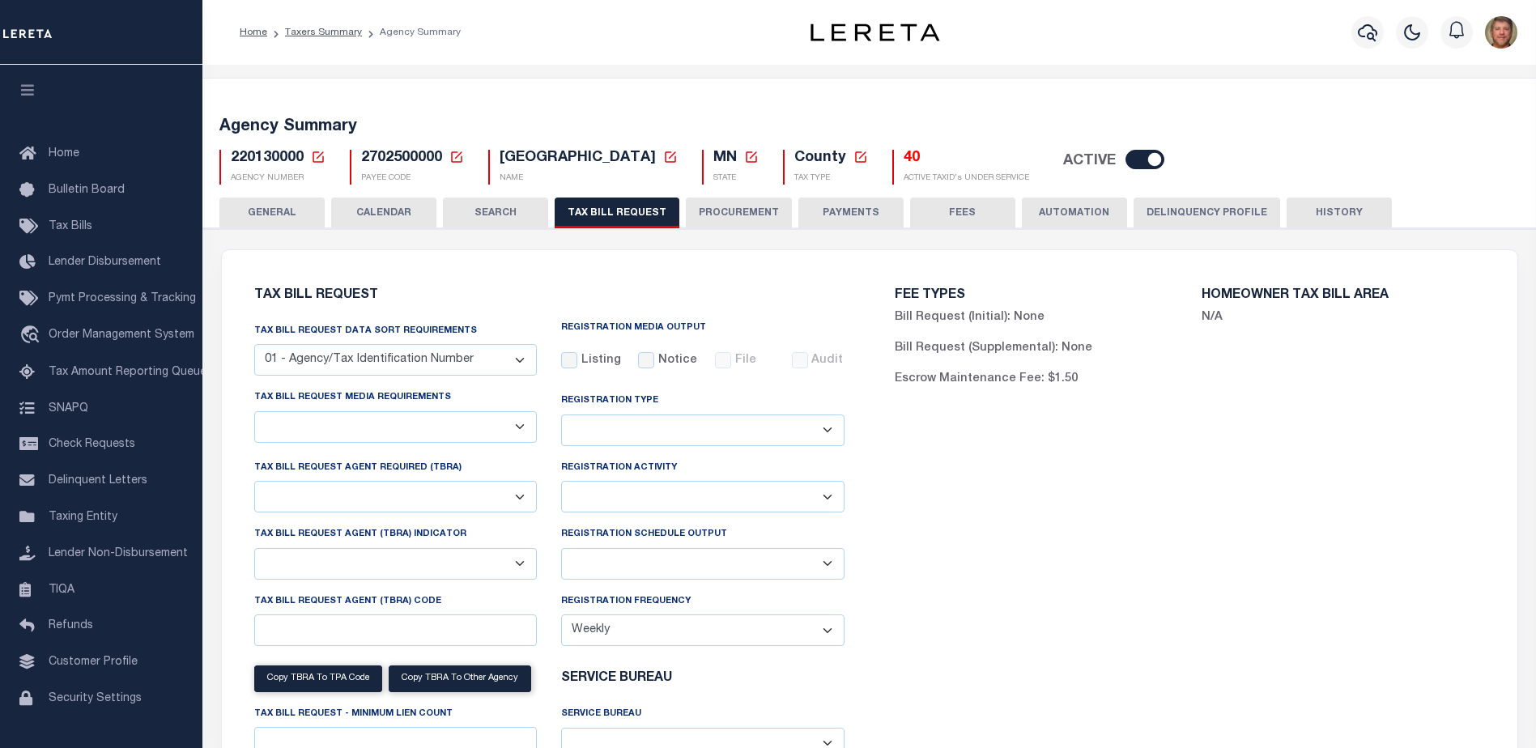
select select
click at [903, 159] on h5 "40" at bounding box center [965, 159] width 125 height 18
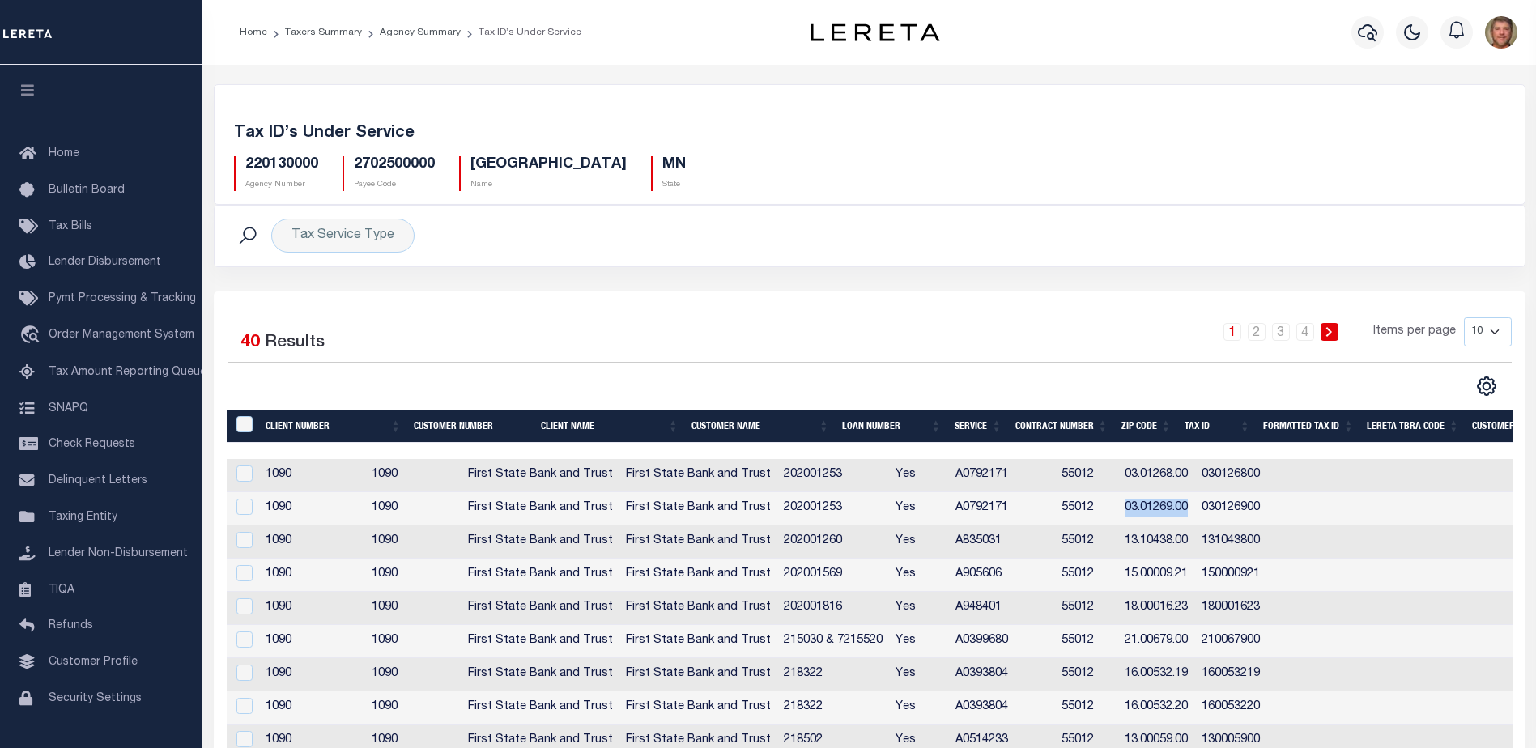
drag, startPoint x: 1186, startPoint y: 509, endPoint x: 1256, endPoint y: 513, distance: 69.7
click at [1195, 513] on td "03.01269.00" at bounding box center [1156, 508] width 77 height 33
checkbox input "true"
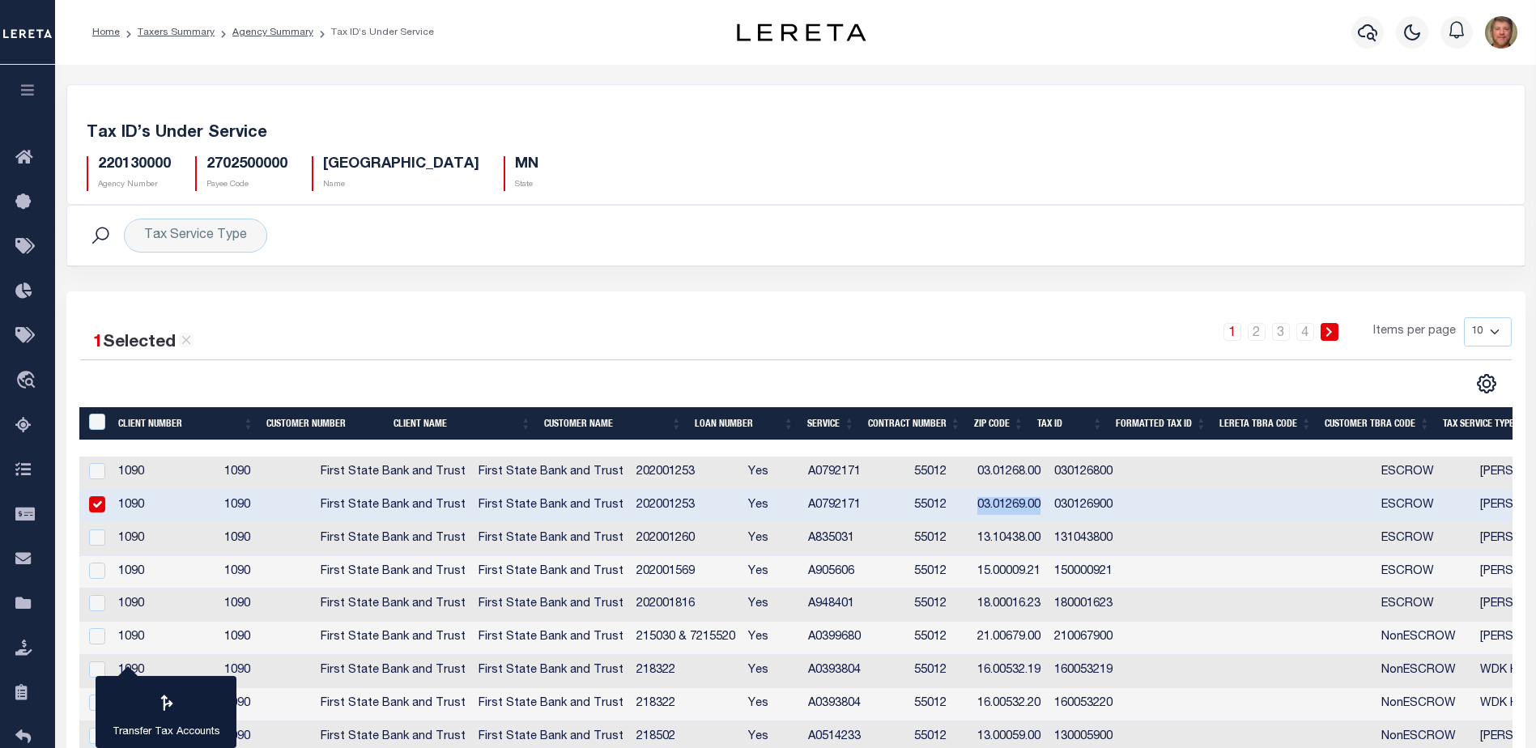
copy td "03.01269.00"
click at [32, 606] on icon at bounding box center [28, 604] width 26 height 20
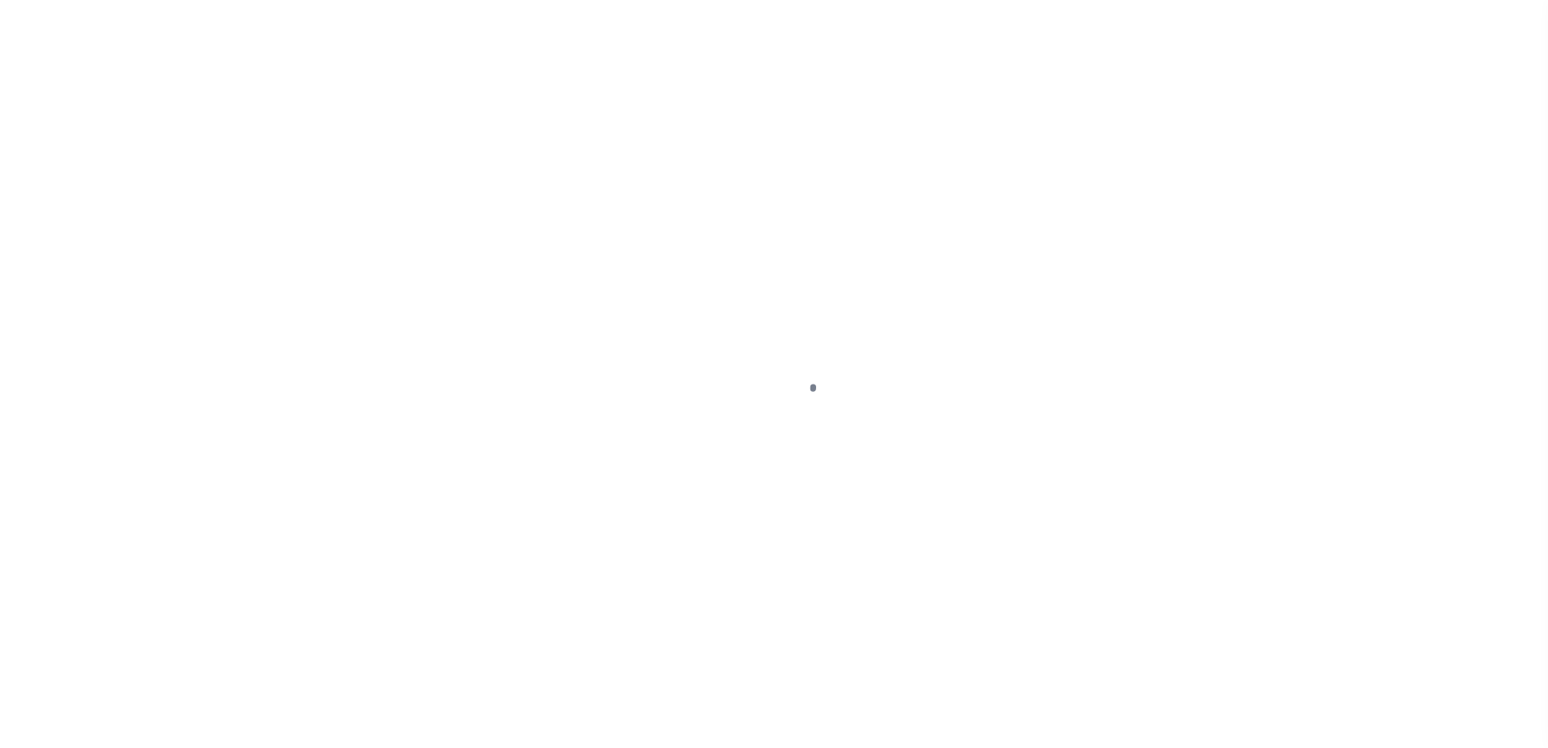
scroll to position [40, 0]
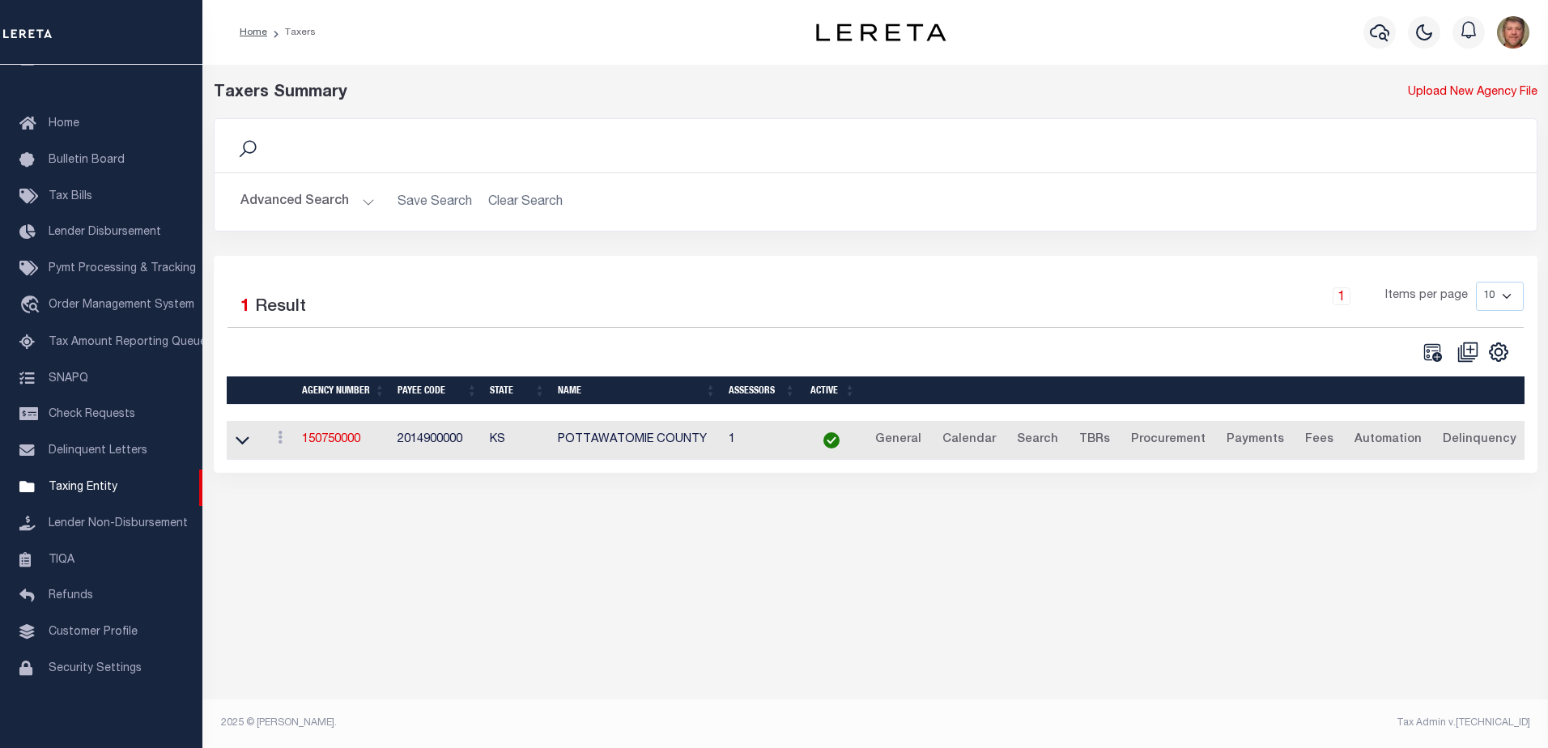
click at [363, 200] on button "Advanced Search" at bounding box center [307, 202] width 134 height 32
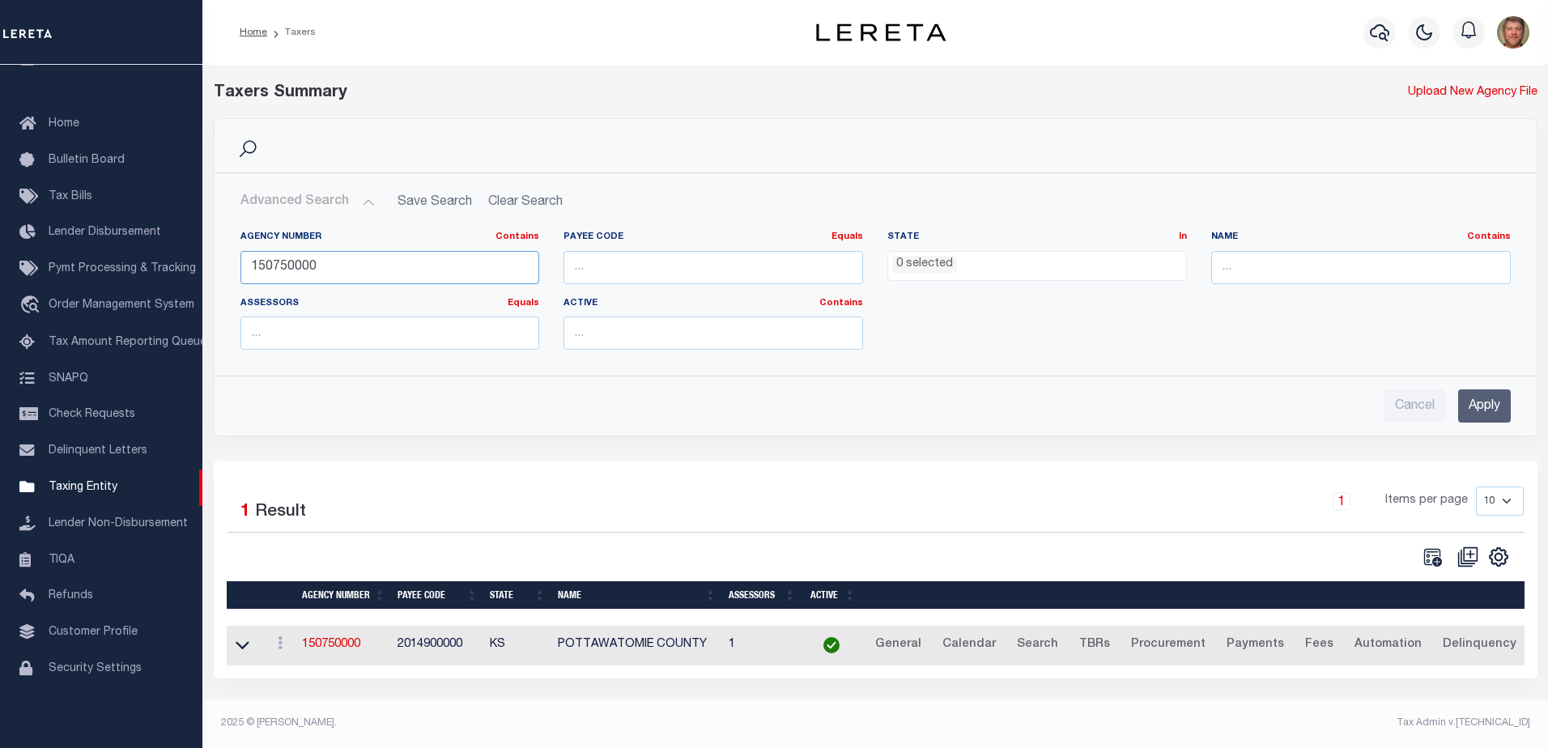
drag, startPoint x: 338, startPoint y: 267, endPoint x: 244, endPoint y: 271, distance: 94.8
click at [244, 271] on input "150750000" at bounding box center [390, 267] width 300 height 33
type input "220500000"
click at [1482, 401] on input "Apply" at bounding box center [1484, 405] width 53 height 33
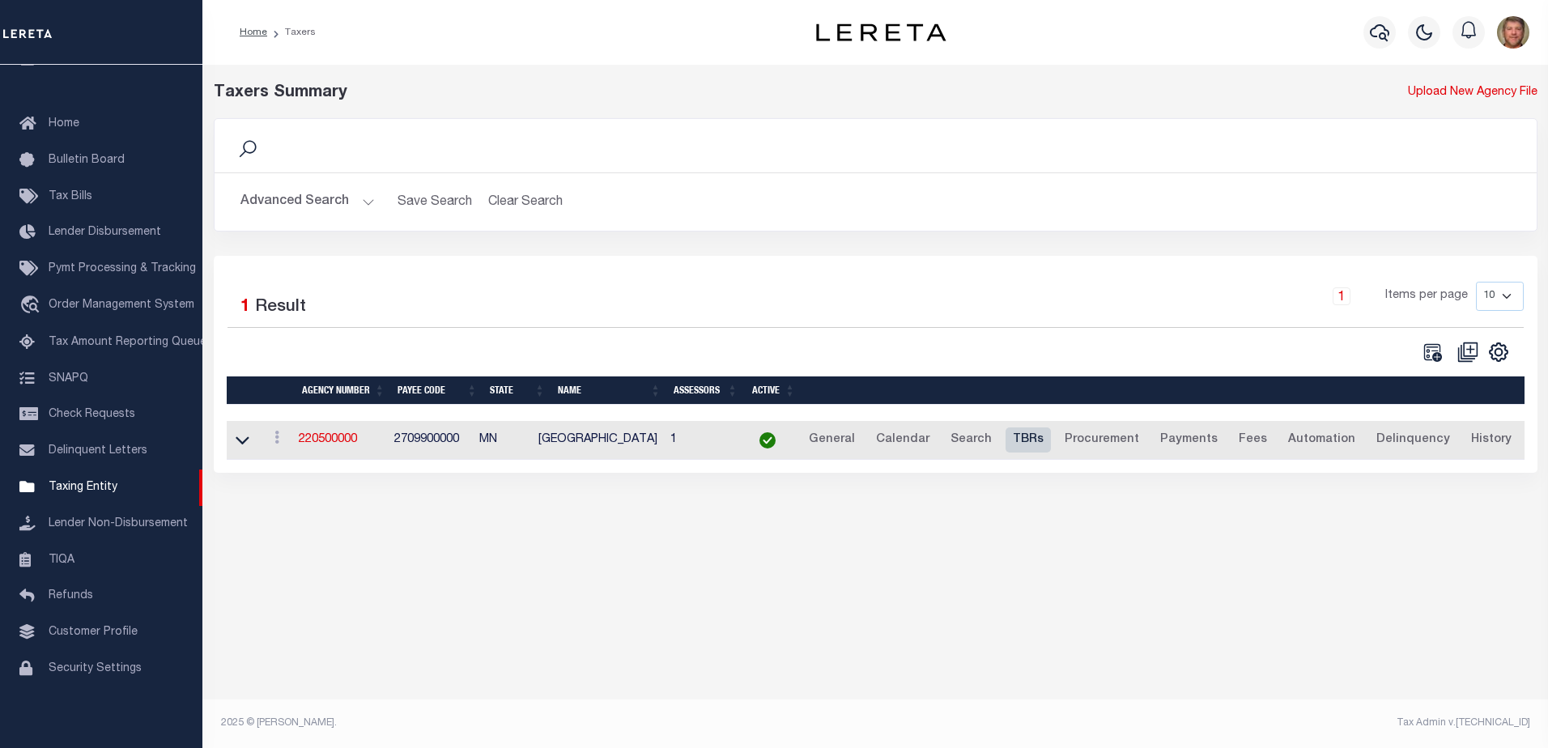
click at [1010, 443] on link "TBRs" at bounding box center [1027, 440] width 45 height 26
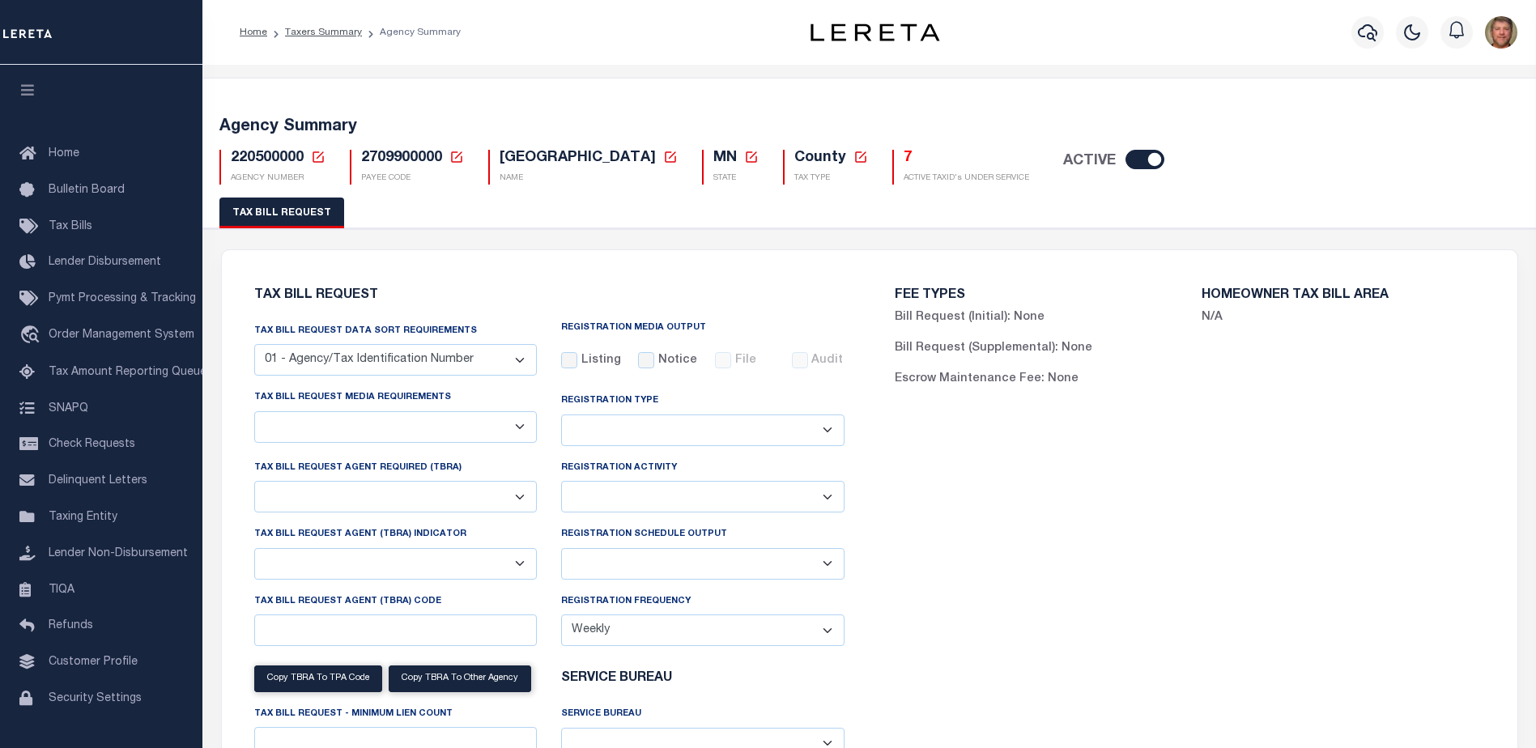
select select "27"
select select "22"
select select "true"
select select "14"
select select "1"
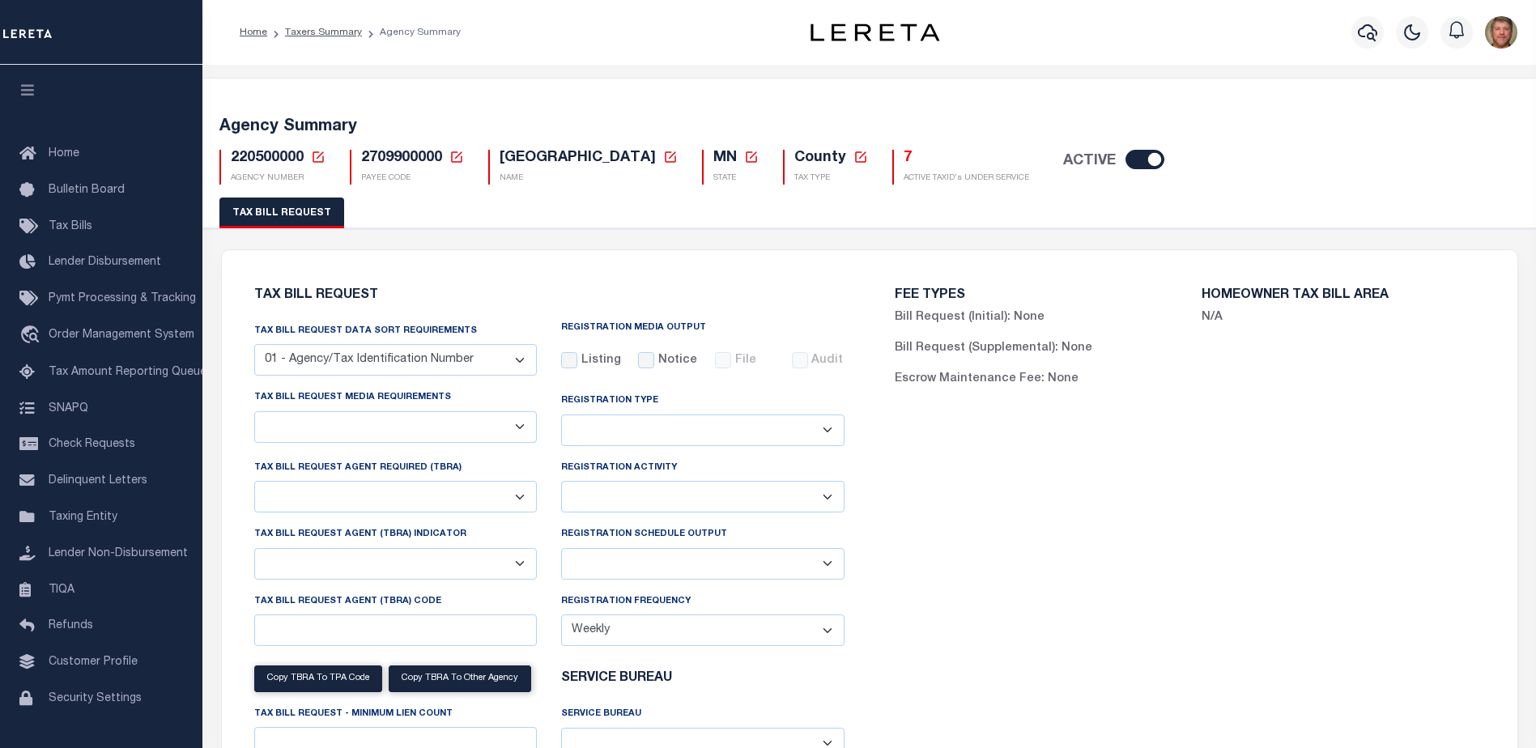
select select
click at [903, 155] on h5 "7" at bounding box center [965, 159] width 125 height 18
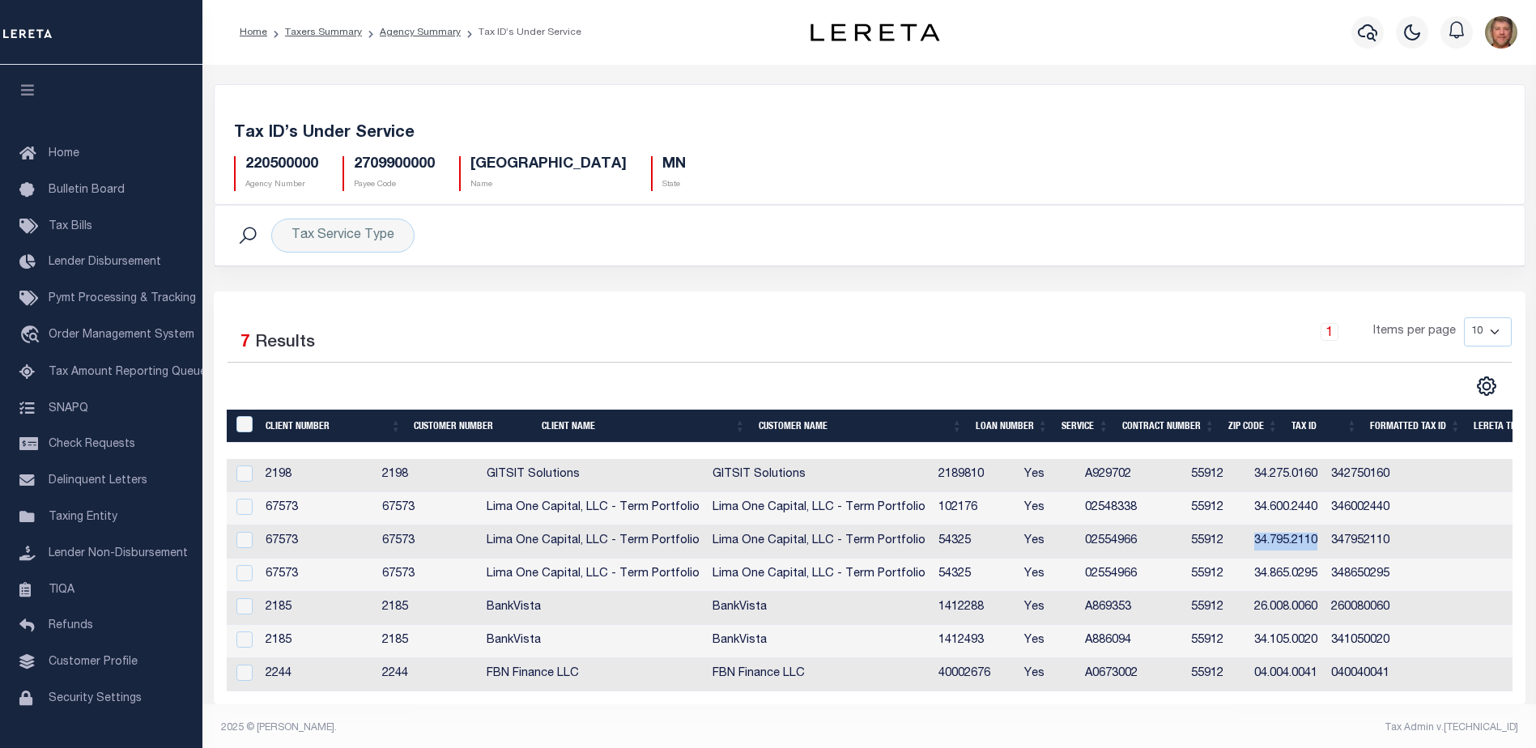
drag, startPoint x: 1296, startPoint y: 542, endPoint x: 1358, endPoint y: 545, distance: 61.6
click at [1325, 545] on td "34.795.2110" at bounding box center [1286, 541] width 78 height 33
checkbox input "true"
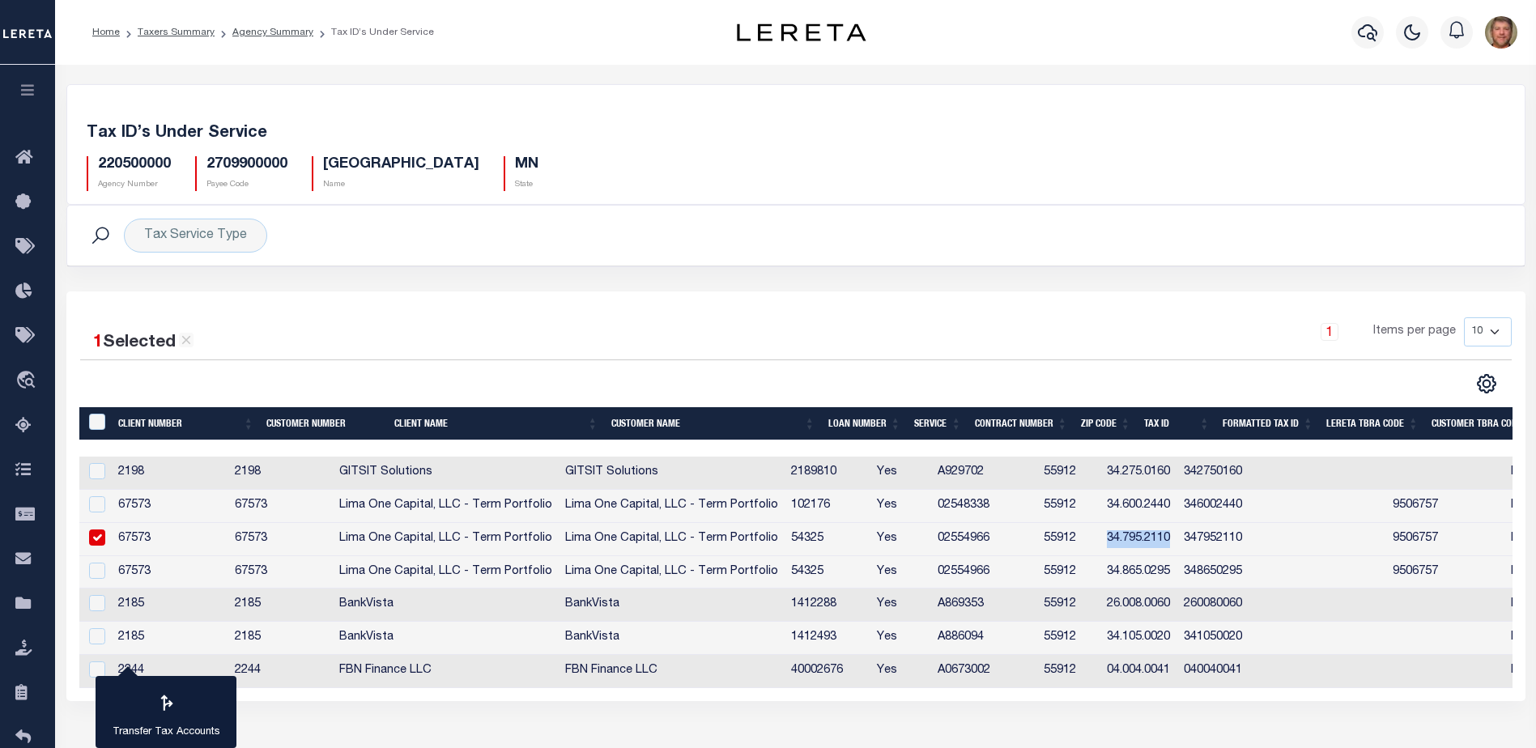
copy td "34.795.2110"
click at [1154, 474] on td "34.275.0160" at bounding box center [1139, 473] width 78 height 33
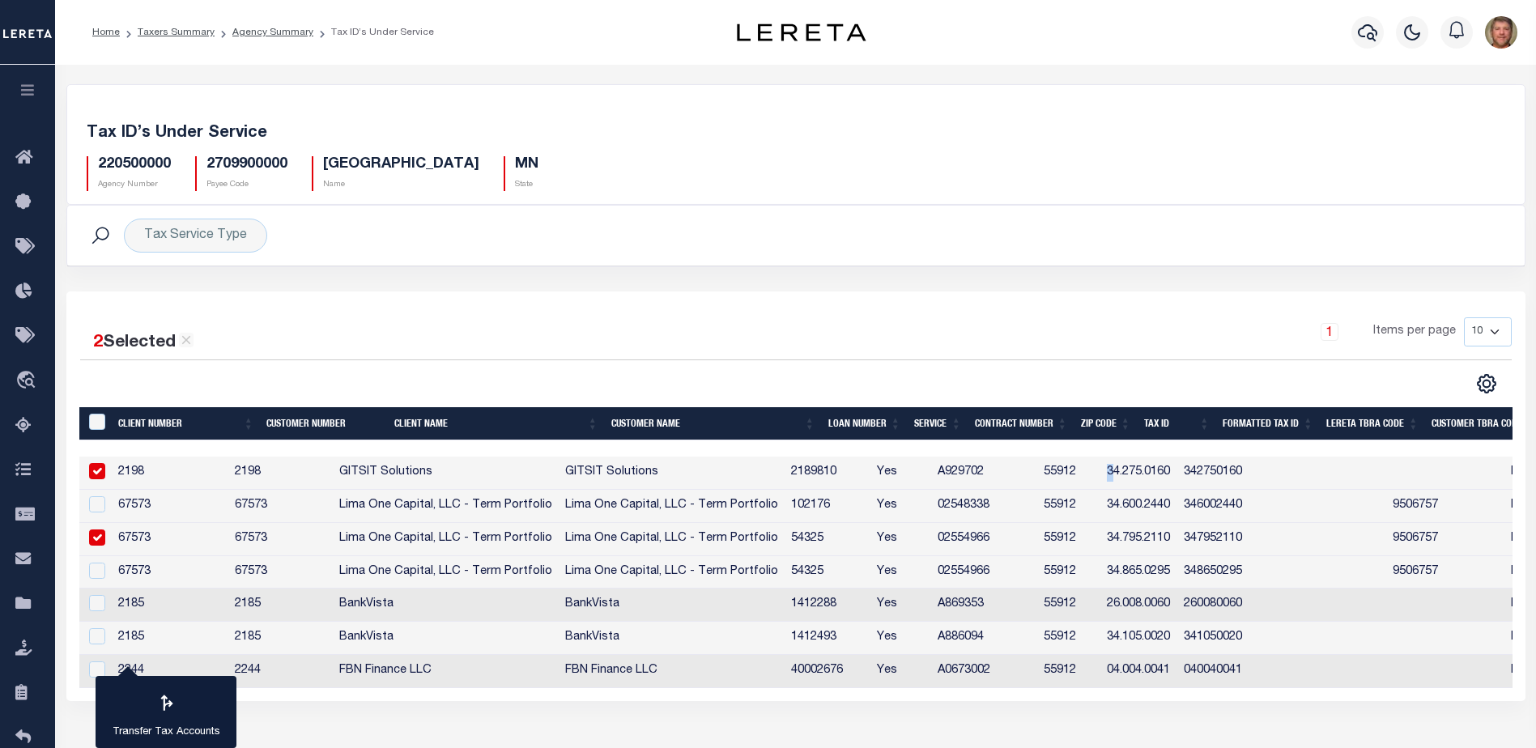
click at [1149, 474] on td "34.275.0160" at bounding box center [1139, 473] width 78 height 33
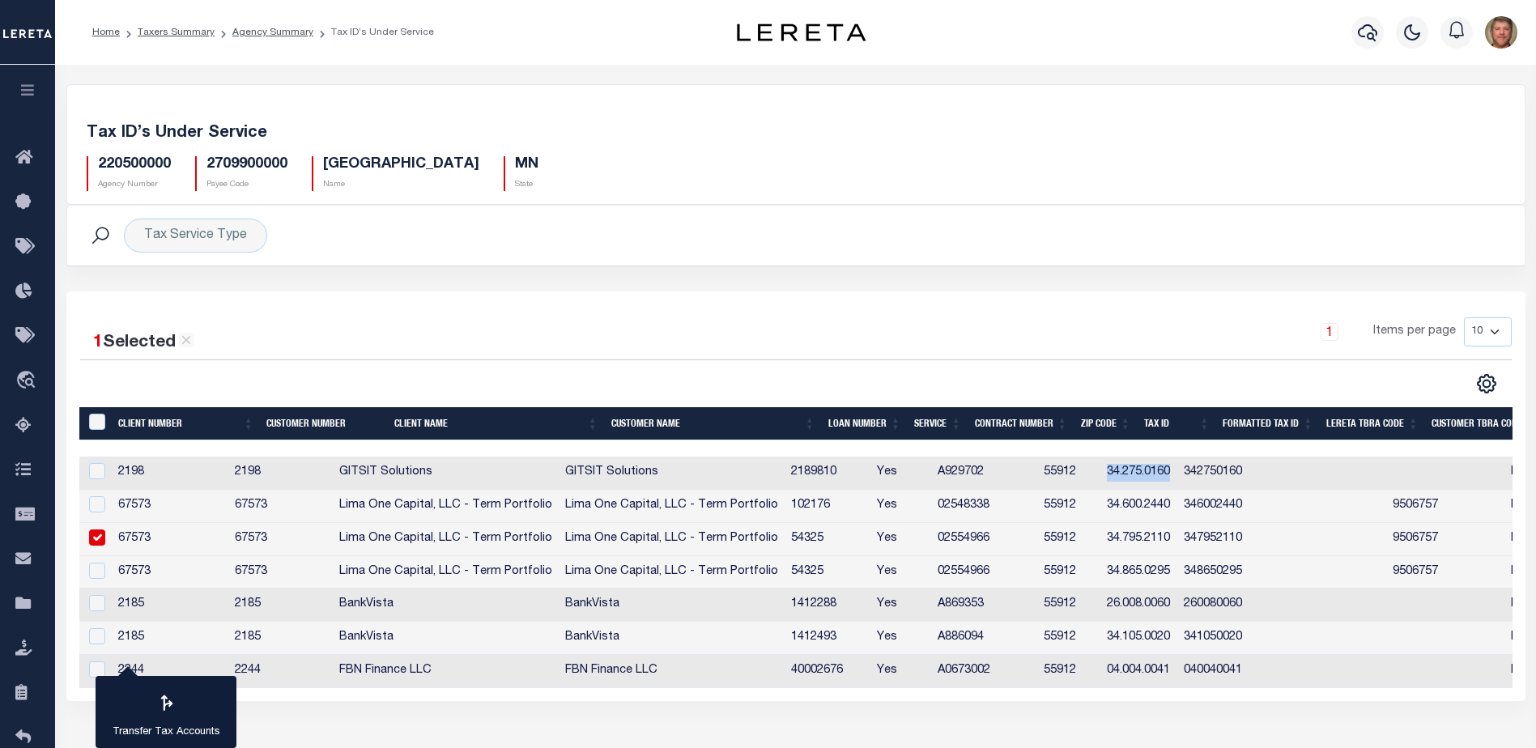
drag, startPoint x: 1147, startPoint y: 473, endPoint x: 1213, endPoint y: 476, distance: 65.6
click at [1178, 476] on td "34.275.0160" at bounding box center [1139, 473] width 78 height 33
checkbox input "true"
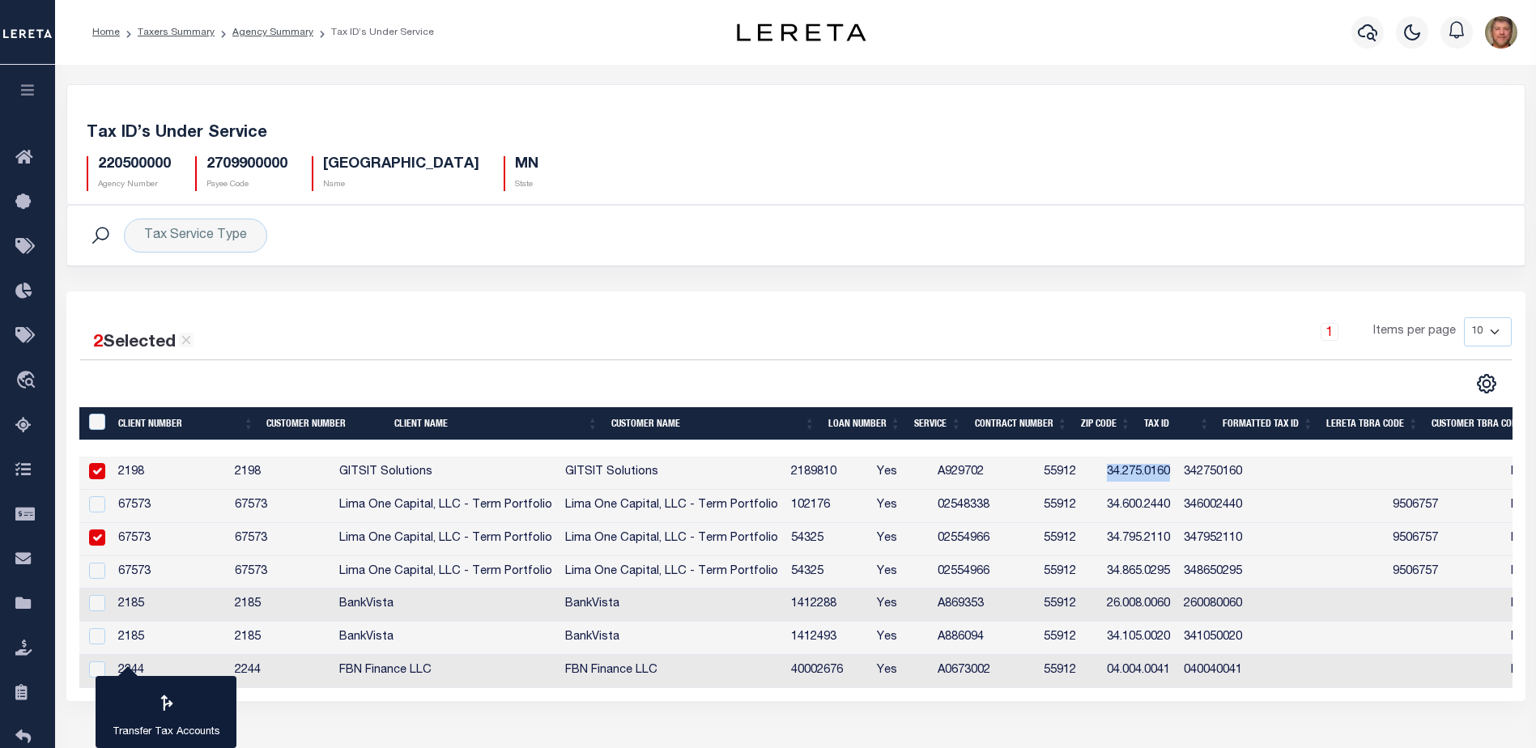
copy td "34.275.0160"
click at [22, 601] on icon at bounding box center [28, 604] width 26 height 20
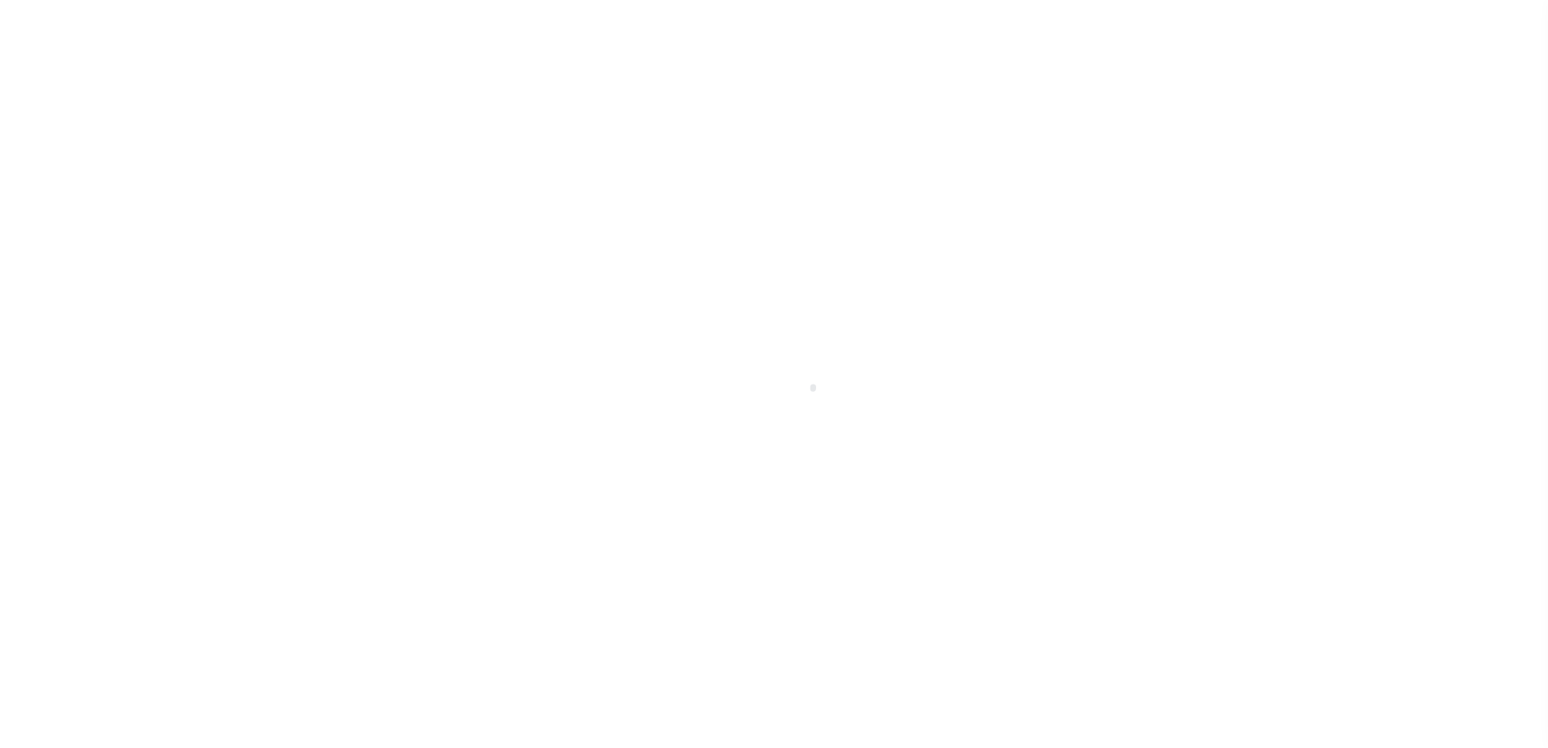
scroll to position [40, 0]
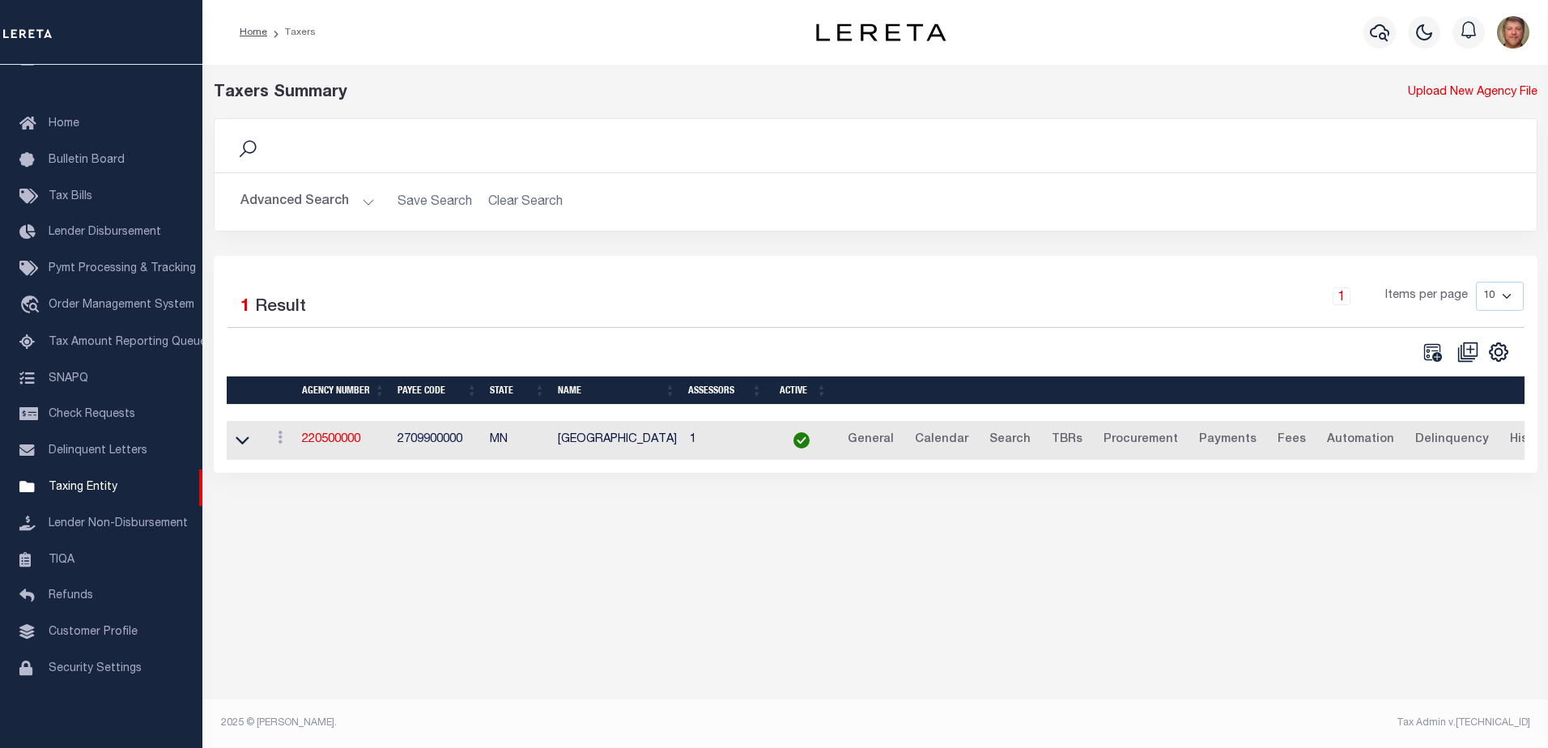
click at [338, 202] on button "Advanced Search" at bounding box center [307, 202] width 134 height 32
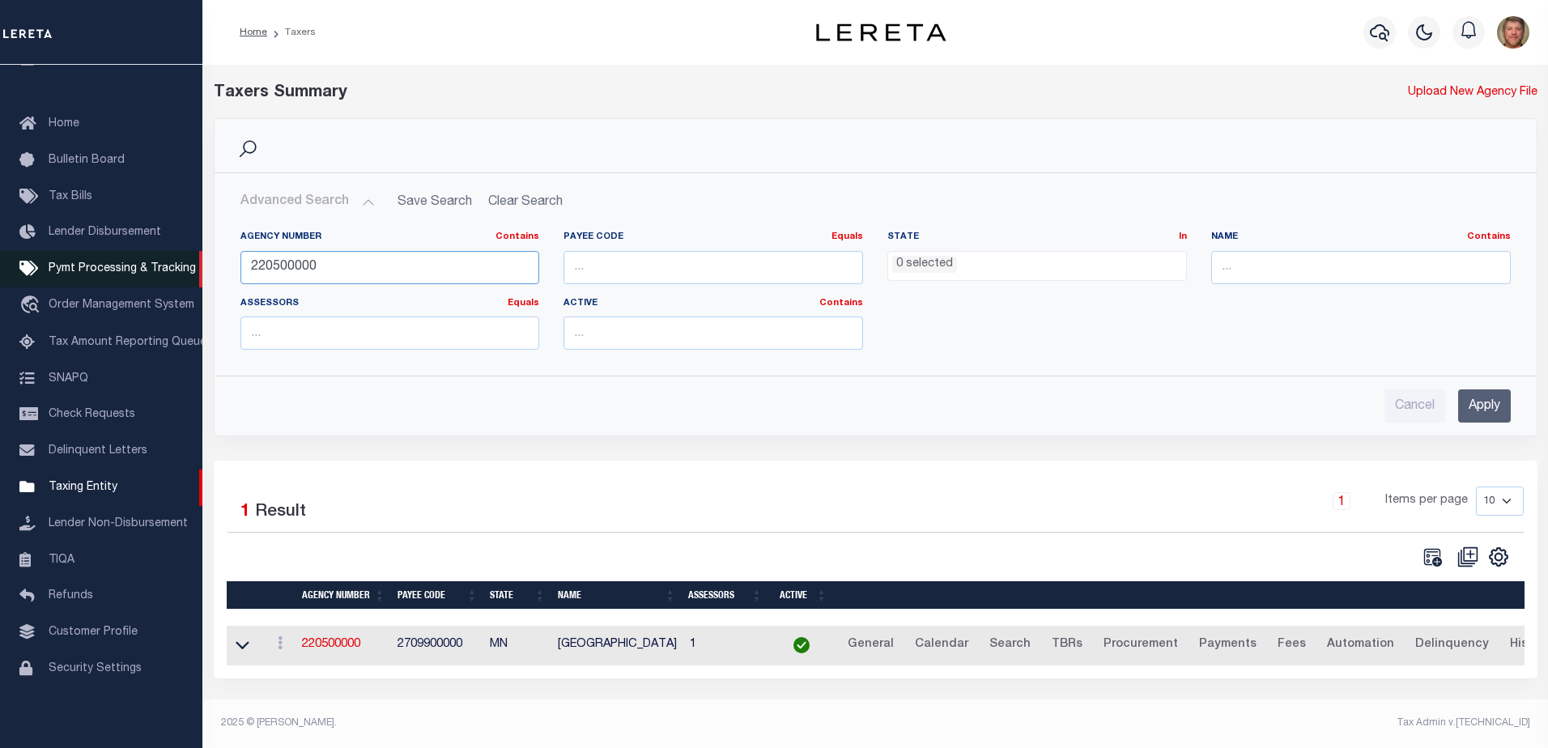
drag, startPoint x: 342, startPoint y: 263, endPoint x: 194, endPoint y: 262, distance: 148.1
click at [194, 262] on div "Home Taxers Profile" at bounding box center [774, 369] width 1548 height 738
type input "220620000"
click at [1496, 410] on input "Apply" at bounding box center [1484, 405] width 53 height 33
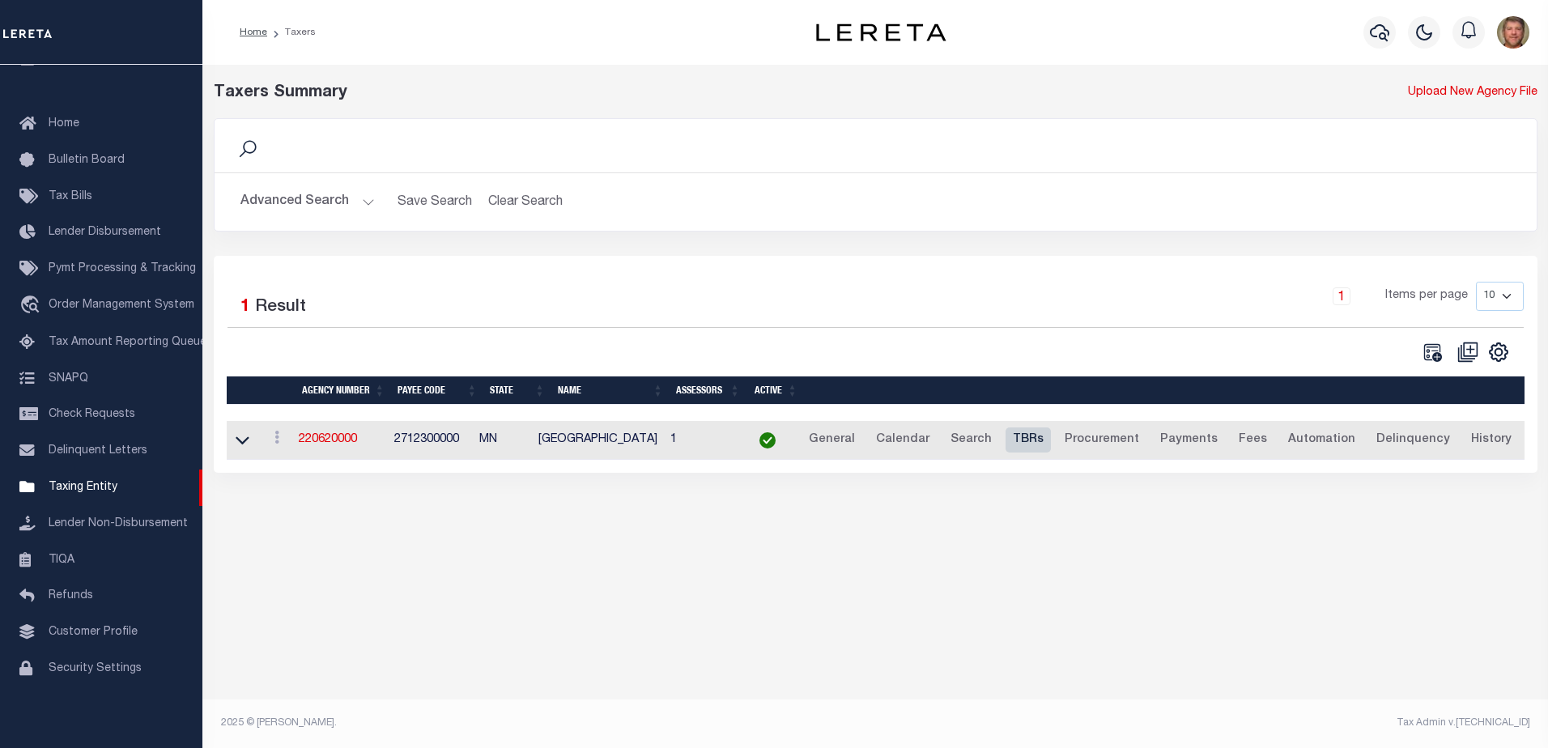
click at [1011, 444] on link "TBRs" at bounding box center [1027, 440] width 45 height 26
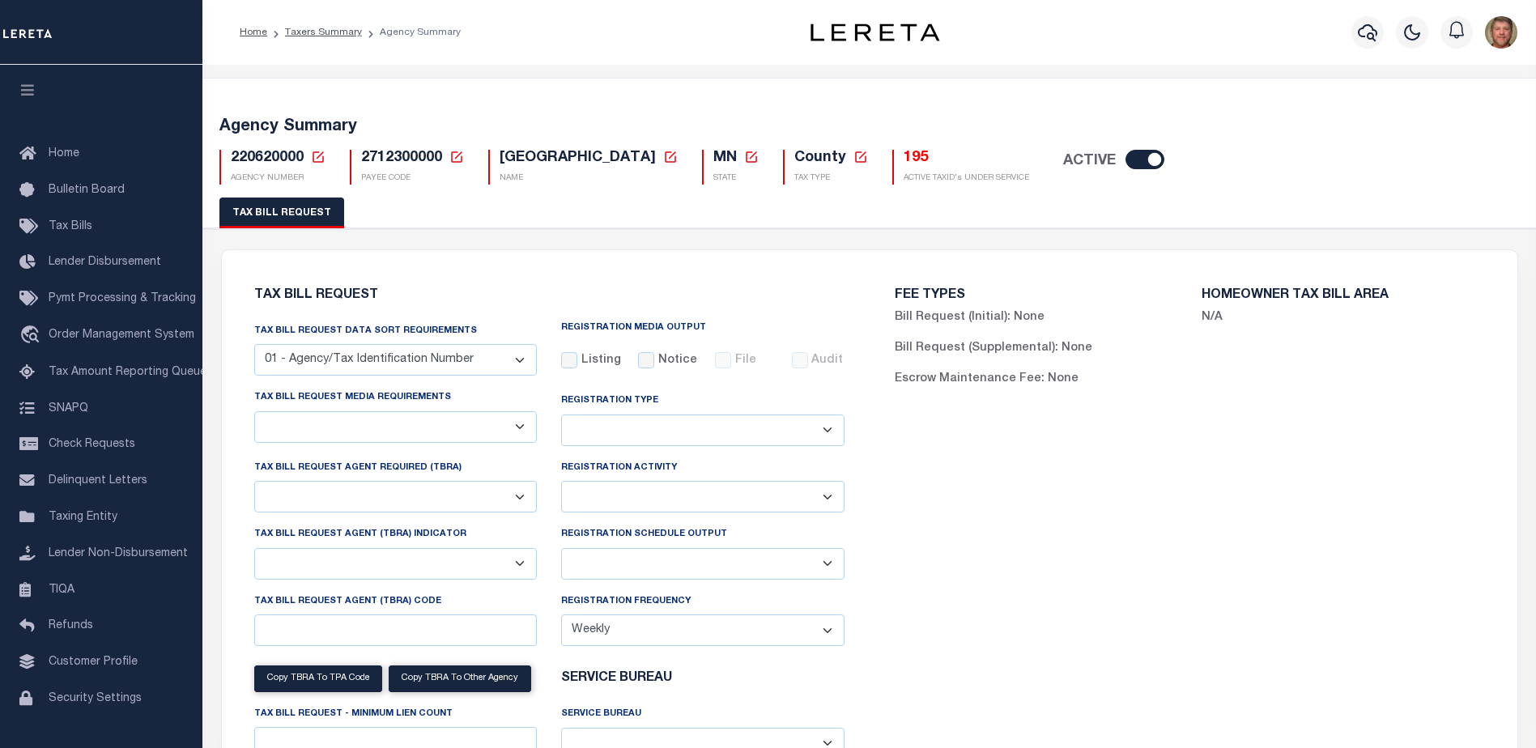
select select "27"
select select "22"
select select "true"
select select "9"
select select "1"
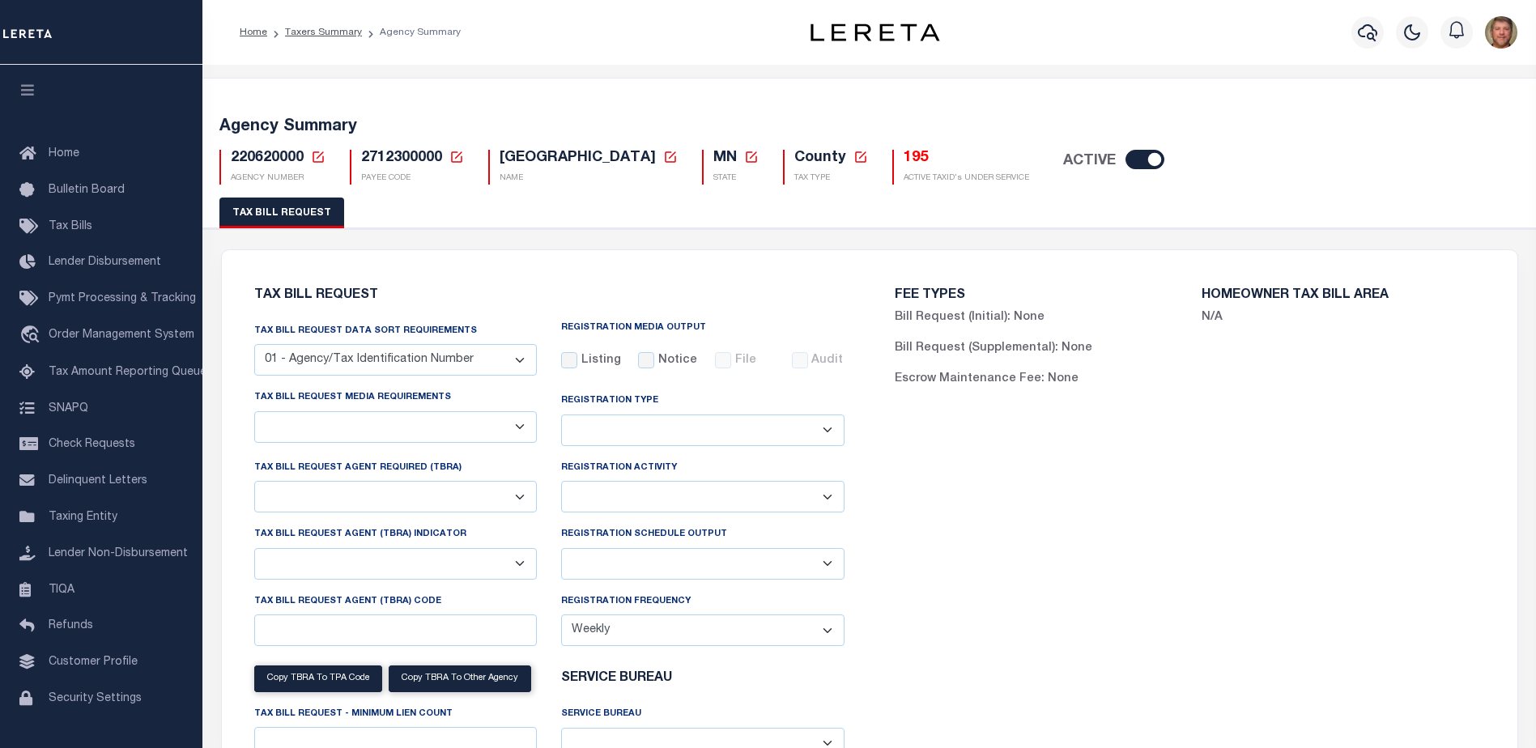
type input "9430000"
select select
select select "3"
click at [903, 154] on h5 "195" at bounding box center [965, 159] width 125 height 18
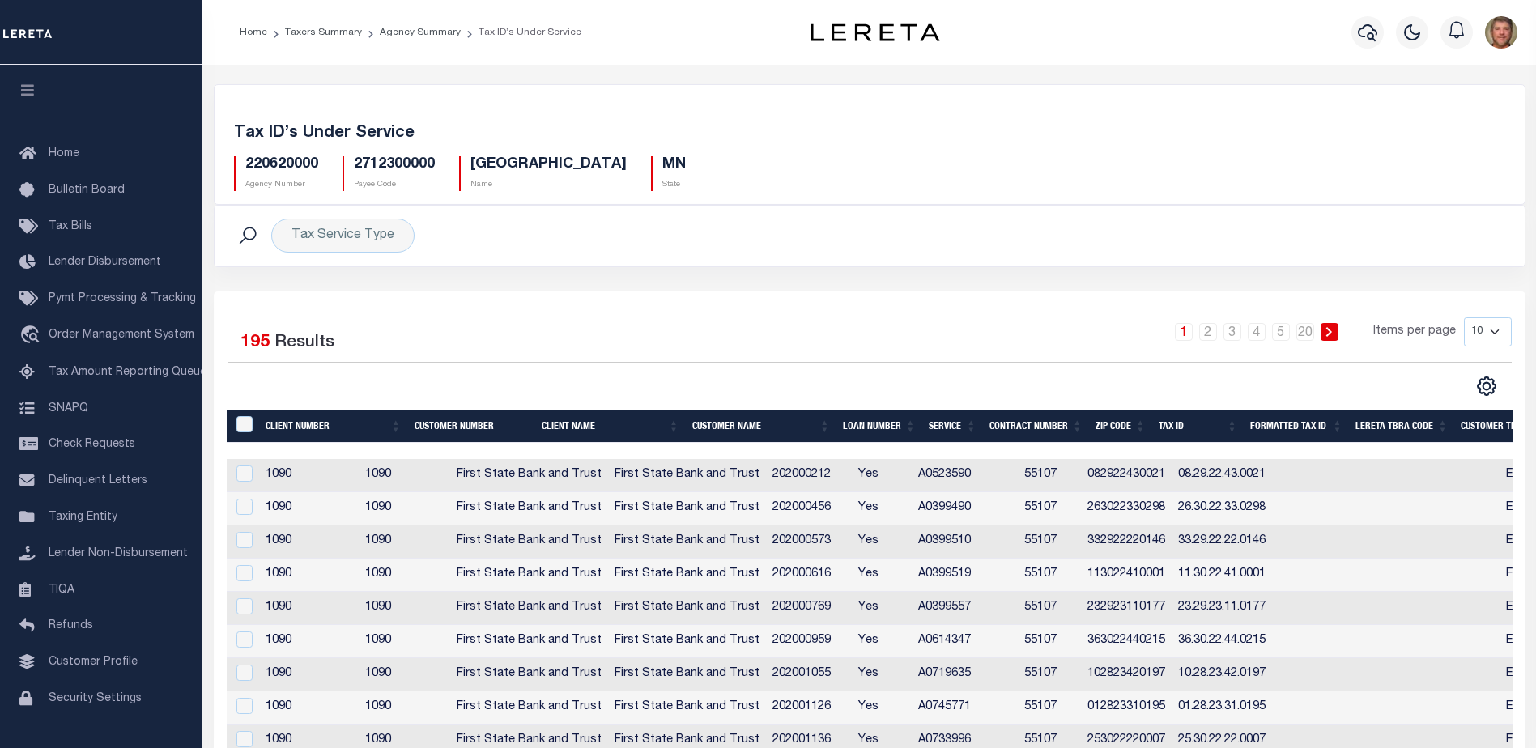
click at [1166, 581] on td "113022410001" at bounding box center [1126, 575] width 91 height 33
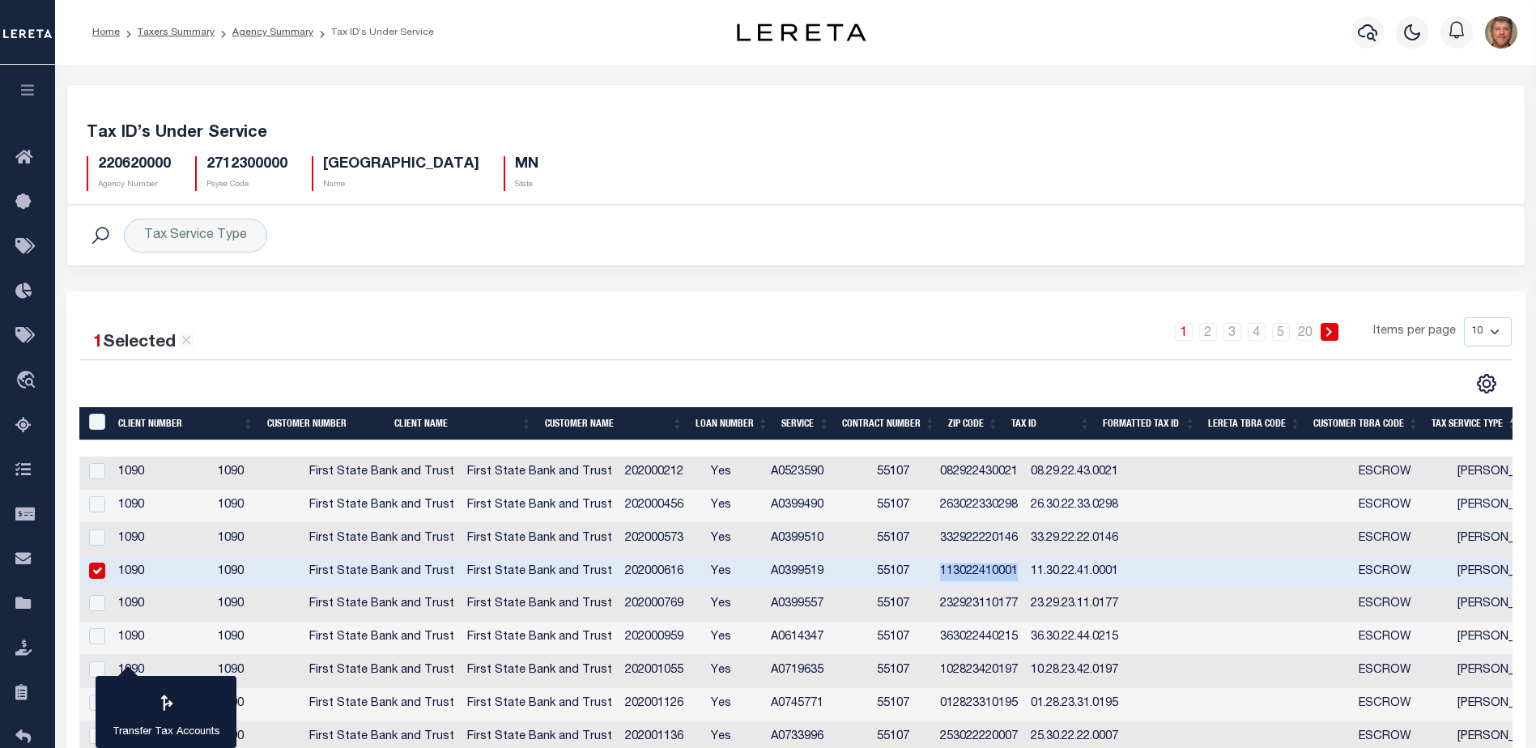
drag, startPoint x: 1013, startPoint y: 572, endPoint x: 1088, endPoint y: 574, distance: 74.5
click at [1024, 574] on td "113022410001" at bounding box center [978, 572] width 91 height 33
checkbox input "false"
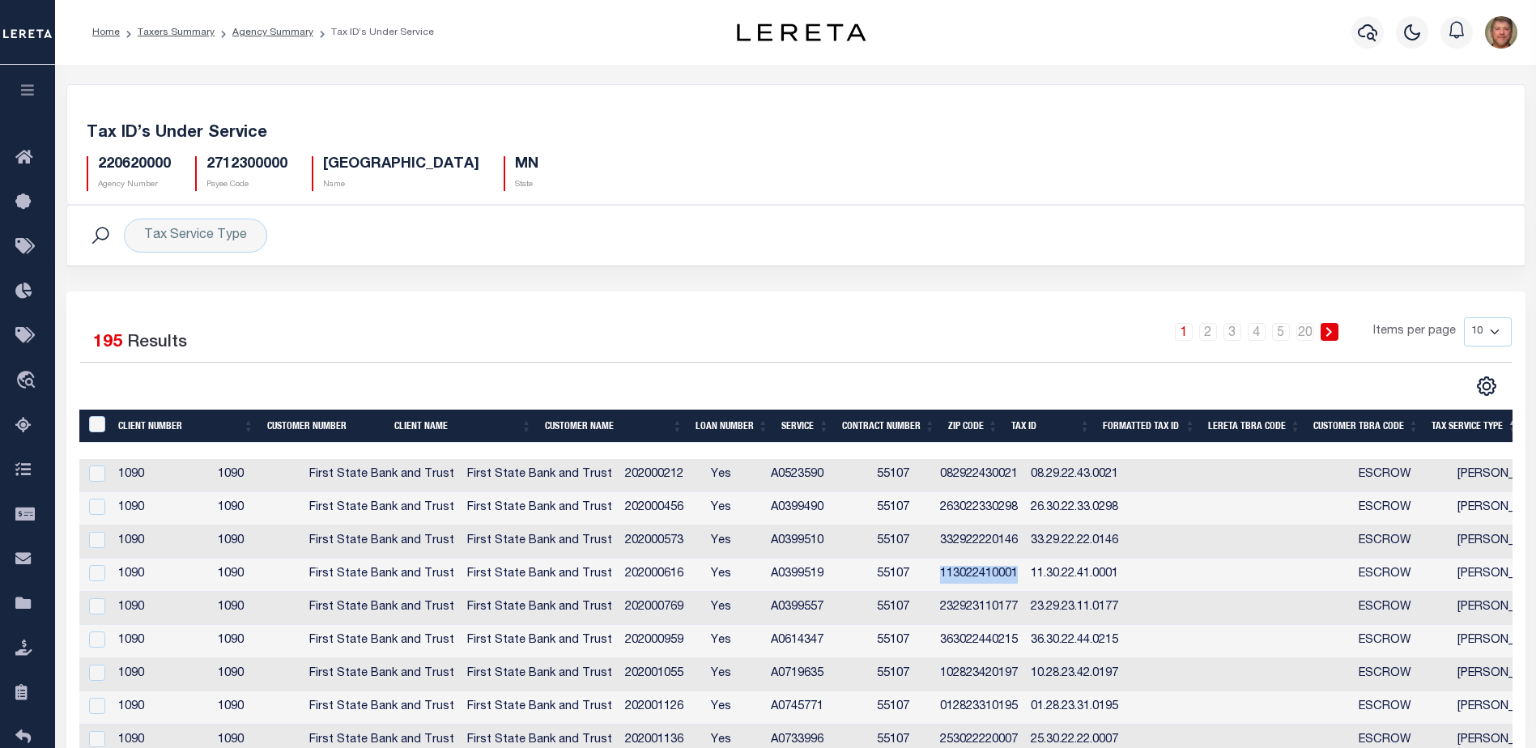
copy td "113022410001"
click at [1015, 673] on td "102823420197" at bounding box center [978, 674] width 91 height 33
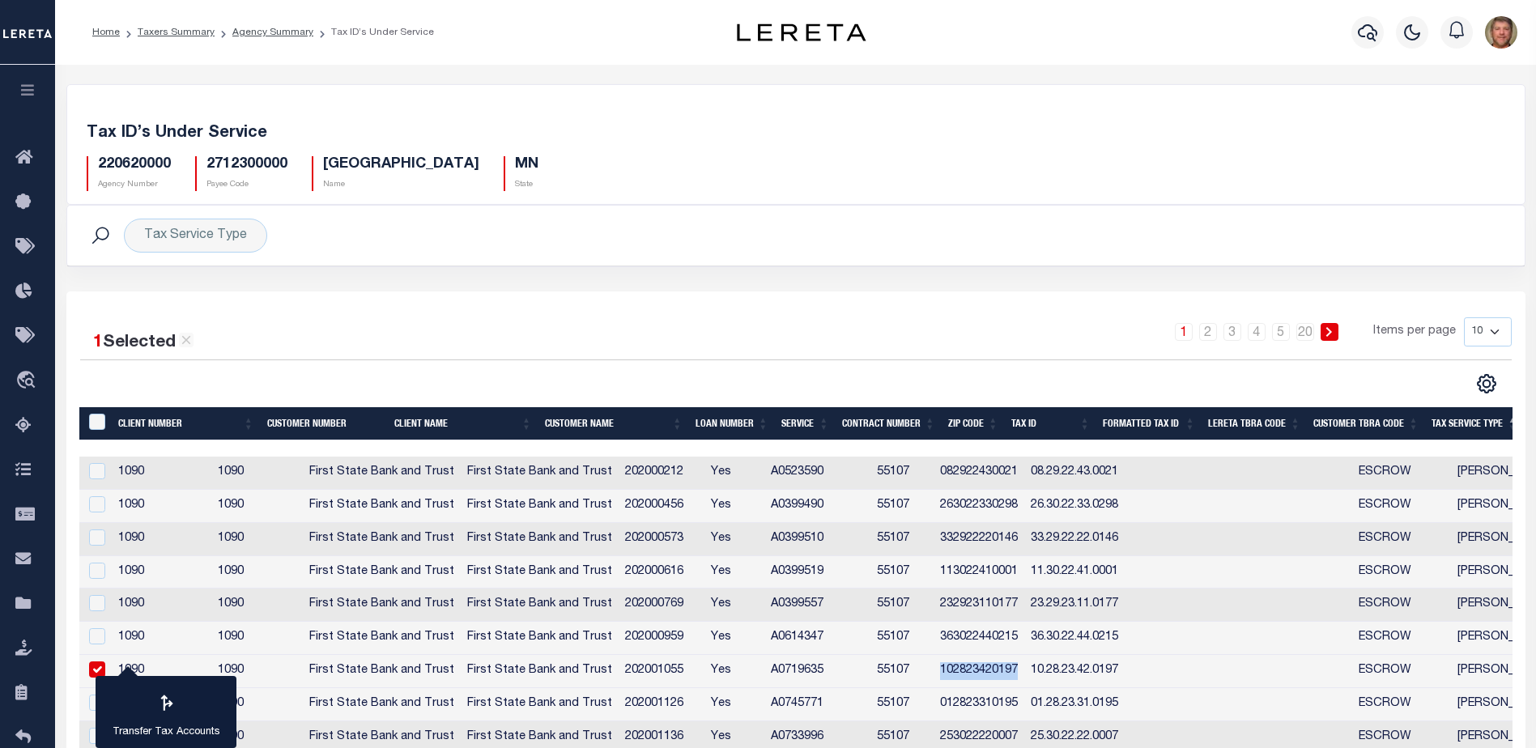
drag, startPoint x: 1013, startPoint y: 673, endPoint x: 1094, endPoint y: 670, distance: 81.0
click at [1024, 670] on td "102823420197" at bounding box center [978, 671] width 91 height 33
checkbox input "false"
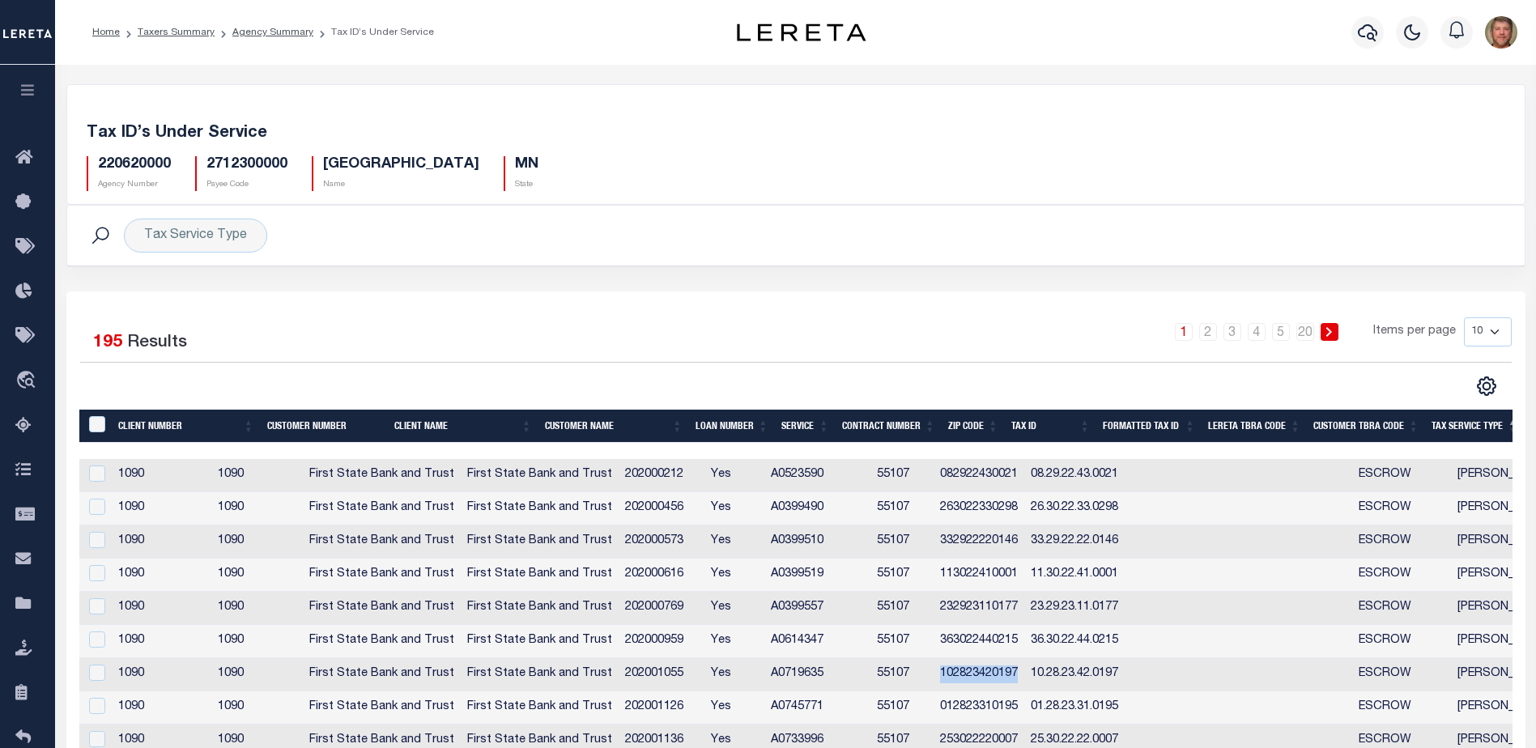
copy td "102823420197"
click at [23, 614] on icon at bounding box center [28, 604] width 26 height 20
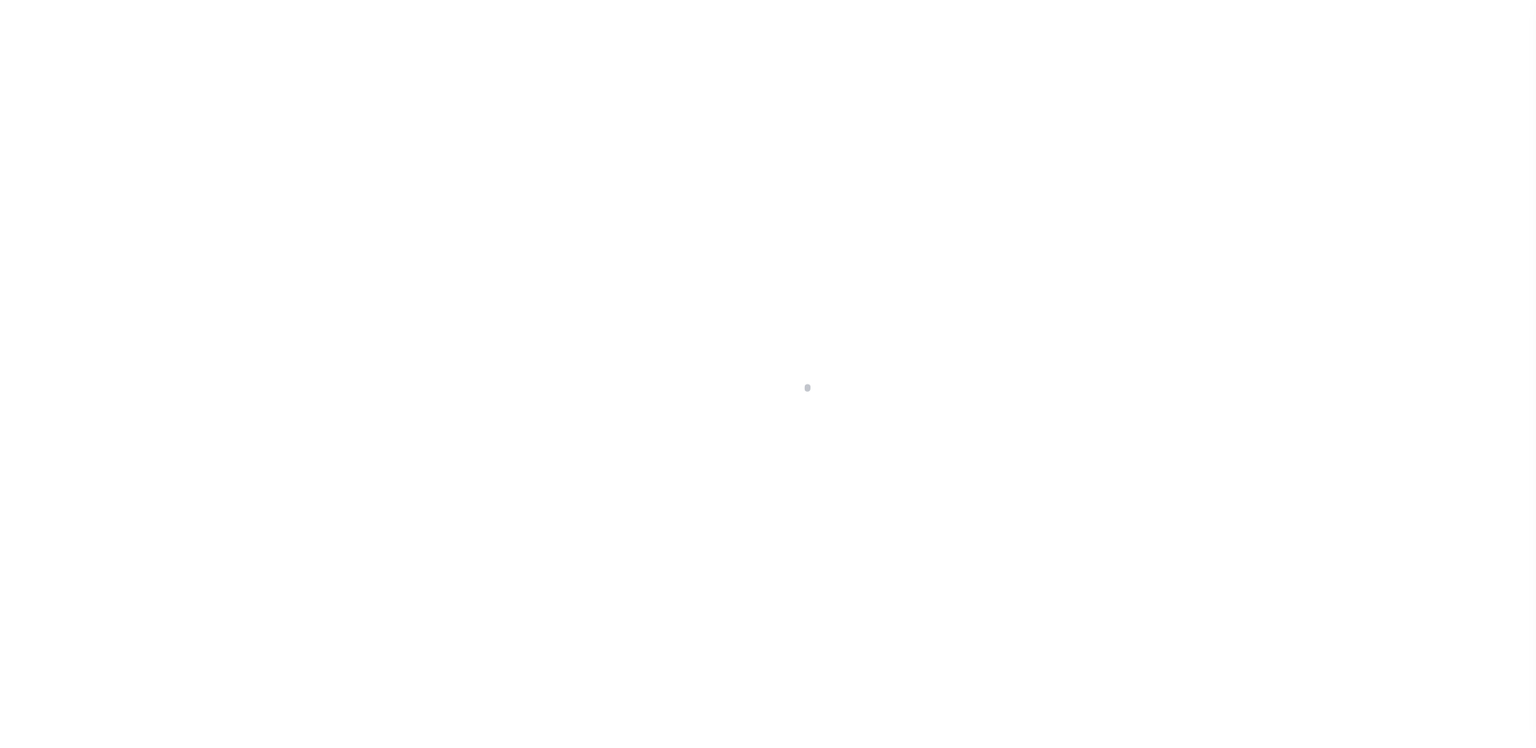
select select
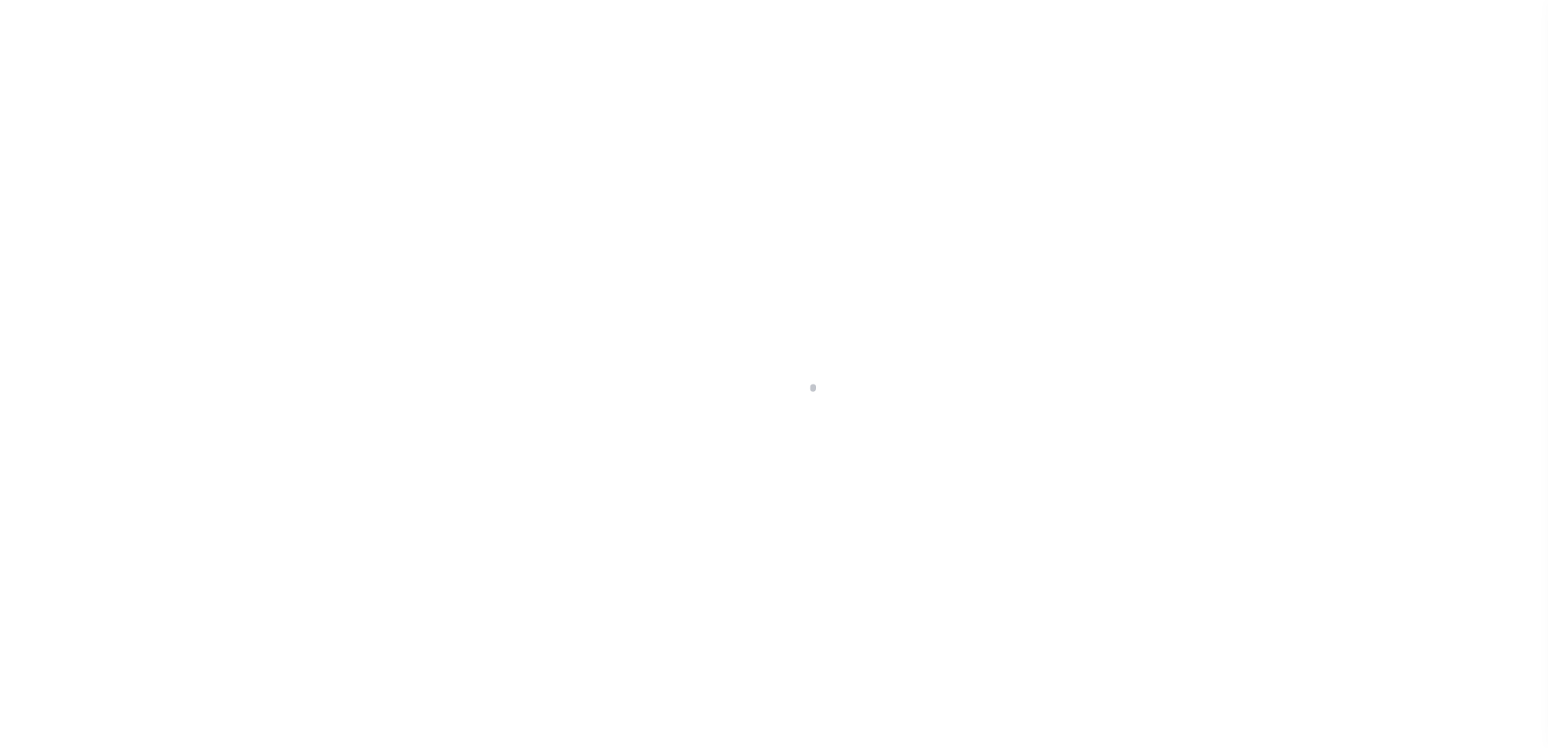
scroll to position [40, 0]
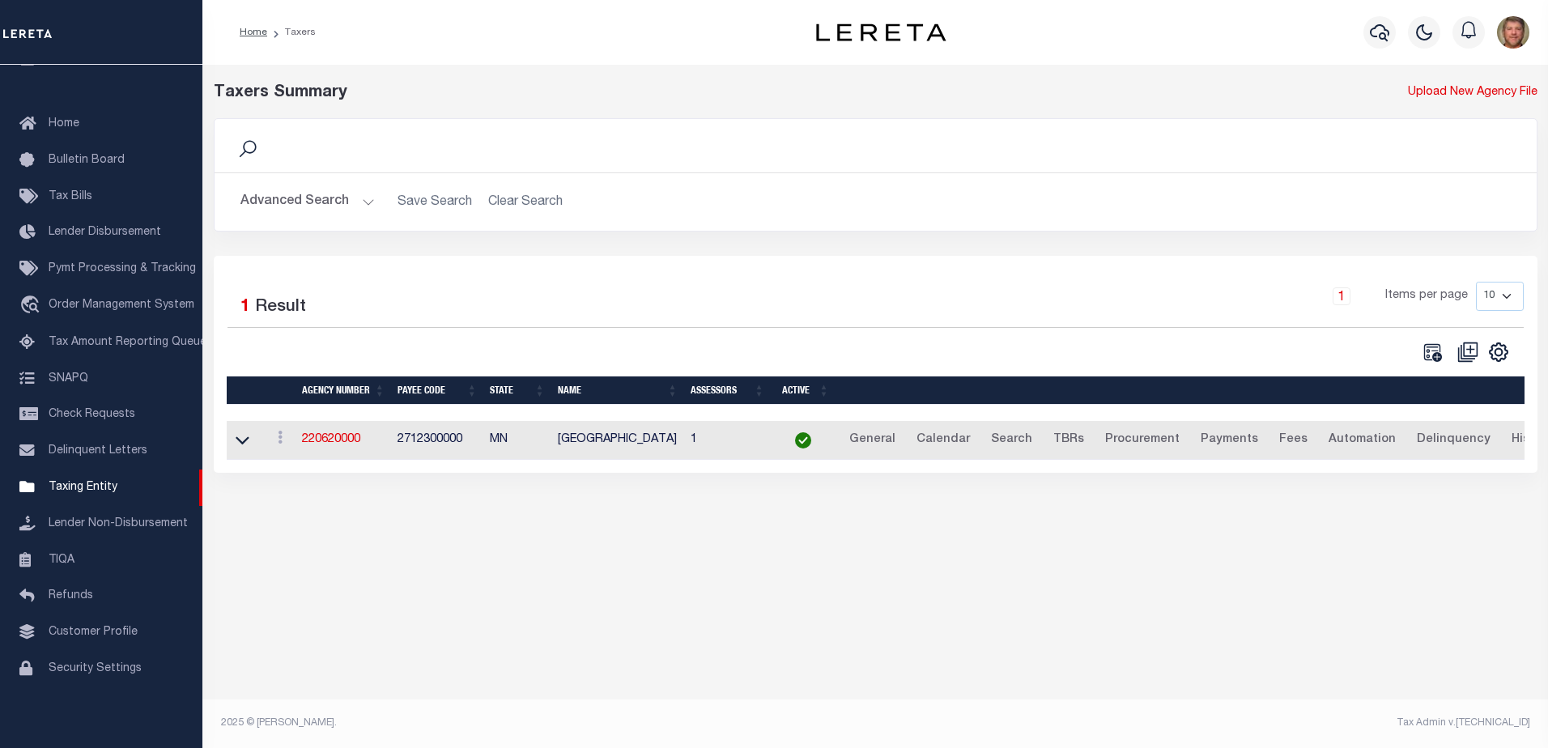
click at [363, 201] on button "Advanced Search" at bounding box center [307, 202] width 134 height 32
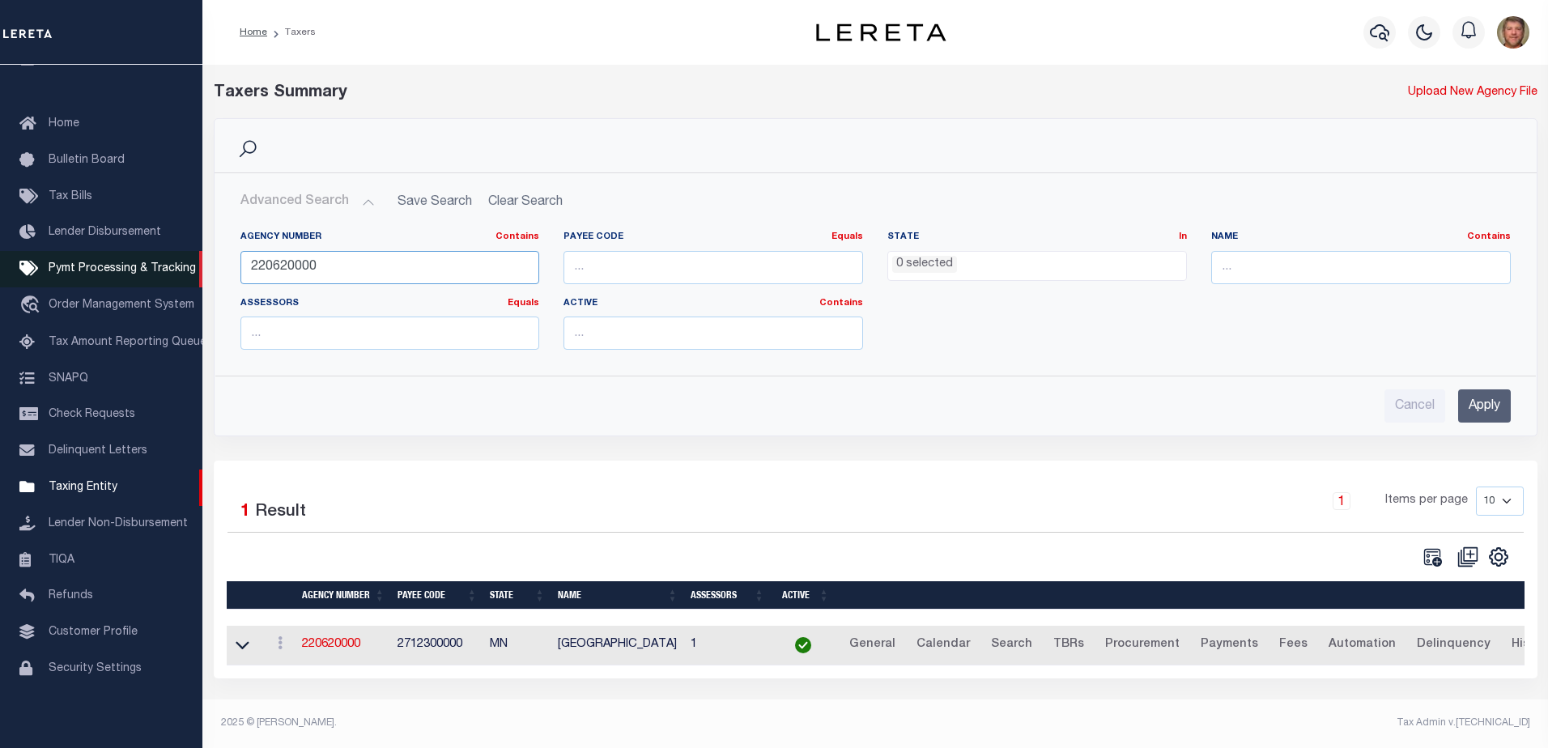
drag, startPoint x: 349, startPoint y: 261, endPoint x: 182, endPoint y: 271, distance: 167.1
click at [182, 271] on div "Home Taxers Profile" at bounding box center [774, 369] width 1548 height 738
type input "240260000"
click at [1488, 401] on input "Apply" at bounding box center [1484, 405] width 53 height 33
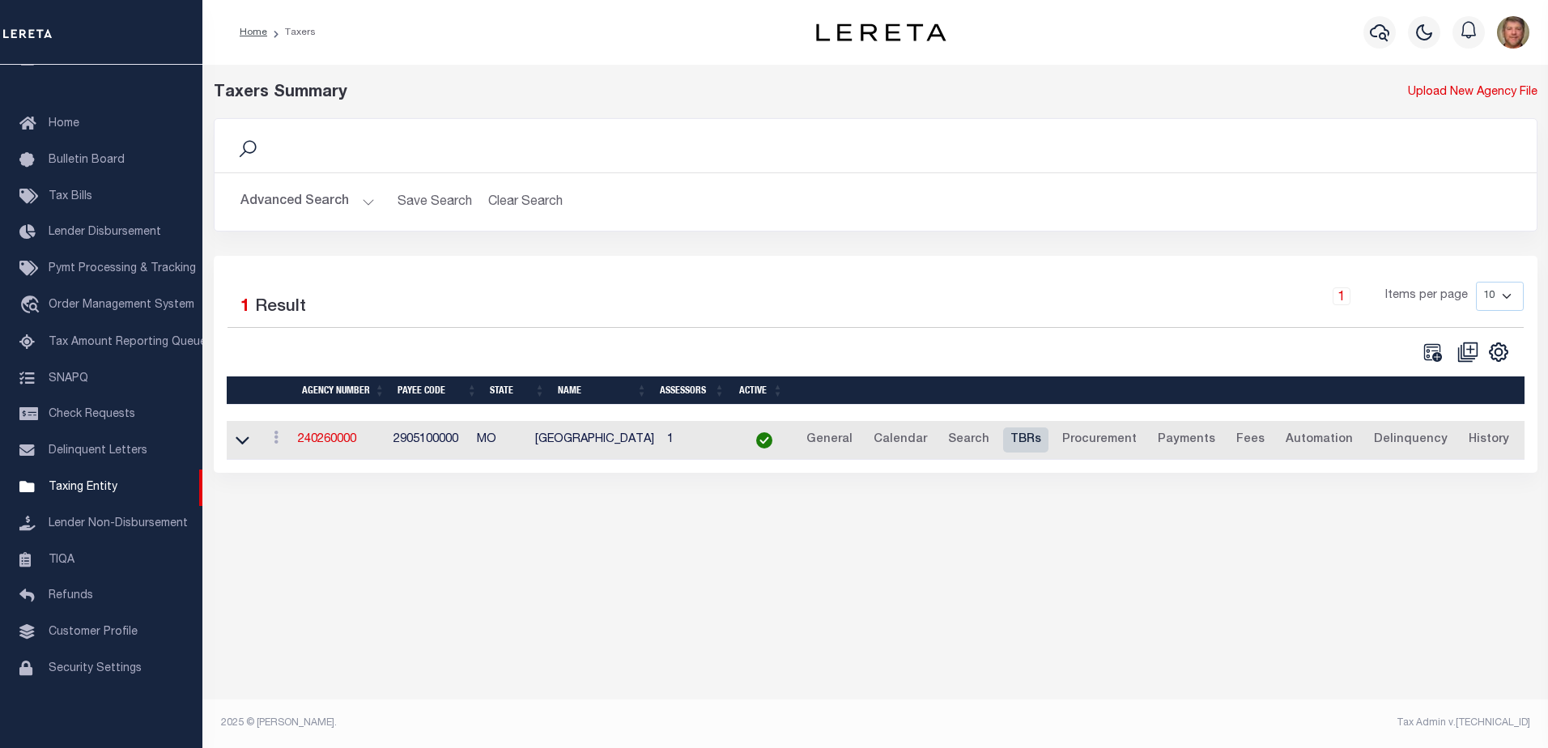
click at [1003, 436] on link "TBRs" at bounding box center [1025, 440] width 45 height 26
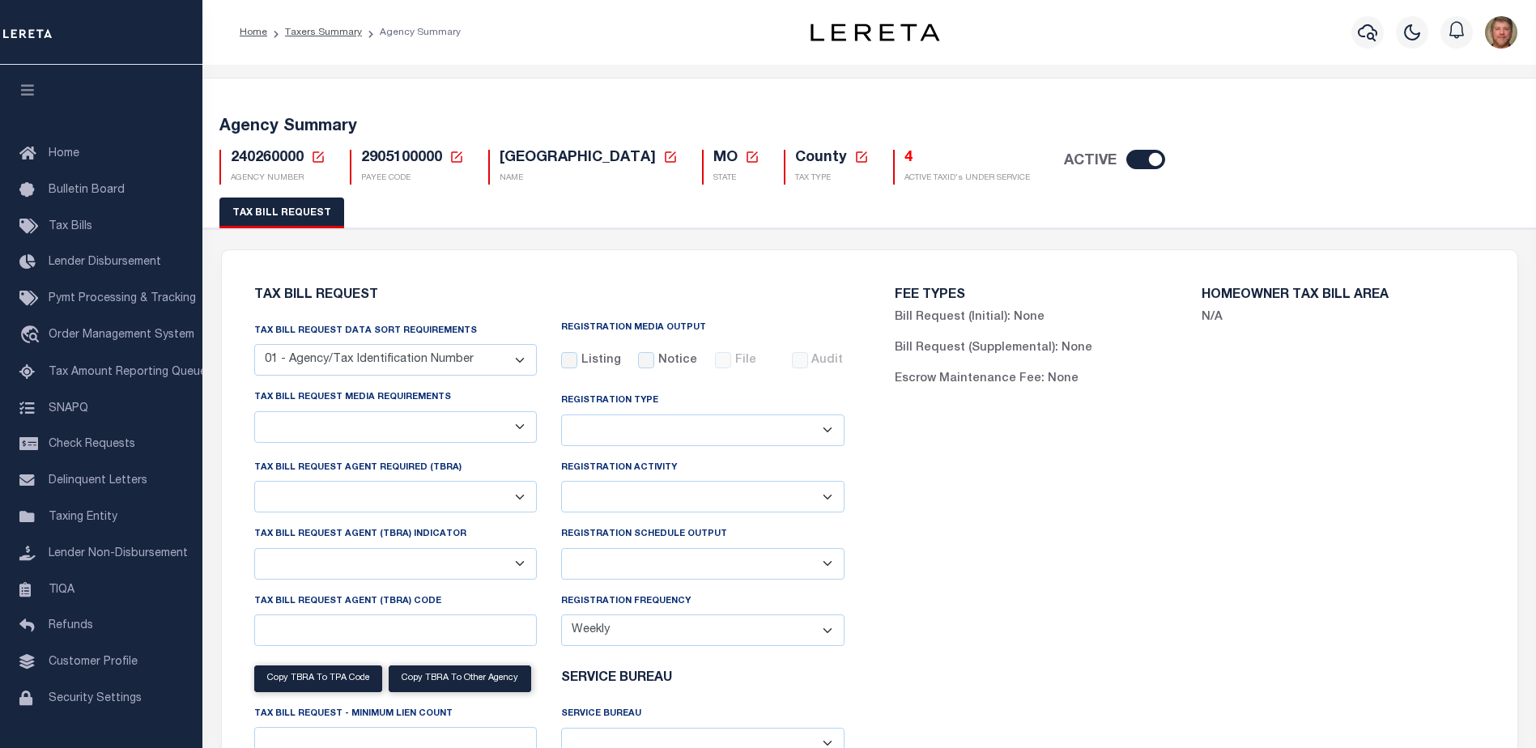
select select "27"
checkbox input "false"
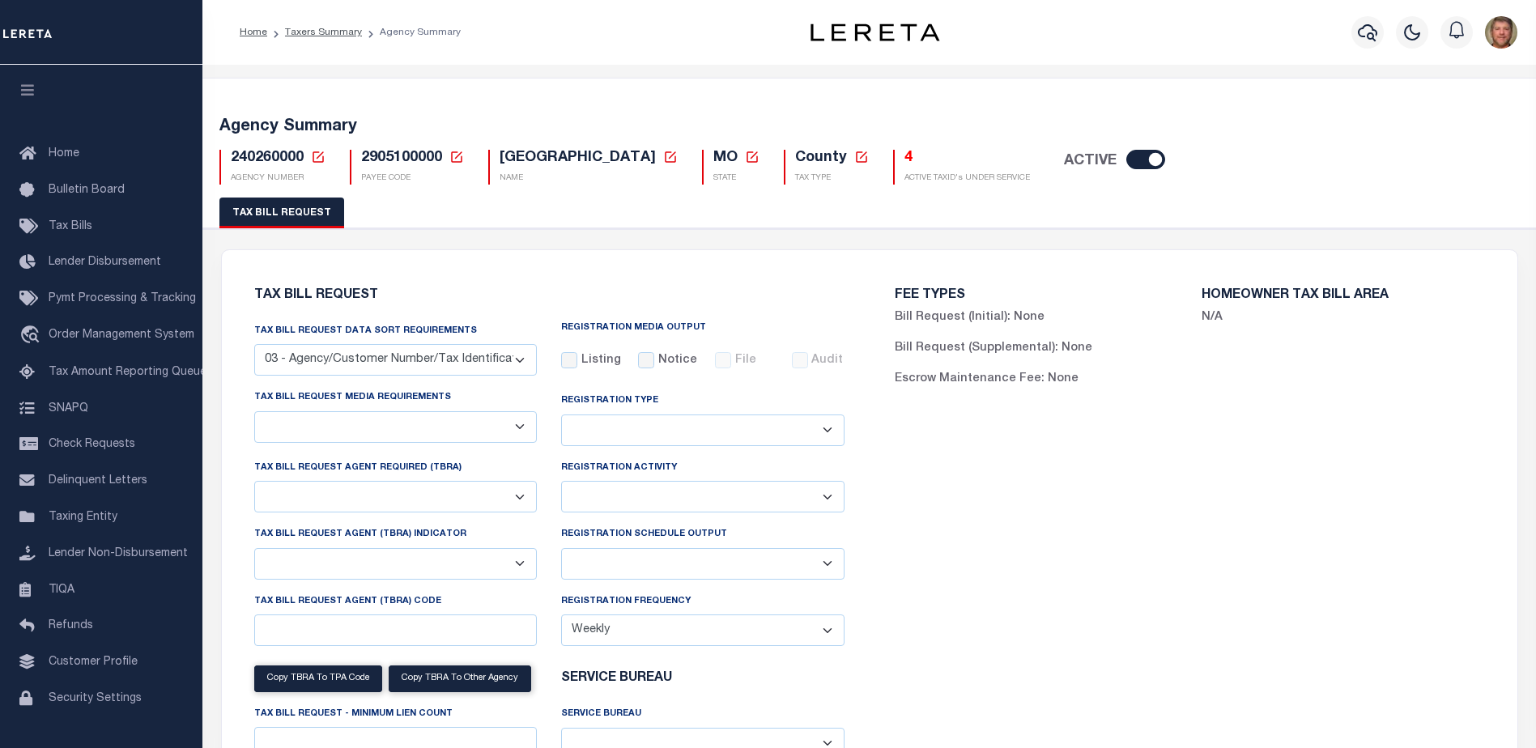
select select "22"
select select "true"
select select "13"
type input "LER"
select select
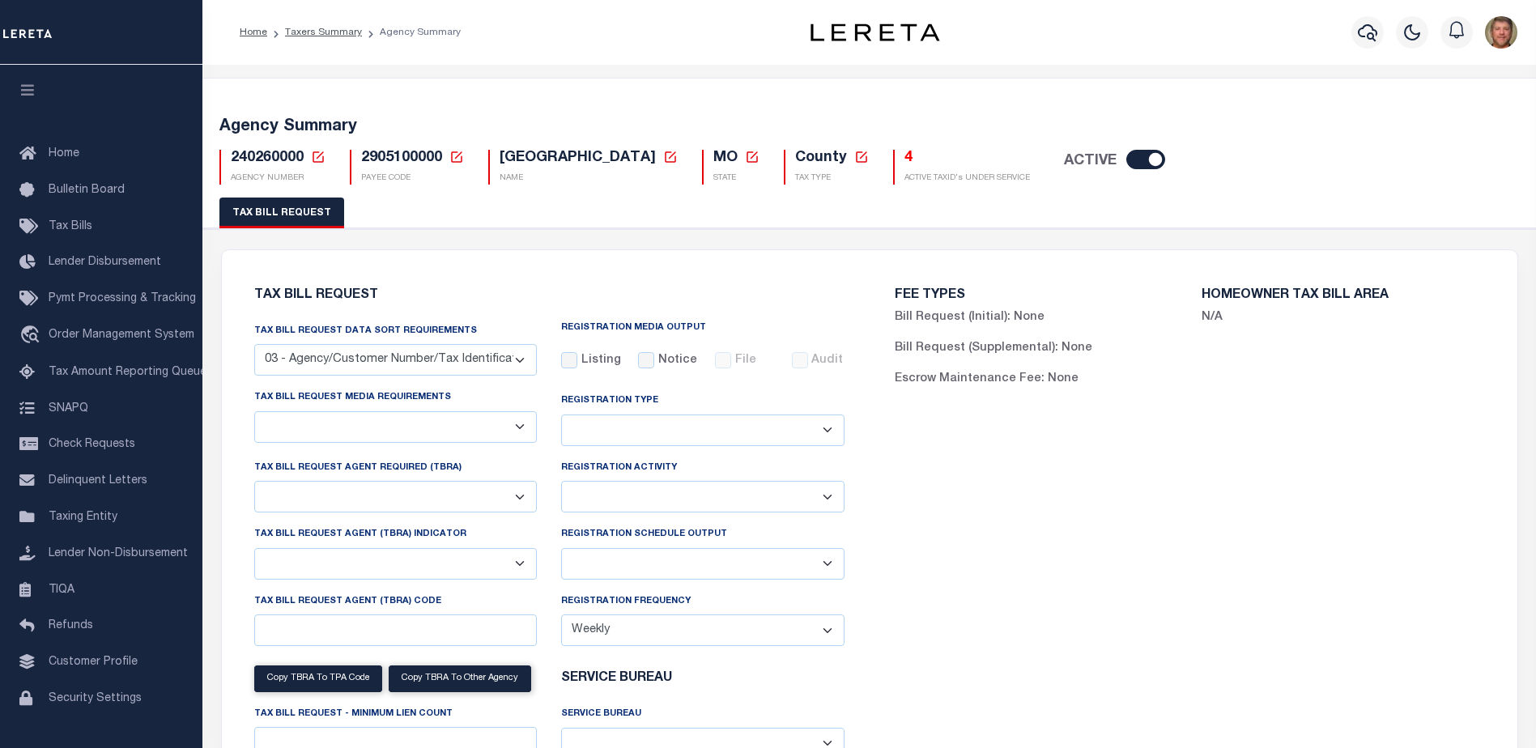
select select "3"
click at [622, 567] on select "Delta File Full File" at bounding box center [702, 564] width 283 height 32
select select "1"
click at [561, 550] on select "Delta File Full File" at bounding box center [702, 564] width 283 height 32
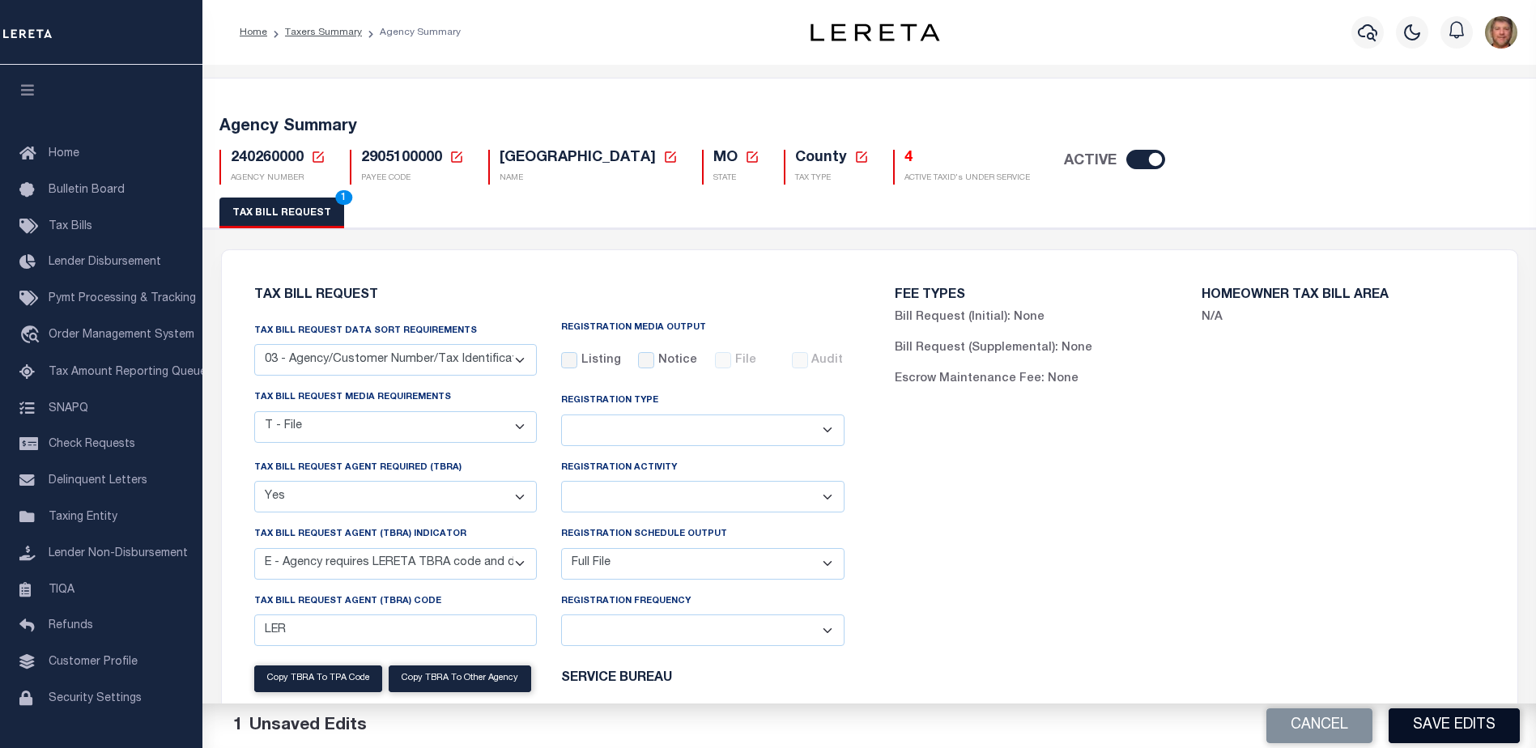
click at [1438, 729] on button "Save Edits" at bounding box center [1453, 725] width 131 height 35
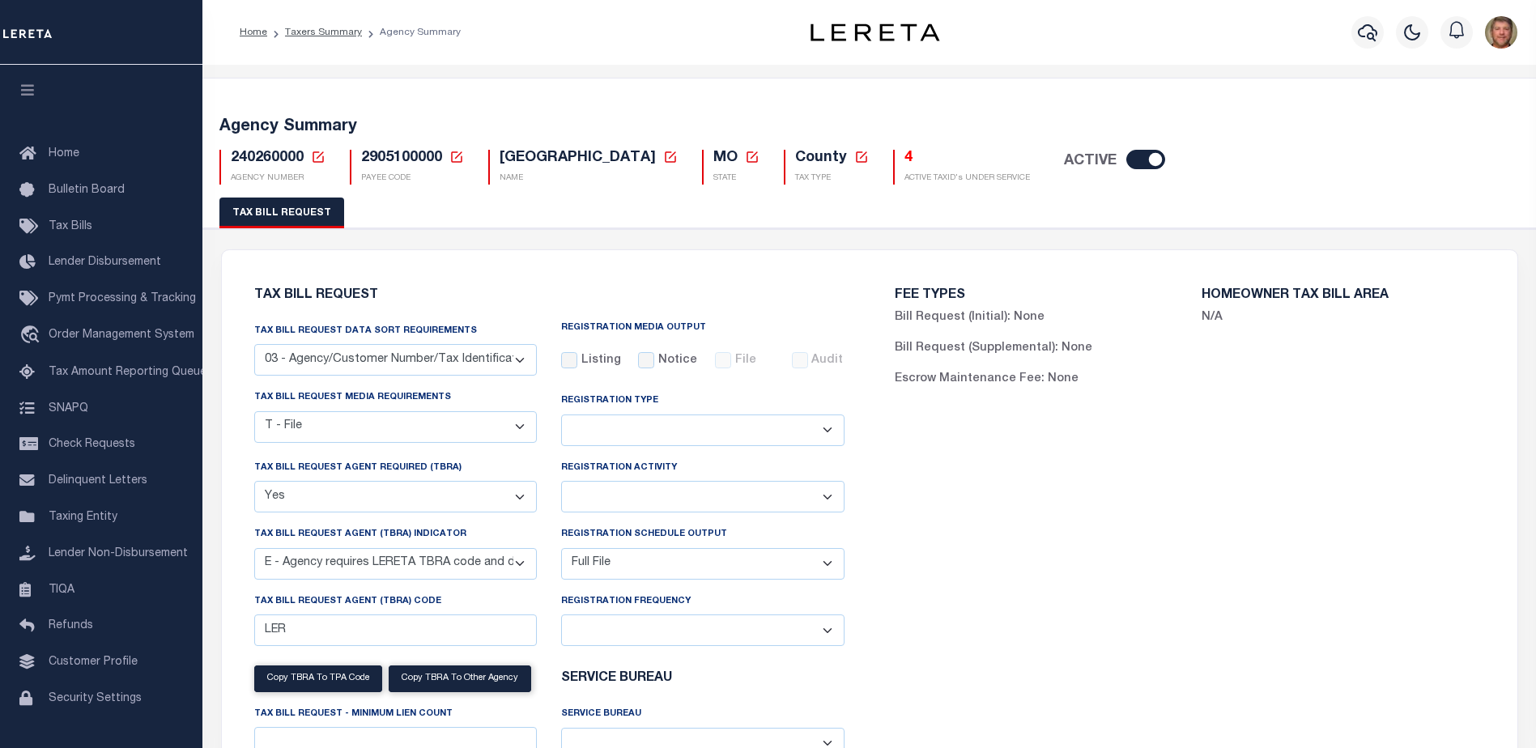
click at [321, 157] on icon at bounding box center [318, 157] width 15 height 15
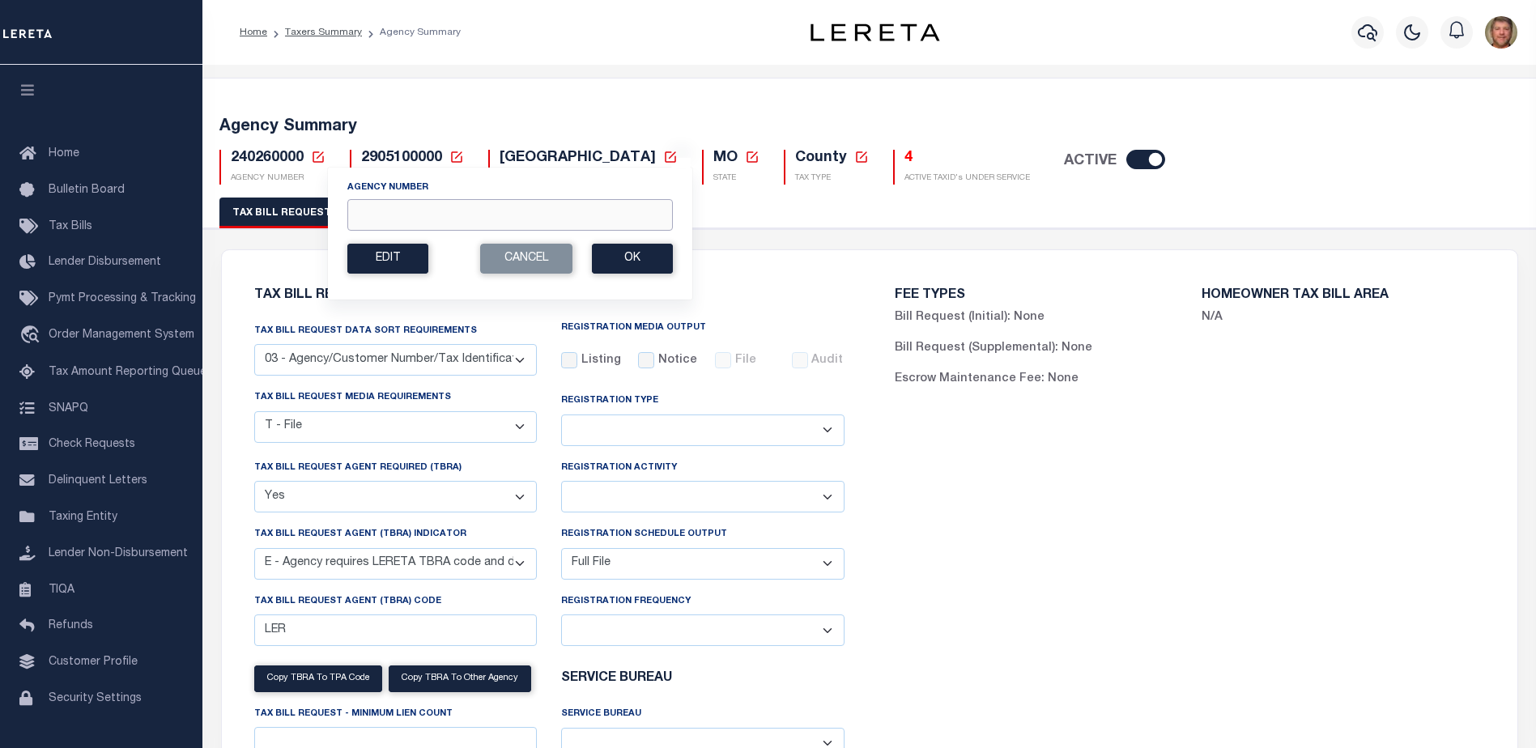
click at [386, 218] on input "Agency Number" at bounding box center [509, 215] width 325 height 32
type input "420492001"
click at [645, 266] on button "Ok" at bounding box center [632, 259] width 81 height 30
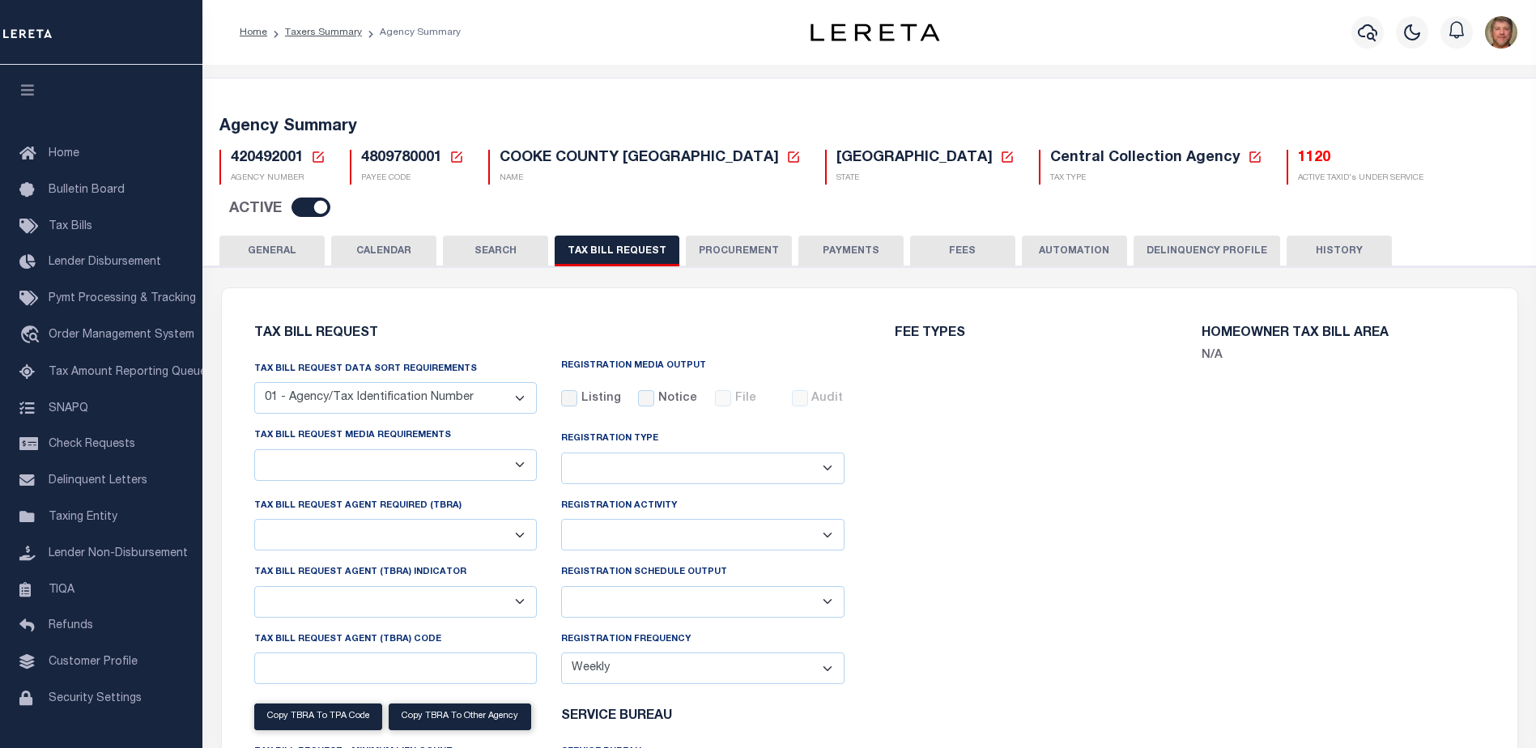
select select "27"
select select "22"
select select "false"
select select "1"
select select
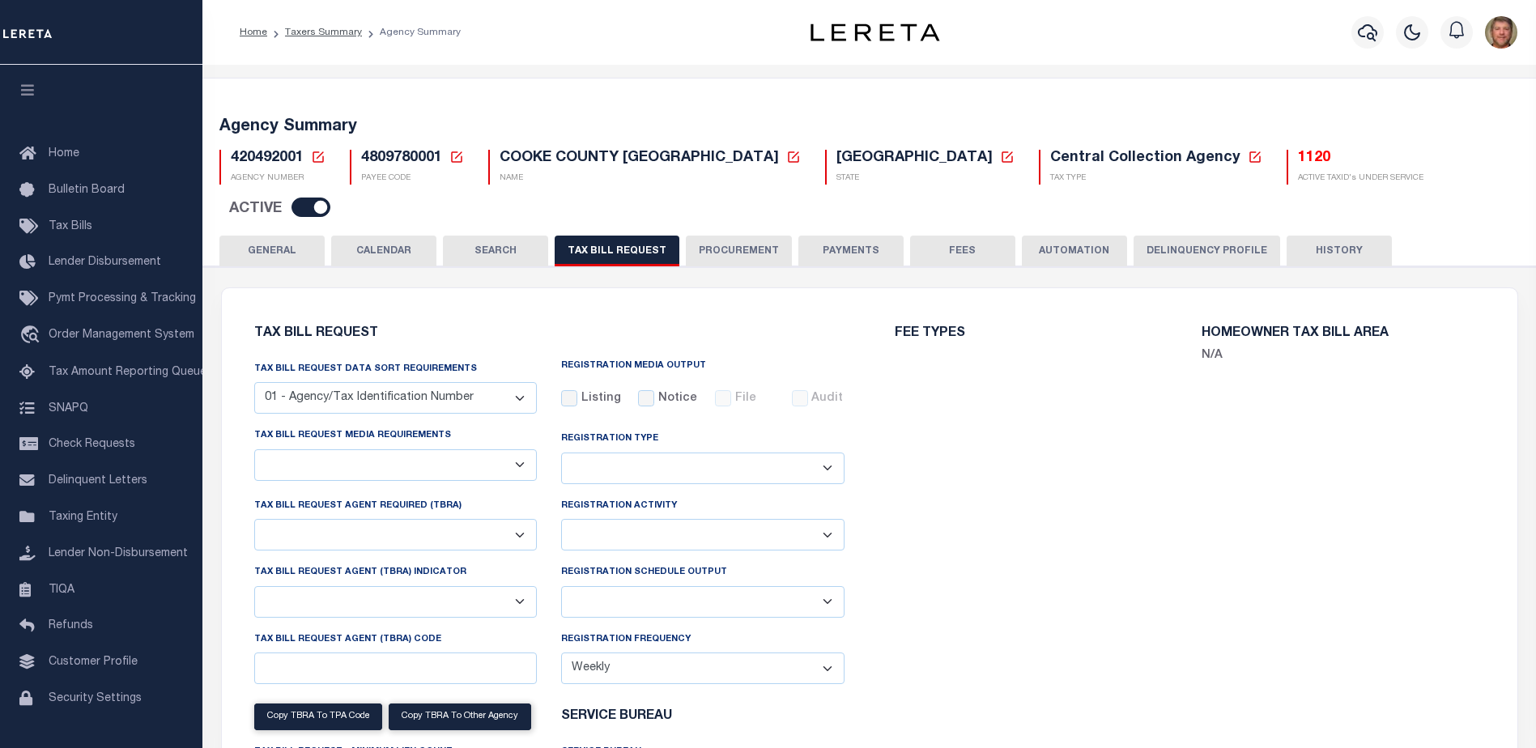
select select "7803021001"
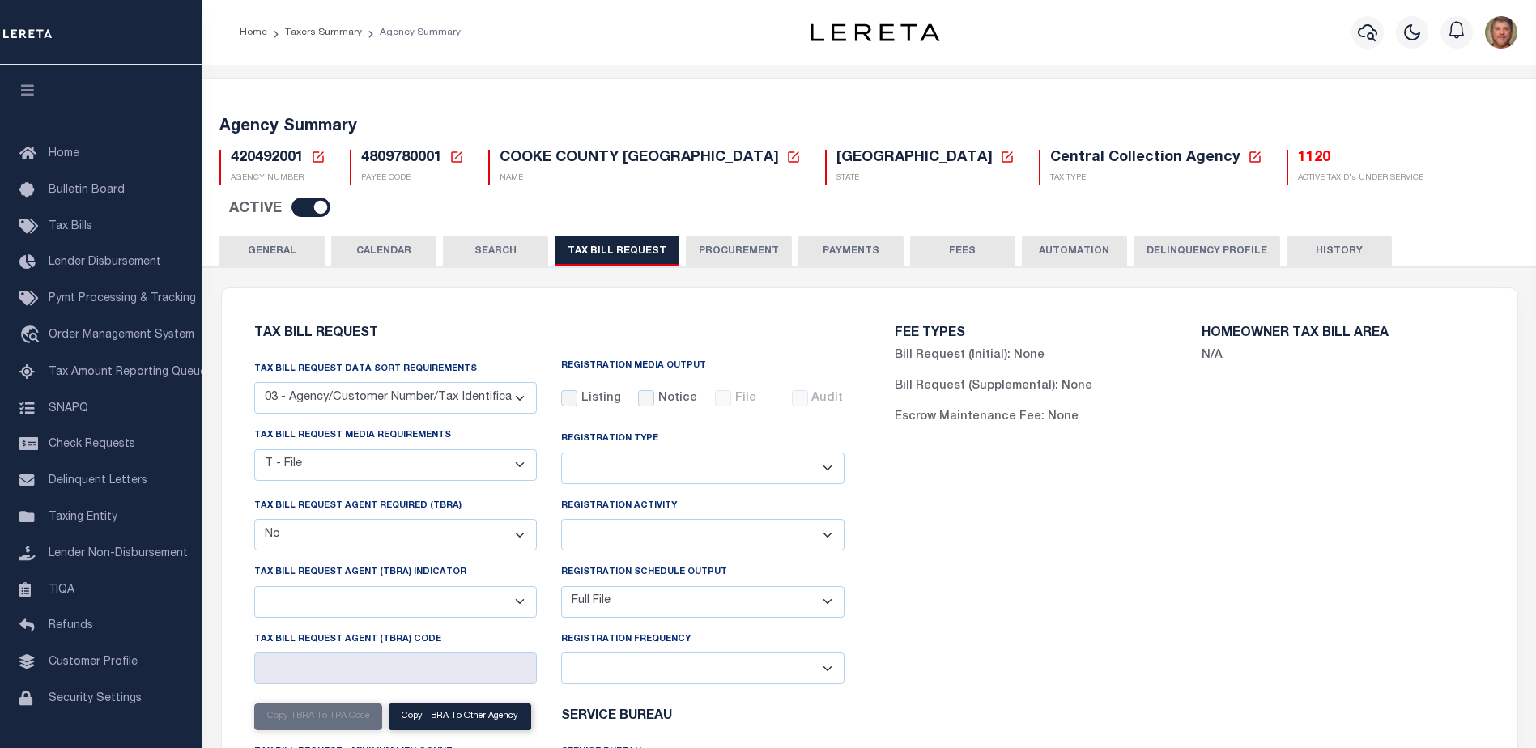
click at [316, 155] on icon at bounding box center [318, 157] width 15 height 15
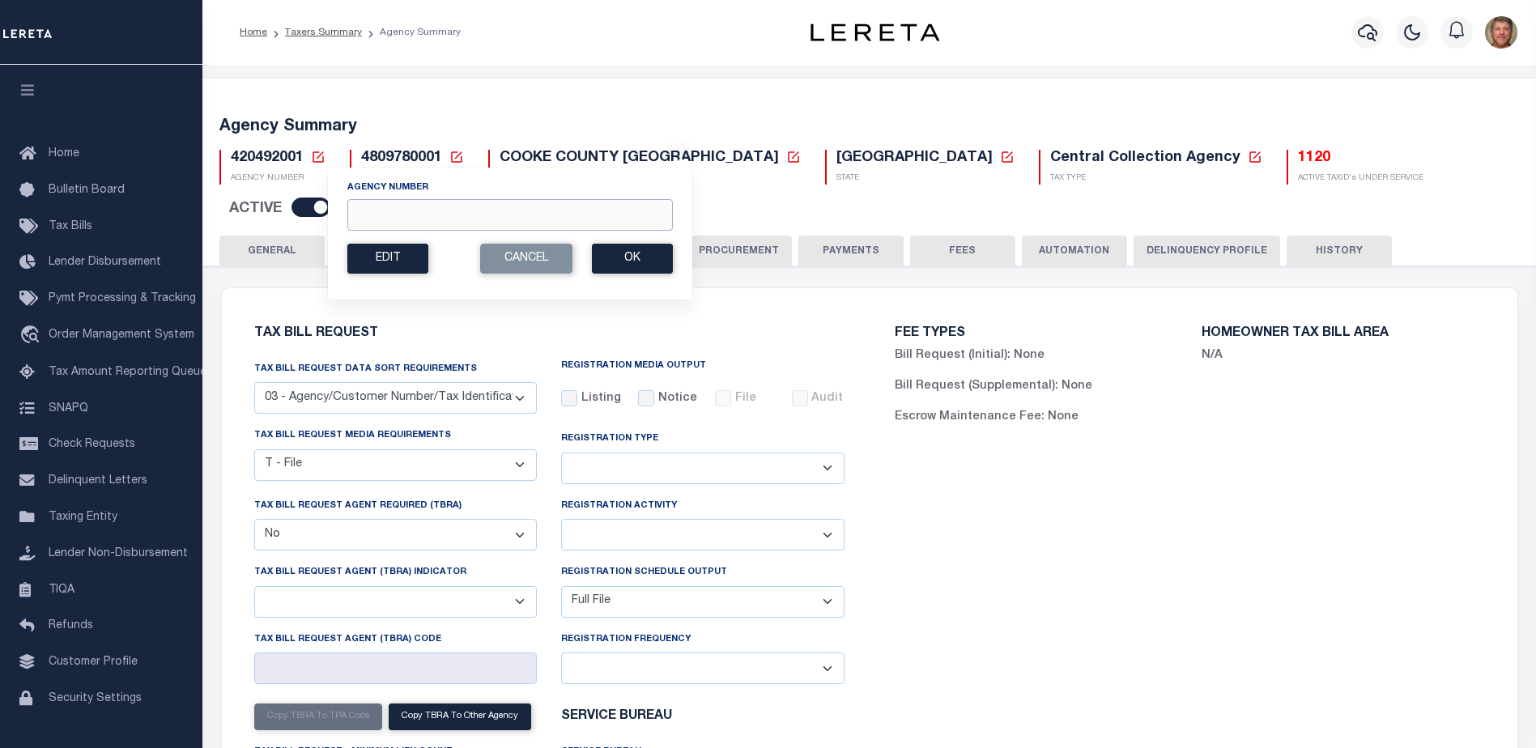
click at [366, 206] on input "Agency Number" at bounding box center [509, 215] width 325 height 32
type input "420742001"
click at [632, 251] on button "Ok" at bounding box center [632, 259] width 81 height 30
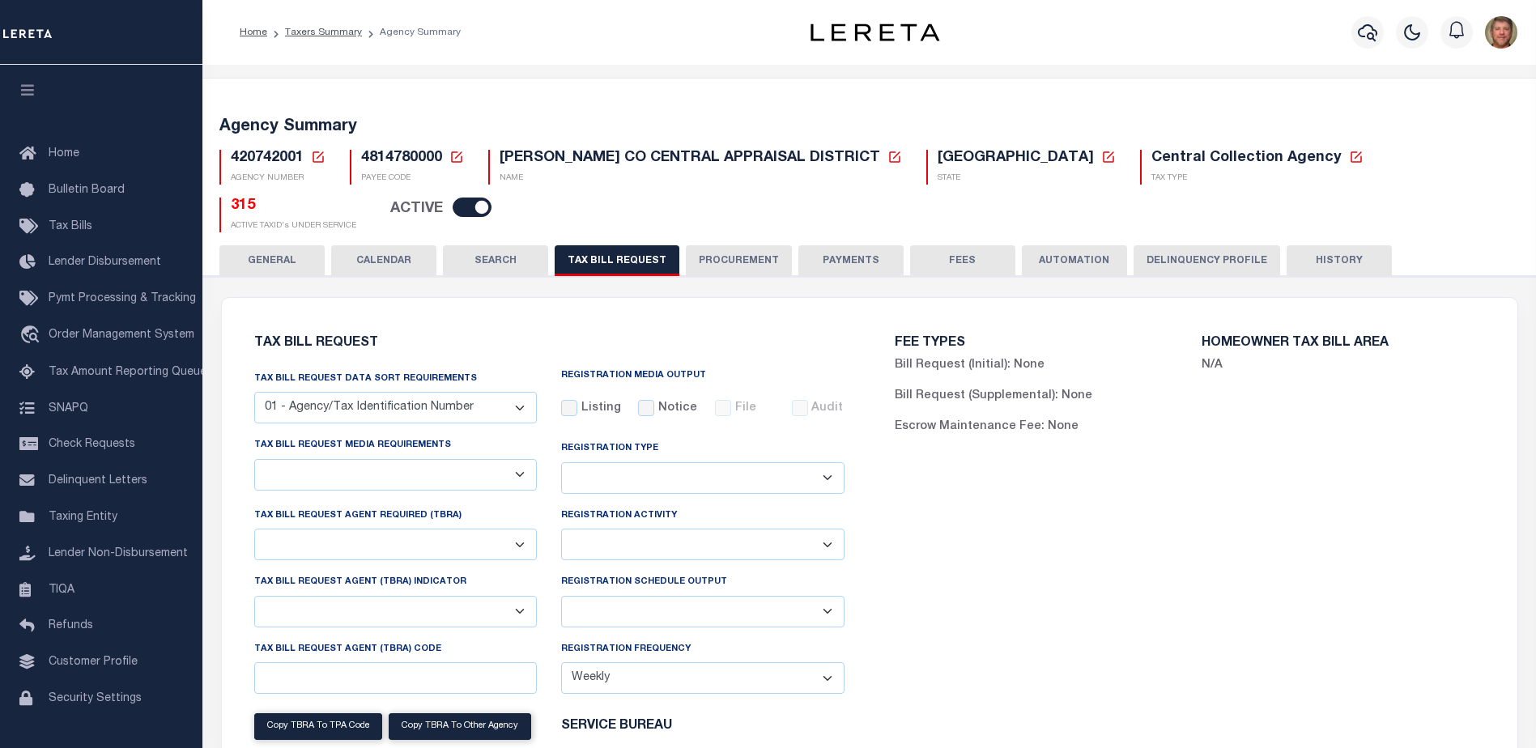
select select "22"
select select "true"
select select "13"
select select "1"
type input "144901"
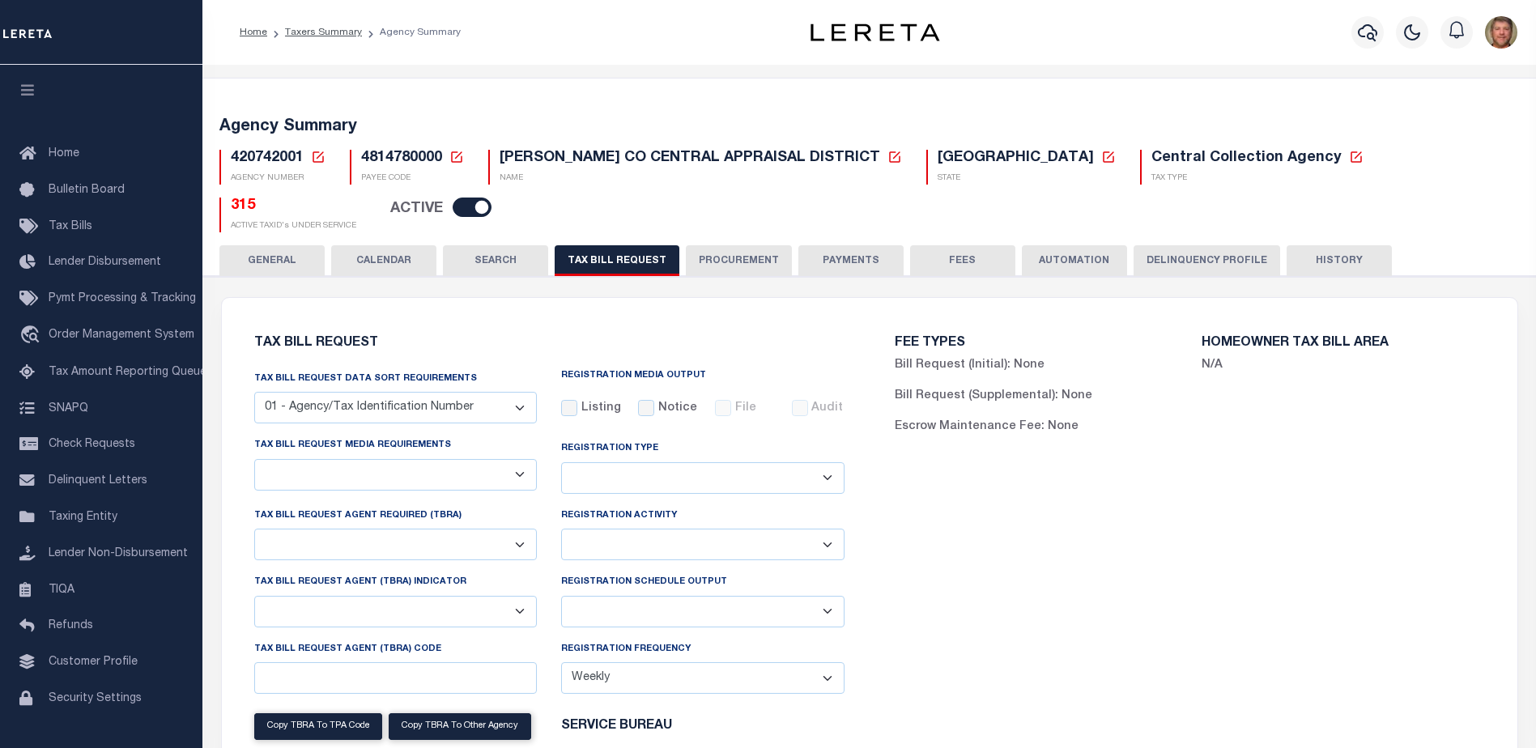
select select
select select "7803021001"
click at [320, 159] on icon at bounding box center [318, 157] width 15 height 15
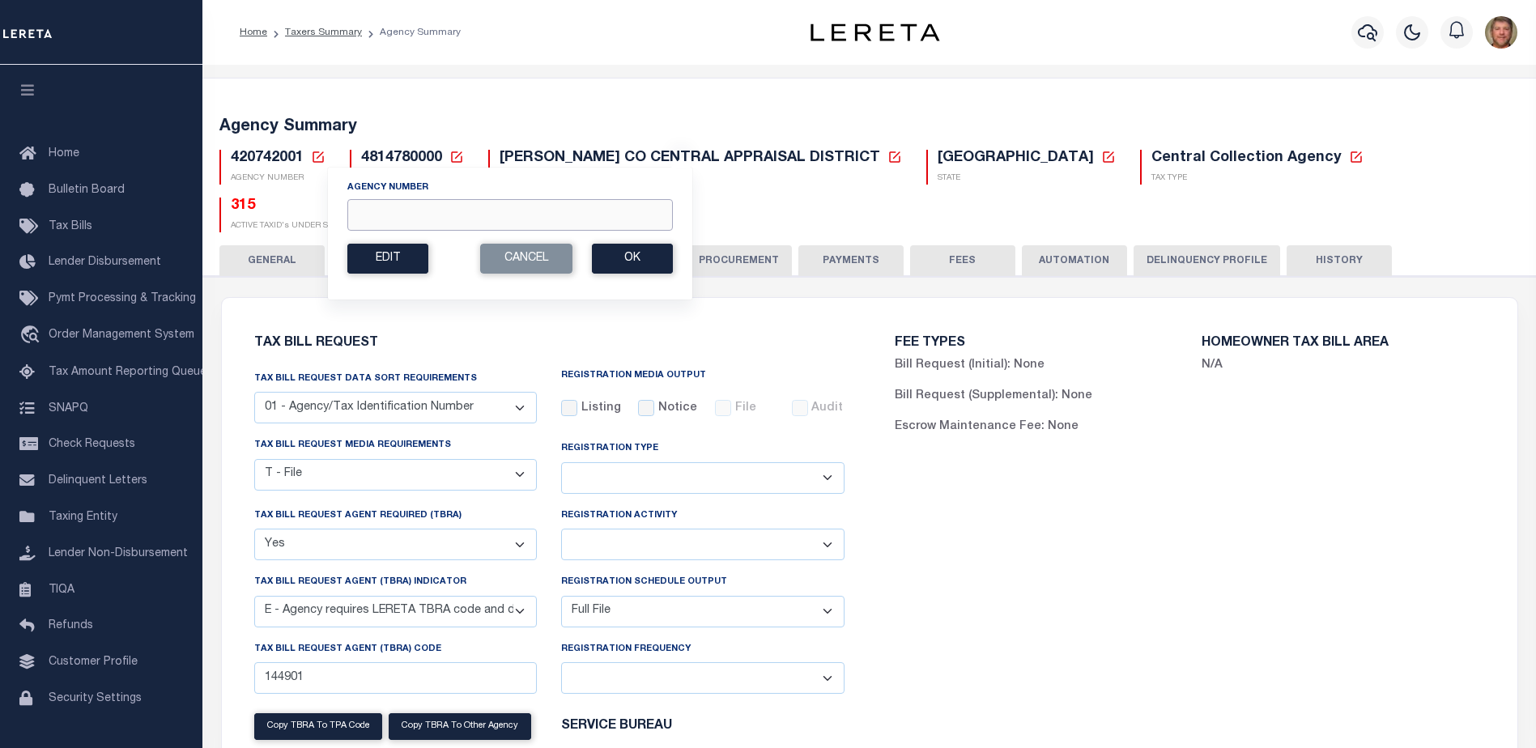
click at [376, 207] on input "Agency Number" at bounding box center [509, 215] width 325 height 32
type input "421260000"
click at [648, 261] on button "Ok" at bounding box center [632, 259] width 81 height 30
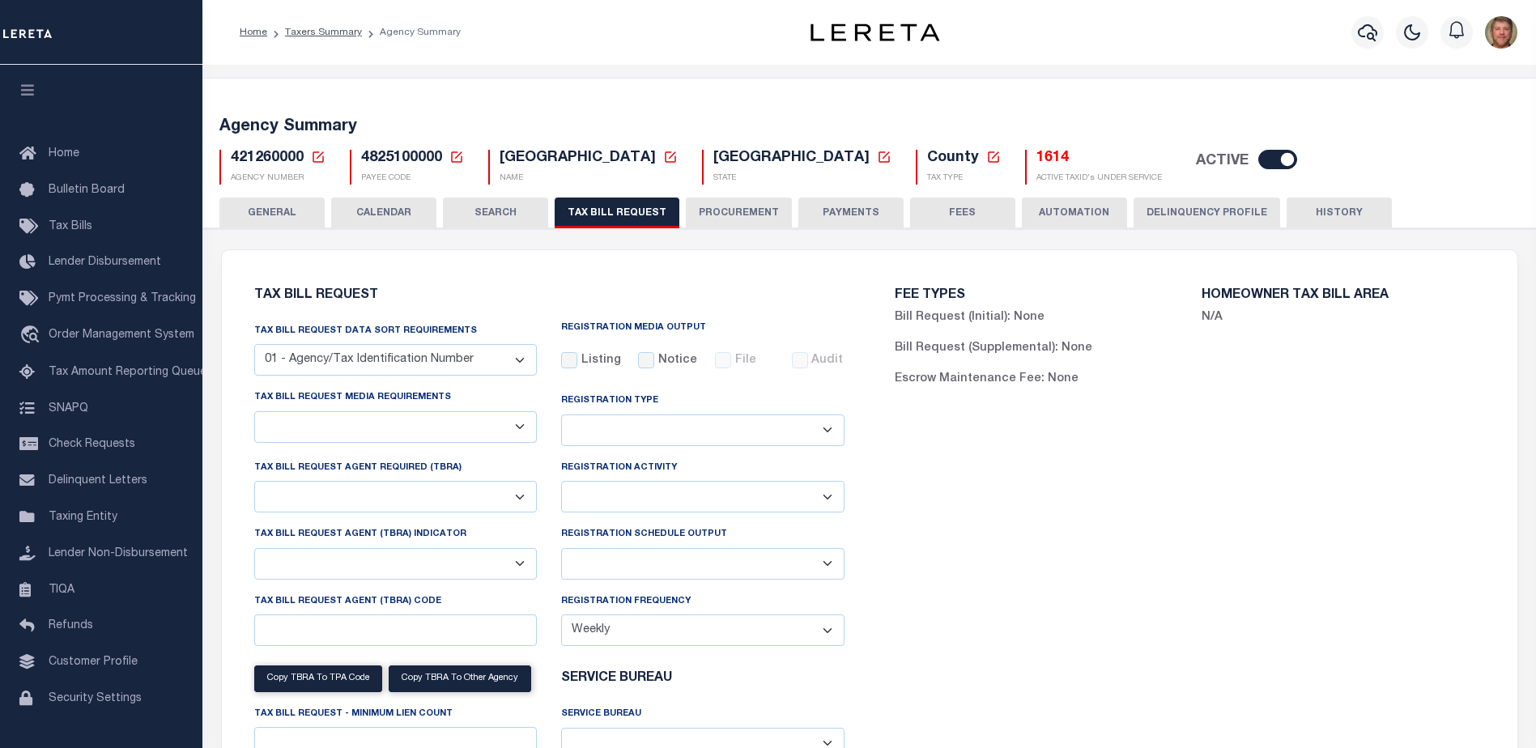
checkbox input "false"
select select "22"
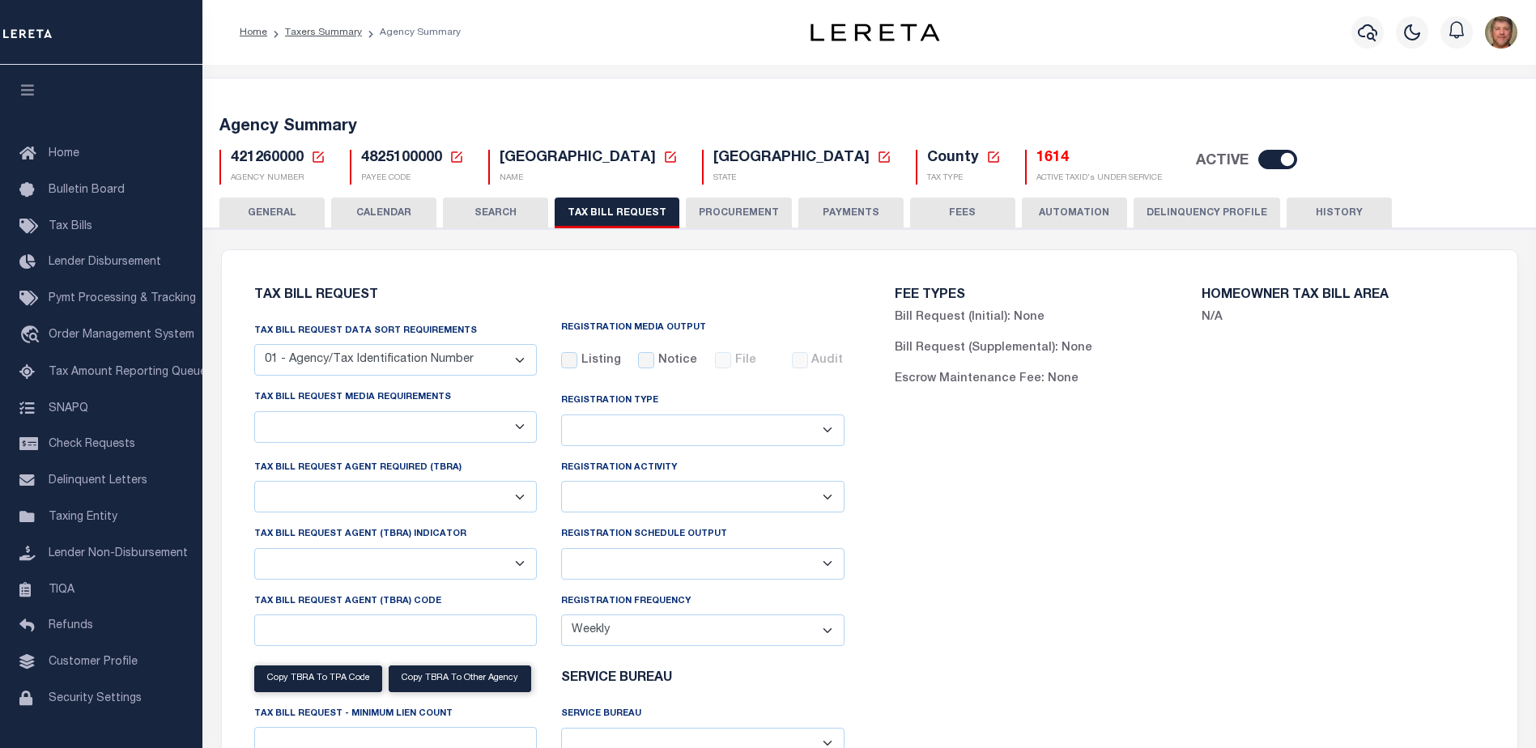
select select "true"
select select "13"
type input "3000010585"
select select
select select "7803021001"
